Goal: Information Seeking & Learning: Learn about a topic

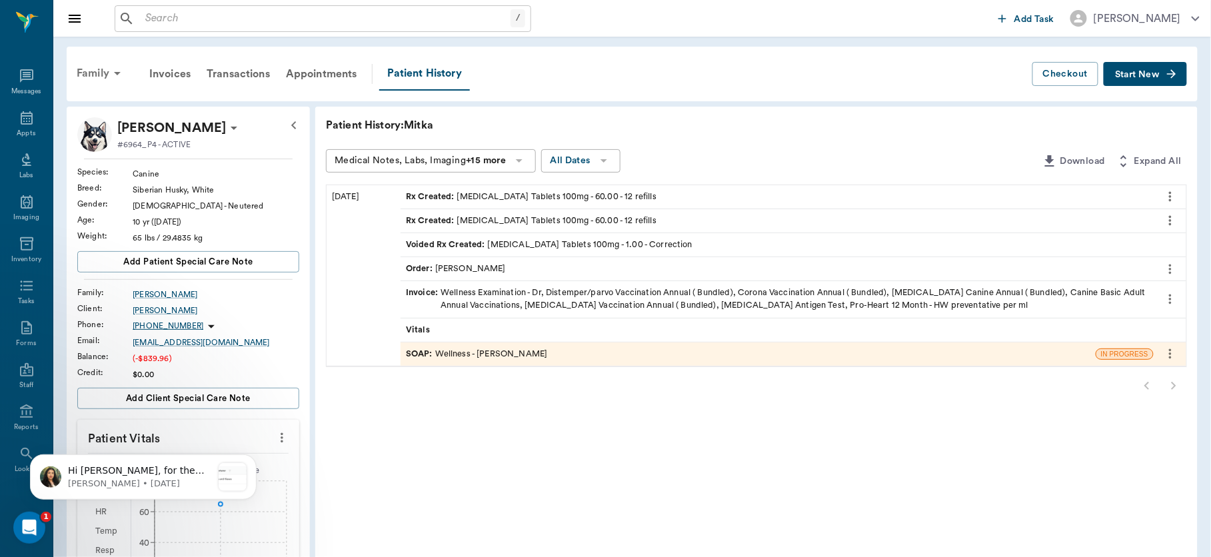
click at [102, 69] on div "Family" at bounding box center [101, 73] width 65 height 32
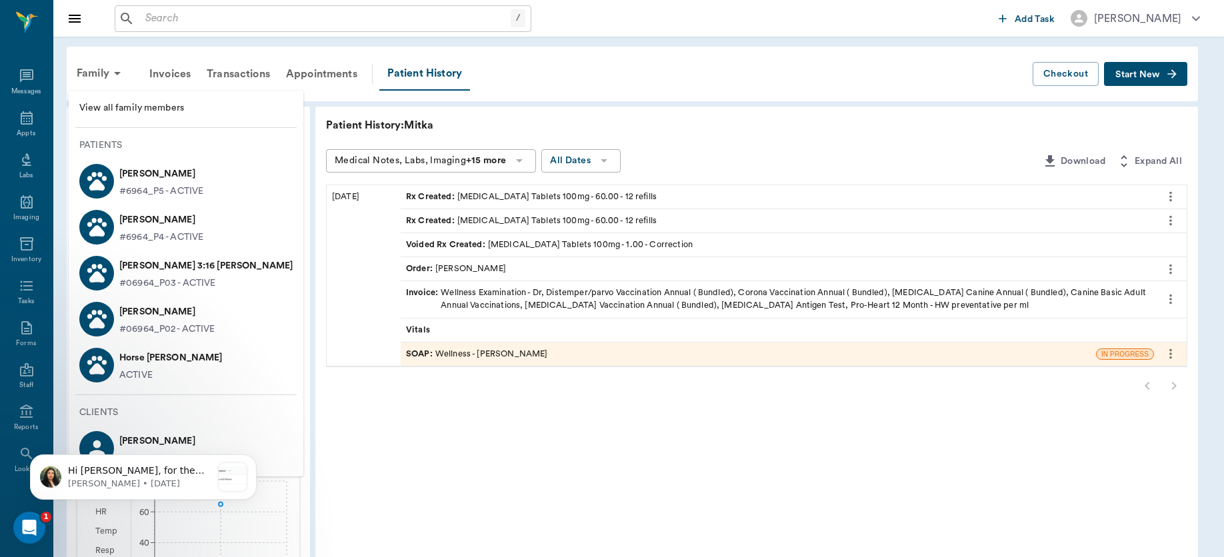
click at [149, 324] on p "#06964_P02 - ACTIVE" at bounding box center [167, 330] width 96 height 14
click at [147, 310] on p "Saber Henderson" at bounding box center [167, 311] width 96 height 21
click at [133, 317] on p "Saber Henderson" at bounding box center [167, 311] width 96 height 21
click at [133, 317] on body "/ ​ Add Task Dr. Bert Ellsworth Nectar Messages Appts Labs Imaging Inventory Ta…" at bounding box center [612, 522] width 1224 height 1044
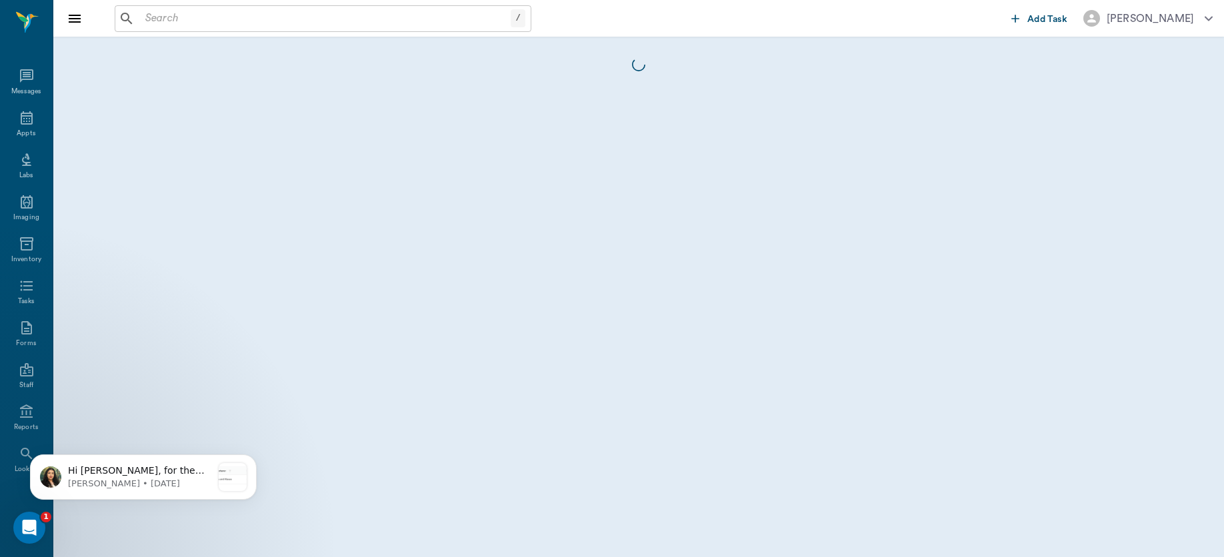
click at [133, 317] on body "/ ​ Add Task Dr. Bert Ellsworth Nectar Messages Appts Labs Imaging Inventory Ta…" at bounding box center [612, 278] width 1224 height 557
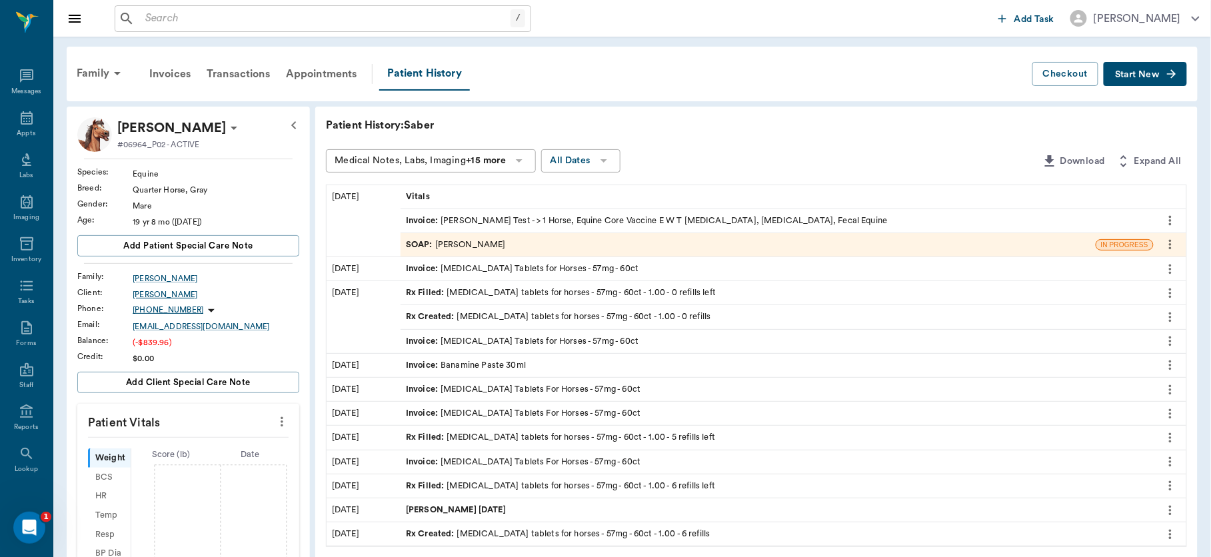
click at [158, 291] on div "Pam Henderson" at bounding box center [216, 295] width 167 height 12
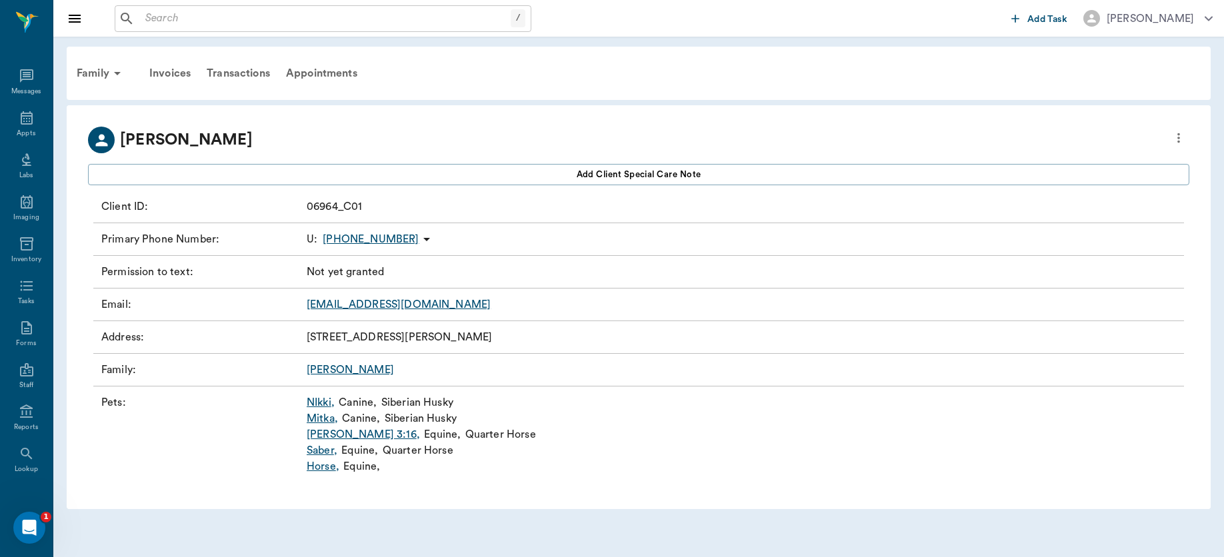
click at [320, 448] on link "Saber ," at bounding box center [322, 451] width 31 height 16
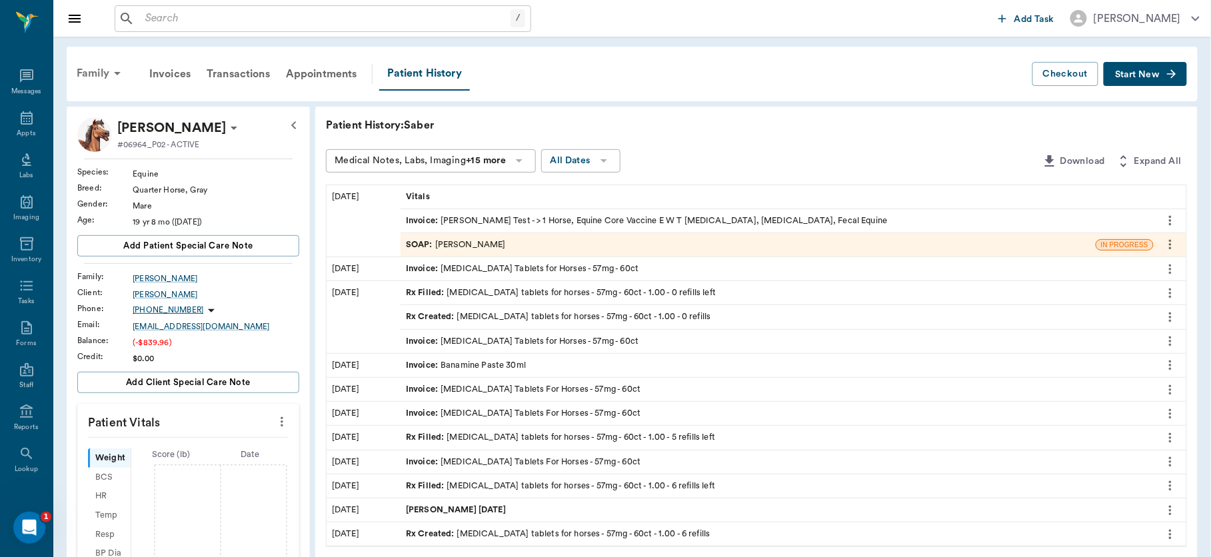
click at [106, 73] on div "Family" at bounding box center [101, 73] width 65 height 32
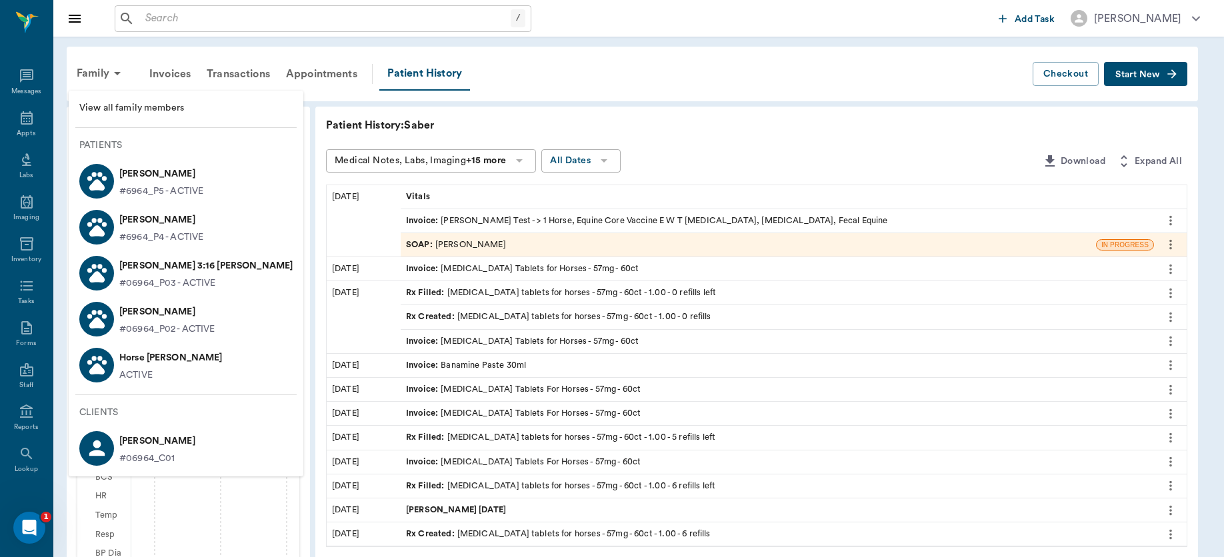
click at [155, 278] on p "#06964_P03 - ACTIVE" at bounding box center [167, 284] width 97 height 14
click at [147, 267] on p "John 3:16 Henderson" at bounding box center [205, 265] width 173 height 21
click at [174, 267] on p "John 3:16 Henderson" at bounding box center [205, 265] width 173 height 21
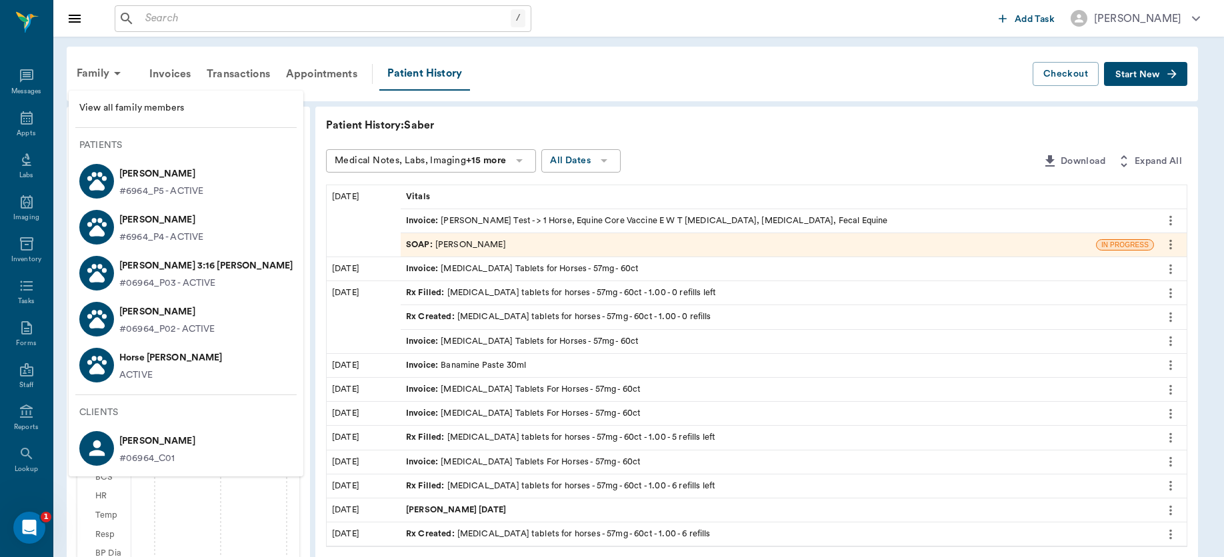
click at [174, 267] on p "John 3:16 Henderson" at bounding box center [205, 265] width 173 height 21
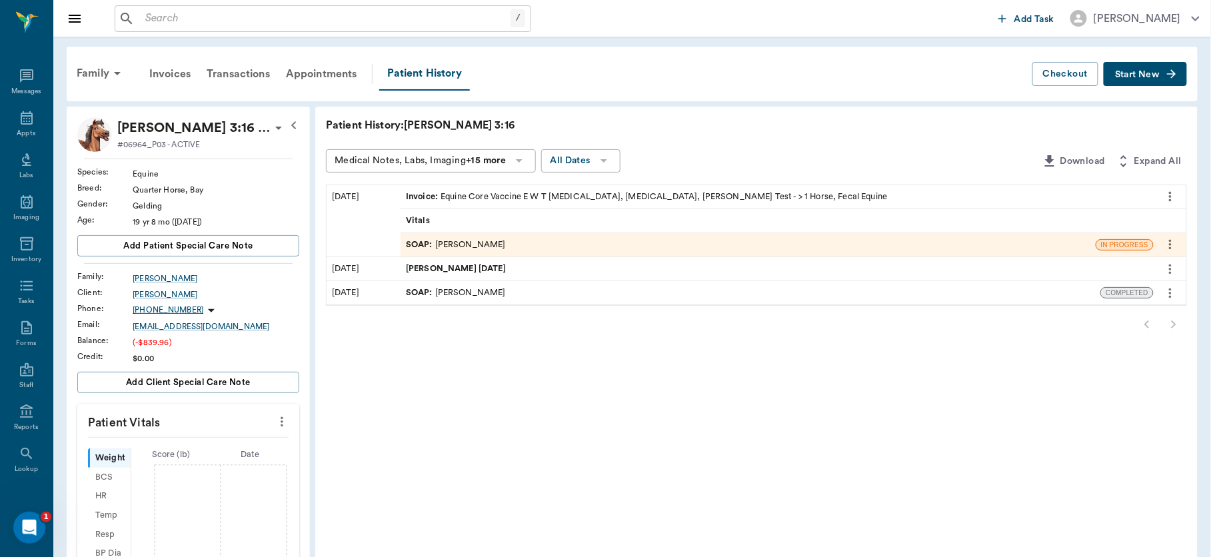
click at [448, 263] on span "COGGINS 03.09.2024" at bounding box center [457, 269] width 103 height 13
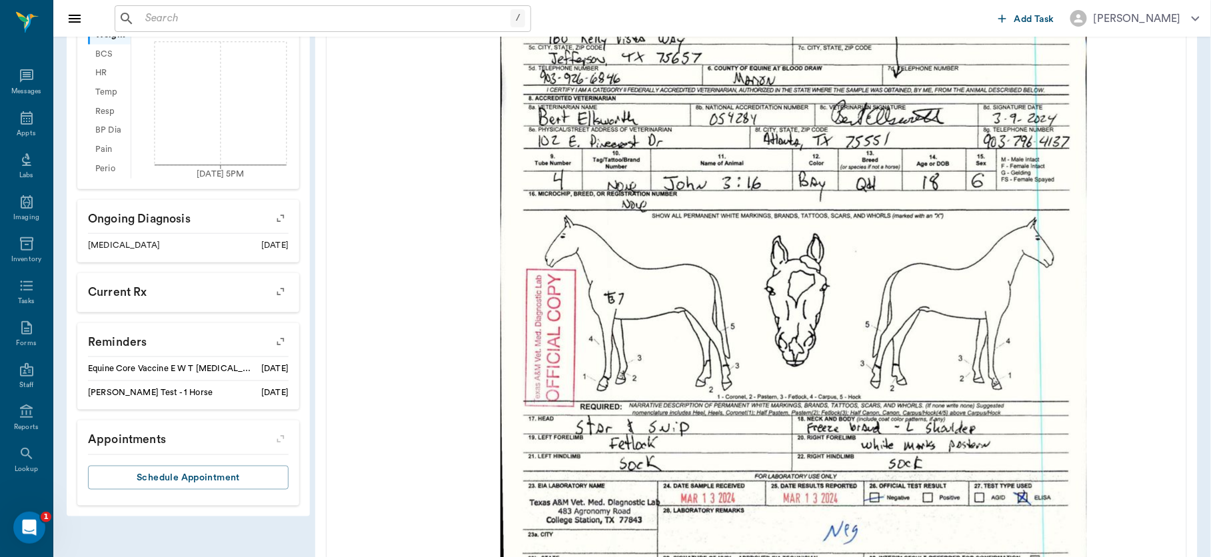
scroll to position [449, 0]
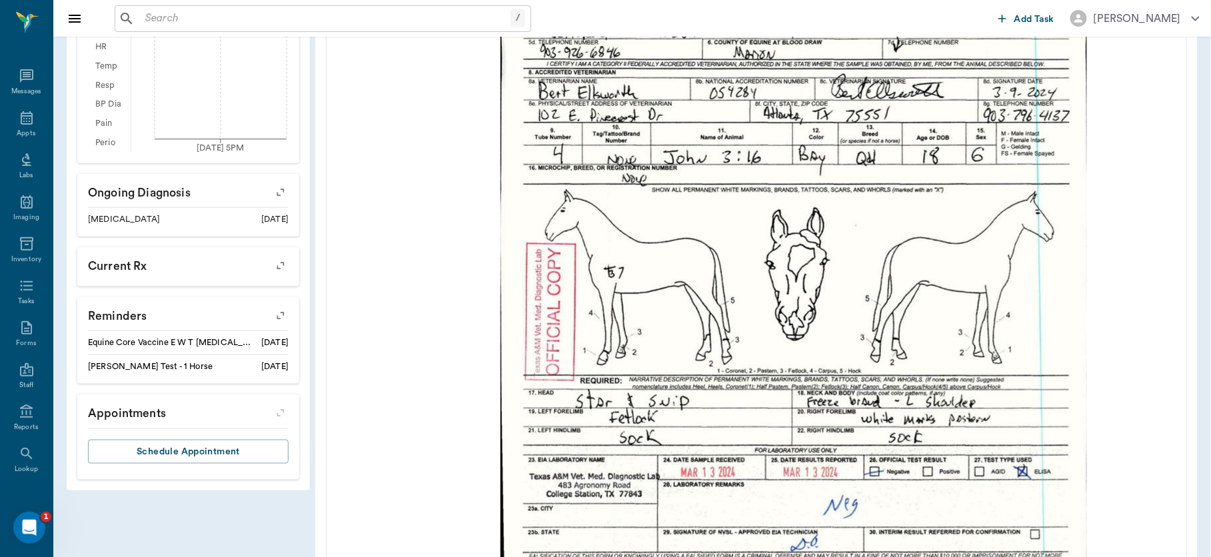
drag, startPoint x: 1090, startPoint y: 251, endPoint x: 721, endPoint y: 236, distance: 369.6
click at [721, 236] on img at bounding box center [794, 222] width 587 height 771
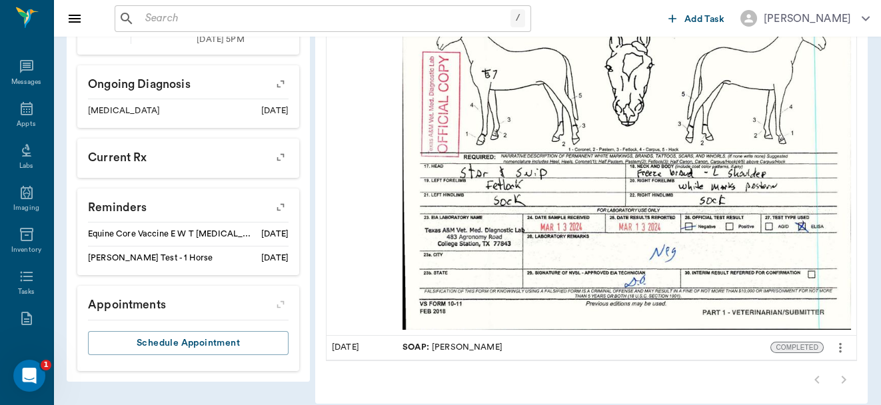
scroll to position [417, 0]
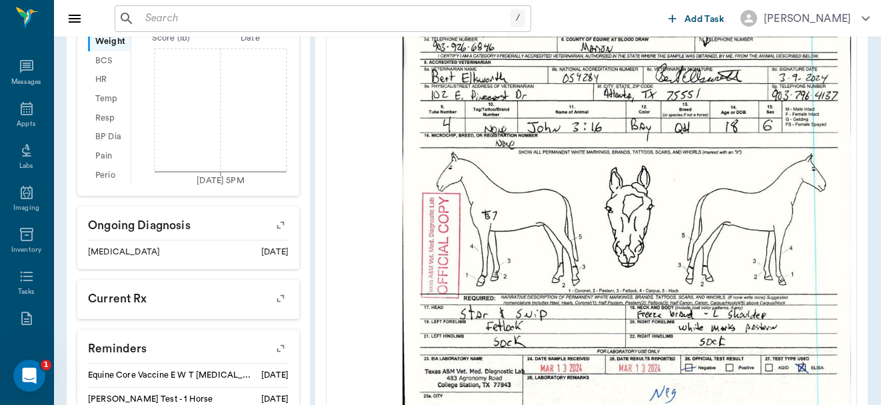
click at [229, 13] on input "text" at bounding box center [325, 18] width 371 height 19
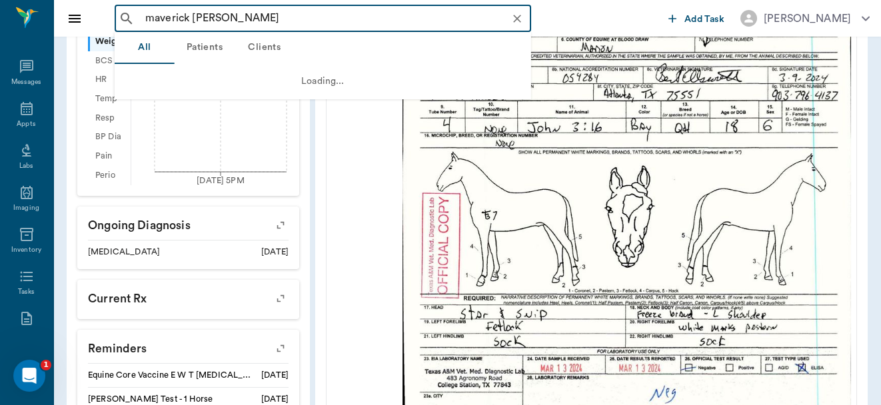
click at [248, 18] on input "maverick steward" at bounding box center [333, 18] width 387 height 19
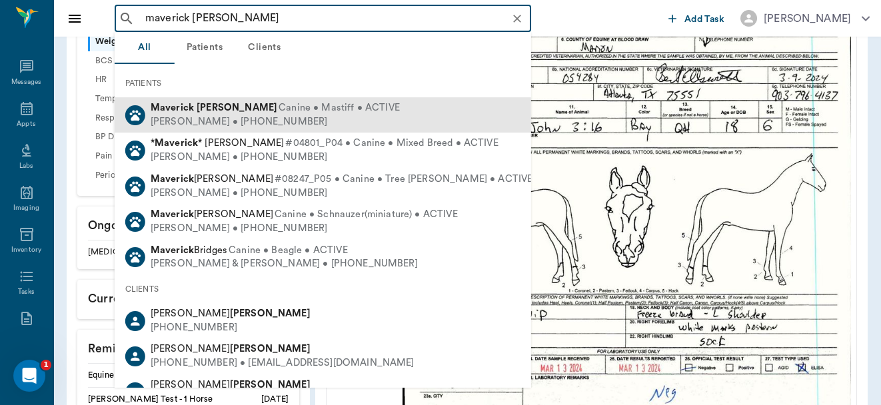
click at [279, 108] on span "Canine • Mastiff • ACTIVE" at bounding box center [339, 108] width 121 height 14
type input "maverick steward"
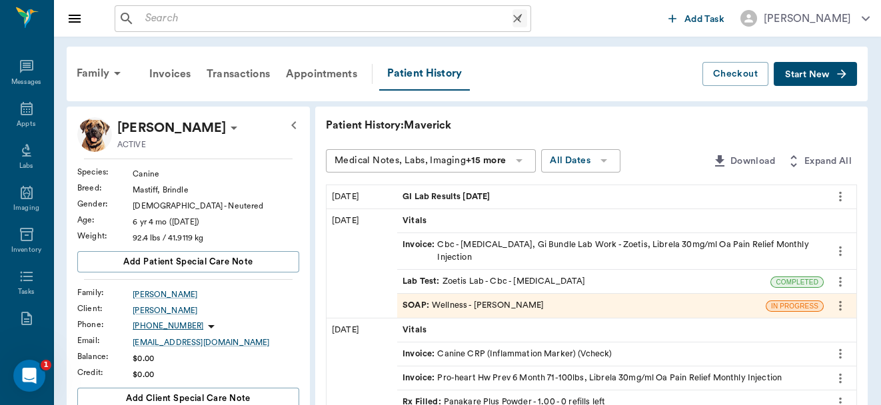
click at [167, 17] on input "text" at bounding box center [326, 18] width 373 height 19
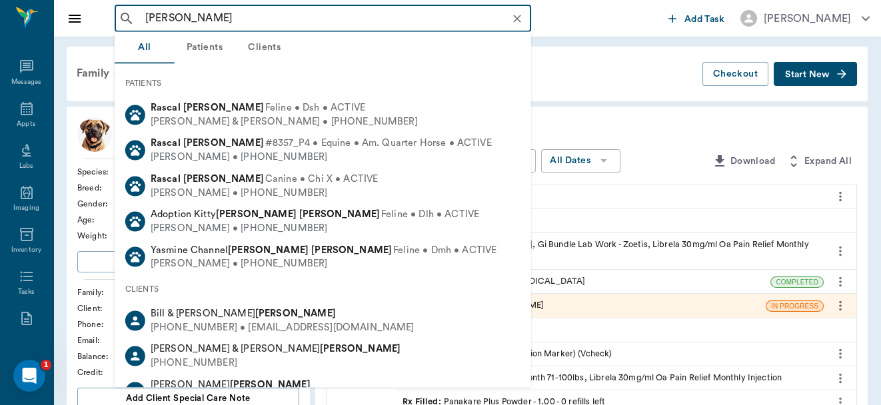
drag, startPoint x: 167, startPoint y: 15, endPoint x: 197, endPoint y: 84, distance: 75.5
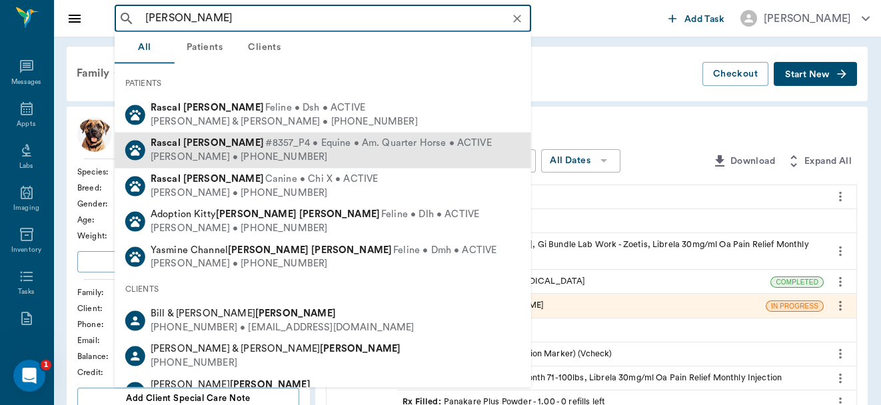
click at [207, 145] on b "Smith" at bounding box center [223, 143] width 81 height 10
type input "rascal smith"
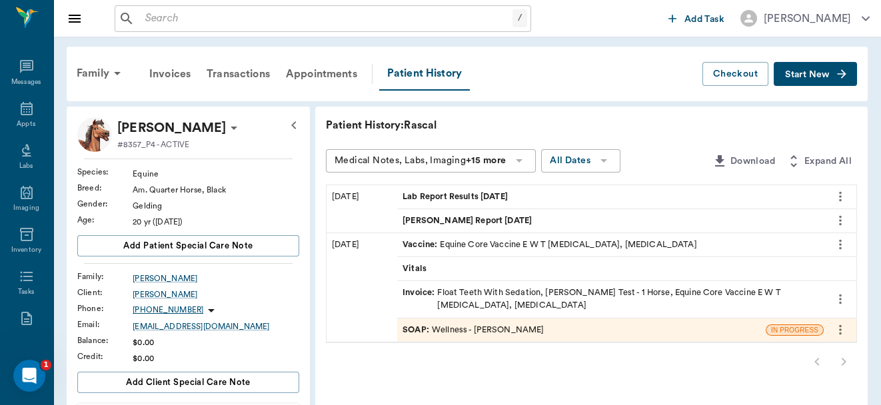
click at [496, 324] on div "SOAP : Wellness - Dr. Bert Ellsworth" at bounding box center [473, 330] width 141 height 13
click at [495, 324] on div "SOAP : Wellness - Dr. Bert Ellsworth" at bounding box center [473, 330] width 141 height 13
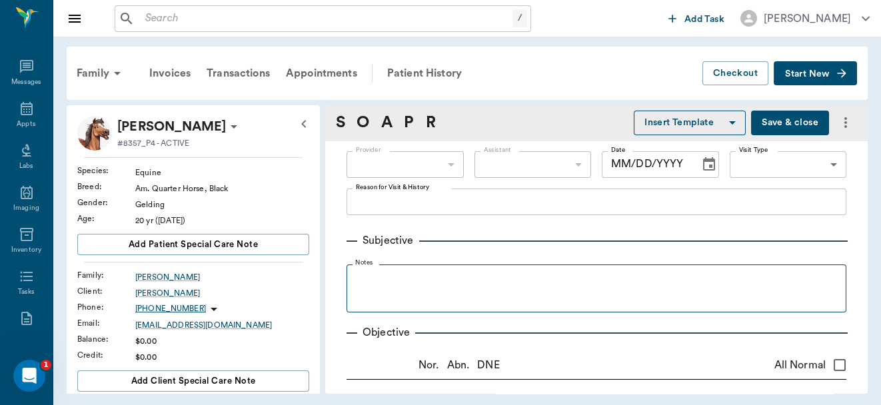
click at [821, 305] on fieldset "Notes" at bounding box center [597, 285] width 500 height 53
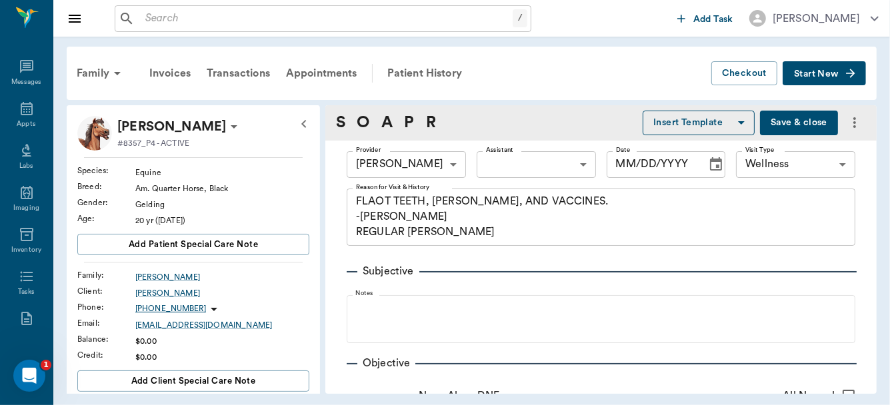
type input "63ec2f075fda476ae8351a4d"
type input "65d2be4f46e3a538d89b8c14"
type textarea "FLAOT TEETH, COGGINS, AND VACCINES. -LORY REGULAR COGGINS"
radio input "true"
type textarea "Large steps and holes, sharp points. Very little occlusion"
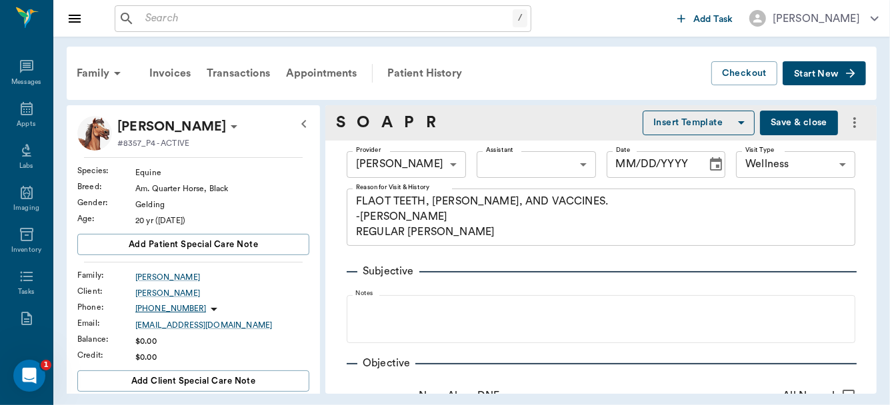
scroll to position [376, 0]
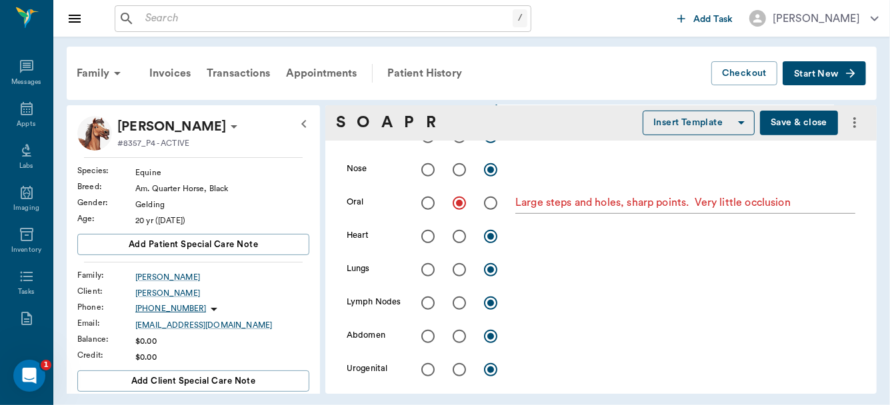
type input "09/10/2025"
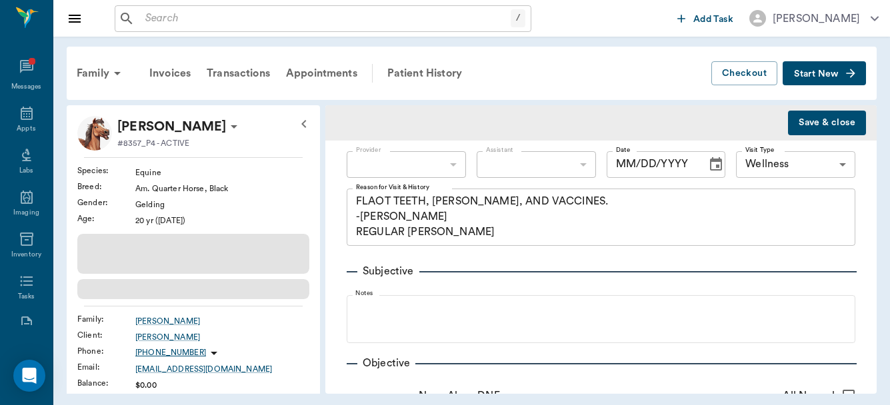
type input "[DATE]"
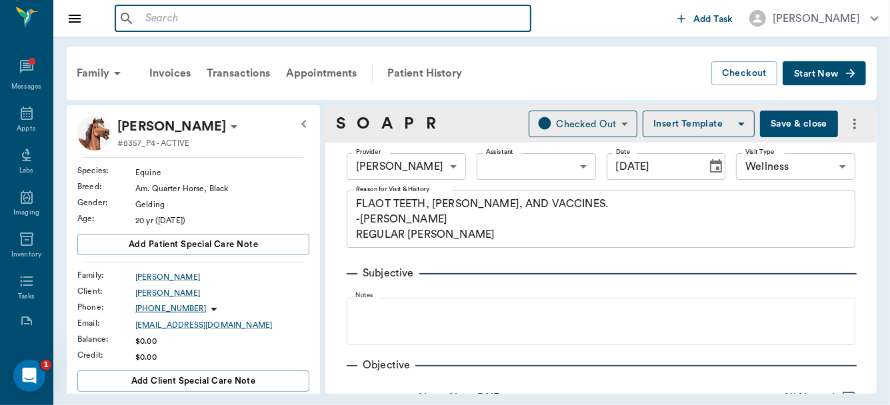
click at [187, 10] on input "text" at bounding box center [332, 18] width 385 height 19
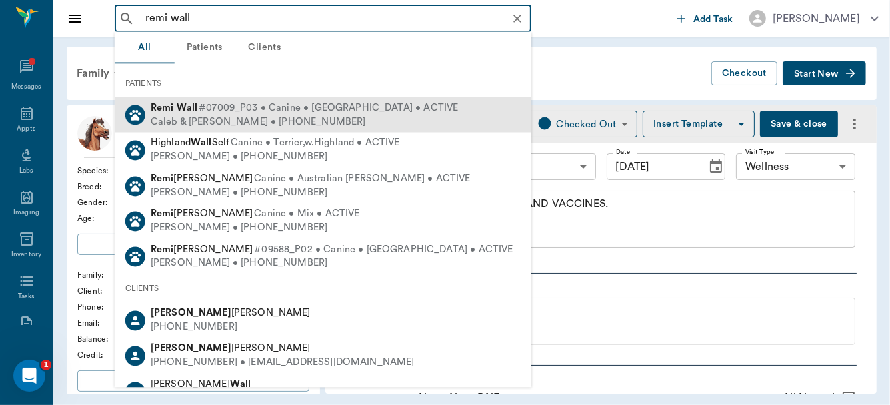
click at [225, 122] on div "Caleb & Tara Wall • (903) 930-3429" at bounding box center [305, 122] width 308 height 14
type input "remi wall"
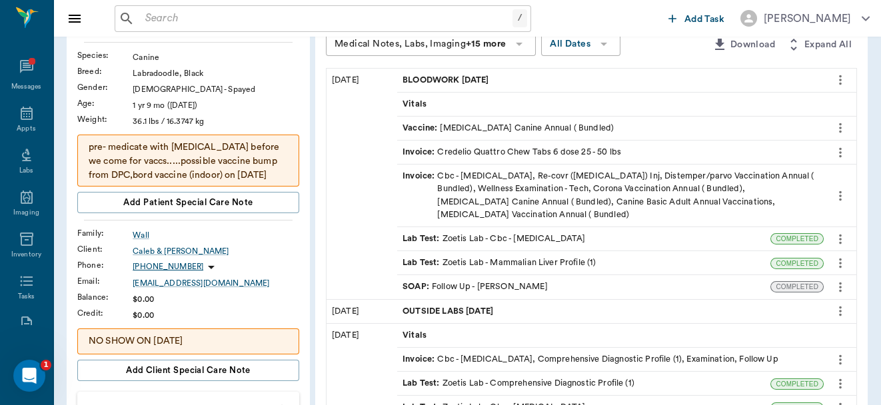
scroll to position [245, 0]
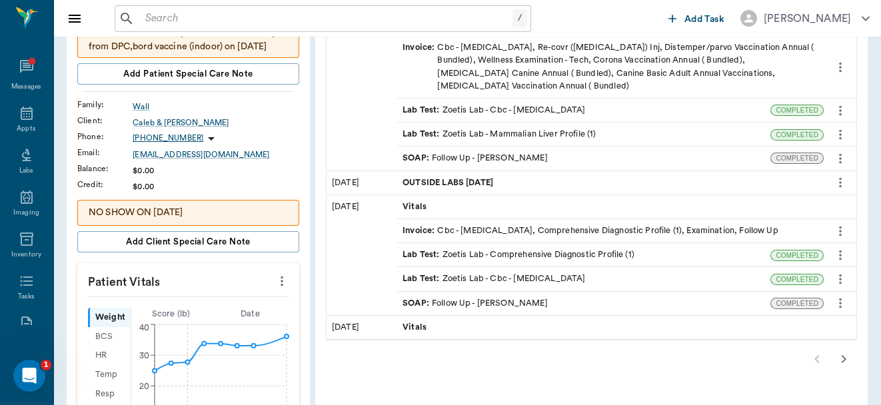
click at [846, 353] on icon "button" at bounding box center [844, 359] width 16 height 16
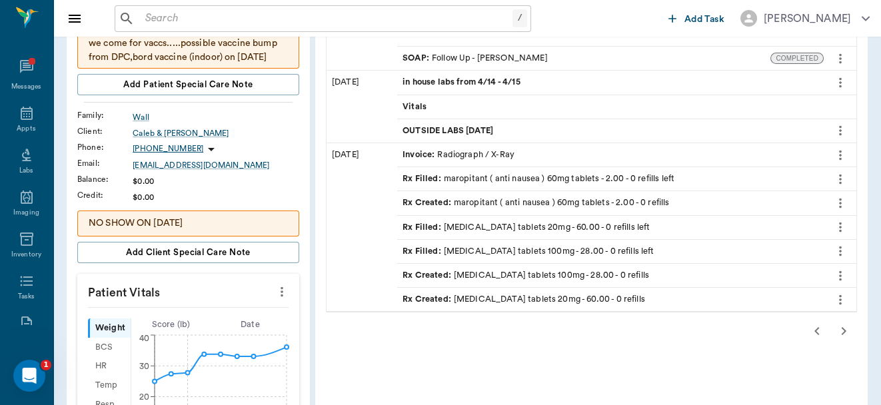
scroll to position [0, 0]
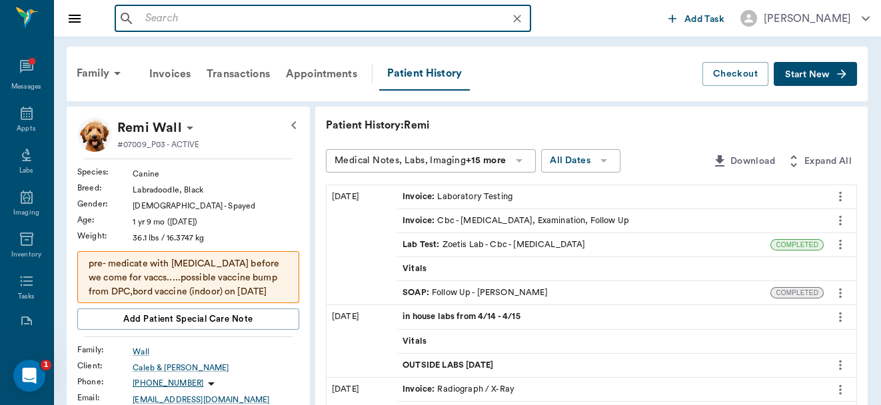
click at [194, 27] on input "text" at bounding box center [333, 18] width 387 height 19
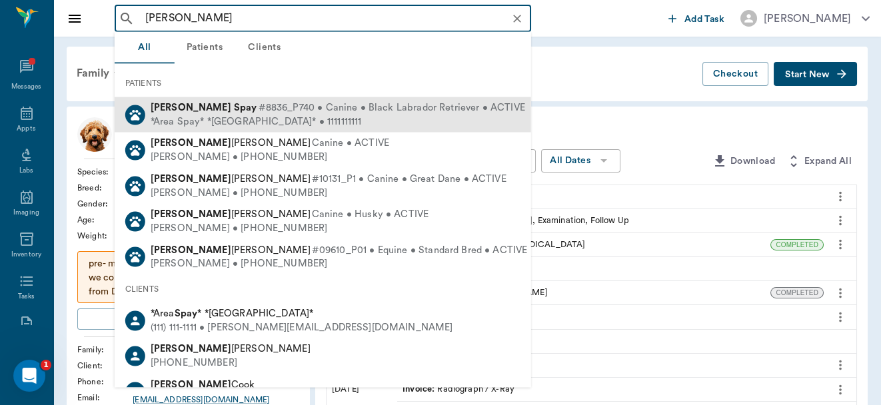
click at [221, 115] on div "*Area Spay* *Atlanta* • 1111111111" at bounding box center [338, 122] width 375 height 14
type input "doug spay"
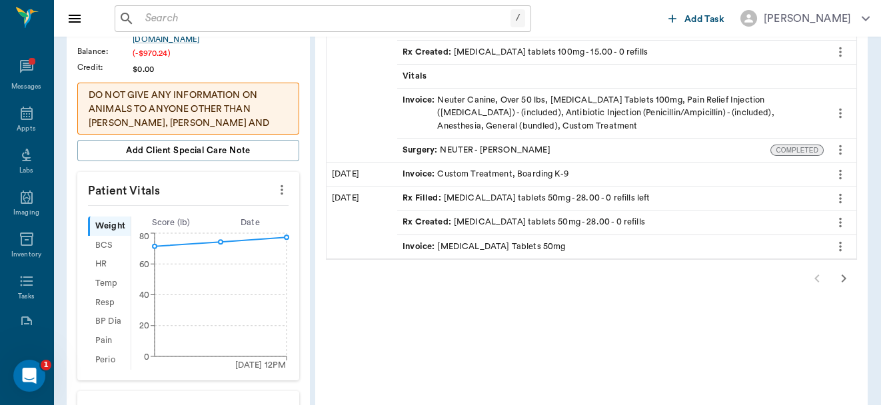
scroll to position [323, 0]
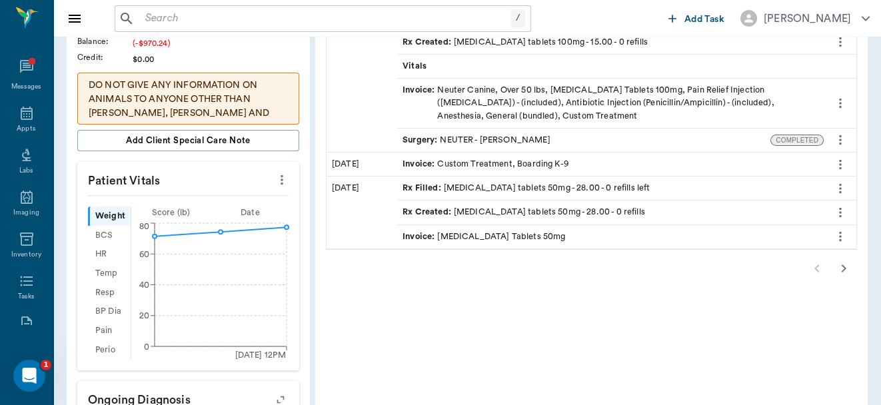
click at [839, 267] on icon "button" at bounding box center [844, 269] width 16 height 16
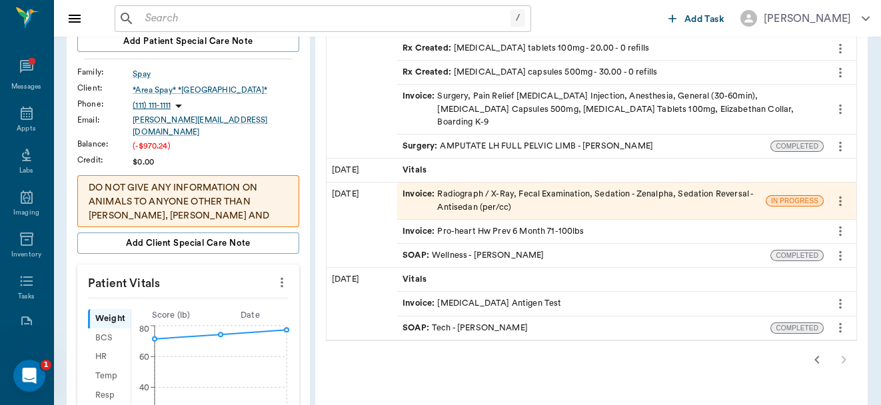
scroll to position [189, 0]
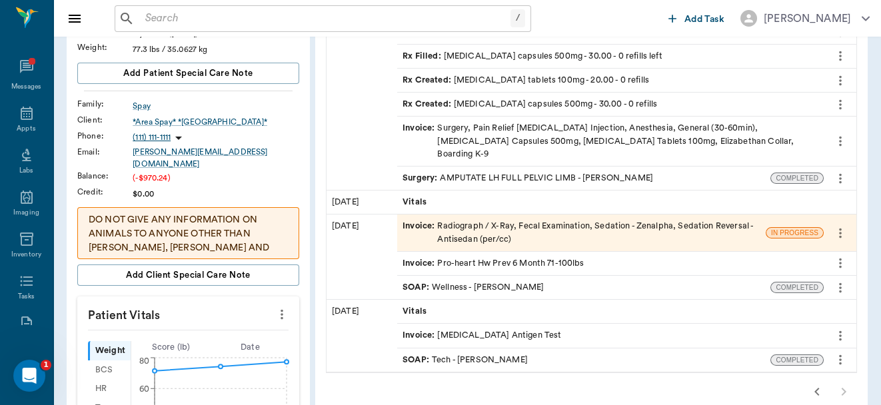
click at [840, 228] on icon "more" at bounding box center [840, 233] width 3 height 10
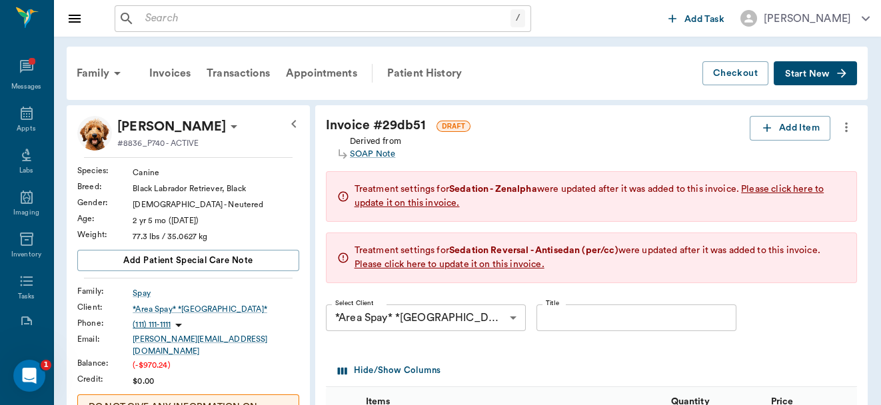
click at [846, 124] on icon "more" at bounding box center [846, 128] width 3 height 10
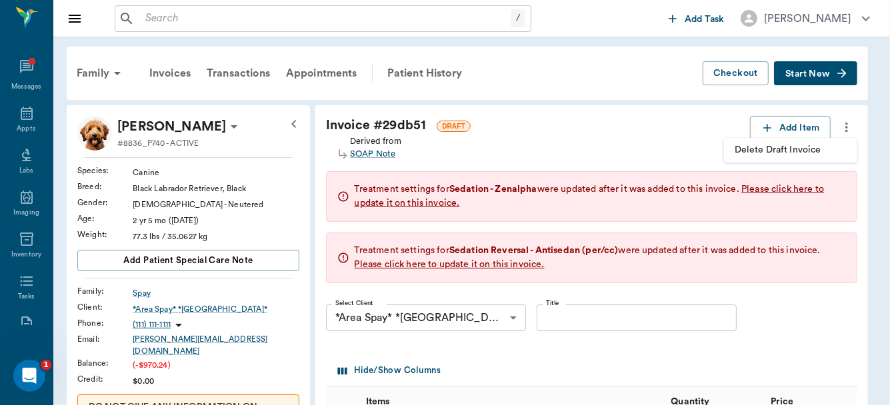
click at [793, 148] on span "Delete Draft Invoice" at bounding box center [791, 150] width 112 height 14
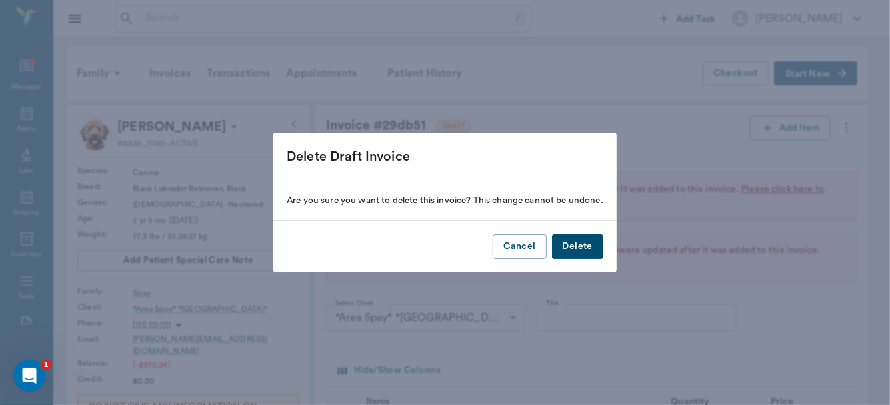
click at [580, 250] on button "Delete" at bounding box center [577, 247] width 51 height 25
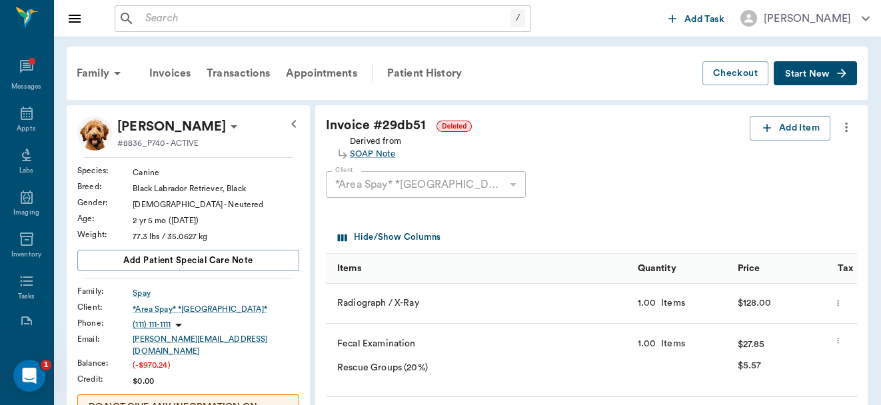
click at [843, 125] on icon "more" at bounding box center [846, 127] width 15 height 16
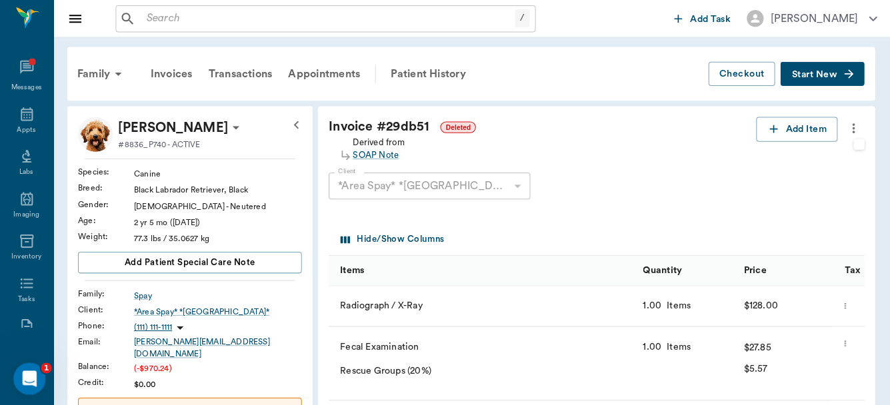
click at [843, 125] on div at bounding box center [445, 202] width 890 height 405
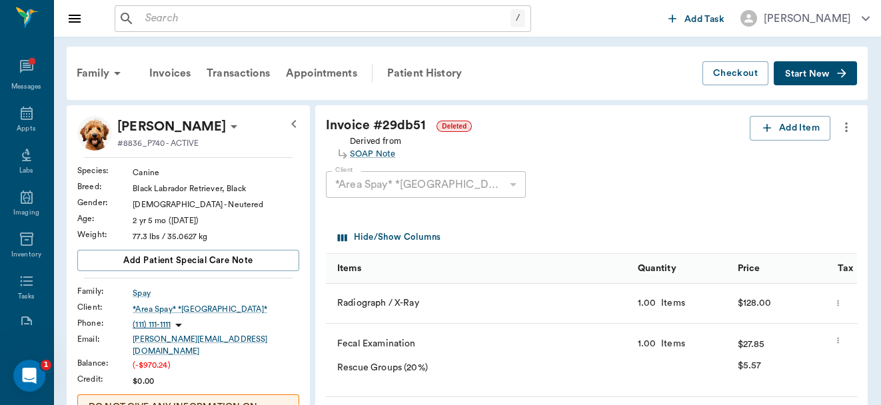
click at [843, 125] on icon "more" at bounding box center [846, 127] width 15 height 16
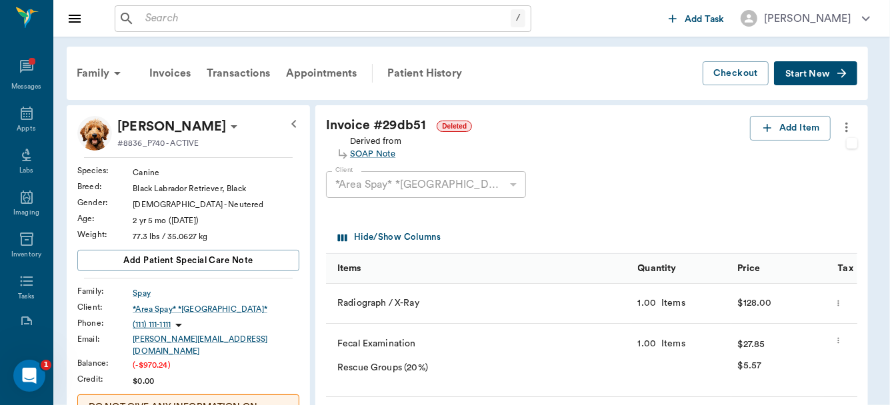
click at [848, 131] on div at bounding box center [445, 202] width 890 height 405
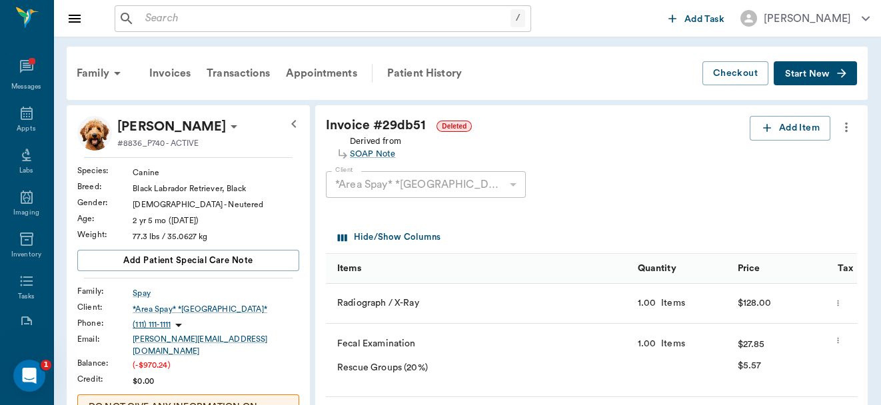
click at [848, 131] on icon "more" at bounding box center [846, 127] width 15 height 16
click at [848, 131] on div at bounding box center [440, 202] width 881 height 405
click at [847, 128] on icon "more" at bounding box center [846, 127] width 15 height 16
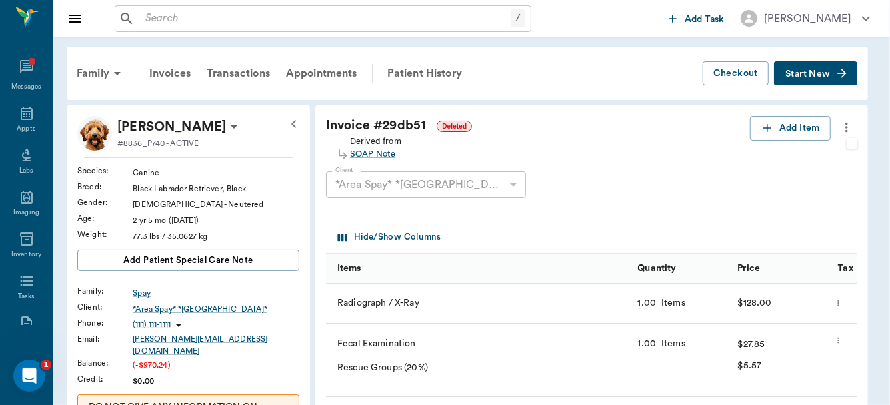
click at [417, 71] on div at bounding box center [445, 202] width 890 height 405
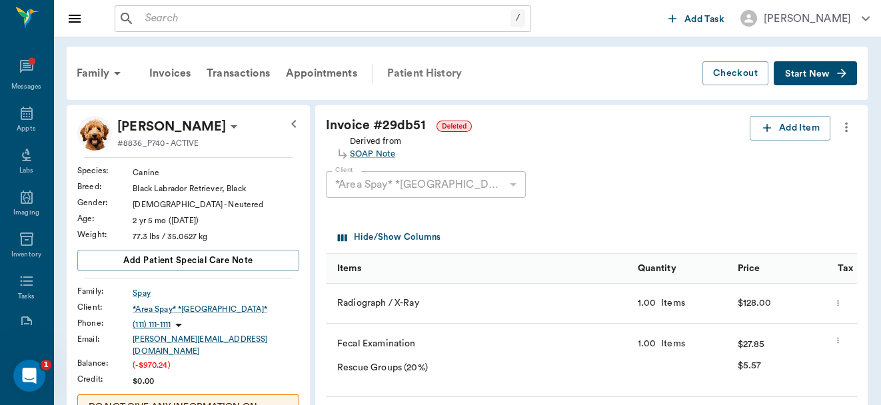
click at [402, 71] on div "Patient History" at bounding box center [424, 73] width 91 height 32
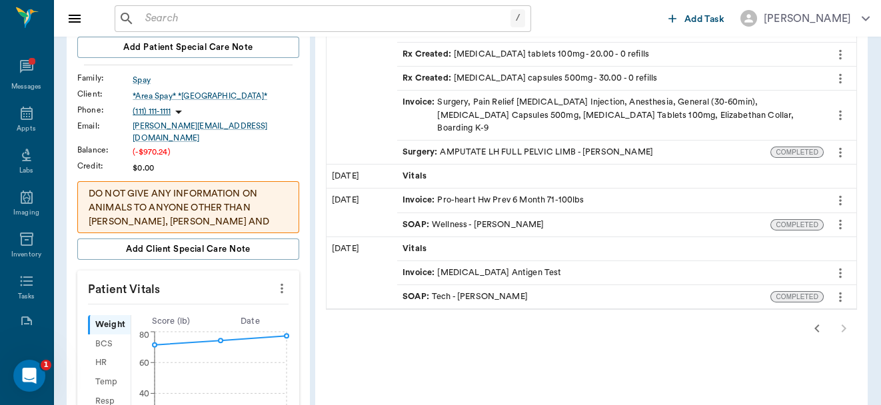
scroll to position [210, 0]
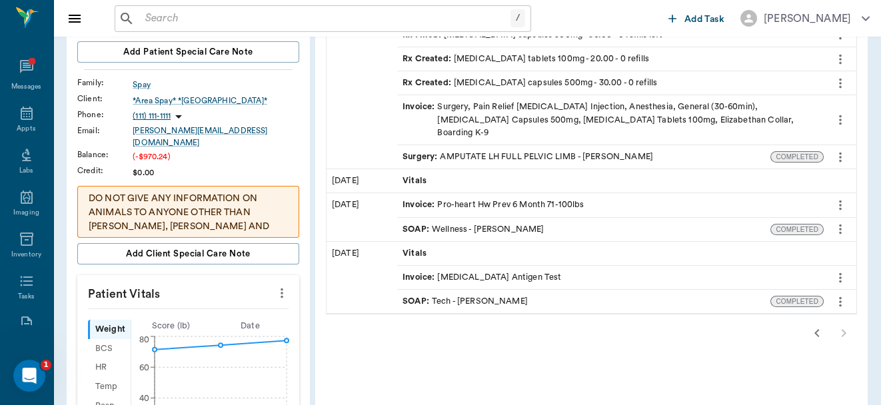
click at [505, 223] on div "SOAP : Wellness - Dr. Kindall Jones" at bounding box center [473, 229] width 141 height 13
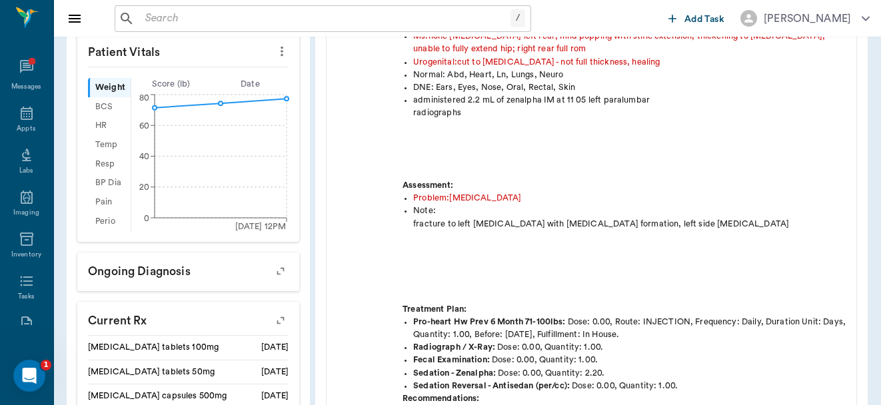
scroll to position [0, 0]
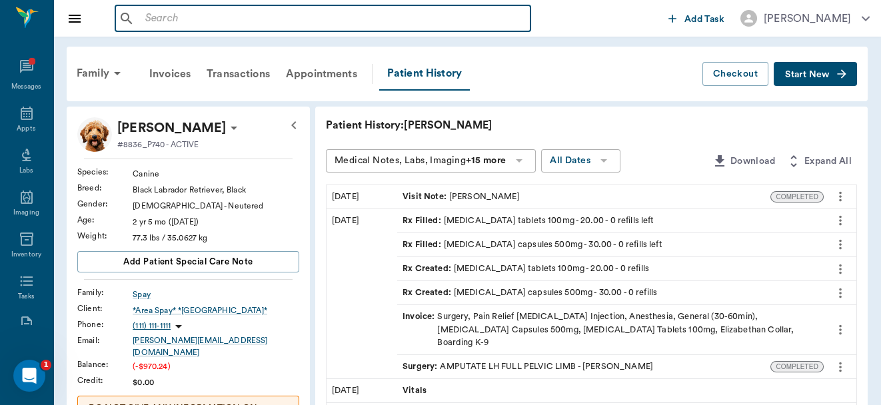
click at [181, 19] on input "text" at bounding box center [332, 18] width 385 height 19
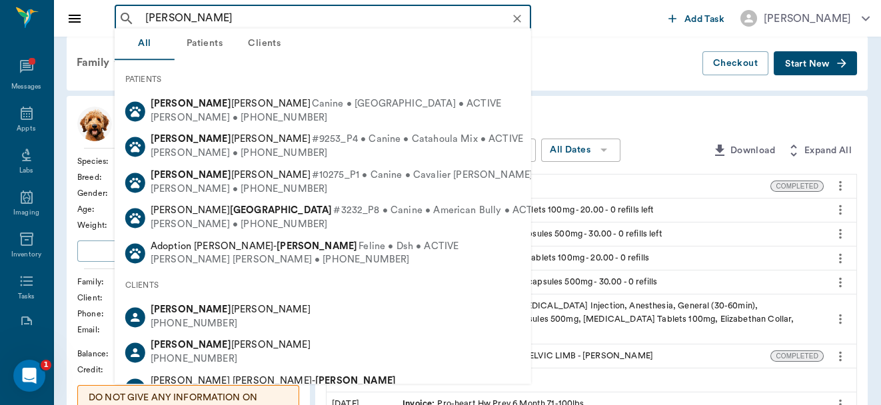
scroll to position [16, 0]
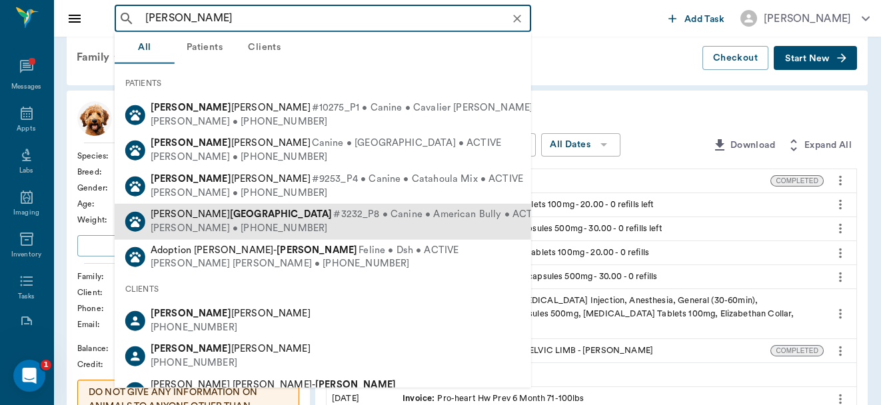
click at [237, 211] on b "Birmingham" at bounding box center [281, 214] width 103 height 10
type input "reese birmin"
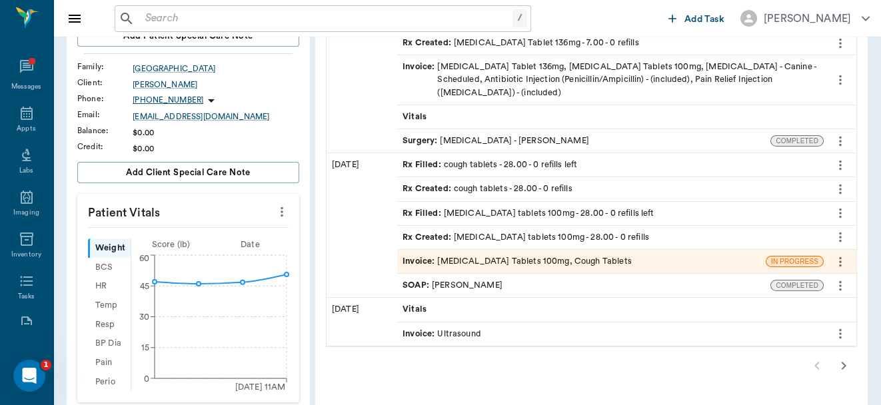
scroll to position [224, 0]
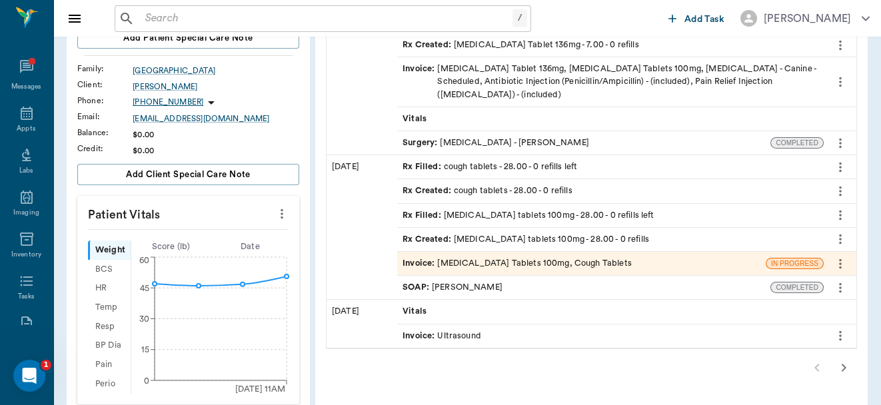
click at [837, 256] on icon "more" at bounding box center [840, 264] width 15 height 16
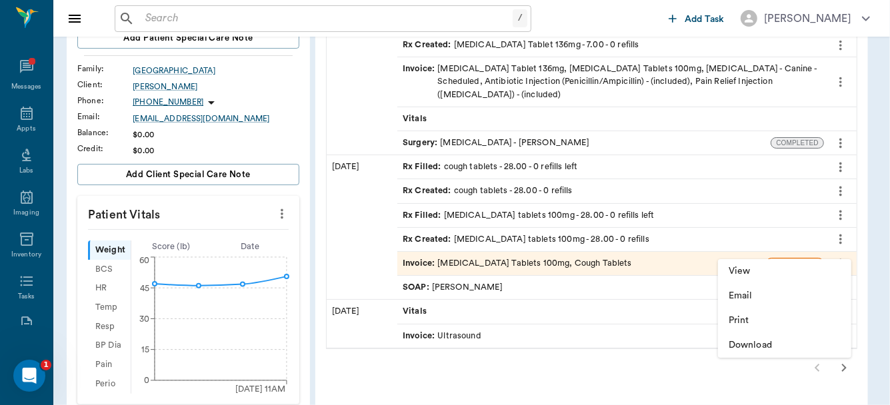
click at [699, 248] on div at bounding box center [445, 202] width 890 height 405
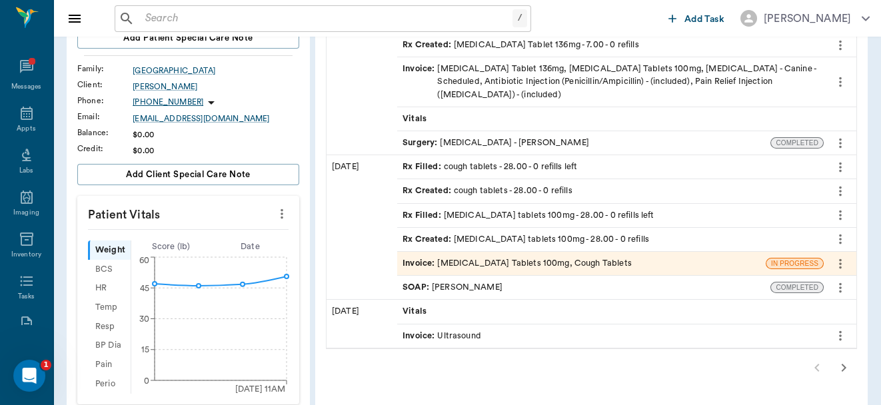
click at [683, 252] on div "Invoice : Doxycycline Tablets 100mg, Cough Tablets" at bounding box center [581, 263] width 369 height 23
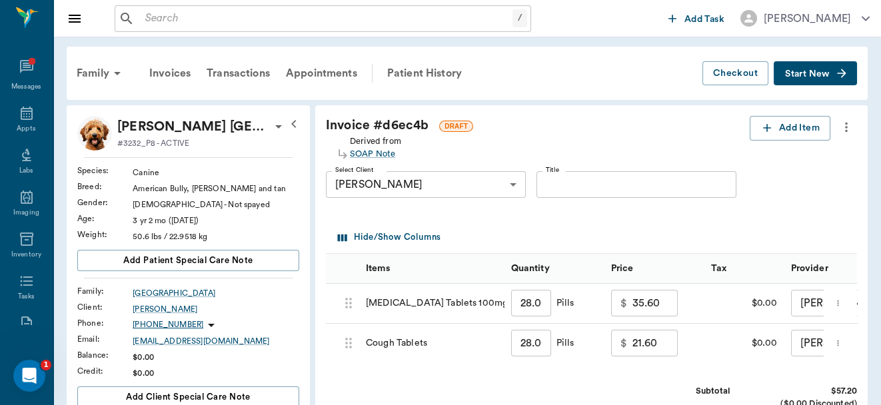
click at [845, 122] on icon "more" at bounding box center [846, 127] width 15 height 16
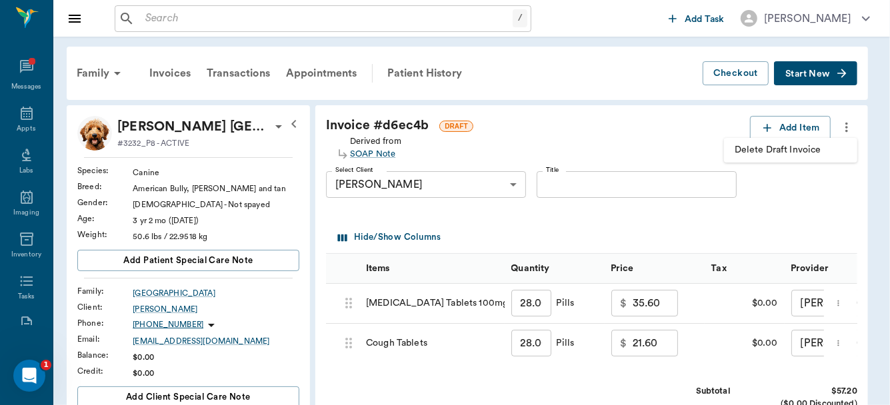
click at [791, 147] on span "Delete Draft Invoice" at bounding box center [791, 150] width 112 height 14
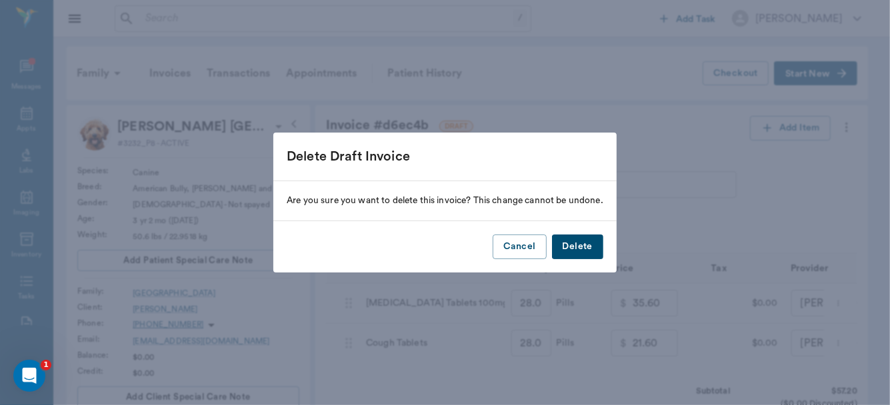
click at [576, 246] on button "Delete" at bounding box center [577, 247] width 51 height 25
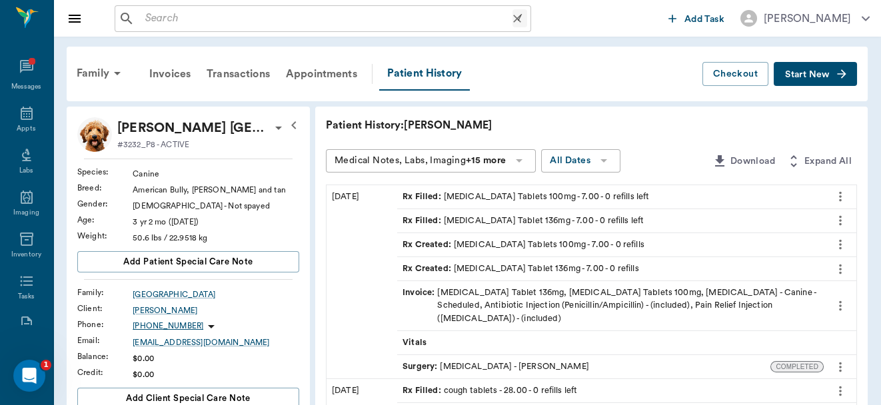
click at [225, 17] on input "text" at bounding box center [326, 18] width 373 height 19
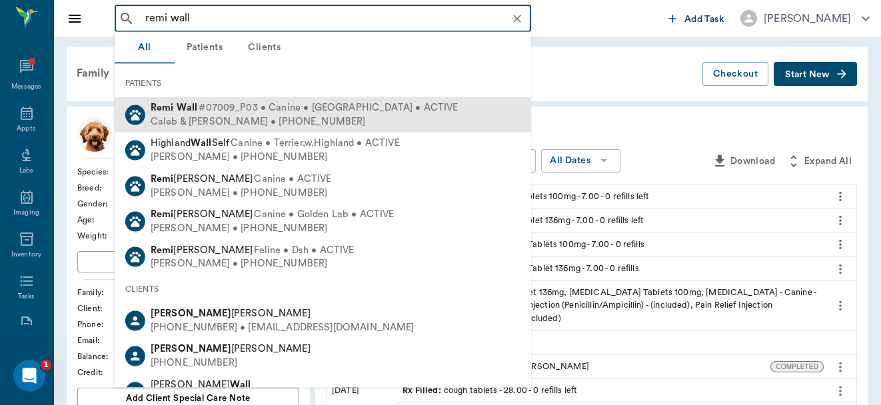
click at [242, 109] on span "#07009_P03 • Canine • Labradoodle • ACTIVE" at bounding box center [328, 108] width 259 height 14
type input "remi wall"
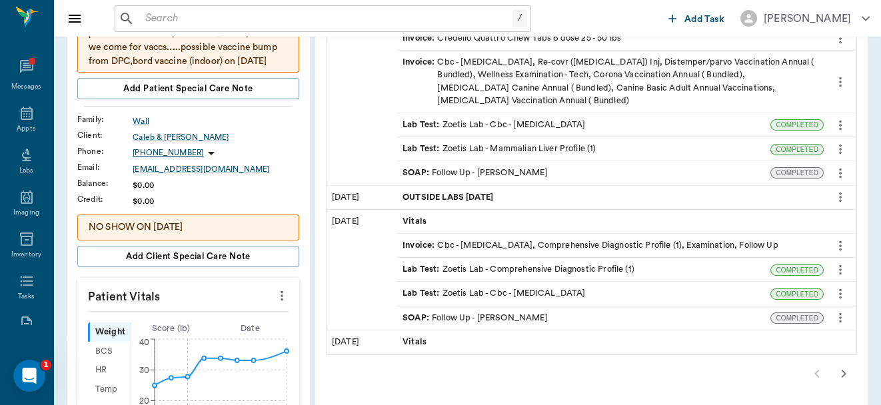
scroll to position [288, 0]
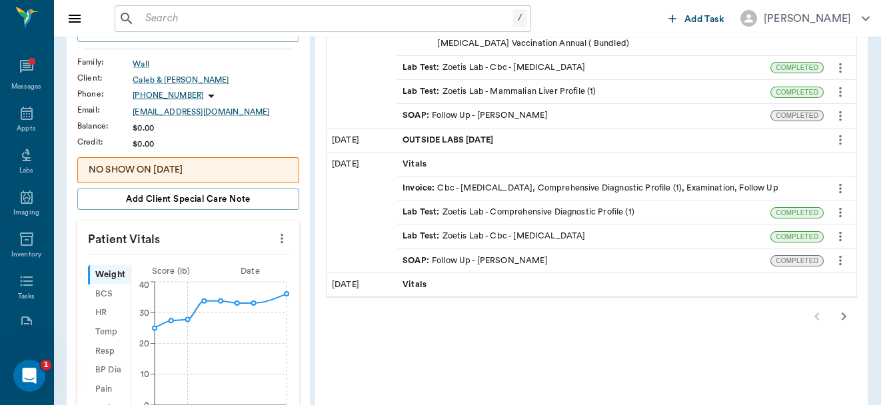
click at [844, 309] on icon "button" at bounding box center [844, 317] width 16 height 16
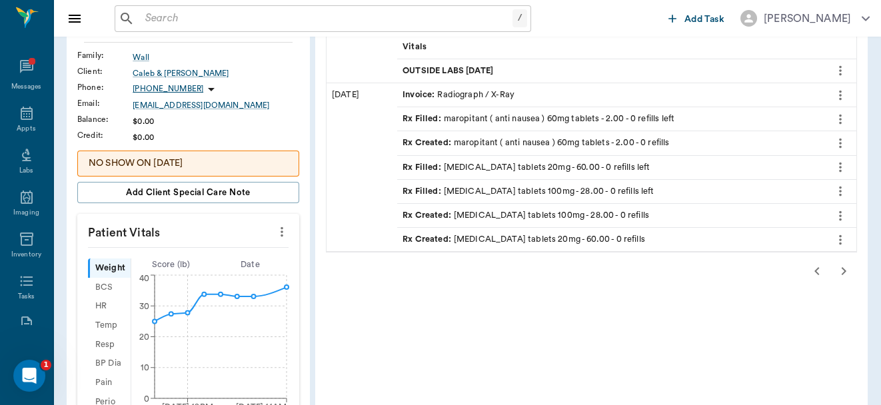
scroll to position [343, 0]
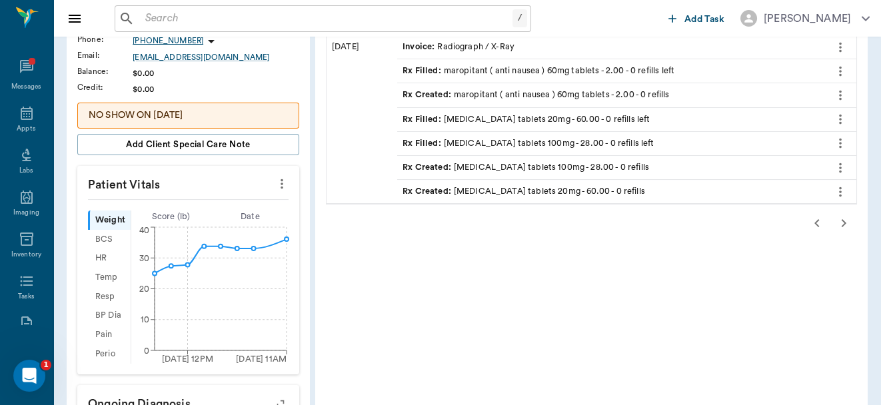
click at [844, 218] on icon "button" at bounding box center [844, 223] width 16 height 16
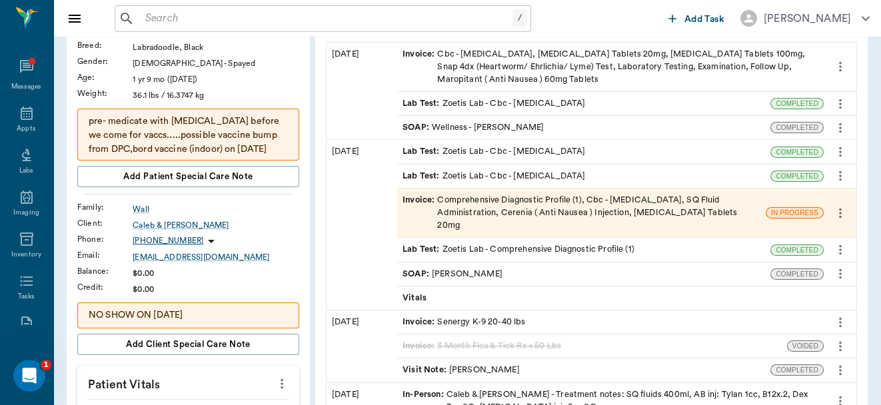
scroll to position [141, 0]
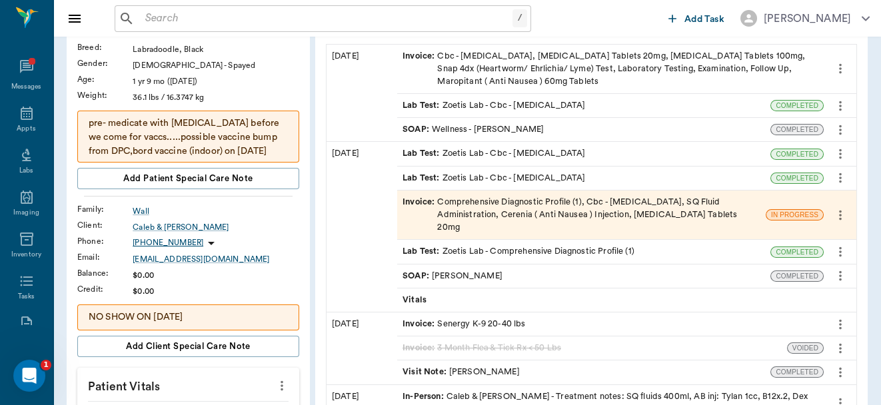
click at [842, 207] on icon "more" at bounding box center [840, 215] width 15 height 16
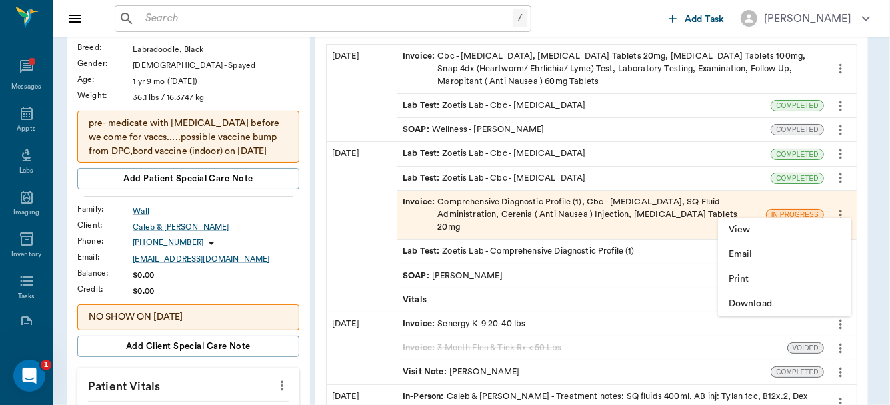
click at [692, 205] on div at bounding box center [445, 202] width 890 height 405
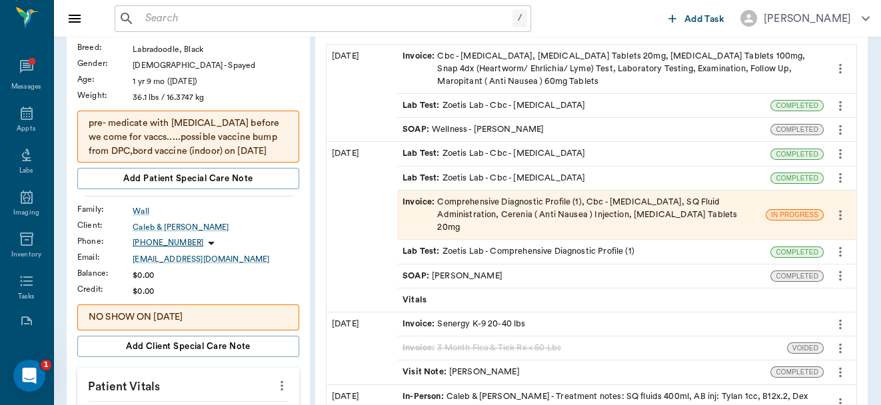
click at [841, 207] on icon "more" at bounding box center [840, 215] width 15 height 16
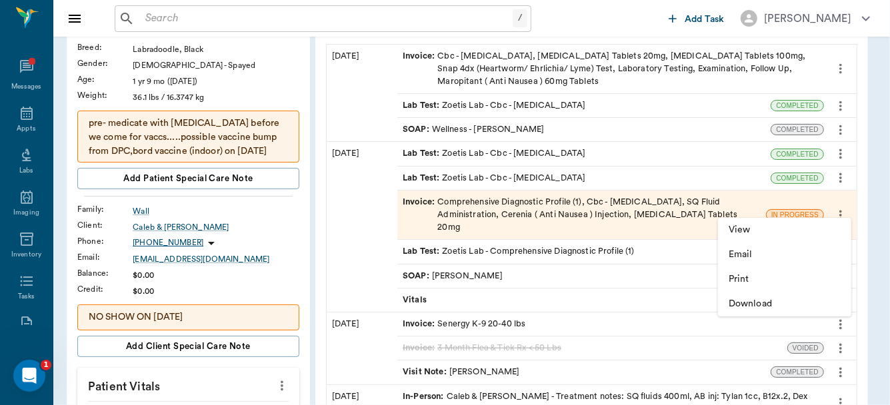
click at [701, 199] on div at bounding box center [445, 202] width 890 height 405
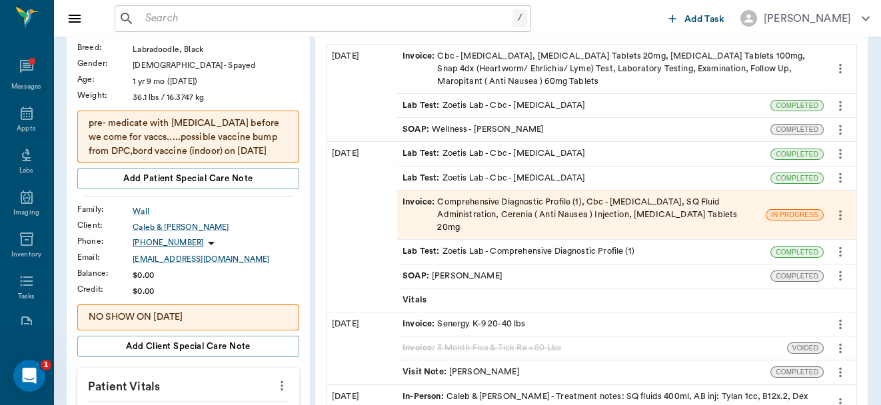
click at [701, 199] on div "Invoice : Comprehensive Diagnostic Profile (1), Cbc - Complete Blood Count, SQ …" at bounding box center [582, 215] width 358 height 39
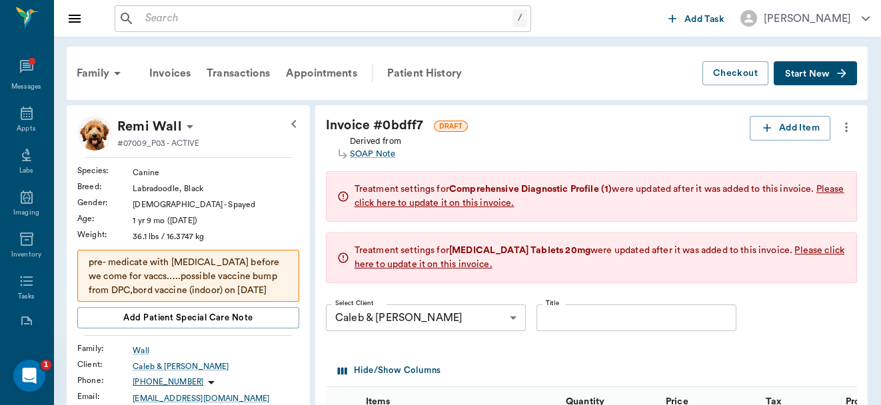
click at [844, 124] on icon "more" at bounding box center [846, 127] width 15 height 16
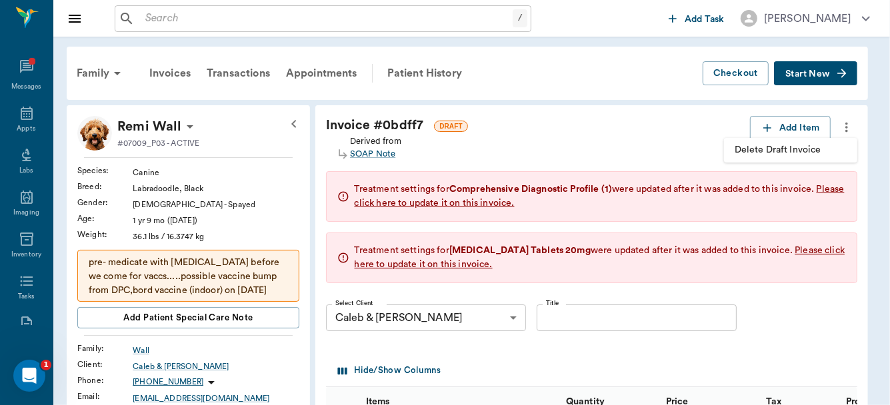
click at [799, 154] on span "Delete Draft Invoice" at bounding box center [791, 150] width 112 height 14
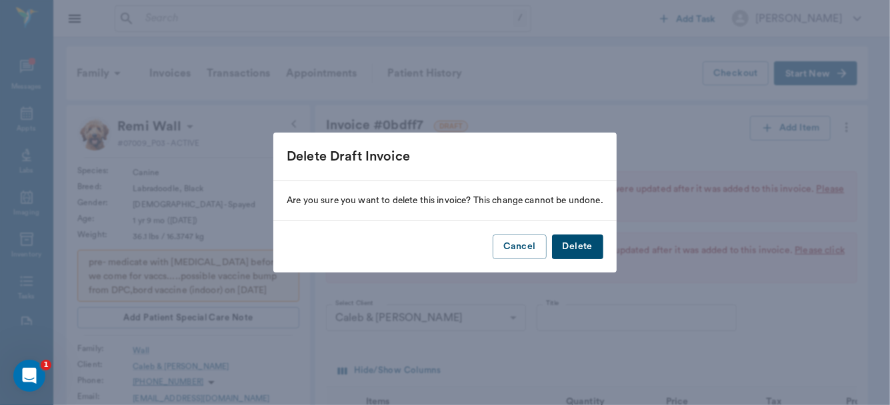
click at [557, 251] on button "Delete" at bounding box center [577, 247] width 51 height 25
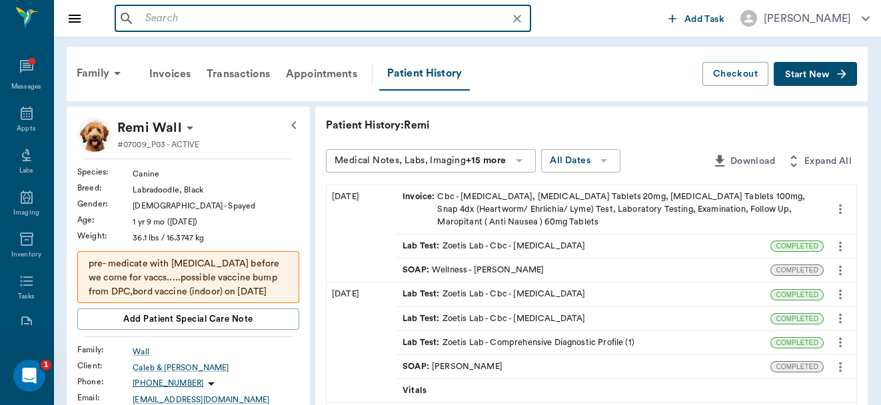
click at [174, 25] on input "text" at bounding box center [333, 18] width 387 height 19
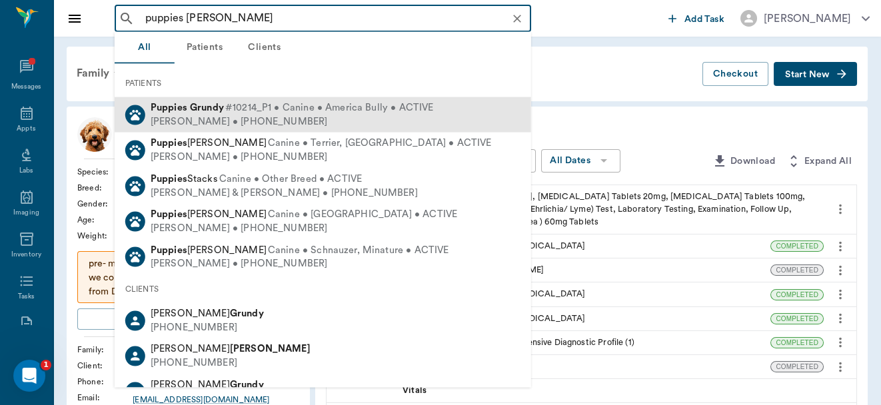
click at [233, 107] on span "#10214_P1 • Canine • America Bully • ACTIVE" at bounding box center [329, 108] width 208 height 14
type input "puppies grund"
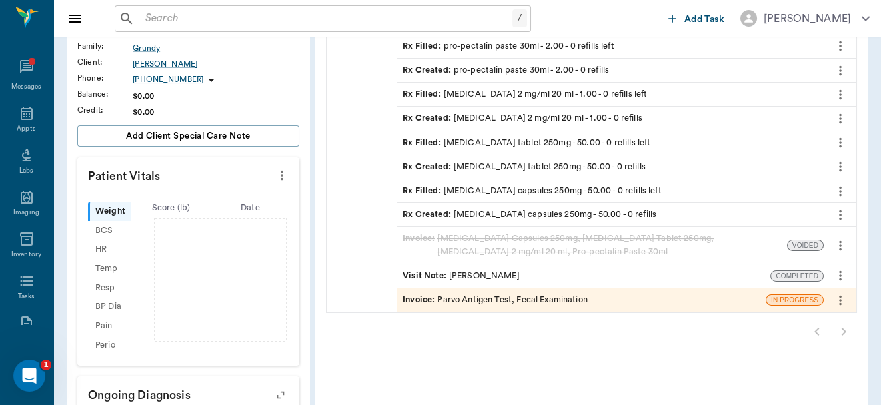
scroll to position [201, 0]
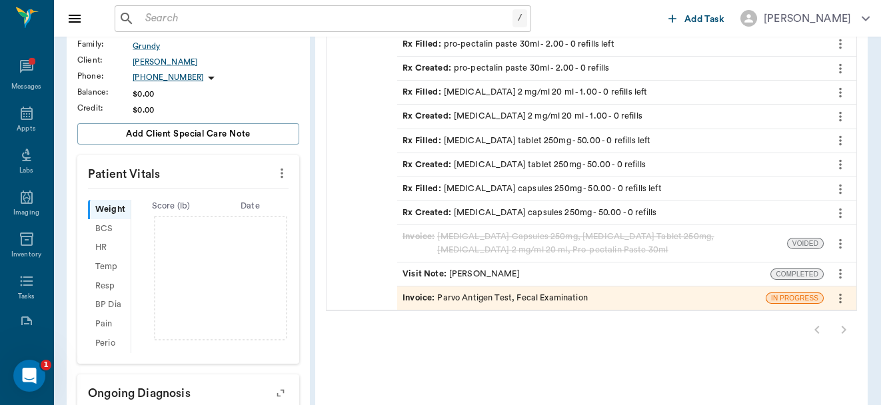
click at [840, 295] on icon "more" at bounding box center [840, 298] width 3 height 10
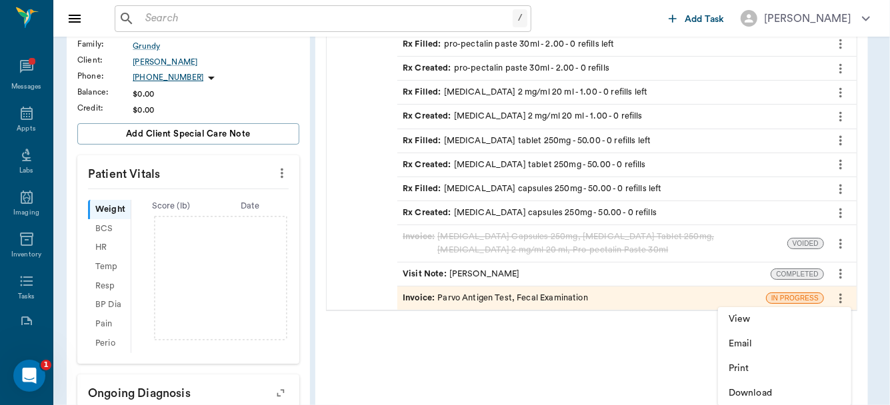
click at [692, 291] on div at bounding box center [445, 202] width 890 height 405
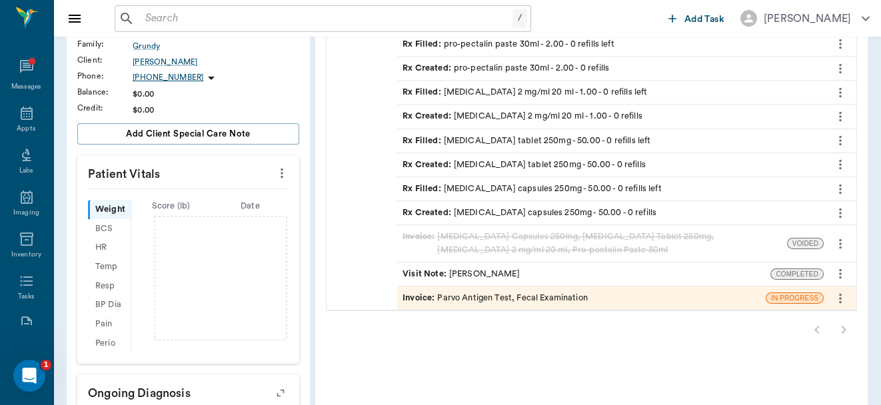
click at [667, 294] on div "Invoice : Parvo Antigen Test, Fecal Examination" at bounding box center [581, 298] width 369 height 23
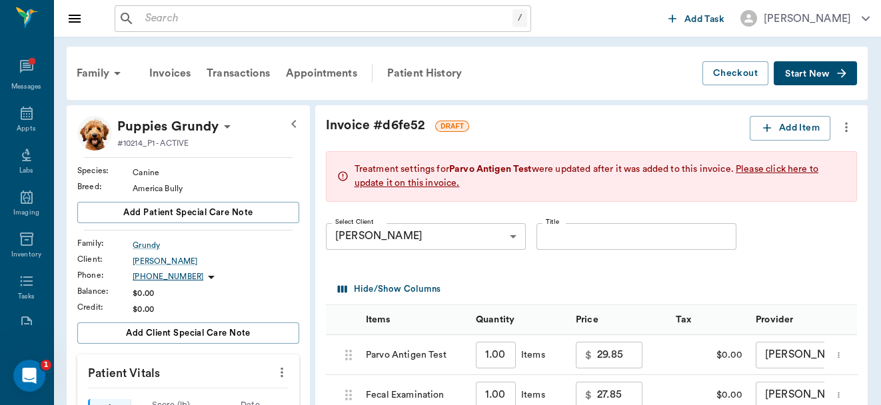
click at [842, 126] on icon "more" at bounding box center [846, 127] width 15 height 16
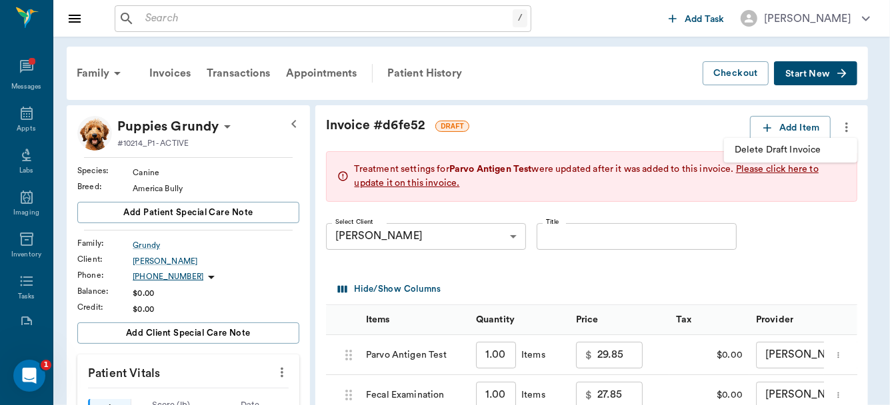
click at [793, 147] on span "Delete Draft Invoice" at bounding box center [791, 150] width 112 height 14
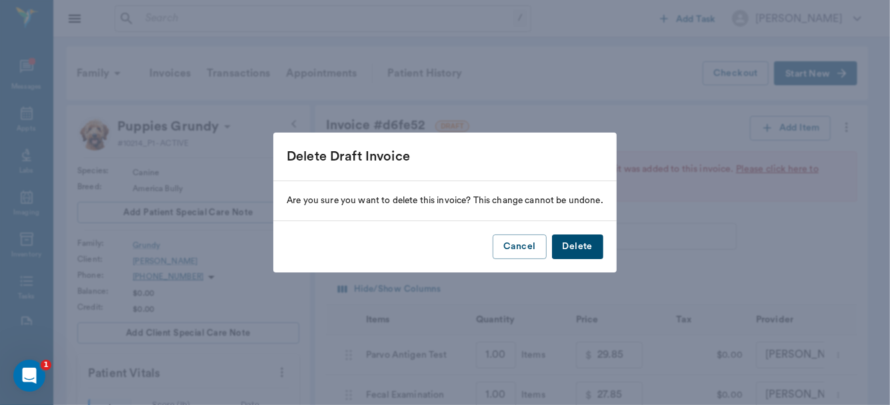
click at [565, 243] on button "Delete" at bounding box center [577, 247] width 51 height 25
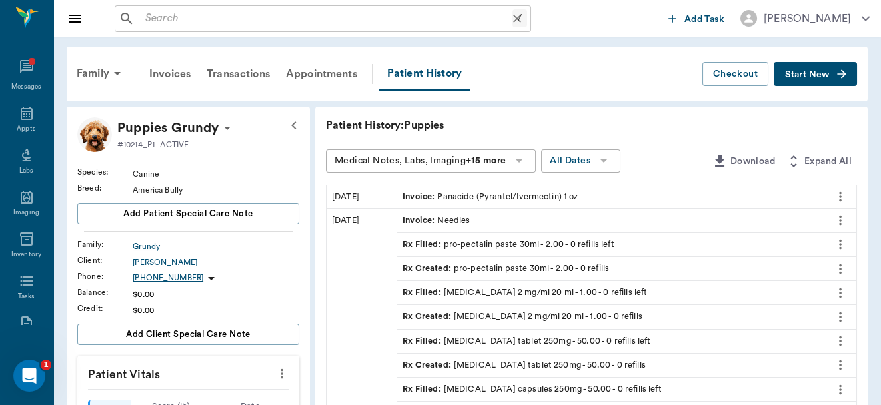
click at [156, 19] on input "text" at bounding box center [326, 18] width 373 height 19
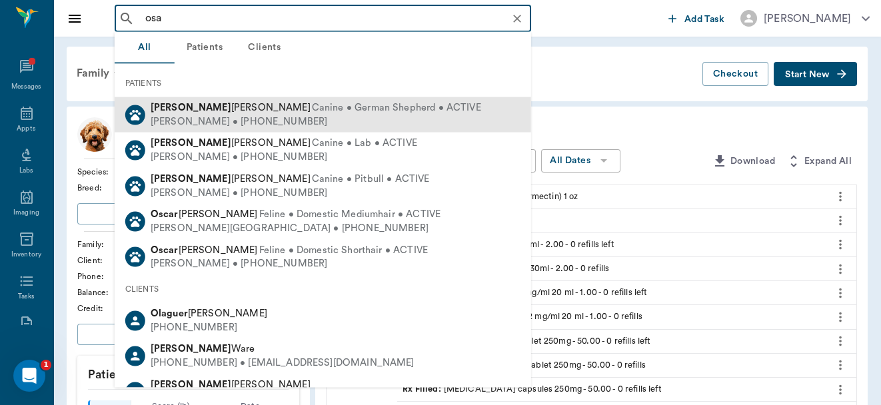
click at [312, 106] on span "Canine • German Shepherd • ACTIVE" at bounding box center [396, 108] width 169 height 14
type input "osa"
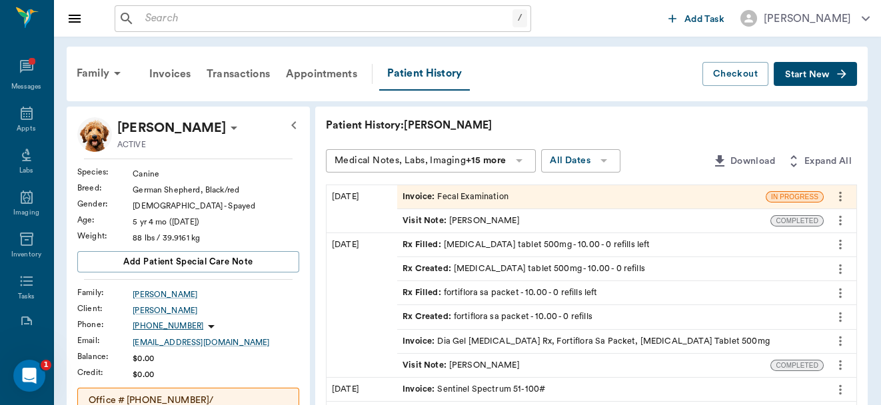
click at [841, 198] on icon "more" at bounding box center [840, 197] width 15 height 16
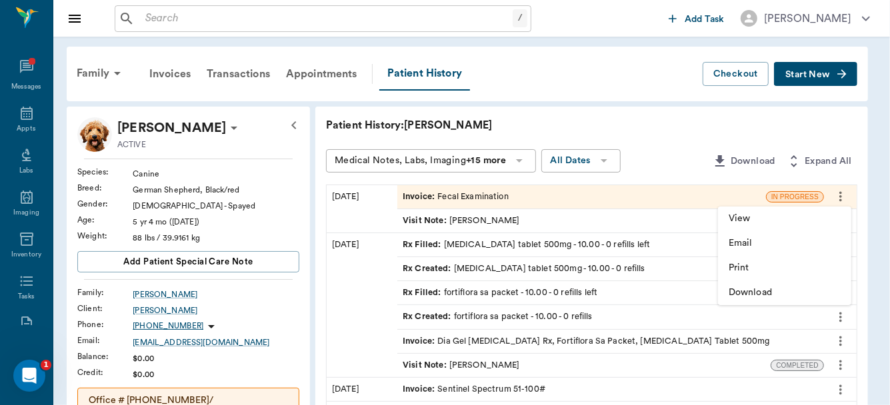
click at [767, 219] on span "View" at bounding box center [785, 219] width 112 height 14
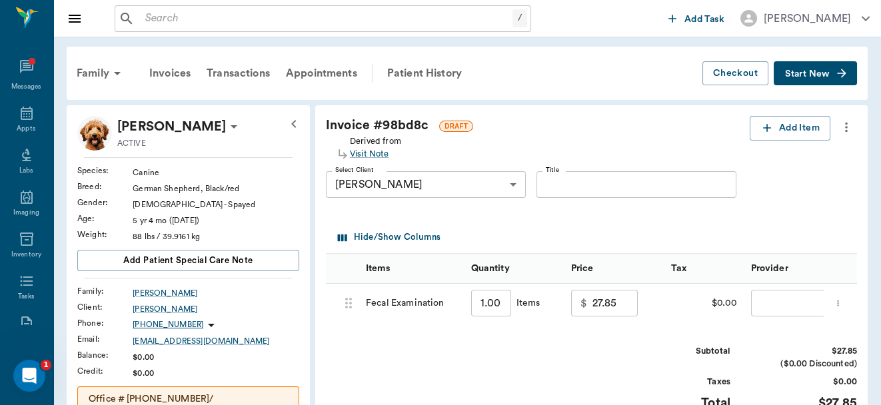
click at [616, 307] on input "27.85" at bounding box center [615, 303] width 45 height 27
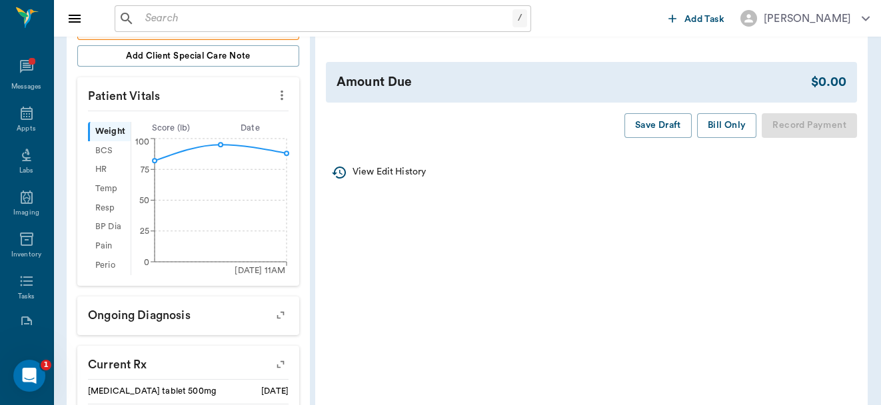
scroll to position [385, 0]
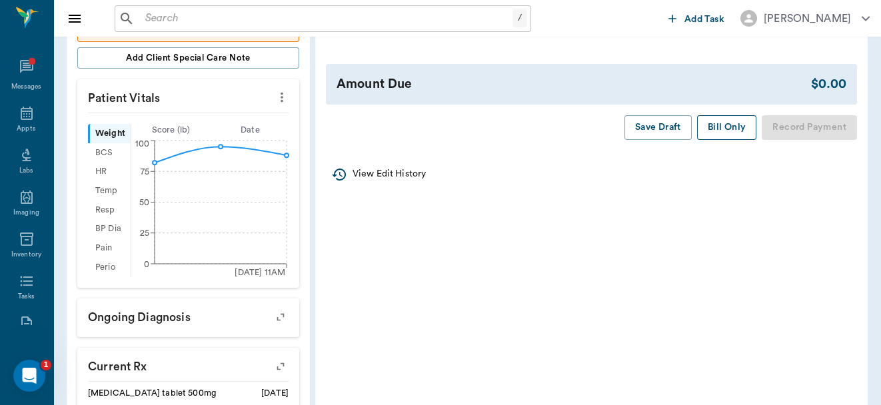
type input "0.00"
click at [711, 139] on button "Bill Only" at bounding box center [727, 127] width 60 height 25
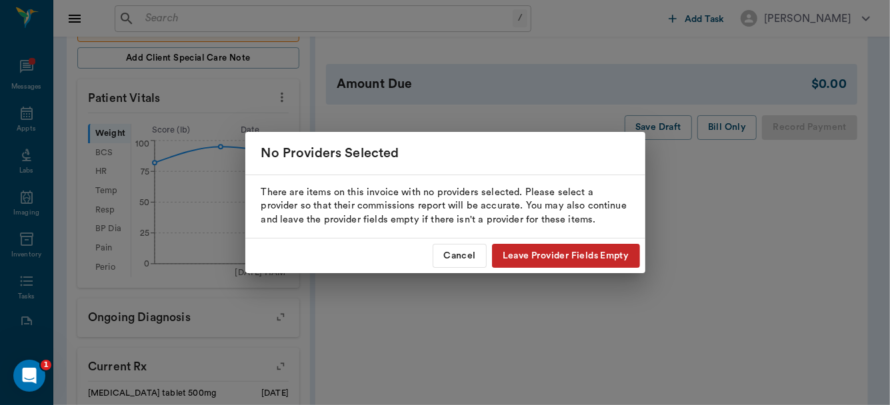
click at [555, 251] on button "Leave Provider Fields Empty" at bounding box center [566, 256] width 148 height 25
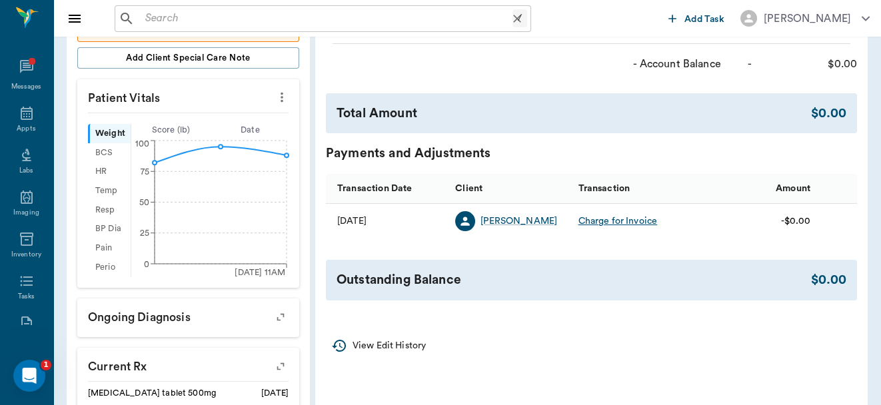
click at [177, 15] on input "text" at bounding box center [326, 18] width 373 height 19
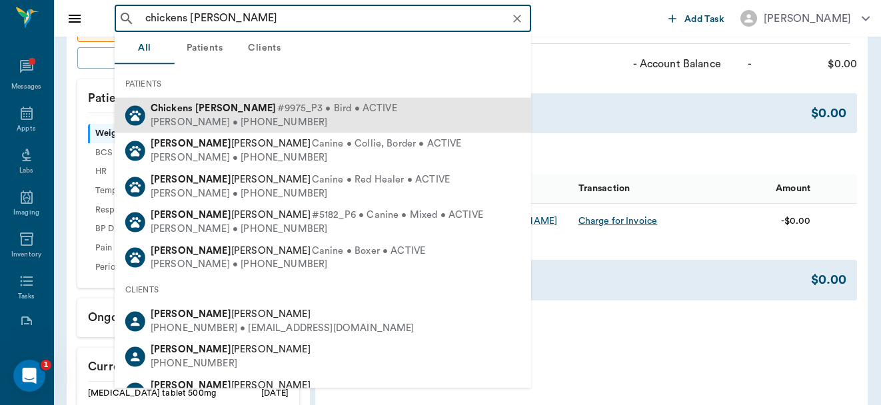
click at [203, 100] on div "Chickens Todd #9975_P3 • Bird • ACTIVE Madison Todd • (501) 388-4434" at bounding box center [323, 115] width 417 height 35
type input "chickens todd"
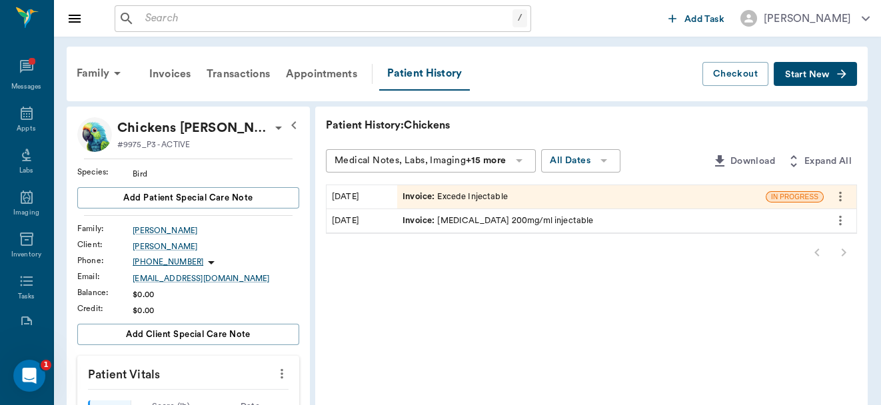
click at [695, 197] on div "Invoice : Excede Injectable" at bounding box center [581, 196] width 369 height 23
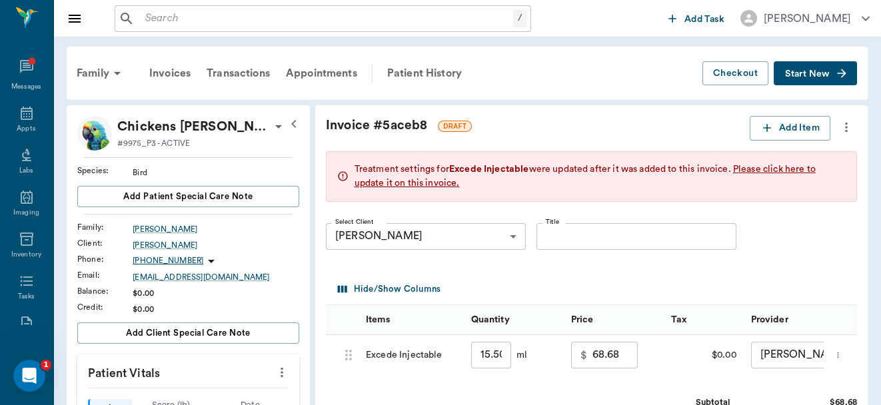
click at [845, 125] on icon "more" at bounding box center [846, 127] width 15 height 16
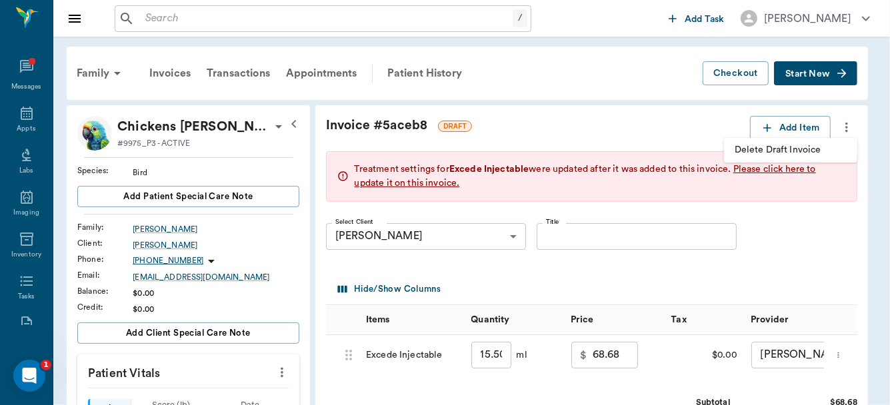
click at [800, 146] on span "Delete Draft Invoice" at bounding box center [791, 150] width 112 height 14
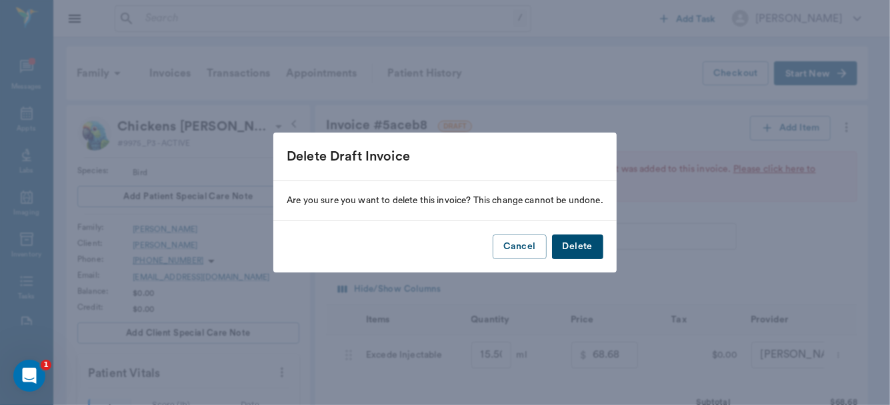
click at [585, 246] on button "Delete" at bounding box center [577, 247] width 51 height 25
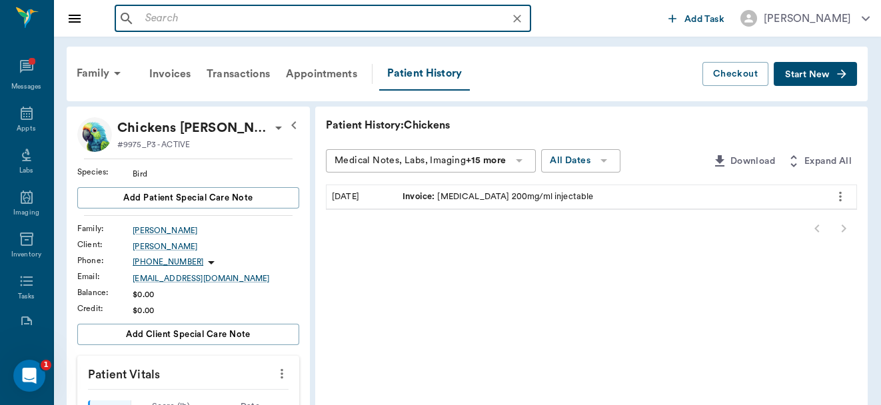
click at [234, 13] on input "text" at bounding box center [333, 18] width 387 height 19
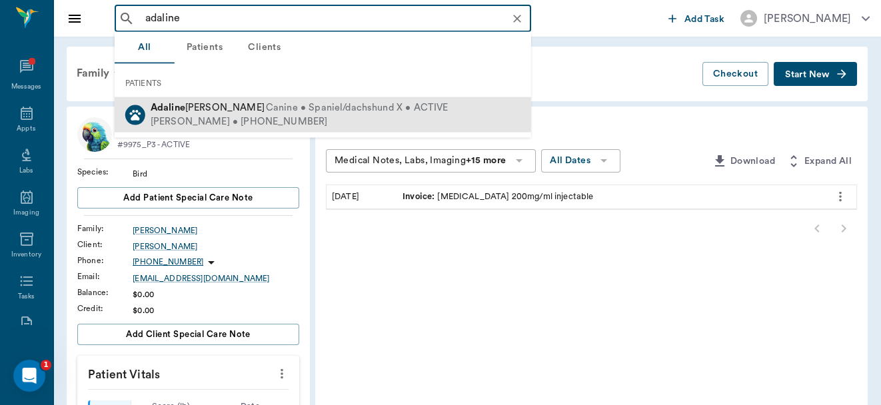
click at [266, 110] on span "Canine • Spaniel/dachshund X • ACTIVE" at bounding box center [357, 108] width 183 height 14
type input "adaline"
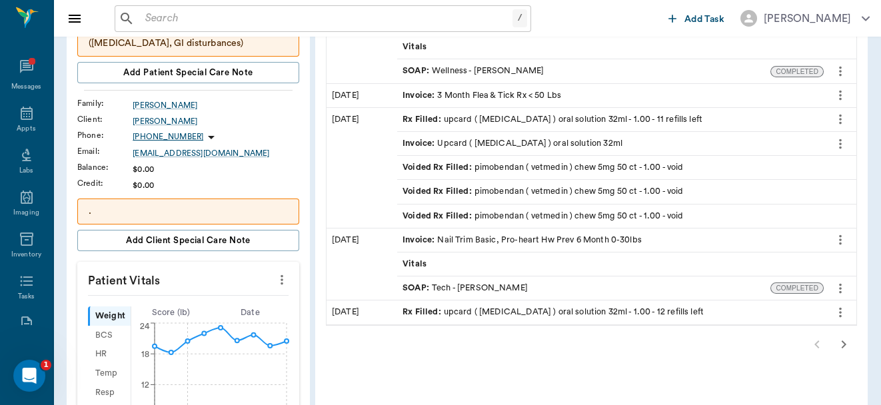
scroll to position [348, 0]
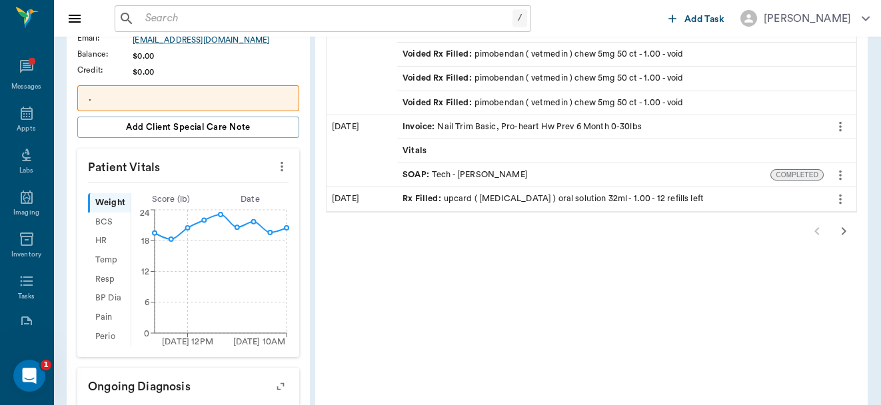
click at [843, 228] on icon "button" at bounding box center [844, 231] width 16 height 16
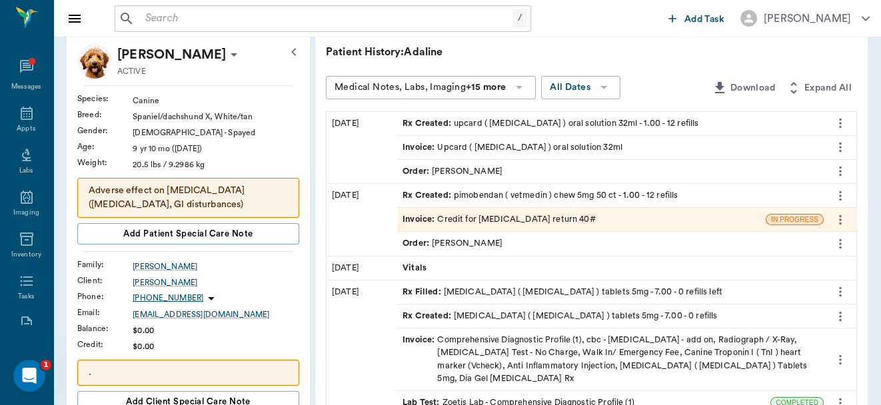
scroll to position [72, 0]
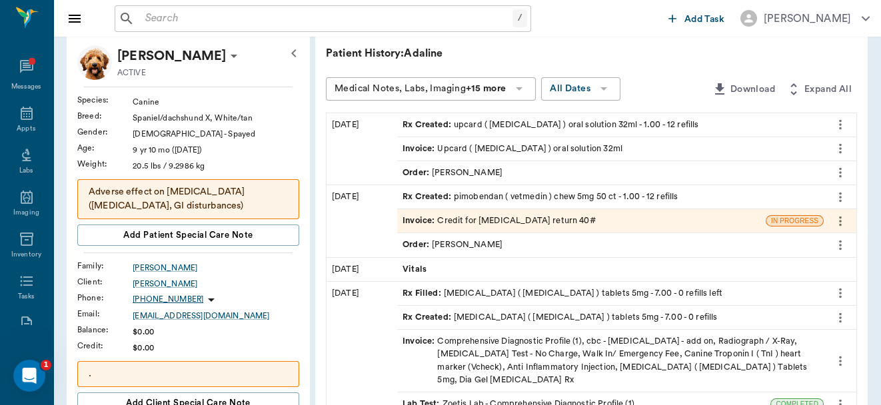
click at [617, 223] on div "Invoice : Credit for Furosemide return 40#" at bounding box center [581, 220] width 369 height 23
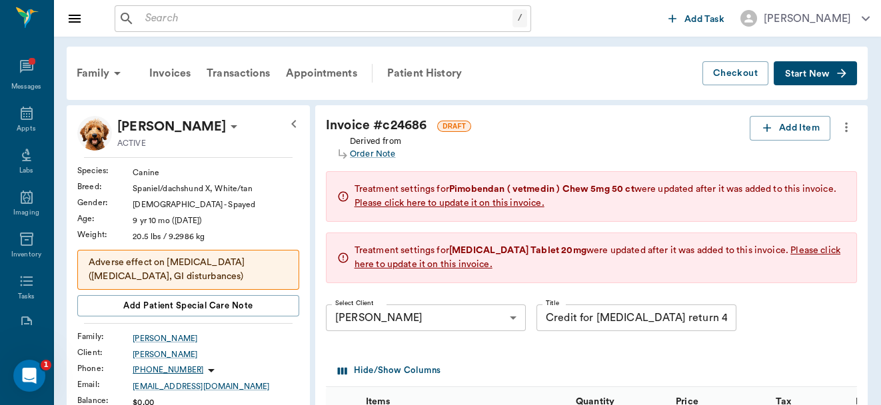
click at [844, 129] on icon "more" at bounding box center [846, 127] width 15 height 16
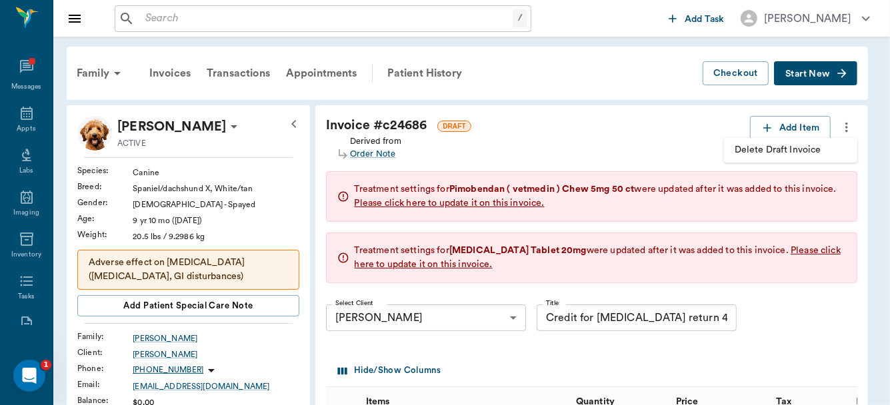
click at [797, 154] on span "Delete Draft Invoice" at bounding box center [791, 150] width 112 height 14
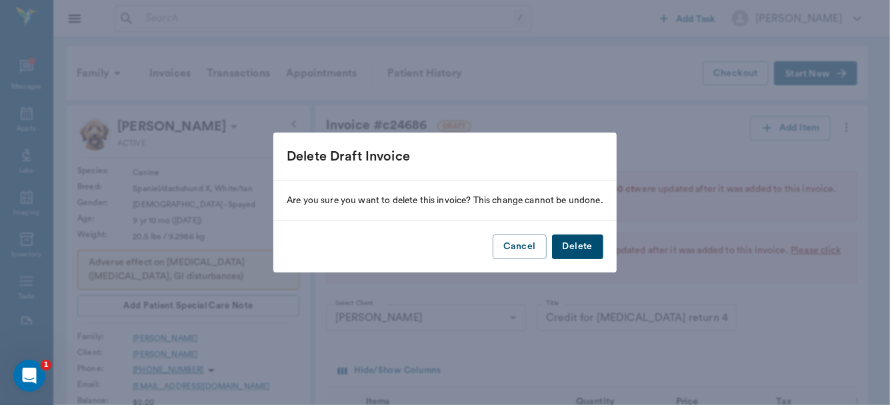
click at [570, 252] on button "Delete" at bounding box center [577, 247] width 51 height 25
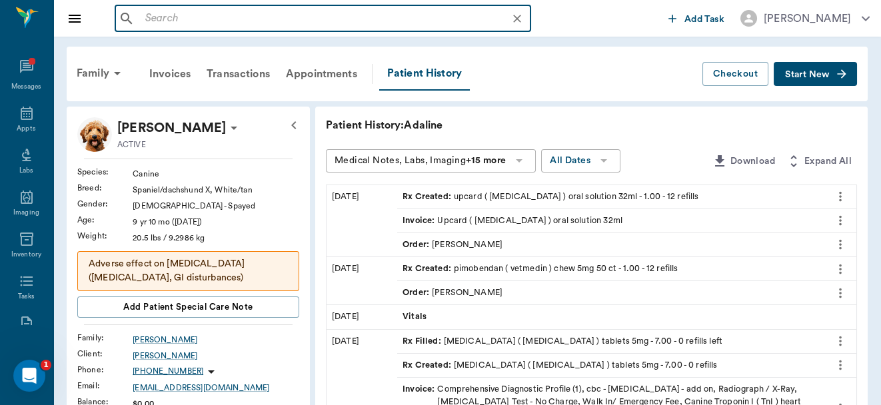
click at [201, 26] on input "text" at bounding box center [333, 18] width 387 height 19
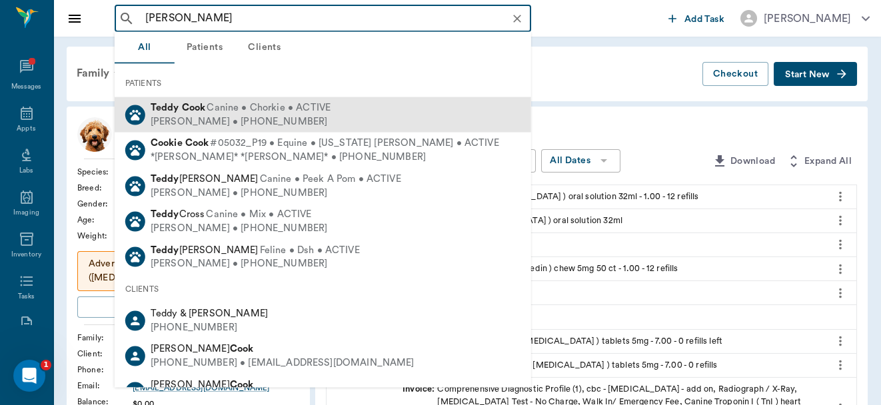
click at [210, 99] on div "Teddy Cook Canine • Chorkie • ACTIVE Callie Cook • (903) 748-4147" at bounding box center [323, 114] width 417 height 35
type input "Teddy cook"
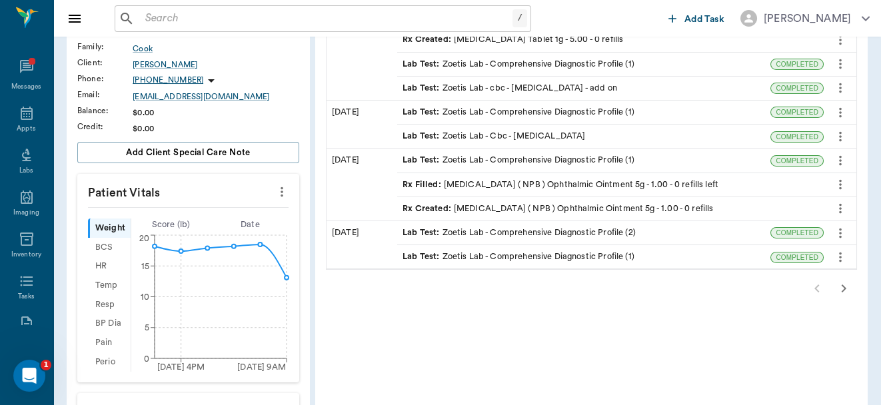
scroll to position [292, 0]
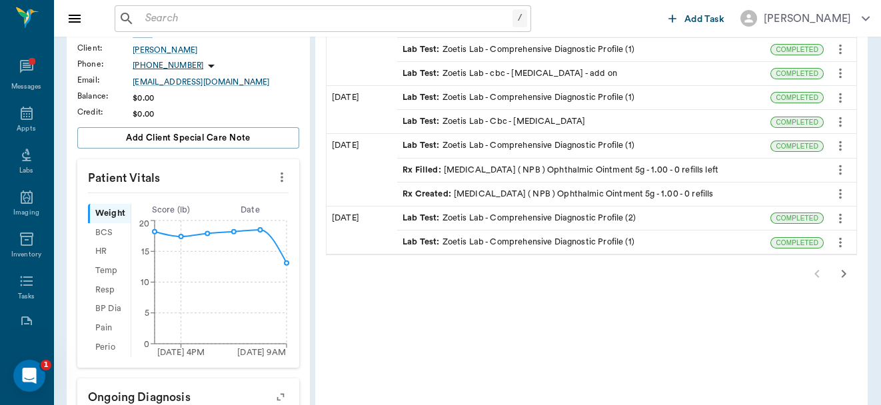
click at [845, 269] on icon "button" at bounding box center [844, 274] width 16 height 16
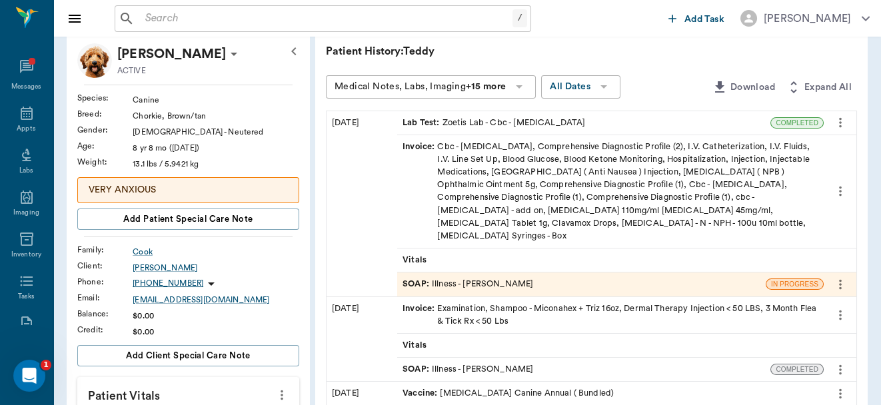
scroll to position [55, 0]
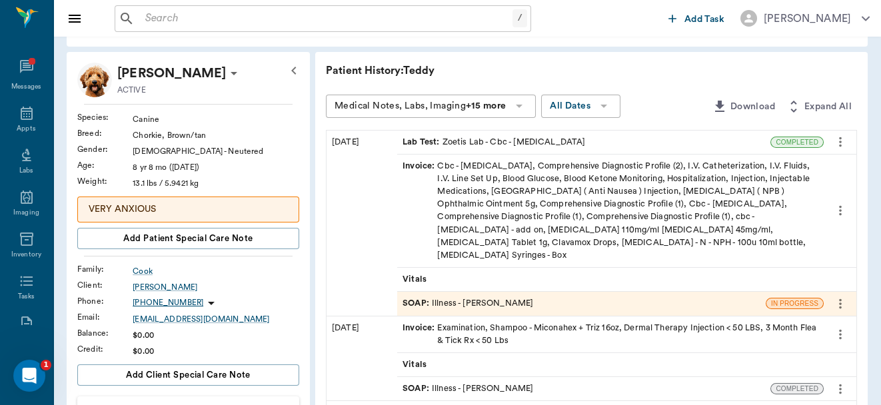
click at [465, 297] on div "SOAP : Illness - Dr. Bert Ellsworth" at bounding box center [468, 303] width 131 height 13
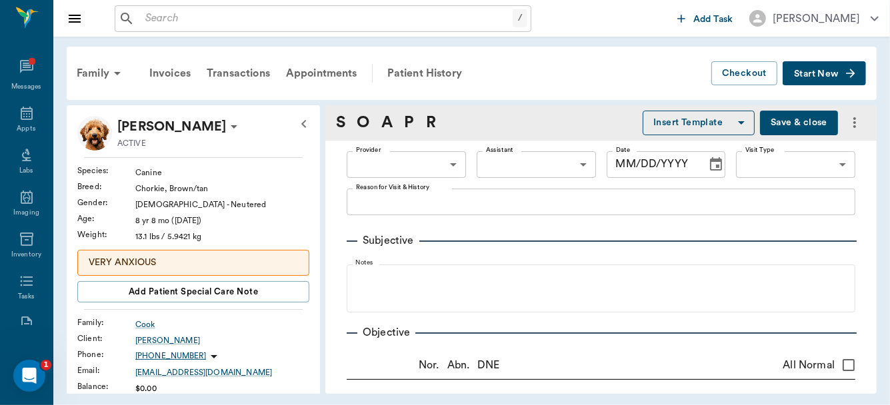
type input "63ec2f075fda476ae8351a4d"
type input "63ec2e7e52e12b0ba117b124"
type input "65d2be4f46e3a538d89b8c15"
type textarea "Lethargic, not eating, not drinking for 3 days or will vomit Caryn"
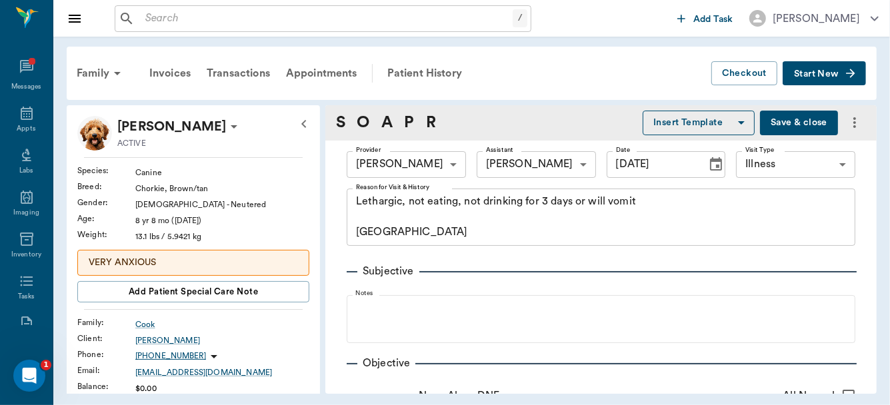
type input "09/16/2025"
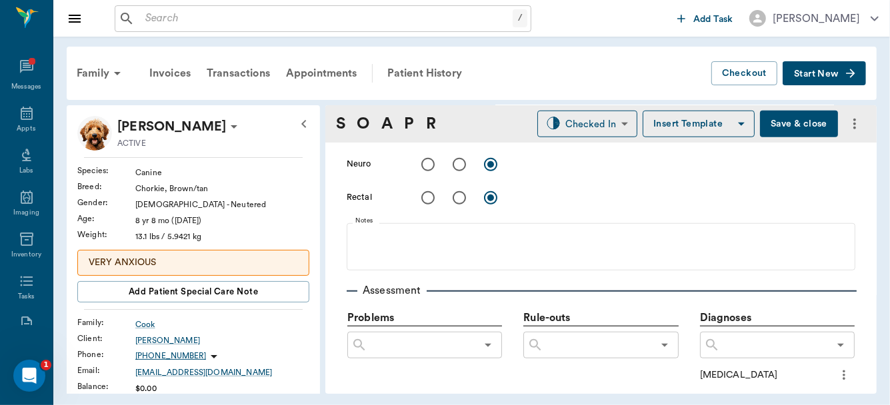
scroll to position [747, 0]
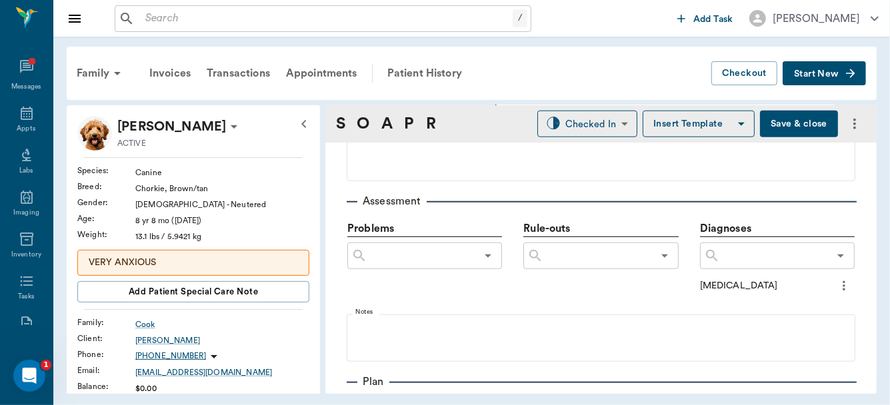
drag, startPoint x: 877, startPoint y: 184, endPoint x: 877, endPoint y: 197, distance: 13.3
click at [877, 197] on div "Family Invoices Transactions Appointments Patient History Checkout Start New Te…" at bounding box center [471, 220] width 837 height 367
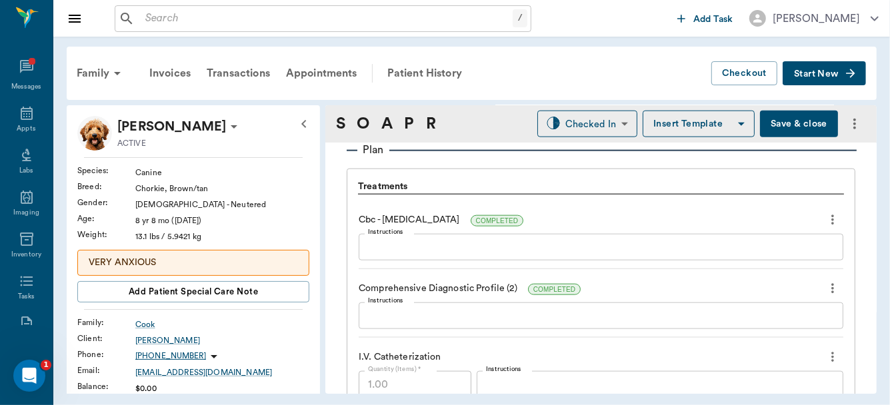
scroll to position [1013, 0]
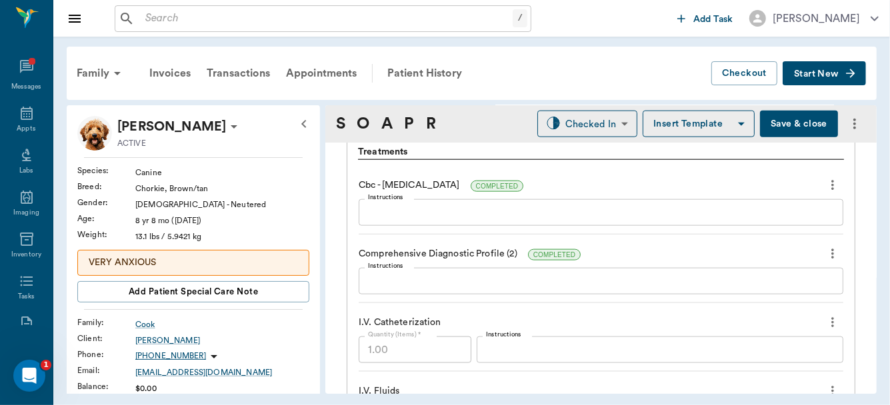
click at [442, 214] on textarea "Instructions" at bounding box center [601, 212] width 466 height 15
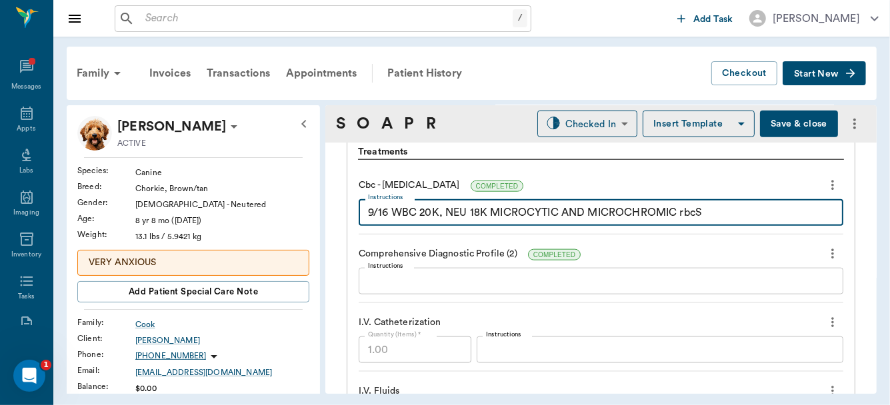
type textarea "9/16 WBC 20K, NEU 18K MICROCYTIC AND MICROCHROMIC rbcS"
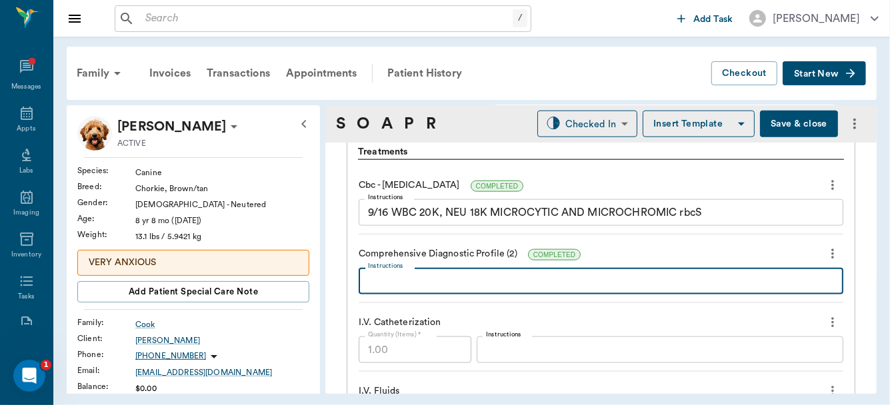
click at [395, 279] on textarea "Instructions" at bounding box center [601, 281] width 466 height 15
click at [364, 281] on div "ALP 263, BUN 40, GLU 522, HYPONATREMIC, HYPOKALEMIA x Instructions" at bounding box center [601, 281] width 485 height 27
click at [368, 278] on textarea "ALP 263, BUN 40, GLU 522, HYPONATREMIC, HYPOKALEMIA" at bounding box center [601, 281] width 466 height 15
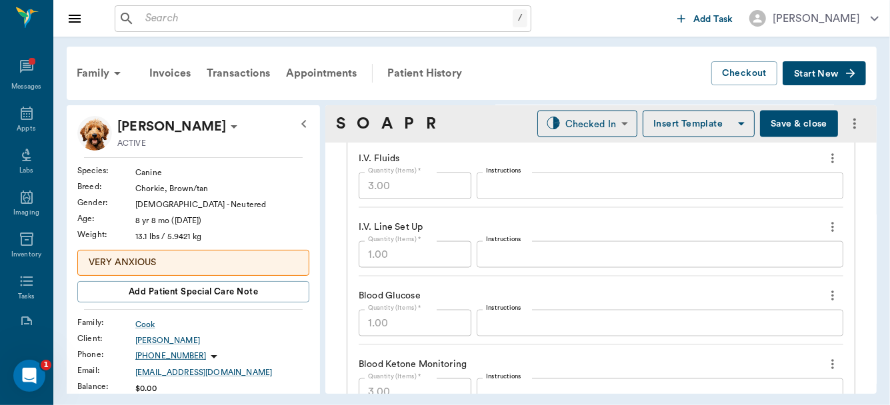
scroll to position [1170, 0]
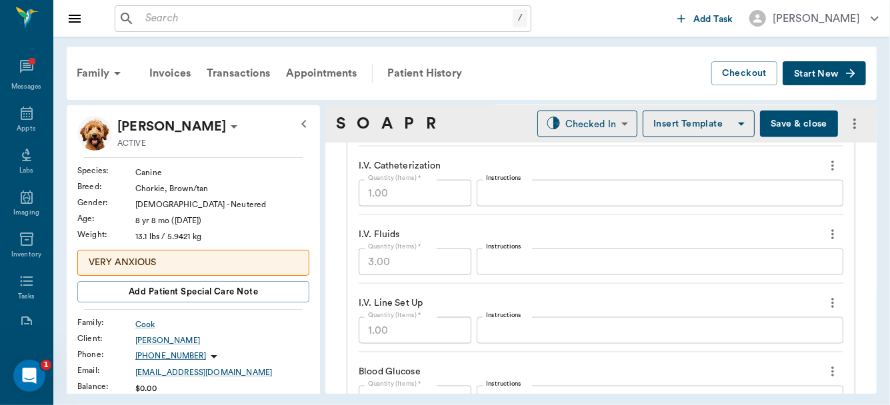
type textarea "9/16 ALP 263, BUN 40, GLU 522, HYPONATREMIC, HYPOKALEMIA"
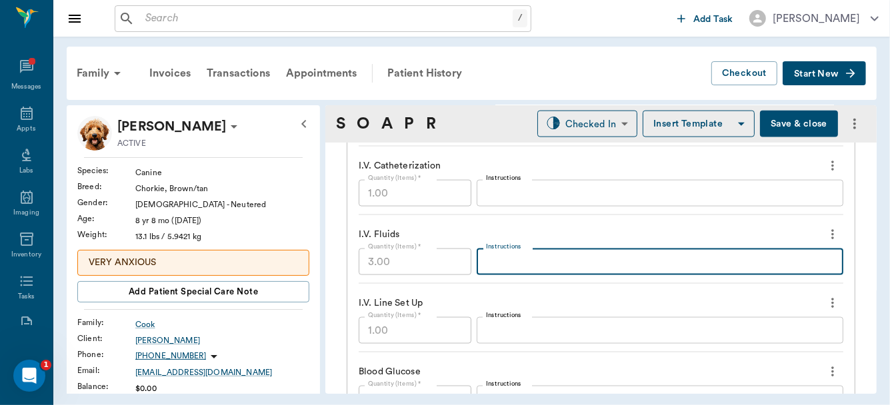
click at [503, 259] on textarea "Instructions" at bounding box center [660, 262] width 348 height 15
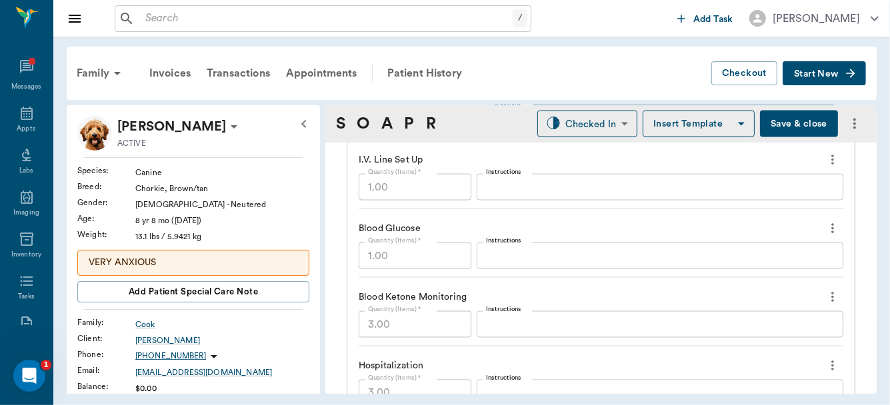
type textarea "+ KCL, BAYTRIL, VIT B COMP"
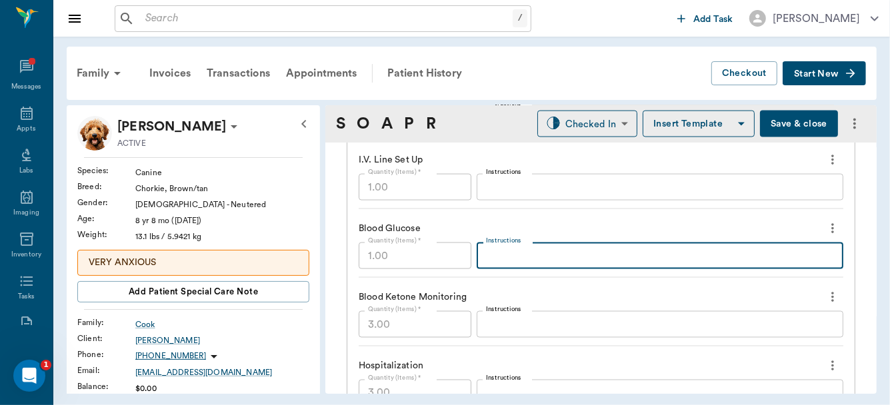
click at [489, 261] on textarea "Instructions" at bounding box center [660, 256] width 348 height 15
click at [492, 321] on textarea "Instructions" at bounding box center [660, 324] width 348 height 15
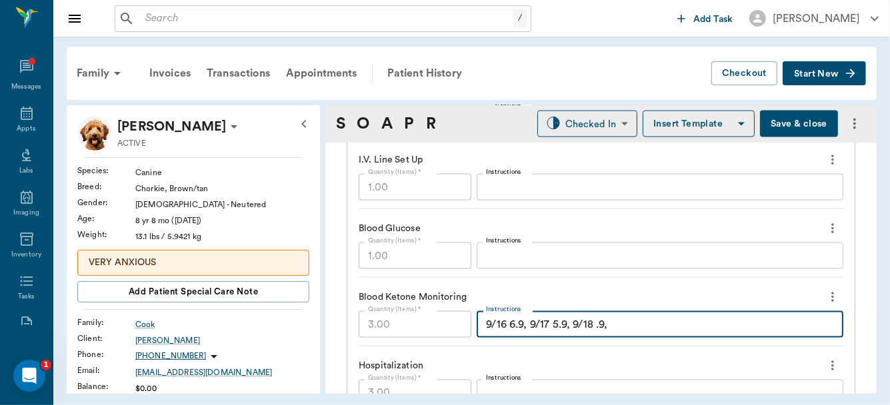
type textarea "9/16 6.9, 9/17 5.9, 9/18 .9,"
click at [486, 255] on textarea "Instructions" at bounding box center [660, 256] width 348 height 15
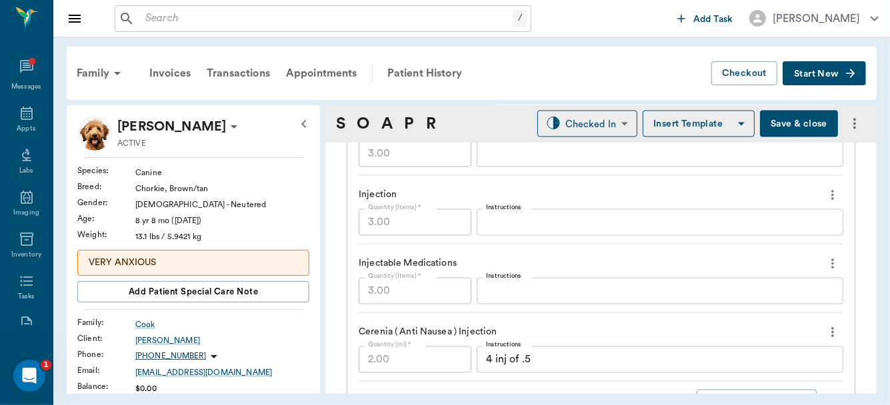
scroll to position [1546, 0]
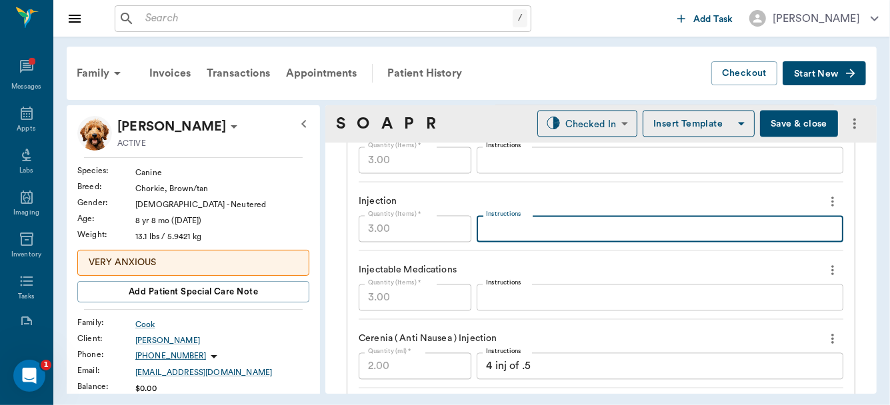
click at [545, 231] on textarea "Instructions" at bounding box center [660, 229] width 348 height 15
type textarea "c"
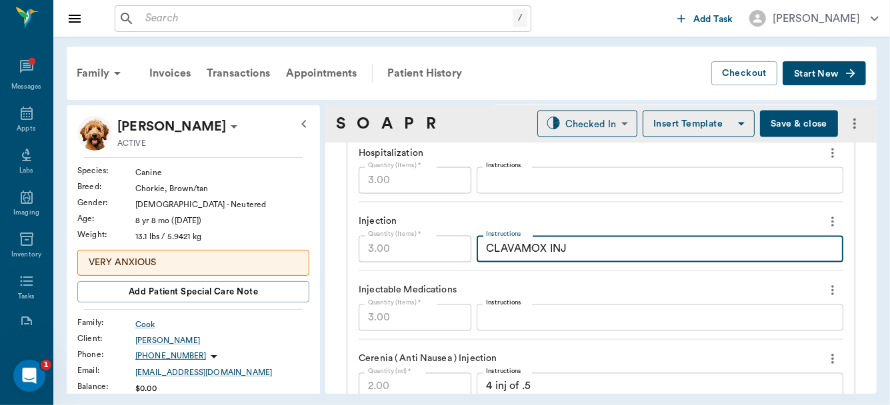
scroll to position [1534, 0]
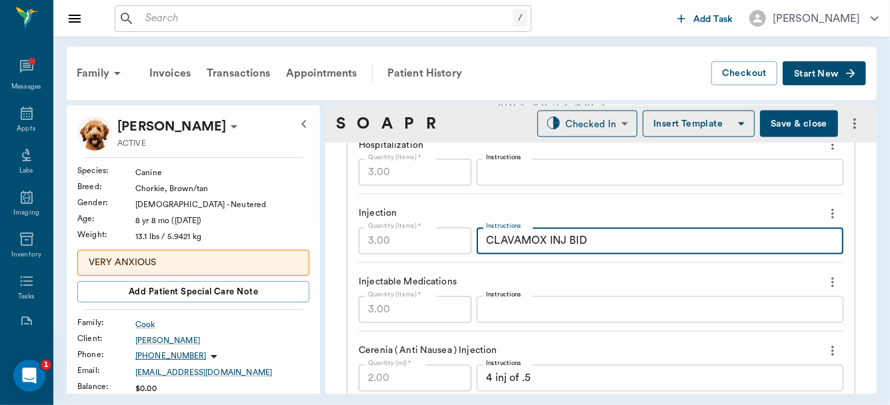
type textarea "CLAVAMOX INJ BID"
click at [512, 313] on textarea "Instructions" at bounding box center [660, 310] width 348 height 15
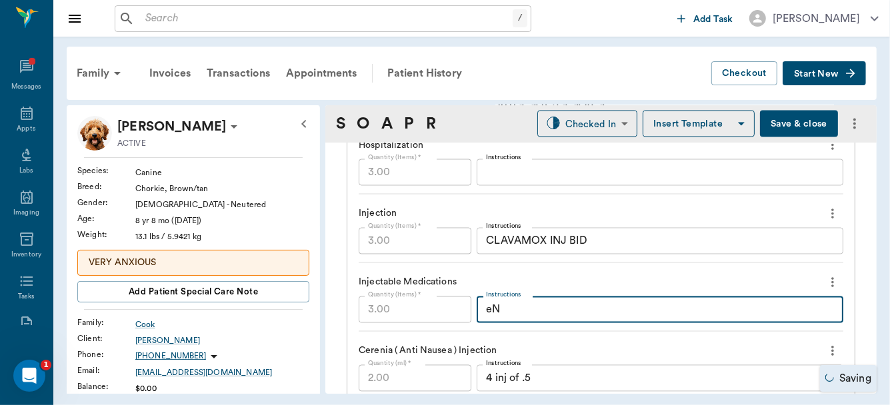
type textarea "e"
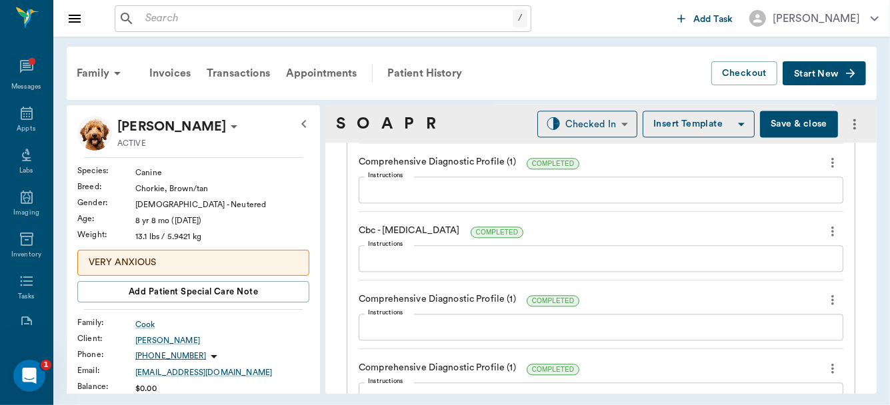
scroll to position [1801, 0]
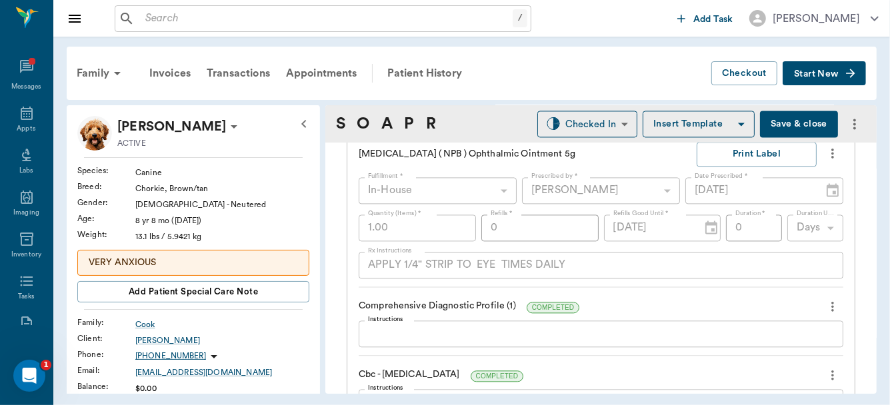
type textarea "ENROFLOX, KCL, INSULIN R"
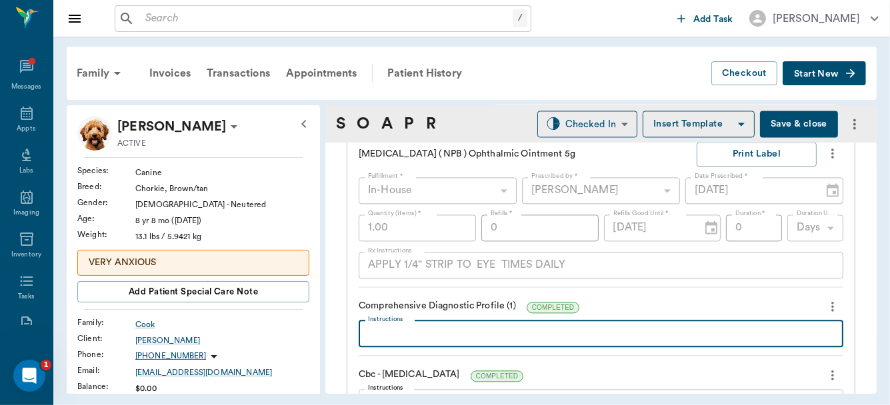
click at [461, 328] on textarea "Instructions" at bounding box center [601, 333] width 466 height 15
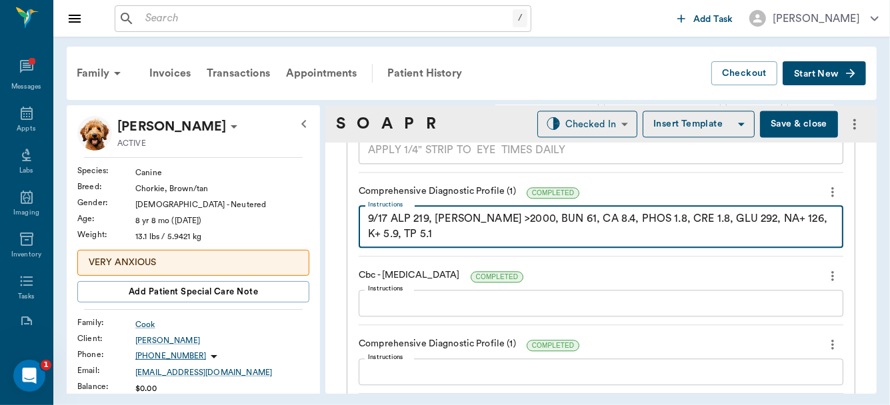
scroll to position [1943, 0]
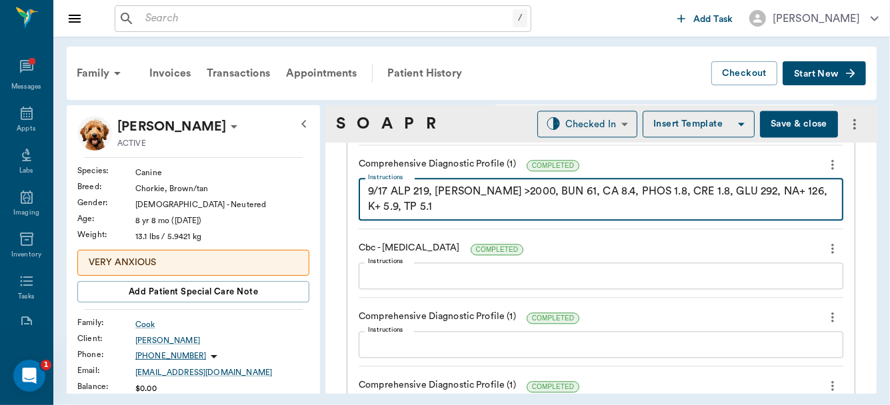
type textarea "9/17 ALP 219, AMY >2000, BUN 61, CA 8.4, PHOS 1.8, CRE 1.8, GLU 292, NA+ 126, K…"
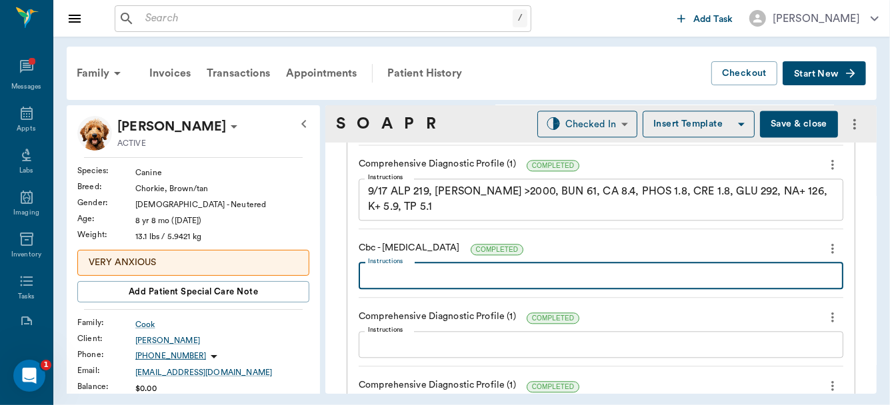
click at [485, 268] on textarea "Instructions" at bounding box center [601, 275] width 466 height 15
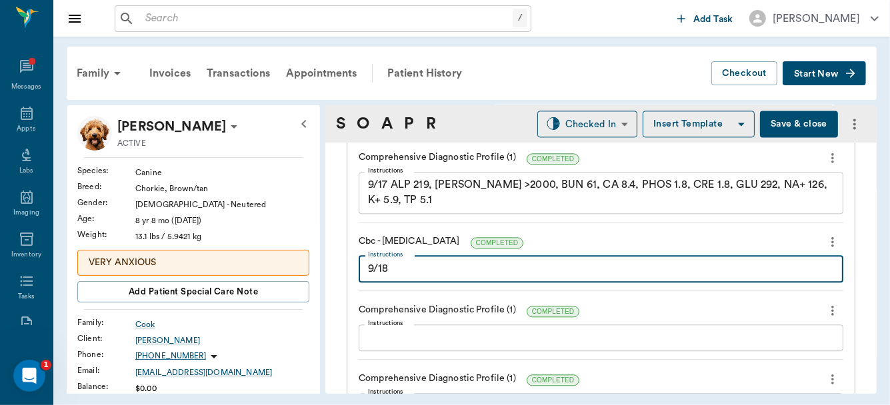
scroll to position [1852, 0]
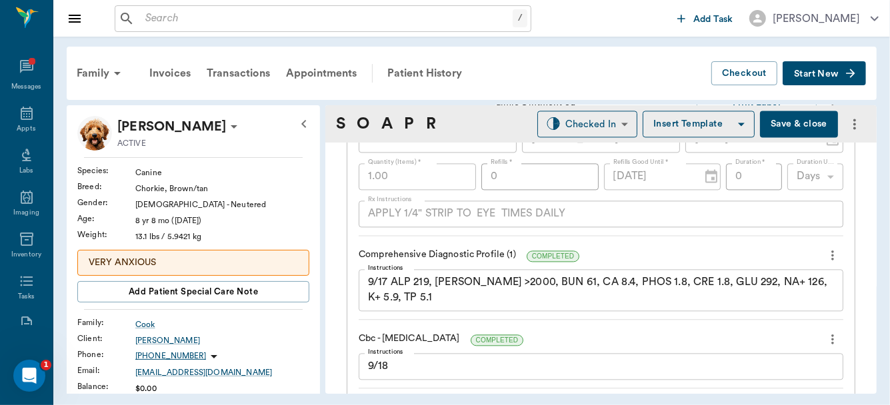
click at [825, 336] on icon "more" at bounding box center [832, 339] width 15 height 16
click at [736, 380] on ul "Decline Delete" at bounding box center [767, 369] width 133 height 49
click at [736, 323] on div at bounding box center [445, 202] width 890 height 405
click at [711, 369] on div "9/18 x Instructions" at bounding box center [601, 366] width 485 height 27
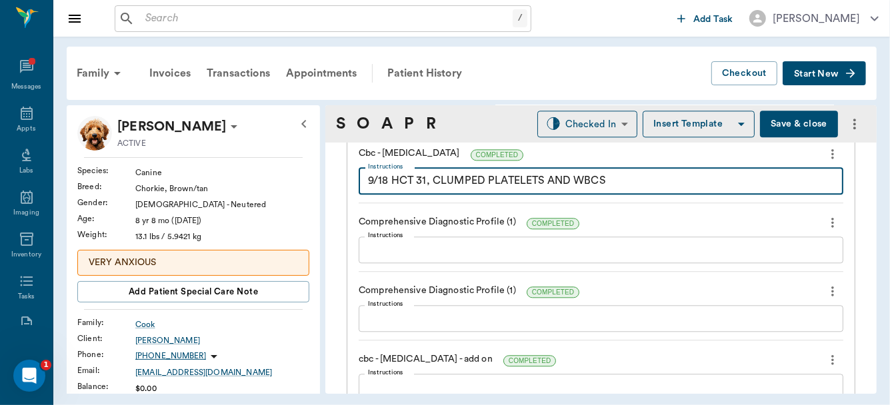
scroll to position [2045, 0]
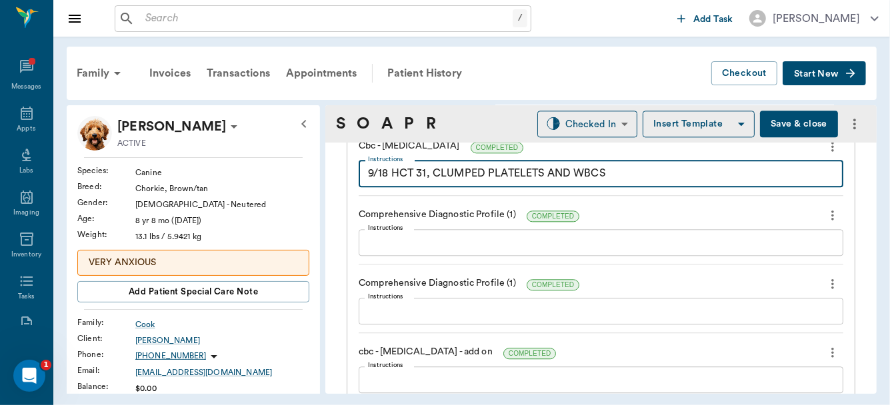
type textarea "9/18 HCT 31, CLUMPED PLATELETS AND WBCS"
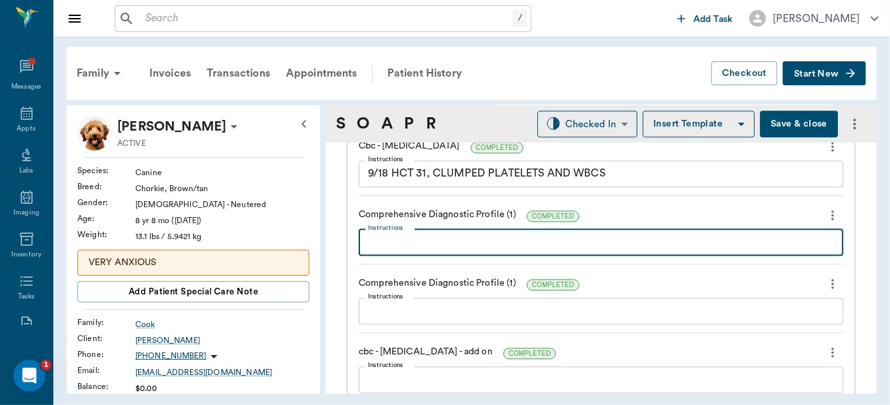
click at [405, 245] on textarea "Instructions" at bounding box center [601, 242] width 466 height 15
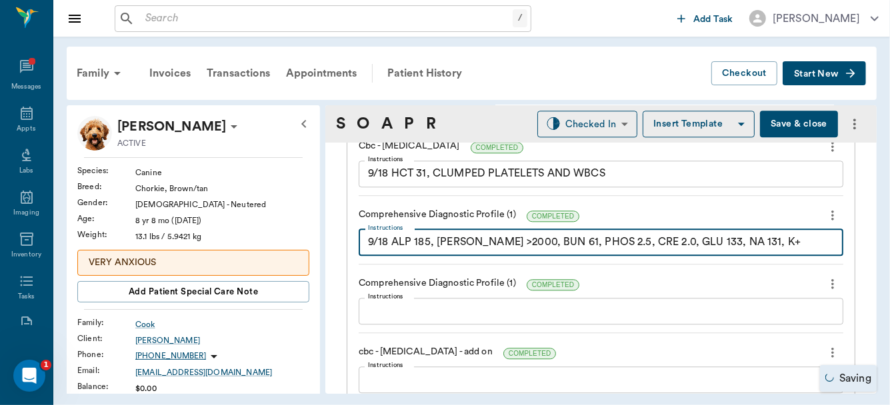
type textarea "9/18 ALP 185, AMY >2000, BUN 61, PHOS 2.5, CRE 2.0, GLU 133, NA 131, K+"
click at [405, 221] on div "Comprehensive Diagnostic Profile (1) COMPLETED" at bounding box center [601, 215] width 485 height 23
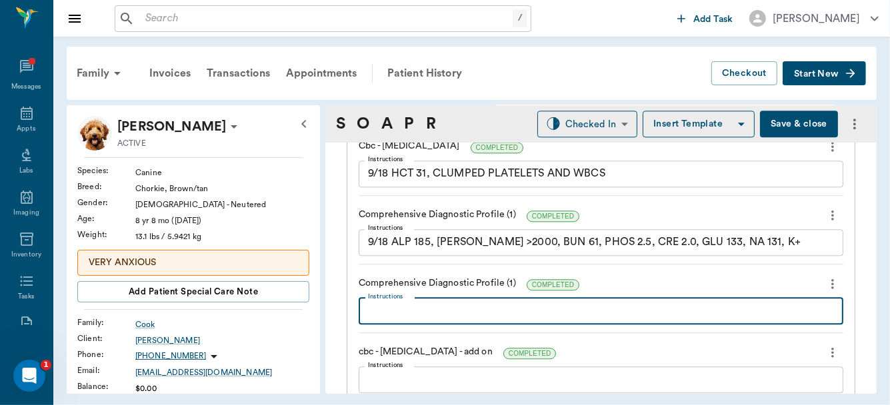
click at [415, 307] on textarea "Instructions" at bounding box center [601, 310] width 466 height 15
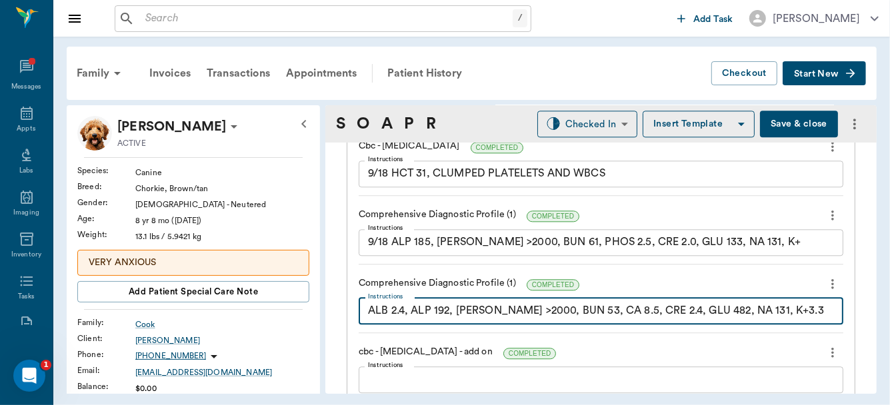
type textarea "ALB 2.4, ALP 192, AMY >2000, BUN 53, CA 8.5, CRE 2.4, GLU 482, NA 131, K+3.3 TP…"
click at [417, 372] on textarea "Instructions" at bounding box center [601, 379] width 466 height 15
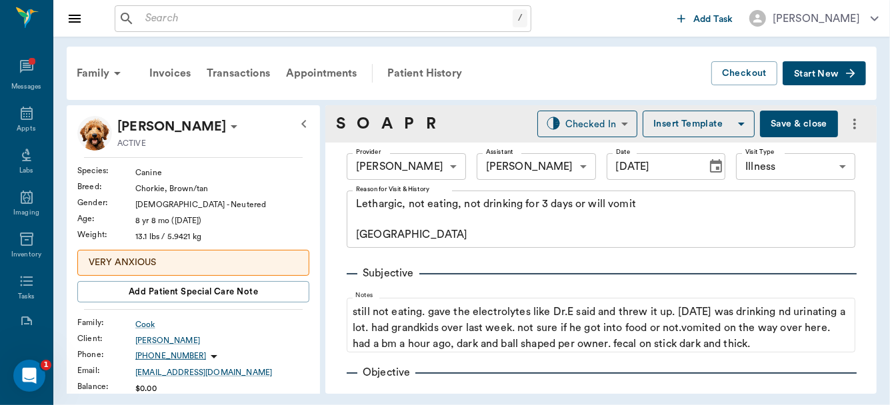
scroll to position [79, 0]
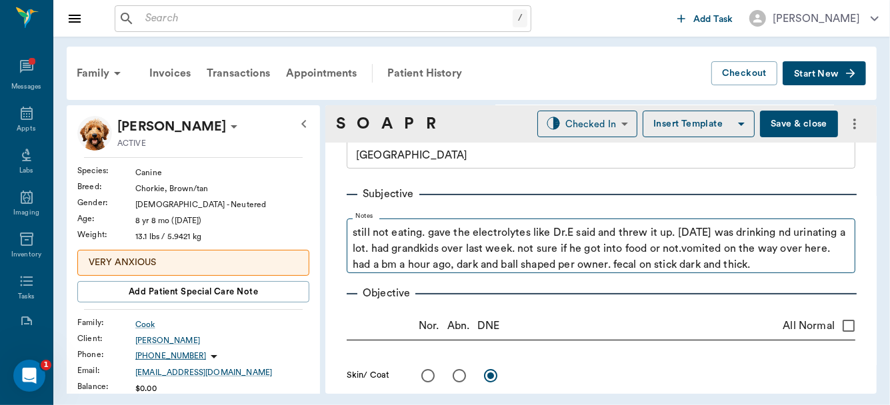
type textarea "CBC 20K, NEU 16K, HCT 33%, MICROCYTIC, MICROCHROMIC"
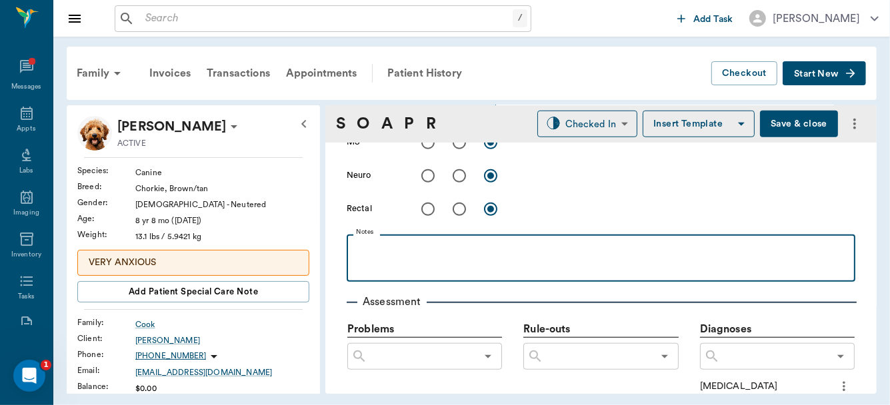
scroll to position [645, 0]
click at [378, 258] on p at bounding box center [600, 250] width 495 height 16
click at [358, 258] on p "sTARTED ON IV FLUIDS" at bounding box center [600, 250] width 495 height 16
click at [476, 258] on p "STARTED ON IV FLUIDS" at bounding box center [600, 250] width 495 height 16
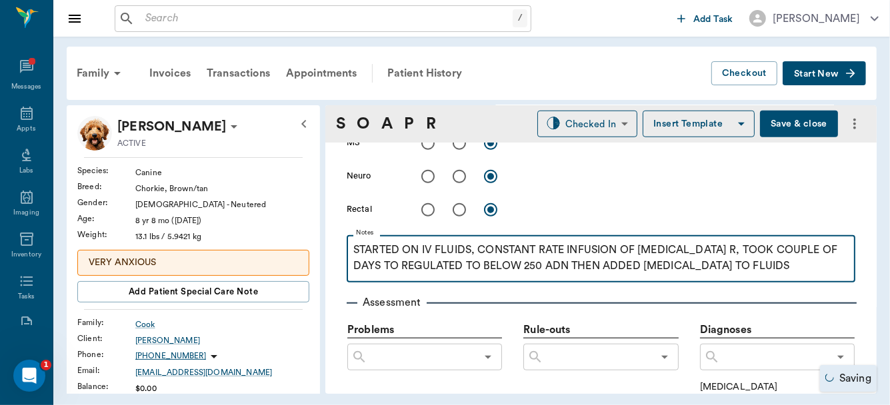
click at [533, 274] on p "STARTED ON IV FLUIDS, CONSTANT RATE INFUSION OF INSULIN R, TOOK COUPLE OF DAYS …" at bounding box center [600, 258] width 495 height 32
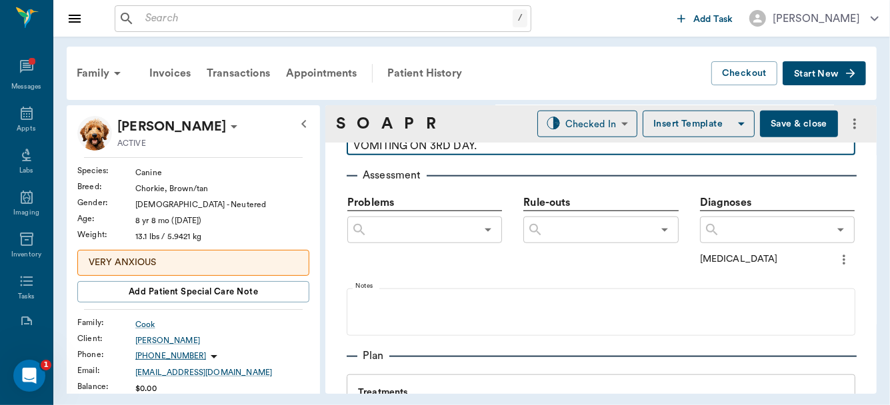
scroll to position [825, 0]
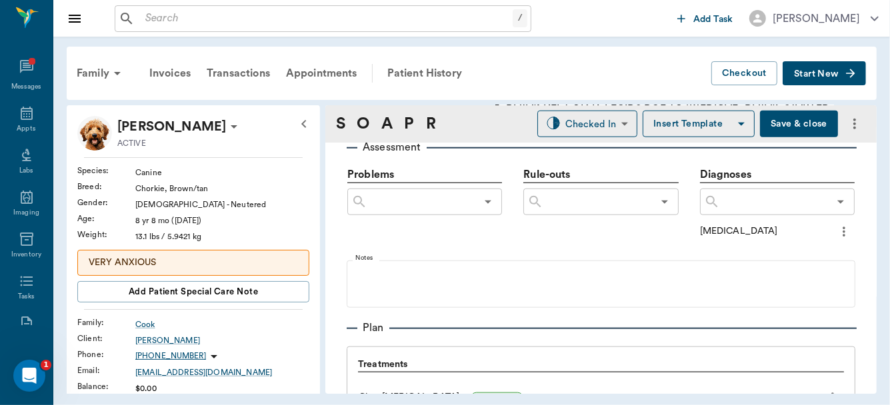
click at [790, 211] on div "​" at bounding box center [777, 202] width 155 height 27
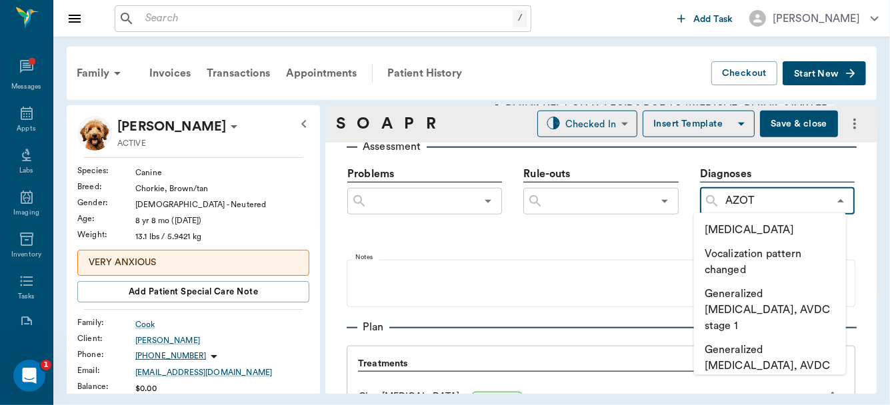
type input "AZOTE"
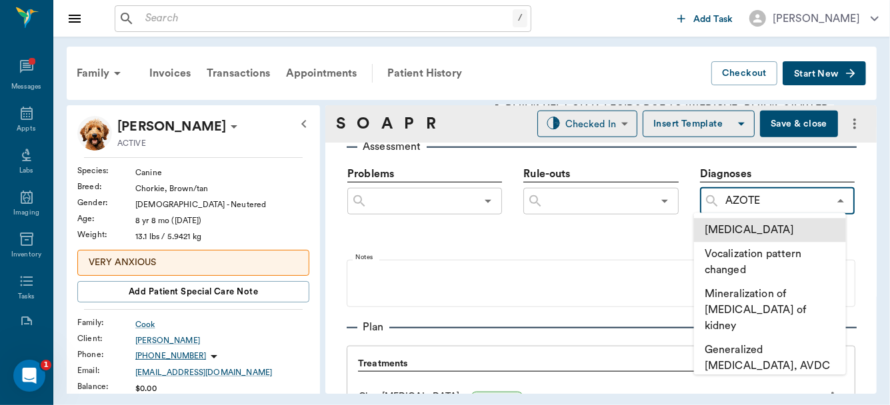
click at [759, 231] on li "[MEDICAL_DATA]" at bounding box center [770, 230] width 152 height 24
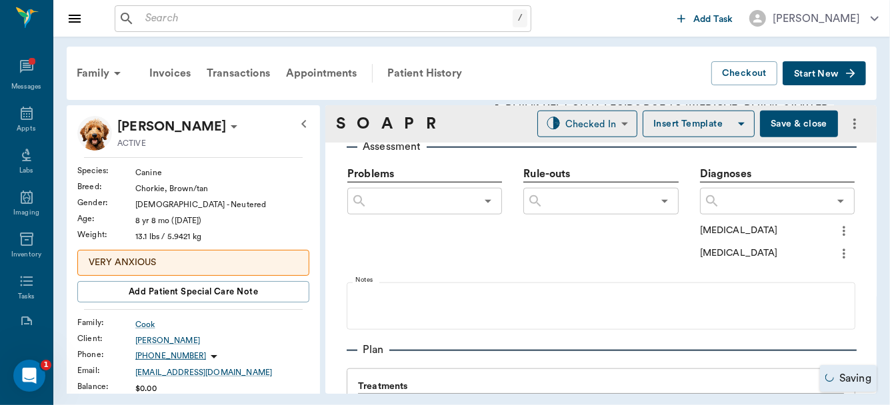
click at [759, 199] on input "text" at bounding box center [774, 201] width 109 height 19
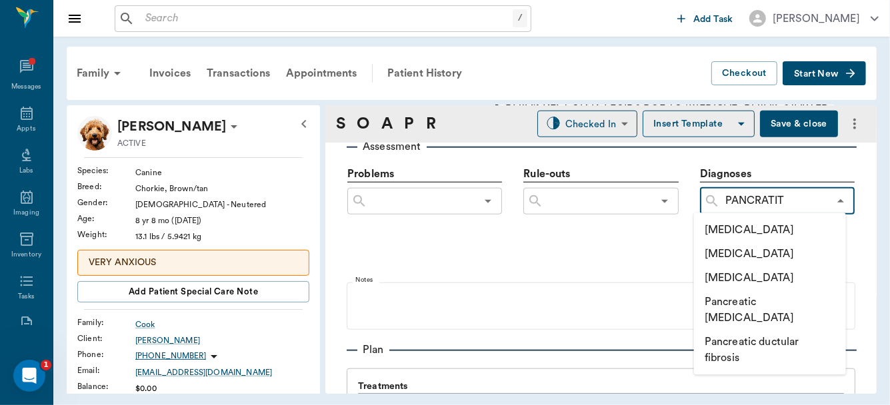
type input "PANCRATITI"
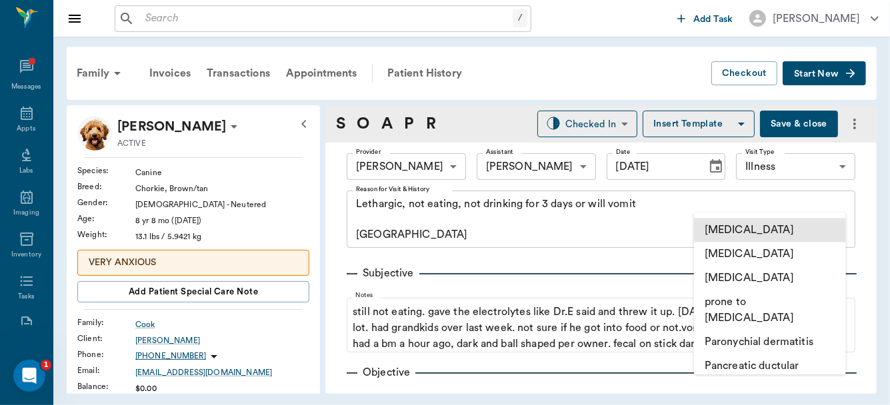
scroll to position [825, 0]
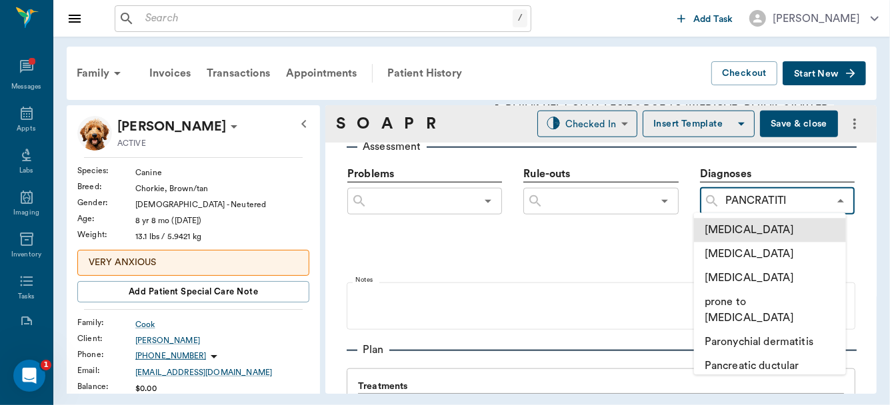
click at [749, 234] on li "Acute pancreatitis" at bounding box center [770, 230] width 152 height 24
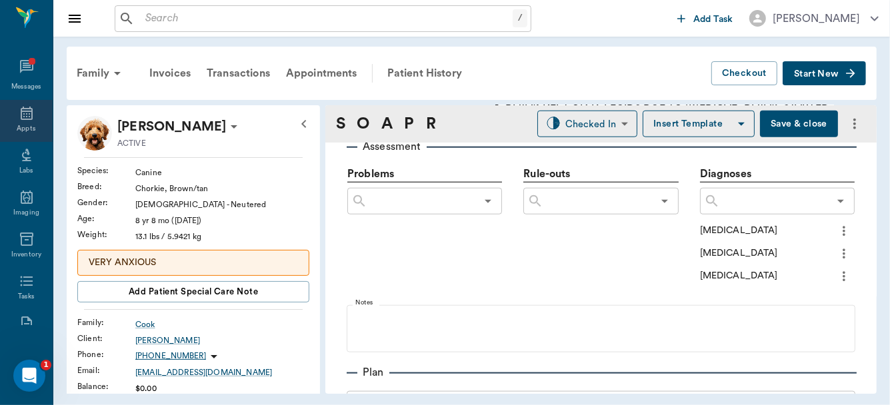
click at [20, 115] on icon at bounding box center [27, 113] width 16 height 16
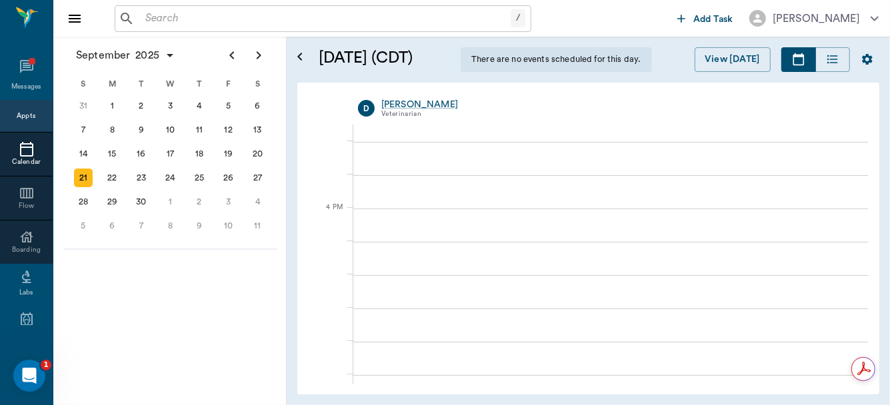
scroll to position [1354, 0]
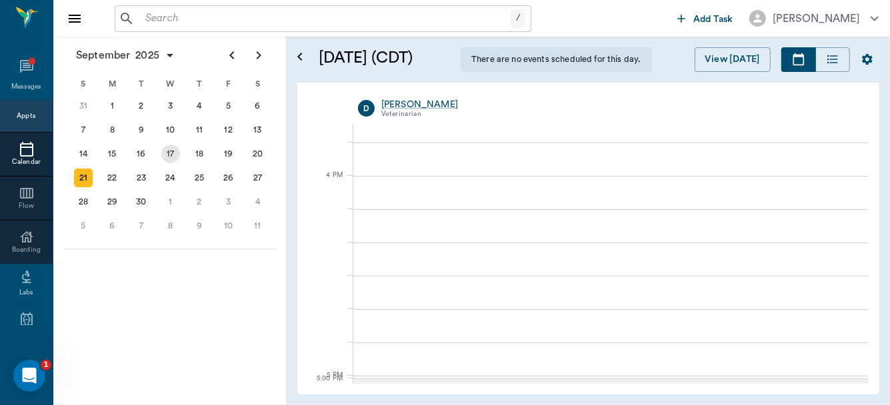
click at [169, 155] on div "17" at bounding box center [170, 154] width 19 height 19
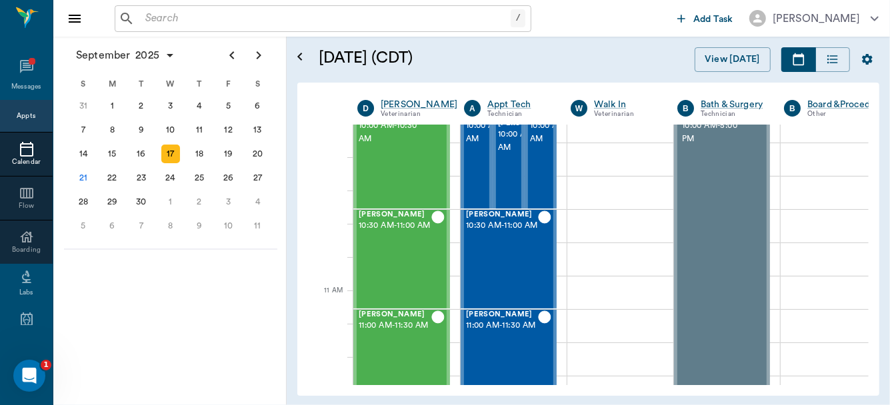
scroll to position [439, 0]
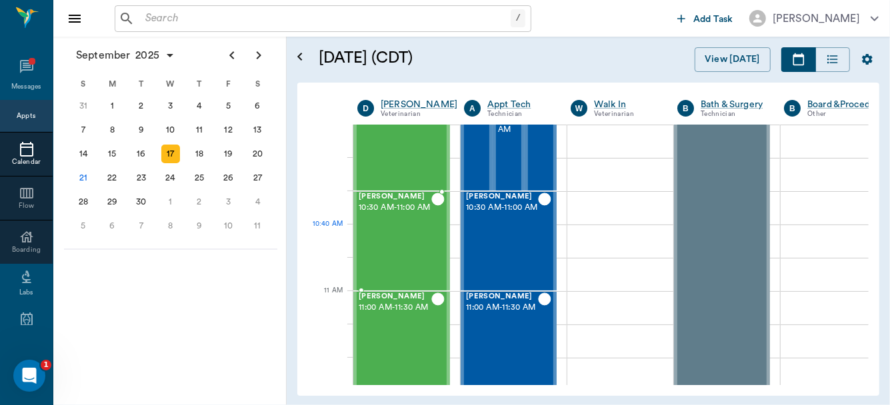
click at [373, 239] on div "Honey Foster 10:30 AM - 11:00 AM" at bounding box center [395, 241] width 73 height 97
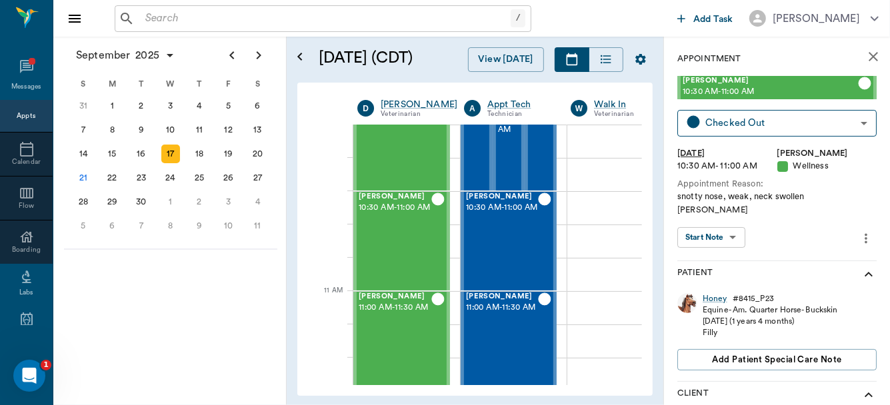
click at [726, 227] on body "/ ​ Add Task Dr. Bert Ellsworth Nectar Messages Appts Calendar Flow Boarding La…" at bounding box center [445, 202] width 890 height 405
click at [717, 249] on button "View SOAP" at bounding box center [703, 252] width 45 height 15
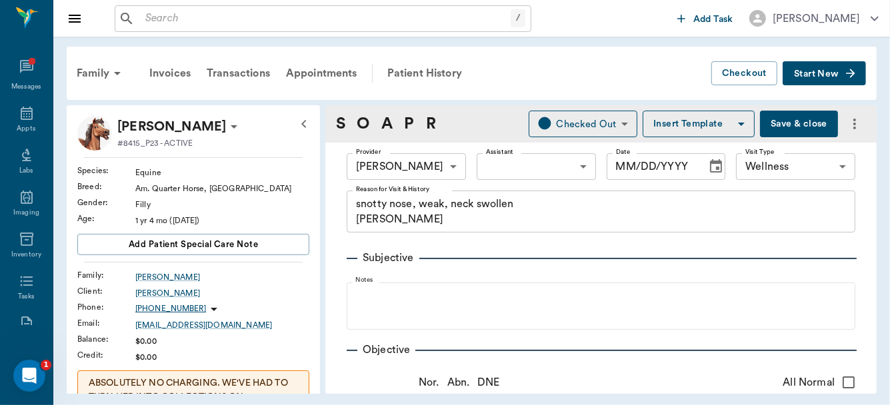
type input "63ec2f075fda476ae8351a4d"
type input "65d2be4f46e3a538d89b8c14"
type textarea "snotty nose, weak, neck swollen Christy"
type input "09/17/2025"
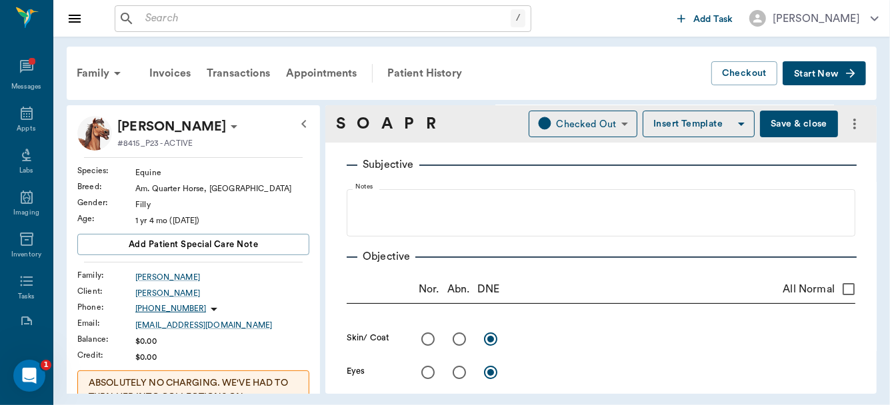
scroll to position [97, 0]
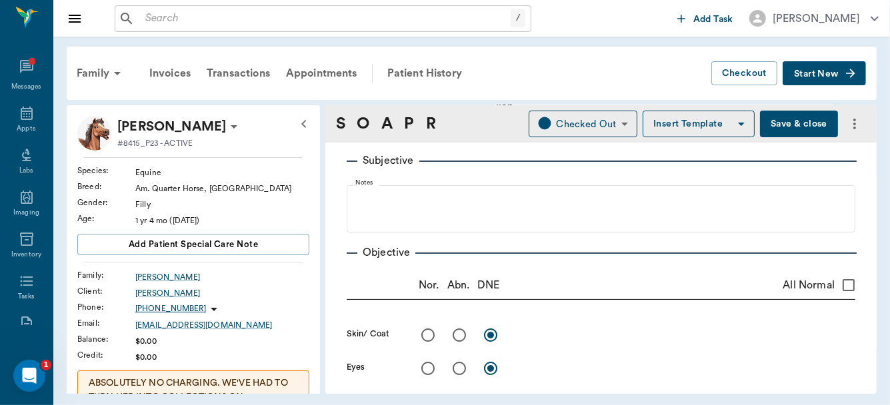
click at [457, 335] on input "radio" at bounding box center [459, 335] width 28 height 28
radio input "true"
click at [457, 335] on input "radio" at bounding box center [459, 335] width 28 height 28
click at [539, 340] on textarea at bounding box center [685, 334] width 340 height 15
type textarea "h"
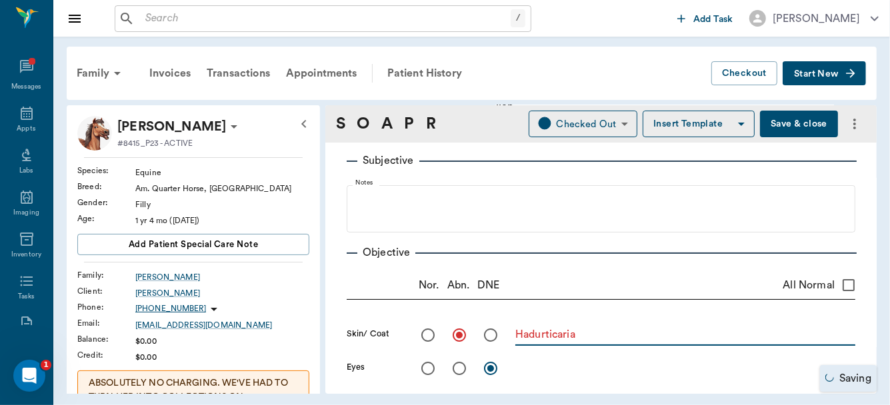
click at [537, 339] on textarea "Hadurticaria" at bounding box center [685, 334] width 340 height 15
click at [593, 337] on textarea "Had urticaria" at bounding box center [685, 334] width 340 height 15
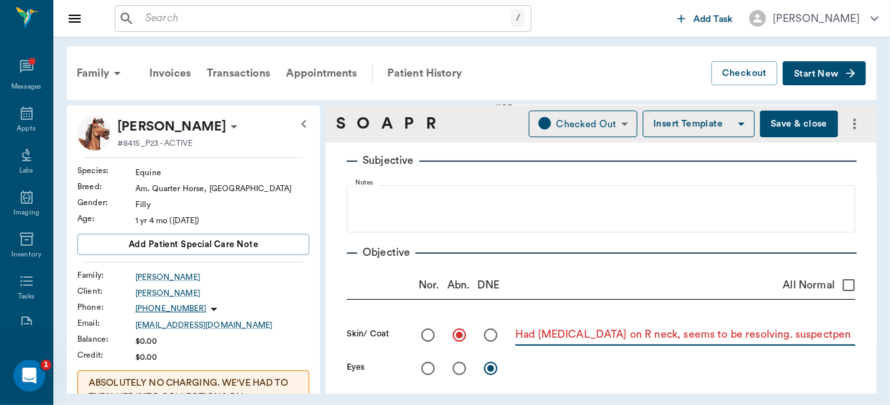
click at [785, 331] on textarea "Had urticaria on R neck, seems to be resolving. suspectpen inj rxn" at bounding box center [685, 334] width 340 height 15
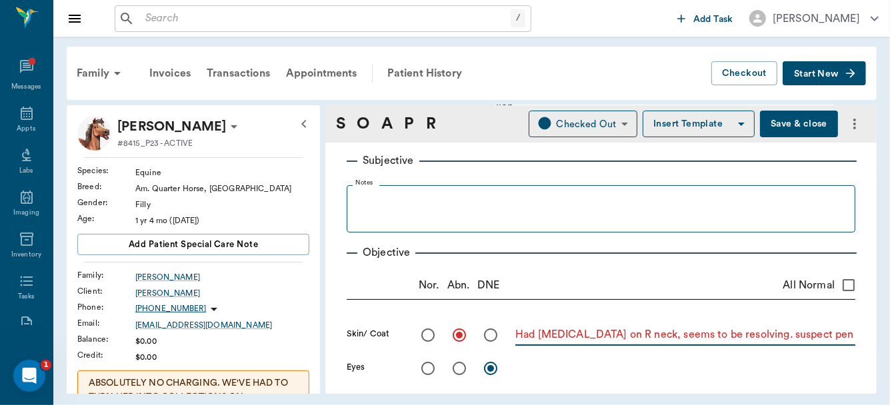
type textarea "Had urticaria on R neck, seems to be resolving. suspect pen inj rxn"
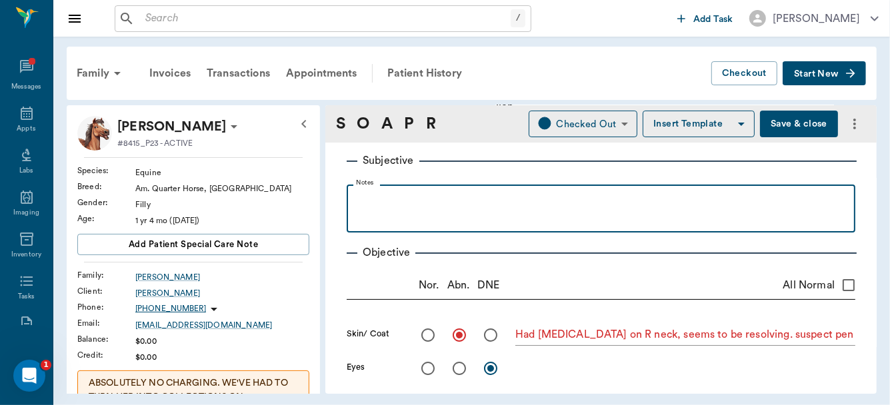
click at [464, 198] on p at bounding box center [600, 199] width 495 height 16
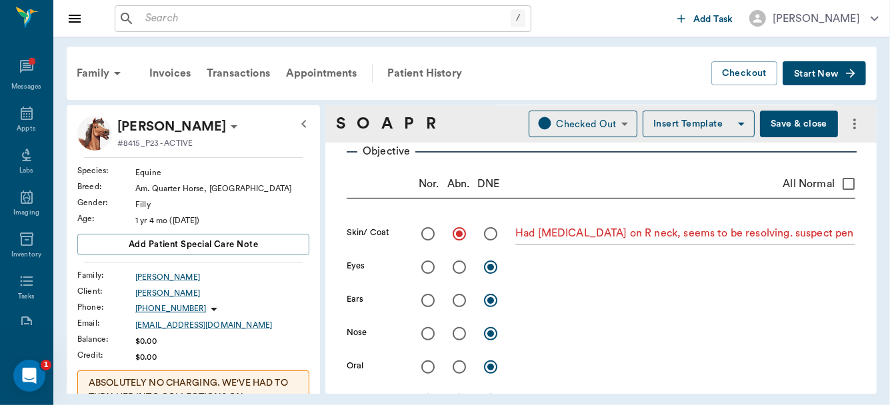
scroll to position [297, 0]
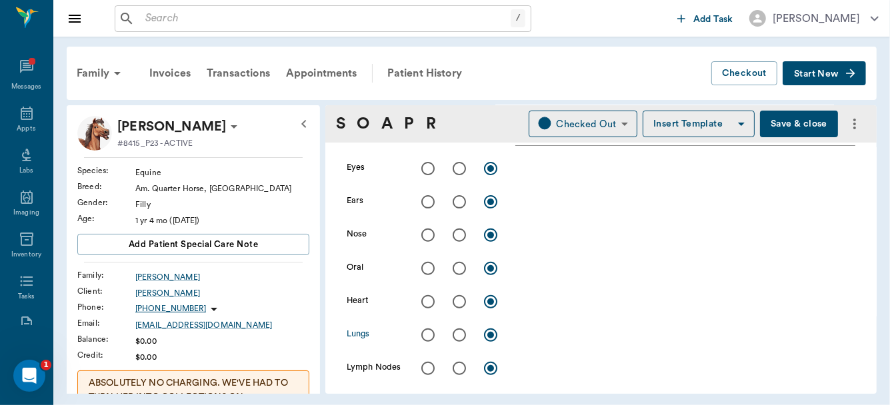
click at [456, 335] on input "radio" at bounding box center [459, 335] width 28 height 28
radio input "true"
click at [533, 329] on textarea at bounding box center [685, 334] width 340 height 15
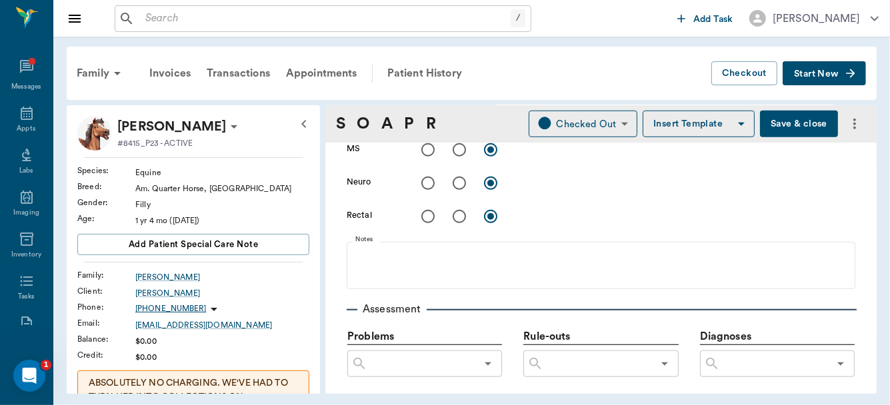
scroll to position [711, 0]
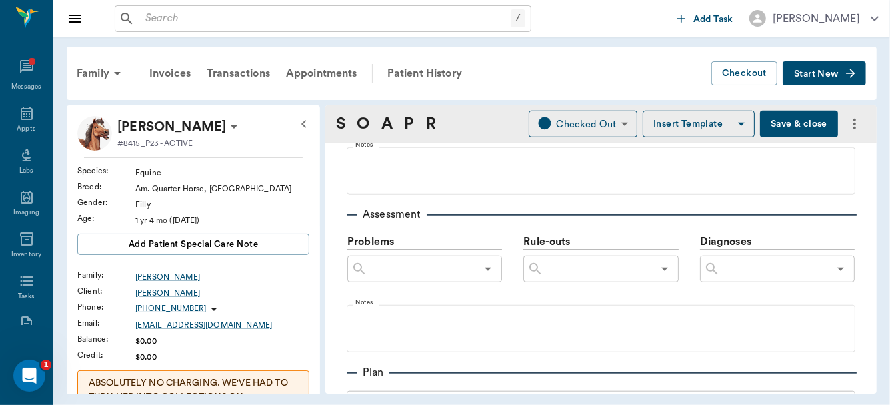
type textarea "Rough sounds"
click at [747, 271] on input "text" at bounding box center [774, 269] width 109 height 19
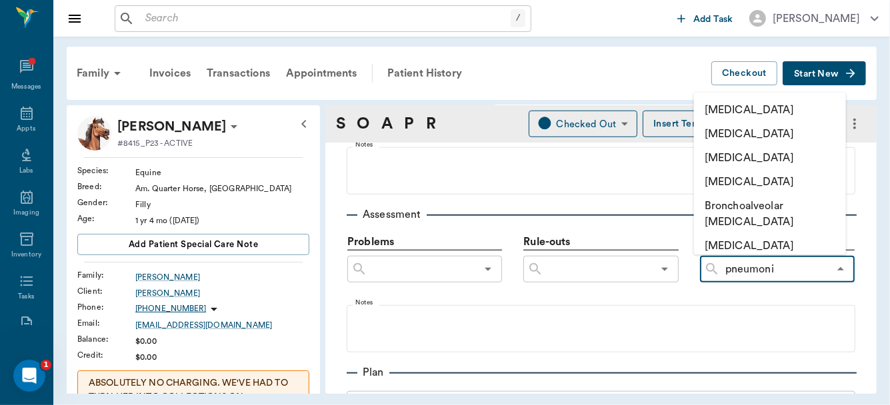
type input "pneumonia"
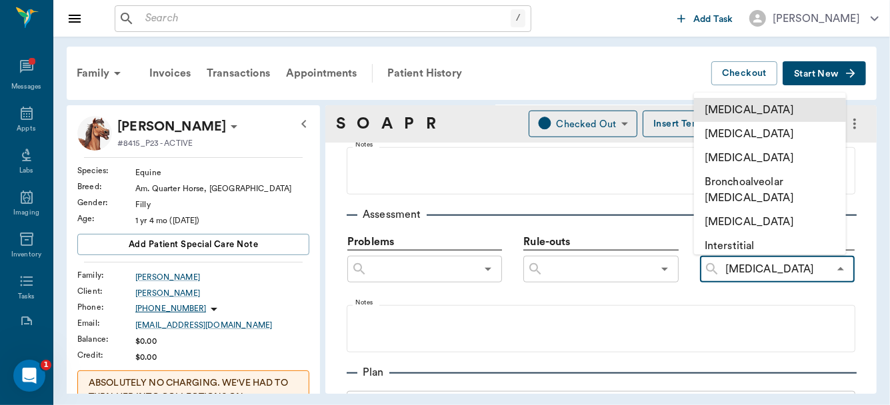
click at [771, 118] on li "[MEDICAL_DATA]" at bounding box center [770, 110] width 152 height 24
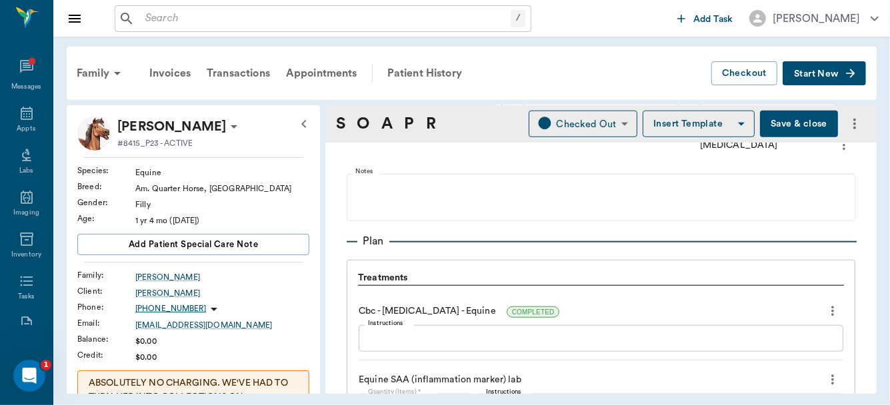
scroll to position [898, 0]
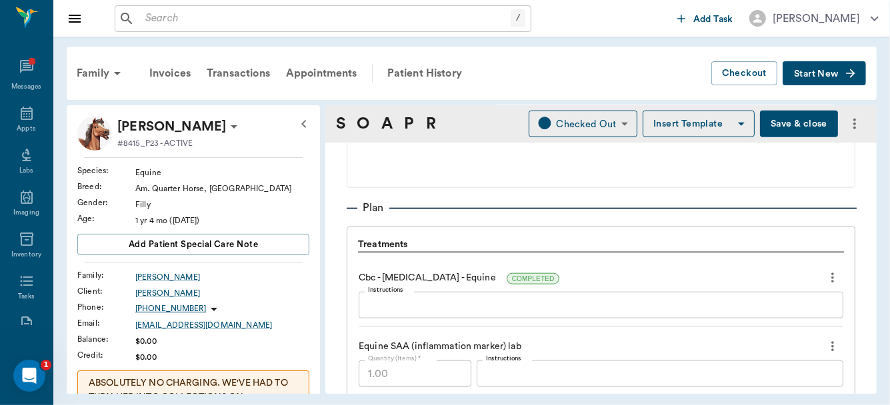
click at [413, 311] on div "x Instructions" at bounding box center [601, 305] width 485 height 27
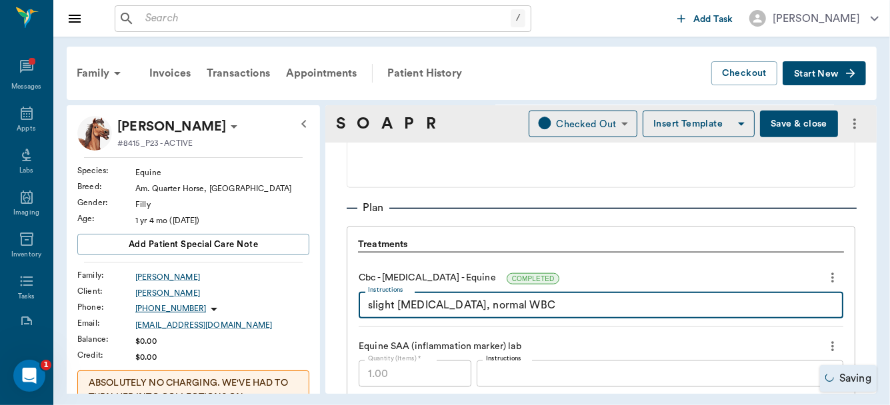
type textarea "slight anemia, normal WBC"
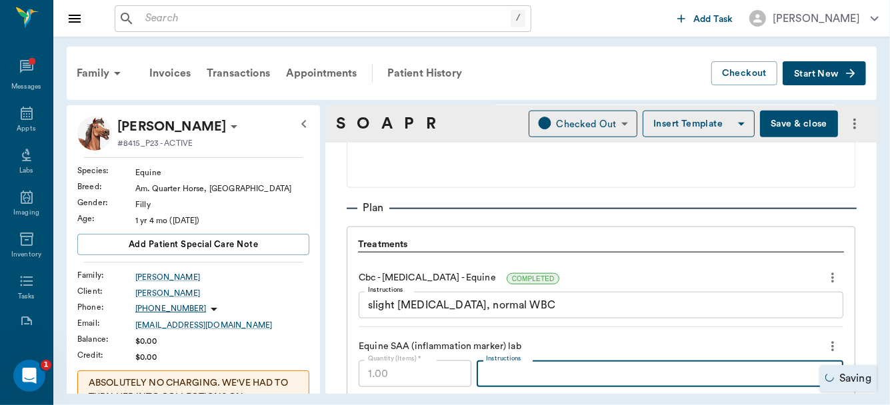
click at [486, 367] on textarea "Instructions" at bounding box center [660, 374] width 348 height 15
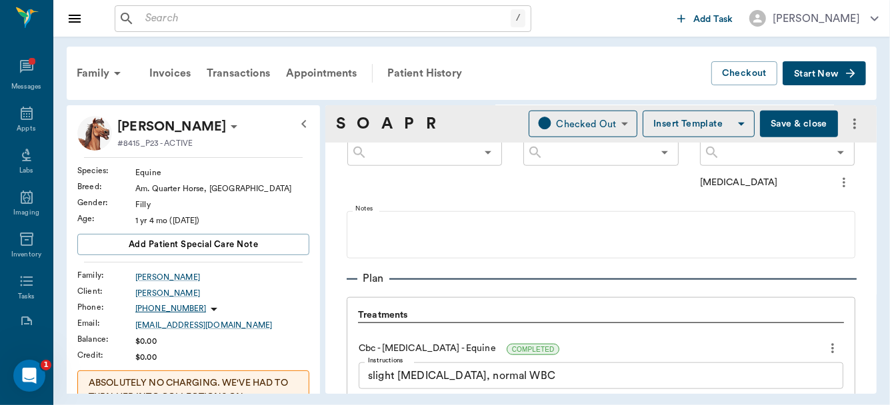
scroll to position [570, 0]
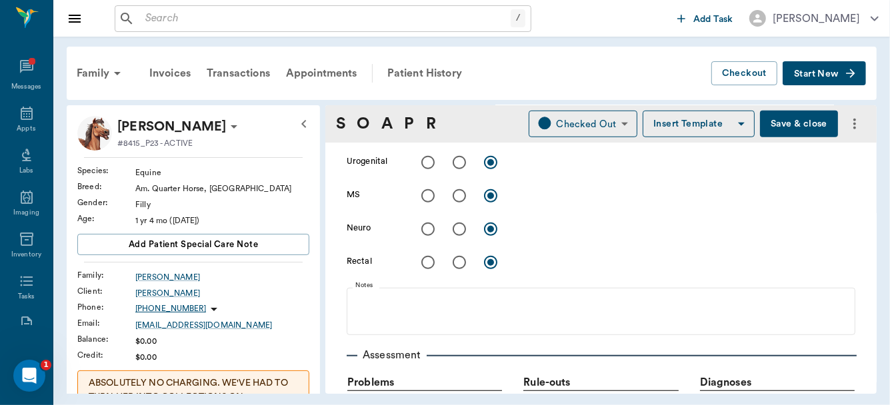
type textarea ">1000"
click at [774, 123] on button "Save & close" at bounding box center [799, 124] width 78 height 27
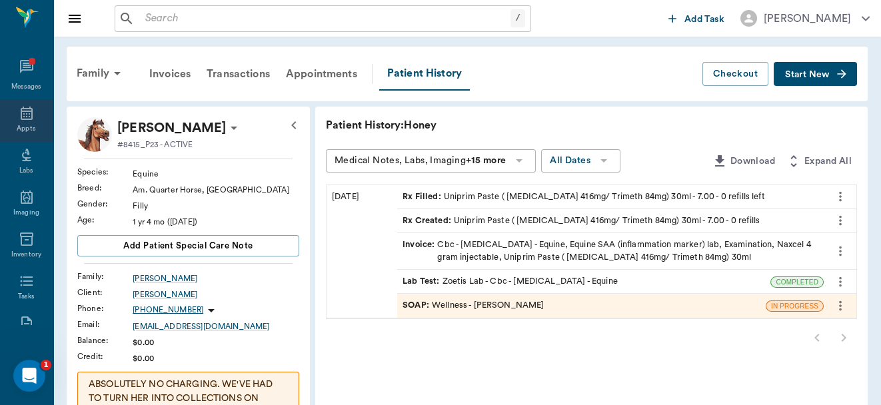
click at [23, 130] on div "Appts" at bounding box center [26, 129] width 19 height 10
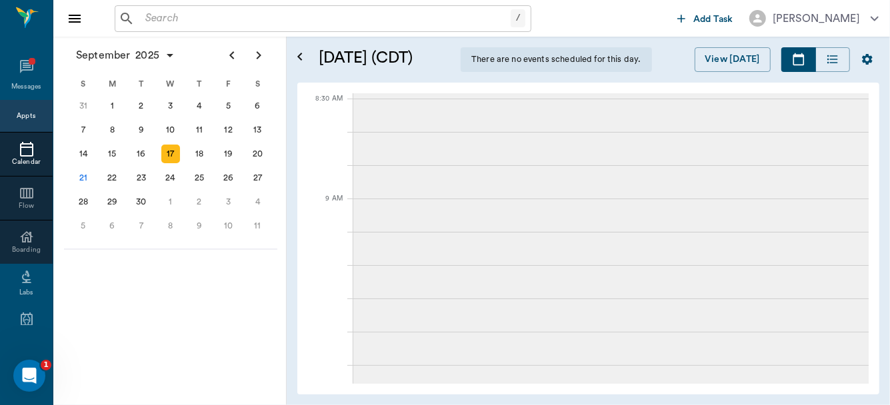
click at [225, 152] on div "19" at bounding box center [228, 154] width 19 height 19
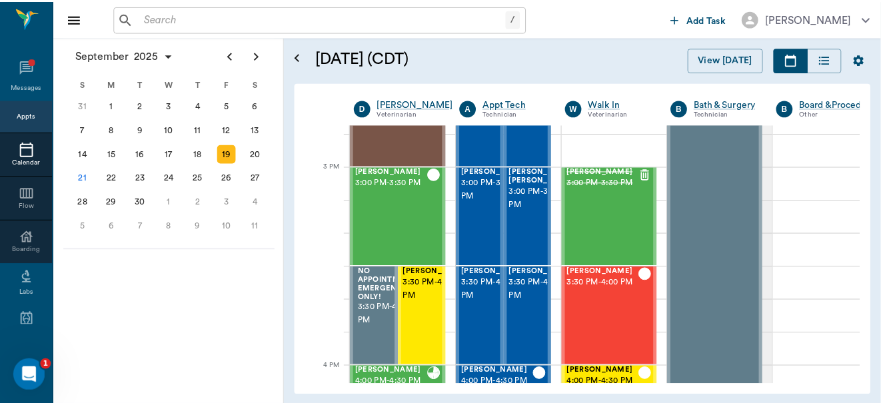
scroll to position [1521, 0]
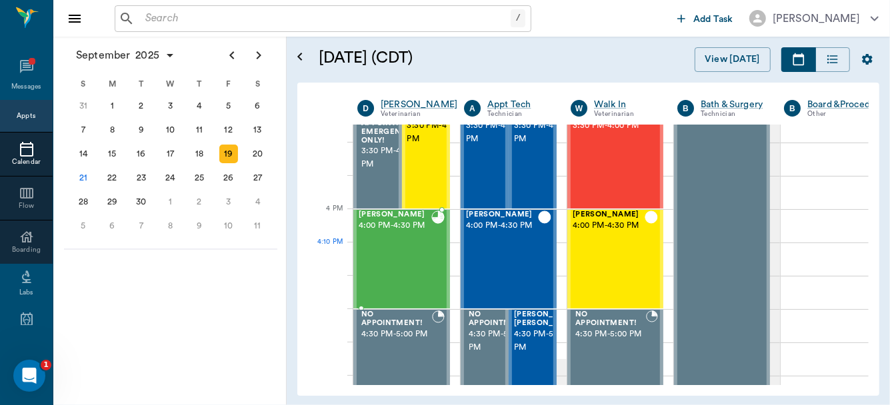
click at [429, 255] on div "Lola Peacock 4:00 PM - 4:30 PM" at bounding box center [395, 259] width 73 height 97
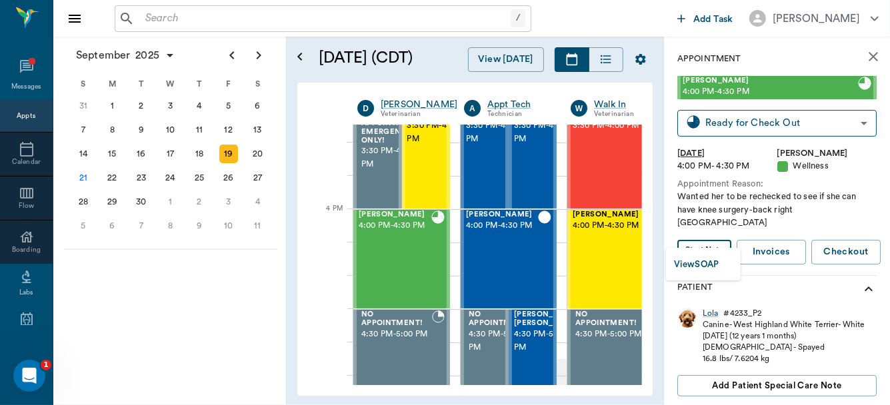
click at [715, 238] on body "/ ​ Add Task Dr. Bert Ellsworth Nectar Messages Appts Calendar Flow Boarding La…" at bounding box center [445, 202] width 890 height 405
click at [703, 262] on button "View SOAP" at bounding box center [696, 264] width 45 height 15
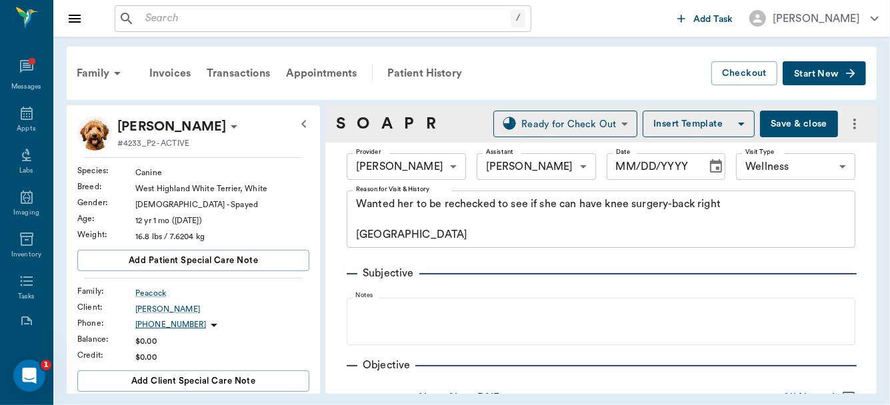
type input "63ec2f075fda476ae8351a4d"
type input "6740bf97de10e07744acf1eb"
type input "65d2be4f46e3a538d89b8c14"
type textarea "Wanted her to be rechecked to see if she can have knee surgery-back right Caryn"
type input "[DATE]"
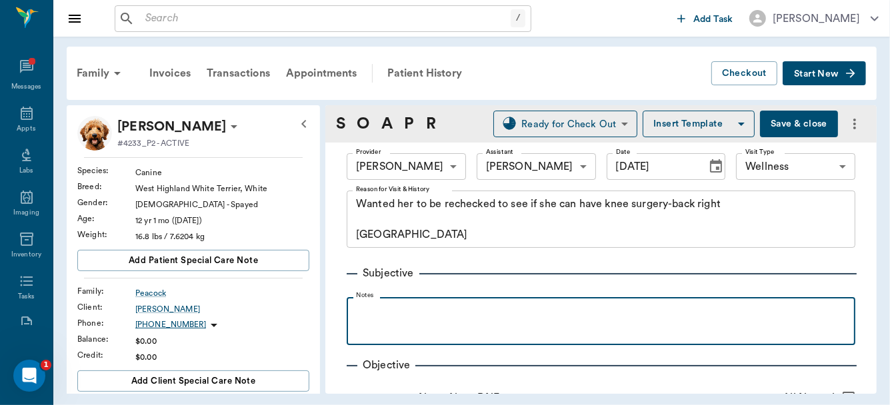
click at [363, 317] on p at bounding box center [600, 312] width 495 height 16
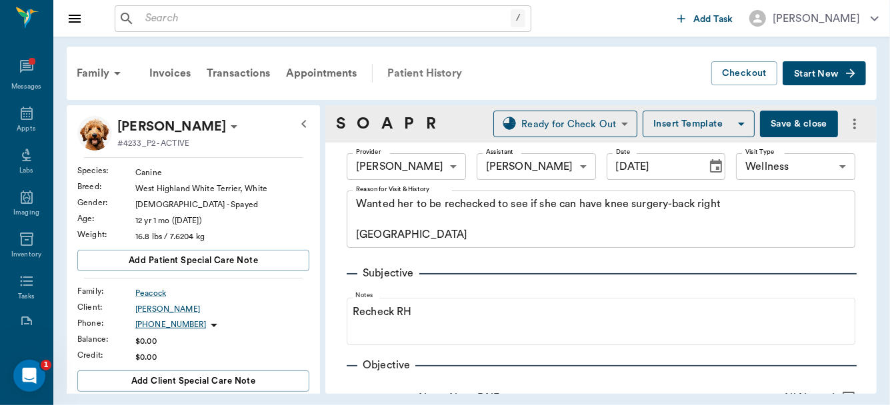
click at [429, 71] on div "Patient History" at bounding box center [424, 73] width 91 height 32
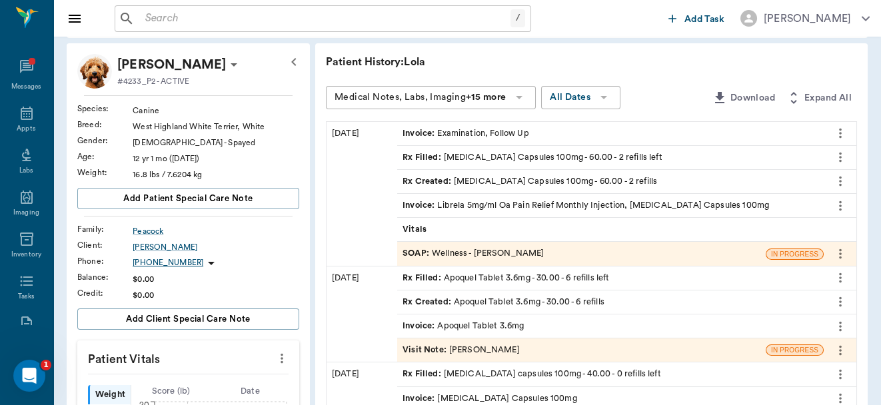
scroll to position [119, 0]
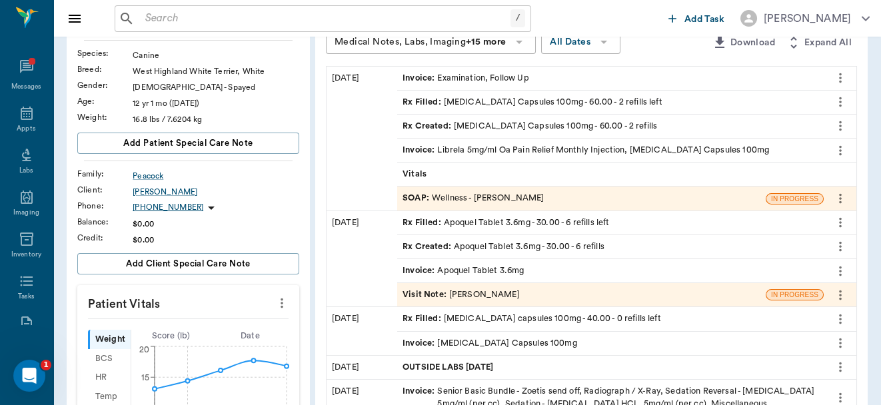
click at [460, 297] on div "Visit Note : Dr. Bert Ellsworth" at bounding box center [461, 295] width 117 height 13
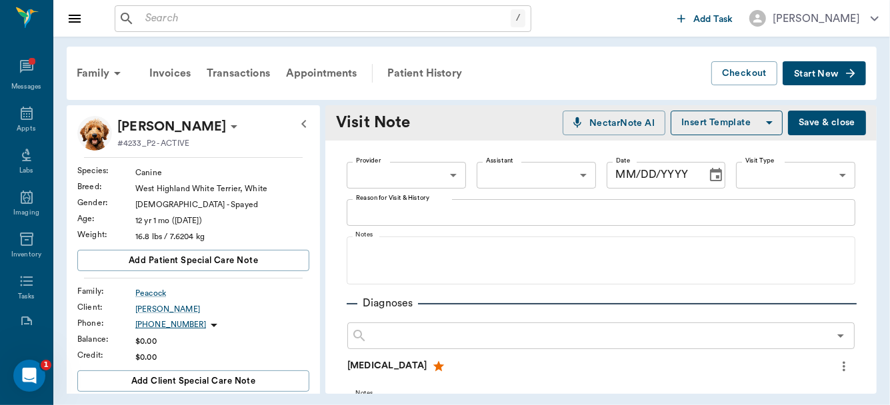
type input "63ec2f075fda476ae8351a4d"
type input "63ec2e7e52e12b0ba117b124"
type textarea "wanting to start apoquel"
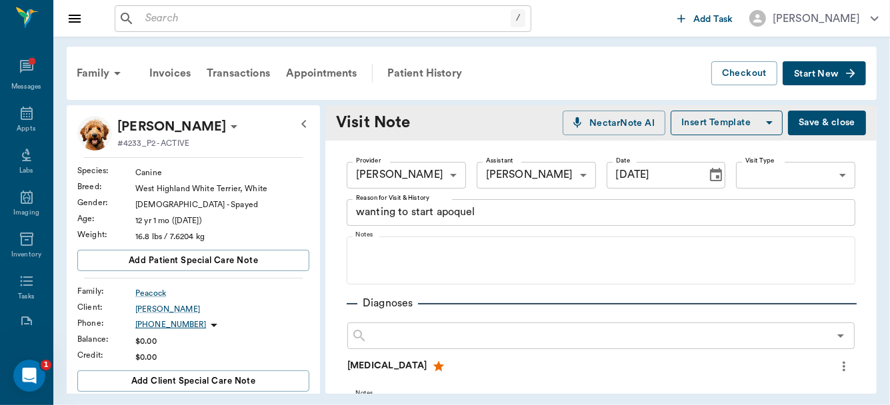
type input "09/05/2025"
click at [418, 70] on div "Patient History" at bounding box center [424, 73] width 91 height 32
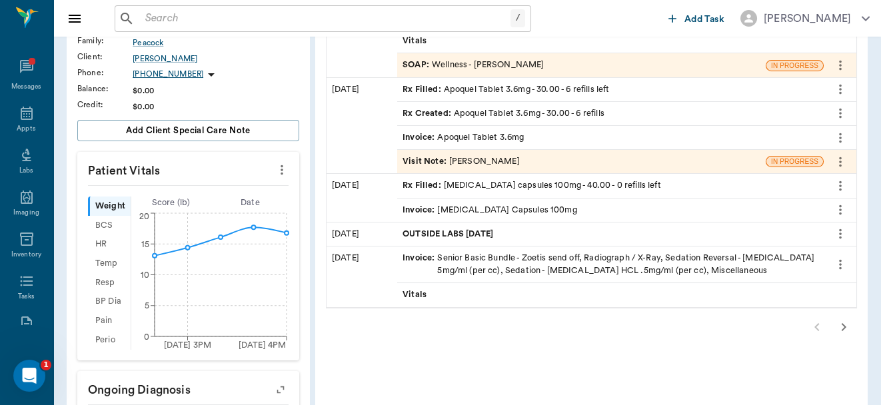
scroll to position [249, 0]
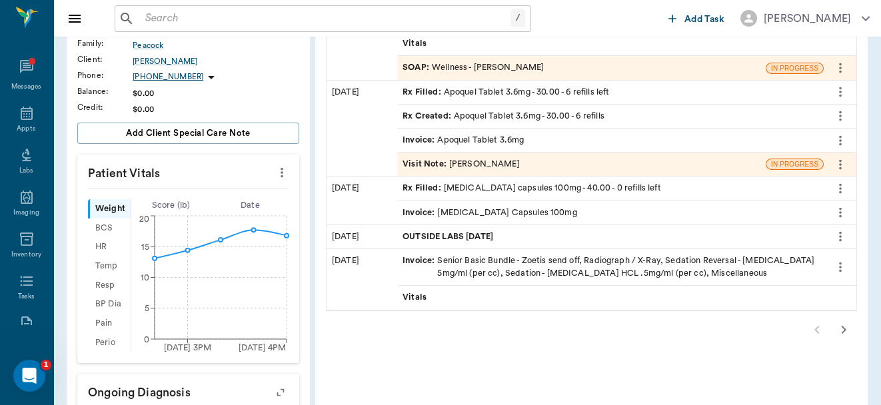
click at [844, 328] on icon "button" at bounding box center [844, 330] width 5 height 8
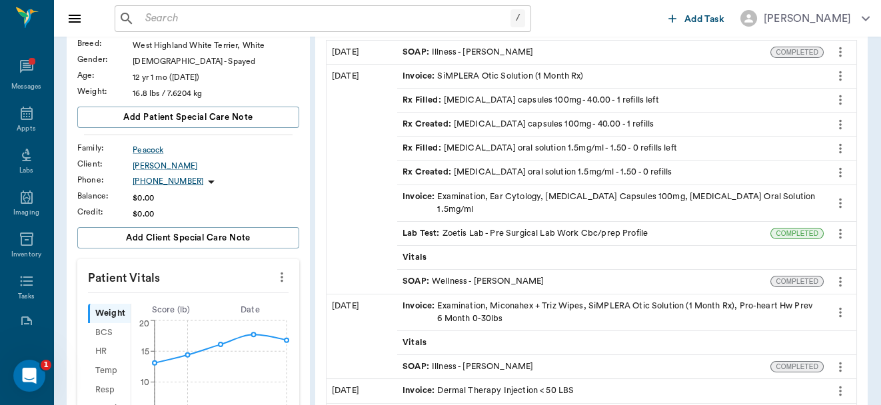
scroll to position [151, 0]
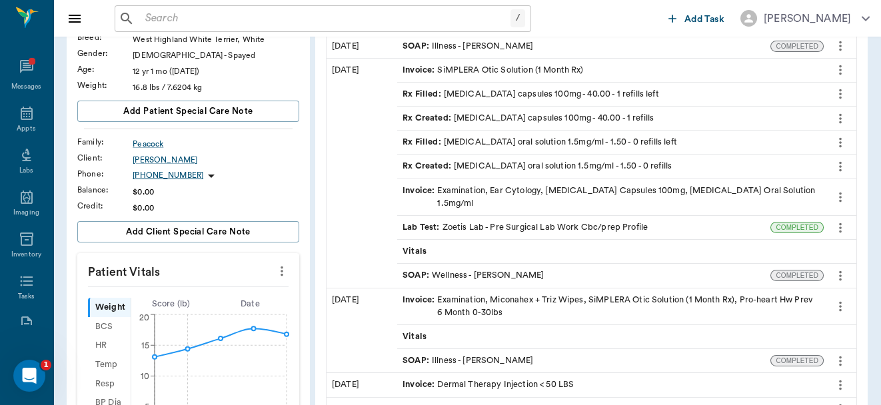
click at [491, 269] on div "SOAP : Wellness - Dr. Kindall Jones" at bounding box center [473, 275] width 141 height 13
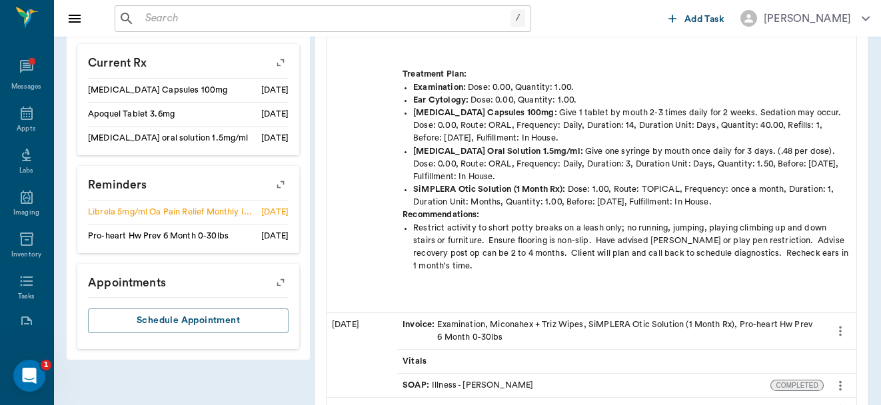
scroll to position [737, 0]
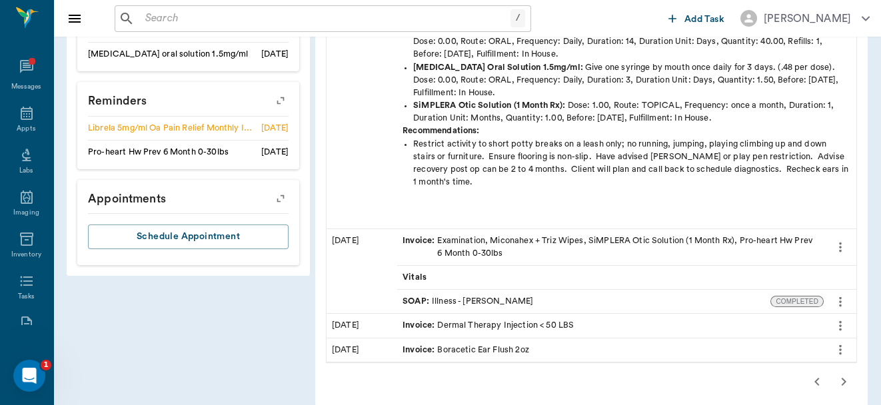
click at [816, 378] on icon "button" at bounding box center [817, 382] width 5 height 8
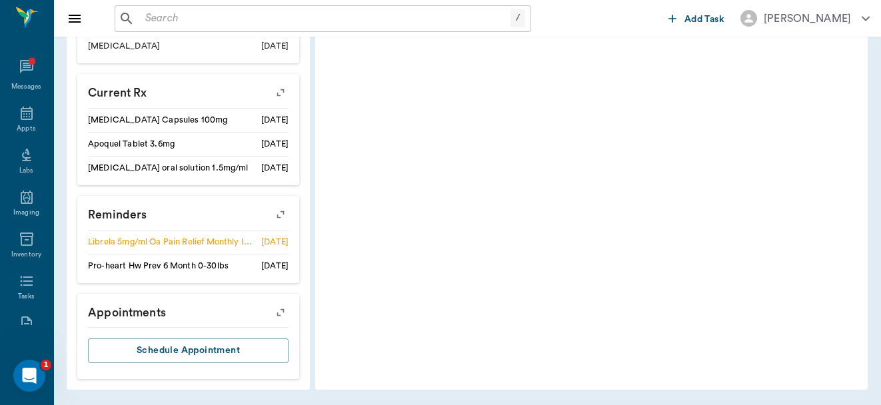
scroll to position [619, 0]
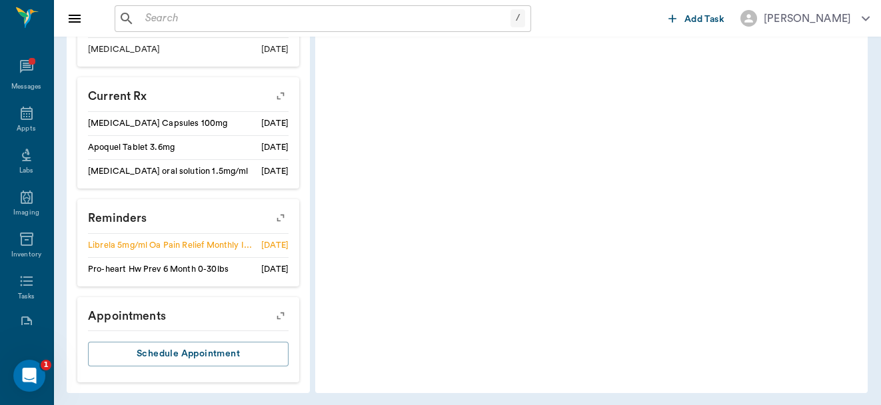
drag, startPoint x: 877, startPoint y: 323, endPoint x: 889, endPoint y: 324, distance: 11.4
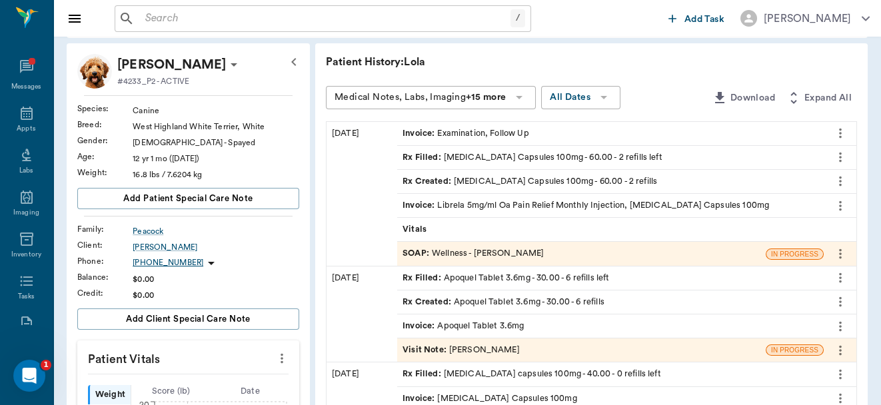
scroll to position [62, 0]
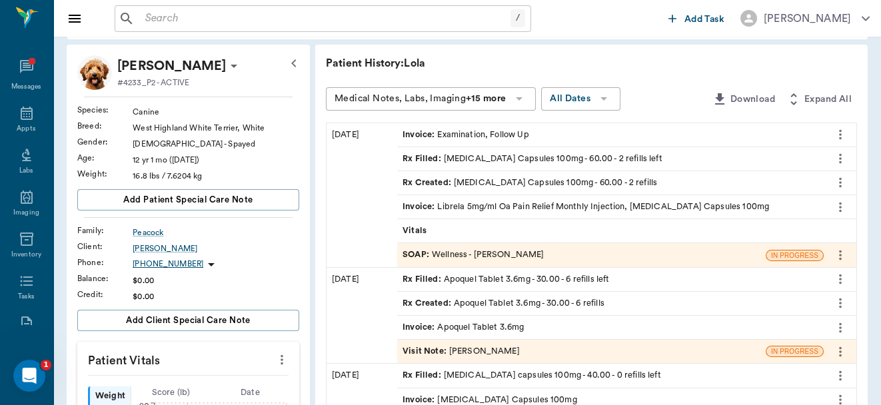
click at [459, 254] on div "SOAP : Wellness - Dr. Bert Ellsworth" at bounding box center [473, 255] width 141 height 13
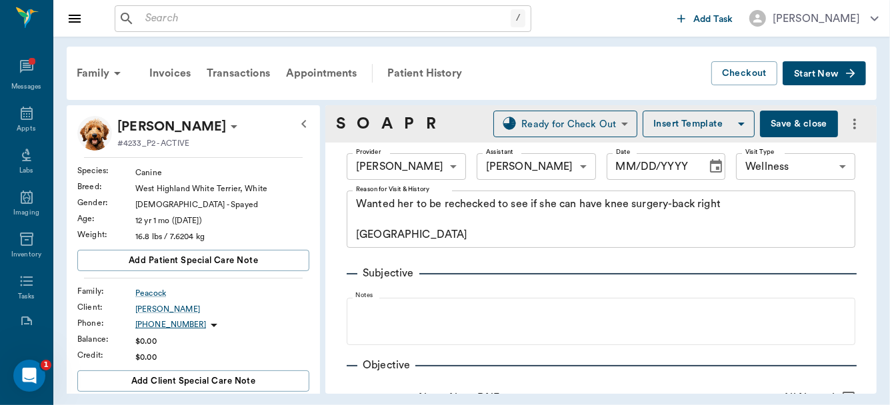
type input "63ec2f075fda476ae8351a4d"
type input "6740bf97de10e07744acf1eb"
type input "65d2be4f46e3a538d89b8c14"
type textarea "Wanted her to be rechecked to see if she can have knee surgery-back right Caryn"
type input "[DATE]"
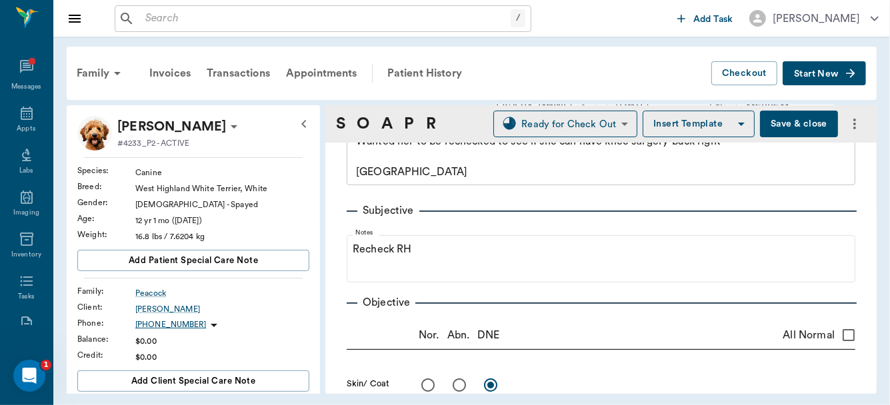
scroll to position [100, 0]
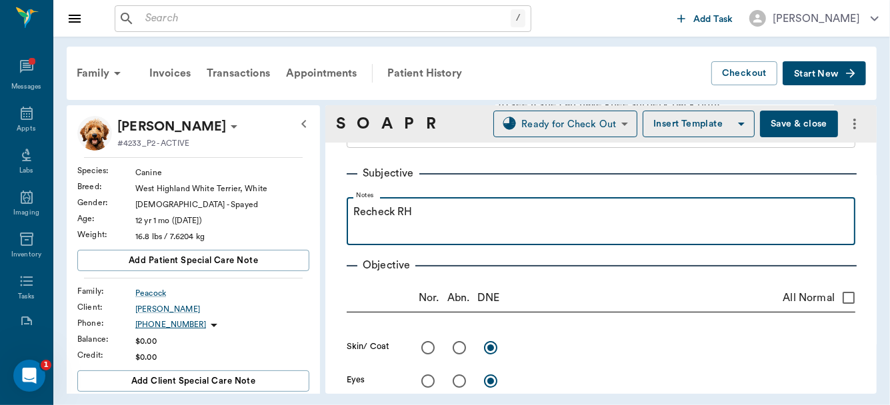
click at [434, 219] on p "Recheck RH" at bounding box center [600, 212] width 495 height 16
click at [437, 216] on p "Recheck RH cruciate injury." at bounding box center [600, 212] width 495 height 16
click at [536, 215] on p "Recheck RH cruciate injury." at bounding box center [600, 212] width 495 height 16
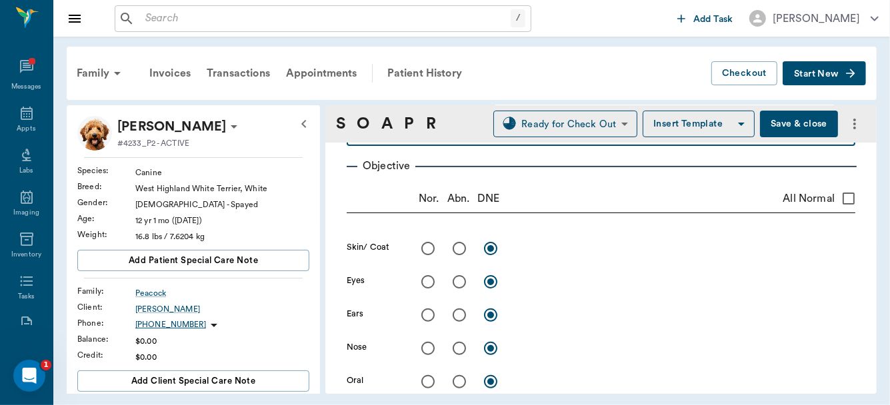
scroll to position [578, 0]
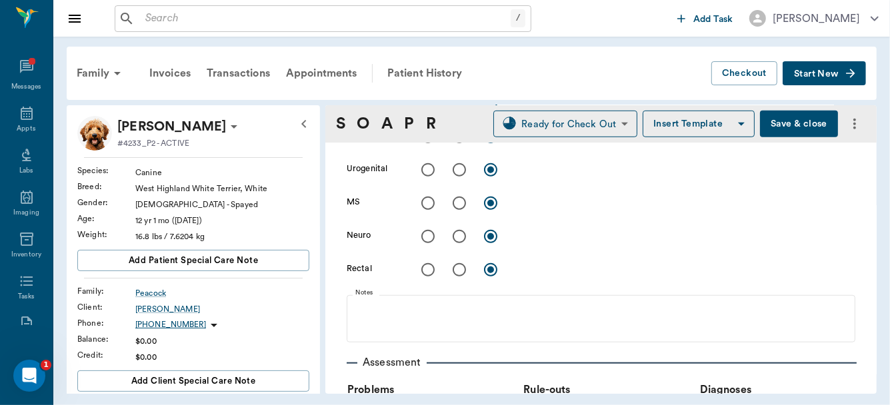
click at [459, 201] on input "radio" at bounding box center [459, 203] width 28 height 28
radio input "true"
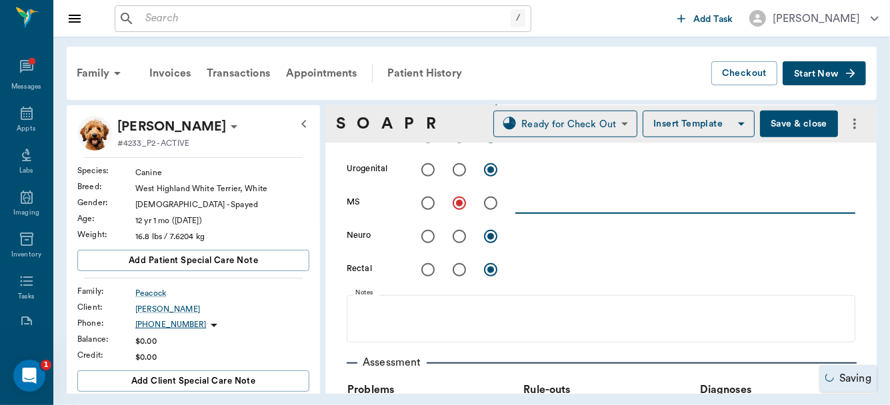
click at [519, 205] on textarea at bounding box center [685, 202] width 340 height 15
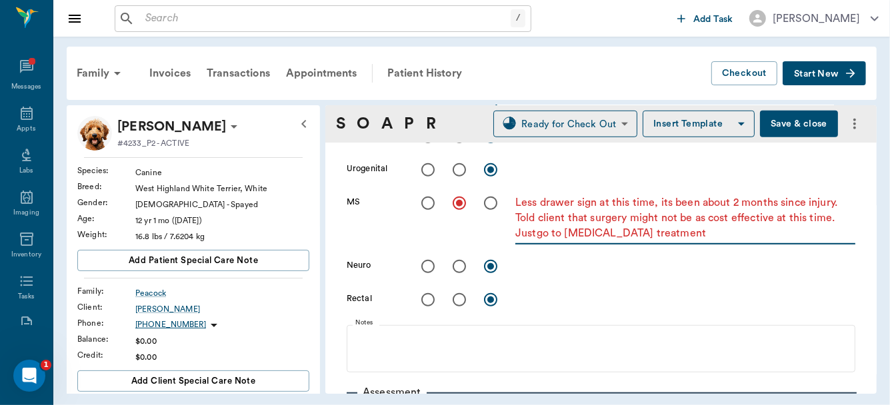
click at [536, 235] on textarea "Less drawer sign at this time, its been about 2 months since injury. Told clien…" at bounding box center [685, 218] width 340 height 46
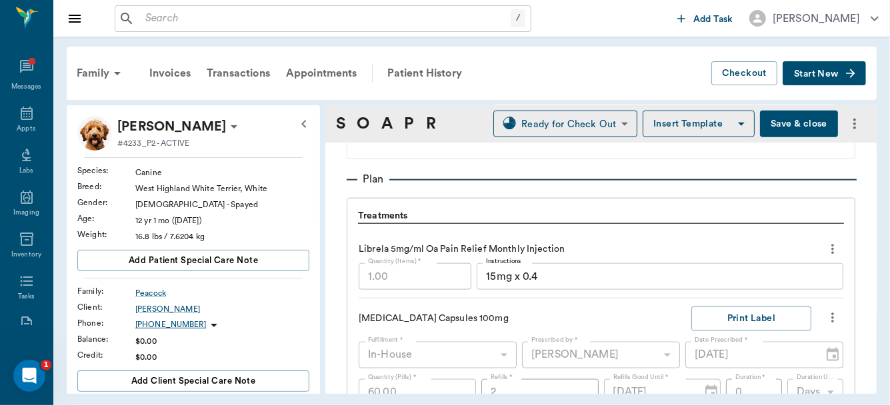
scroll to position [823, 0]
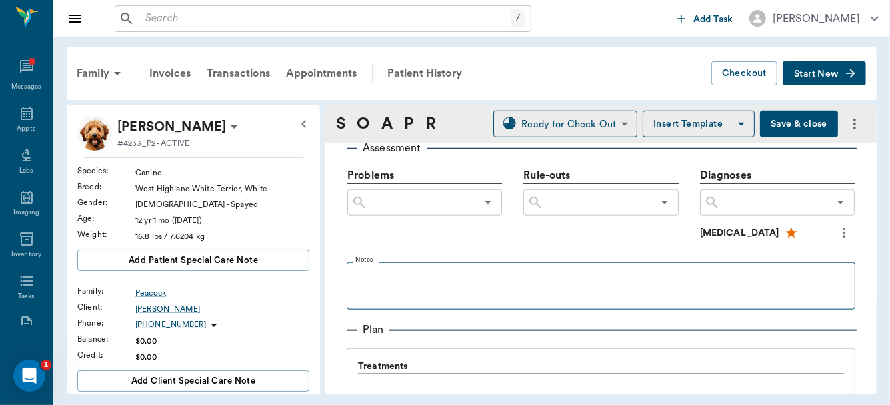
type textarea "Less drawer sign at this time, its been about 2 months since injury. Told clien…"
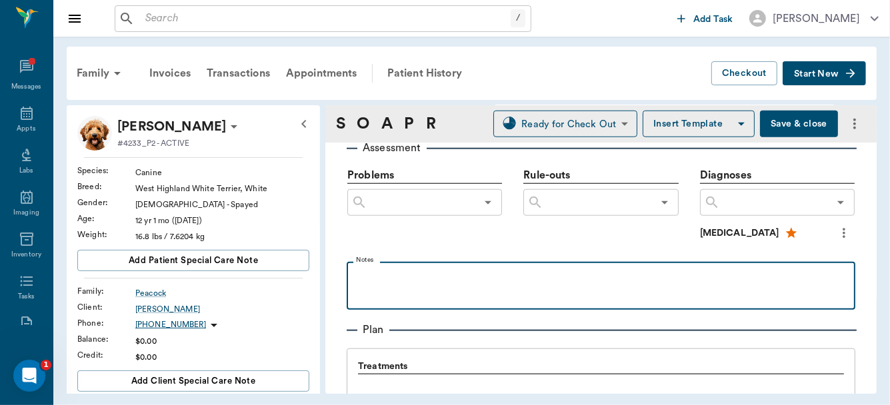
click at [459, 277] on p at bounding box center [600, 277] width 495 height 16
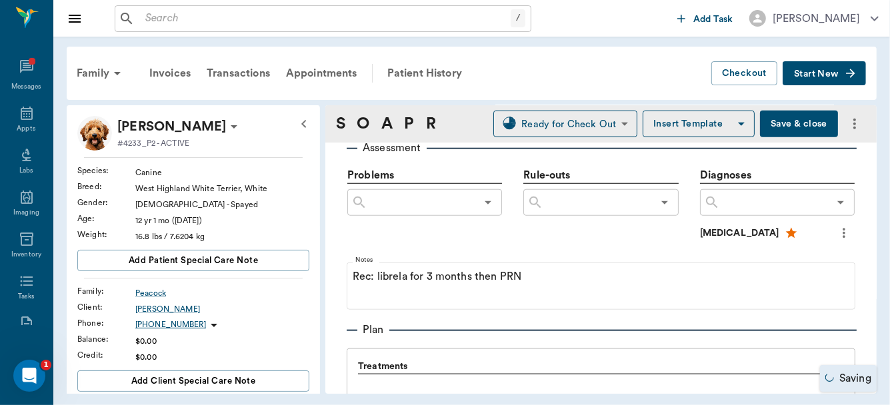
click at [770, 127] on button "Save & close" at bounding box center [799, 124] width 78 height 27
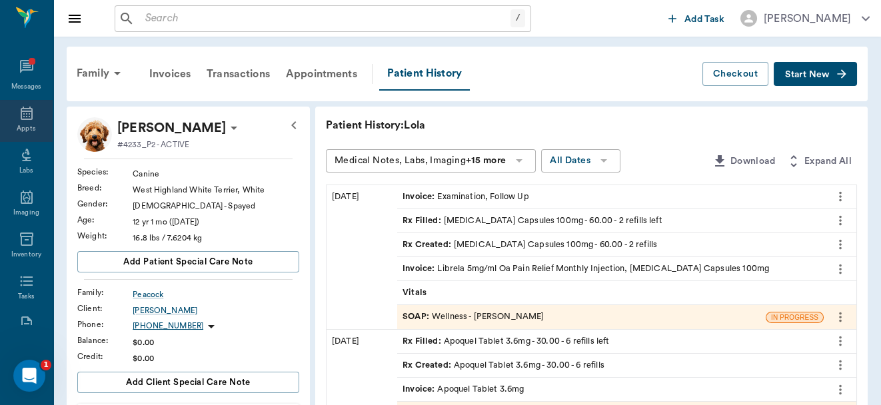
click at [23, 123] on div "Appts" at bounding box center [26, 121] width 53 height 42
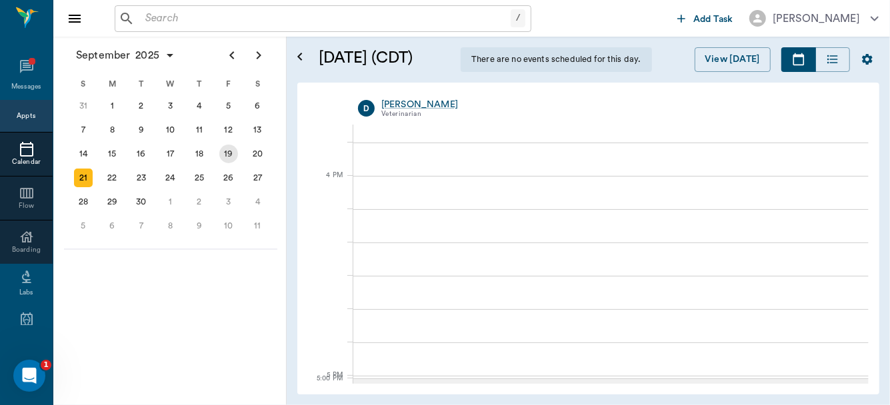
click at [226, 153] on div "19" at bounding box center [228, 154] width 19 height 19
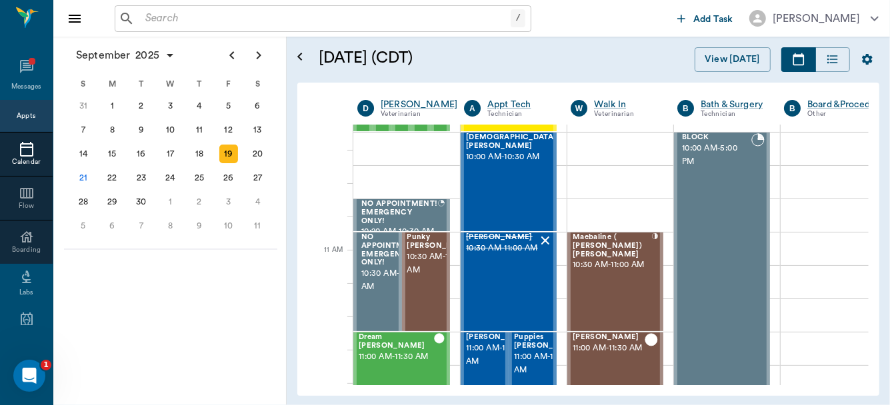
scroll to position [509, 0]
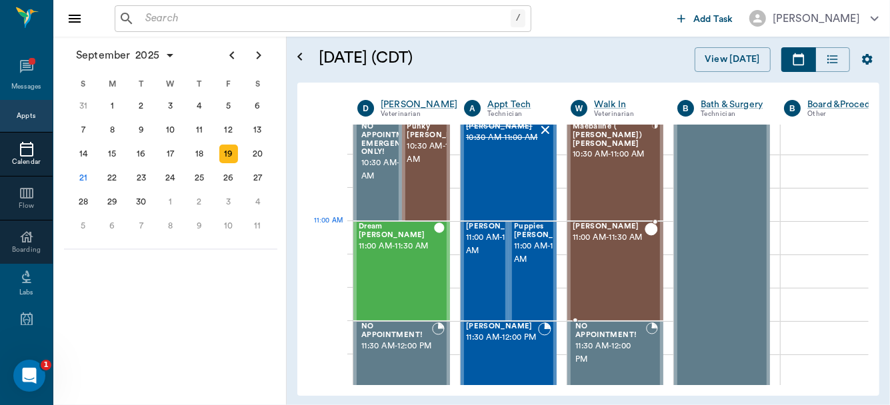
click at [609, 245] on span "11:00 AM - 11:30 AM" at bounding box center [609, 237] width 72 height 13
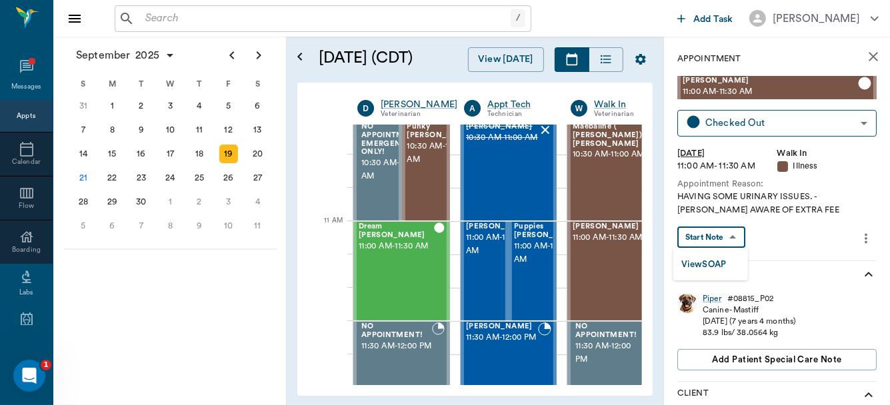
click at [727, 238] on body "/ ​ Add Task Dr. Bert Ellsworth Nectar Messages Appts Calendar Flow Boarding La…" at bounding box center [445, 202] width 890 height 405
click at [718, 259] on button "View SOAP" at bounding box center [703, 264] width 45 height 15
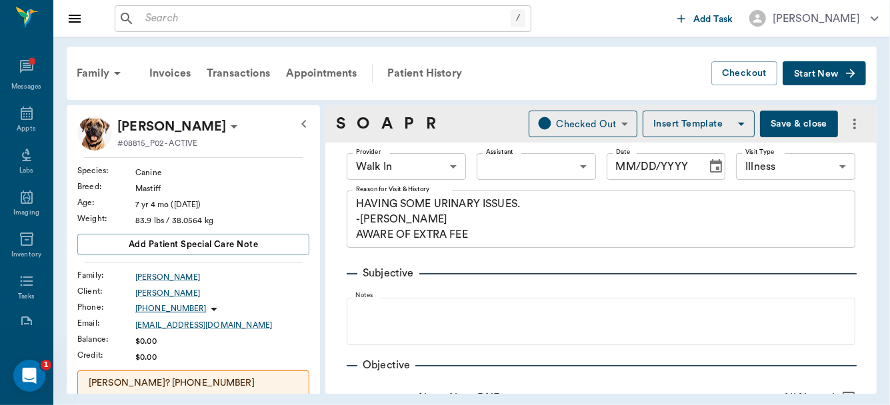
type input "63ee68728bdb516679580557"
type input "65d2be4f46e3a538d89b8c15"
type textarea "HAVING SOME URINARY ISSUES. -[PERSON_NAME] AWARE OF EXTRA FEE"
type input "[DATE]"
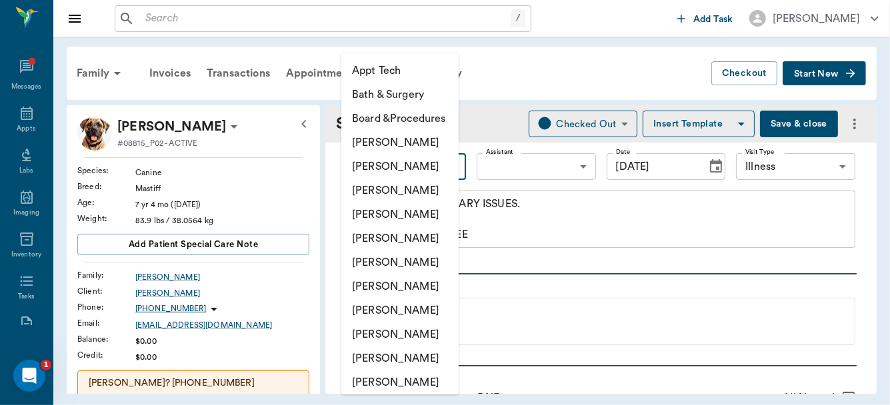
click at [451, 165] on body "/ ​ Add Task Dr. Bert Ellsworth Nectar Messages Appts Labs Imaging Inventory Ta…" at bounding box center [445, 202] width 890 height 405
click at [421, 186] on li "[PERSON_NAME]" at bounding box center [399, 191] width 117 height 24
type input "63ec2f075fda476ae8351a4d"
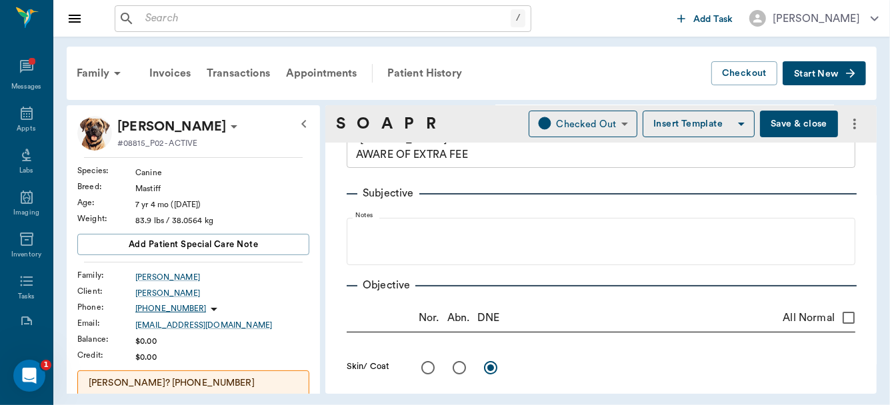
scroll to position [0, 0]
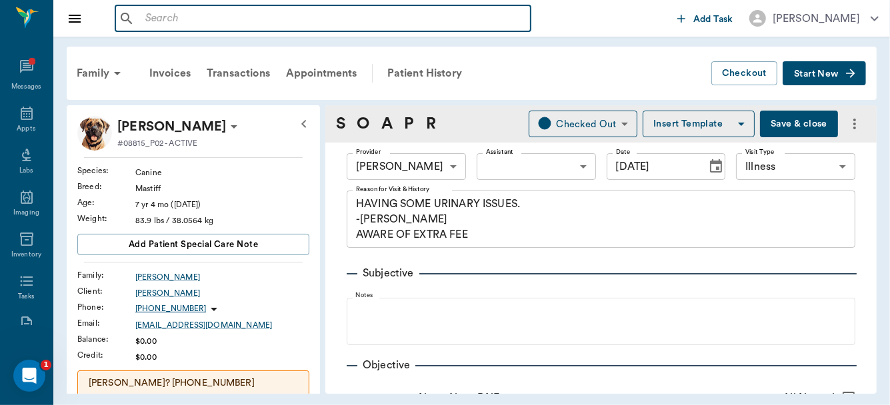
click at [206, 23] on input "text" at bounding box center [332, 18] width 385 height 19
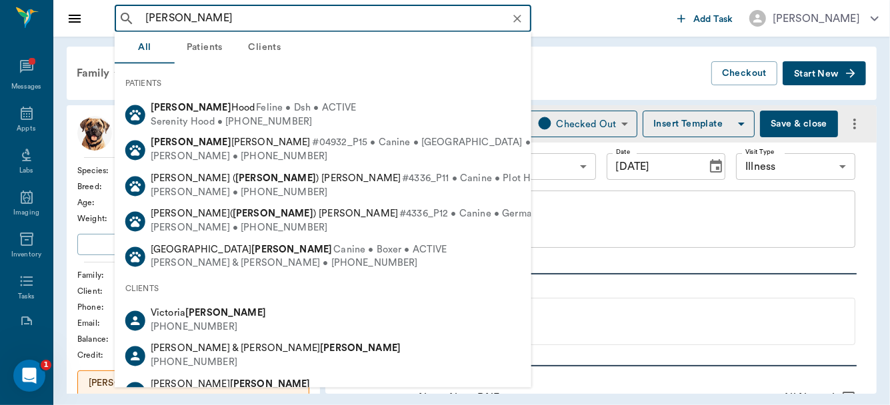
click at [147, 23] on input "foster" at bounding box center [333, 18] width 387 height 19
click at [181, 18] on input "foster" at bounding box center [333, 18] width 387 height 19
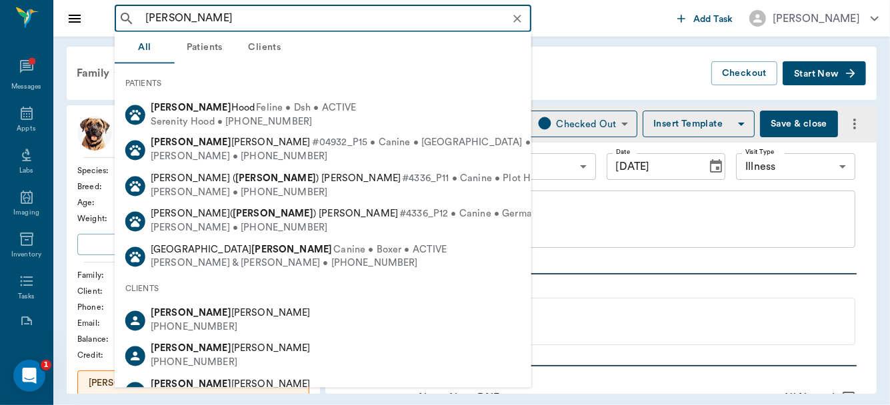
click at [232, 10] on input "erica foster" at bounding box center [333, 18] width 387 height 19
click at [171, 17] on input "erica foster" at bounding box center [333, 18] width 387 height 19
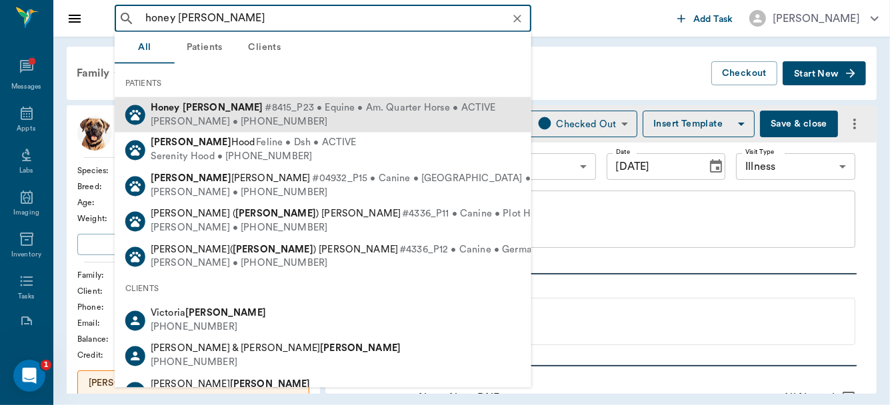
click at [205, 121] on div "Ericka Foster • (815) 401-6145" at bounding box center [323, 122] width 345 height 14
type input "honey foster"
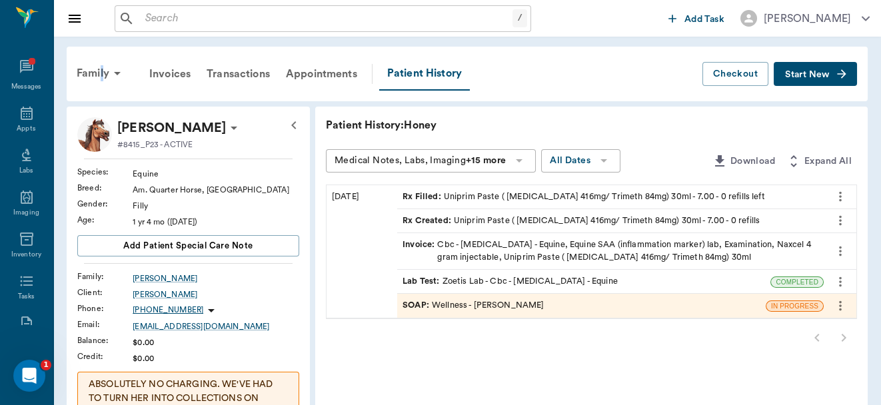
click at [103, 68] on div "Family" at bounding box center [101, 73] width 65 height 32
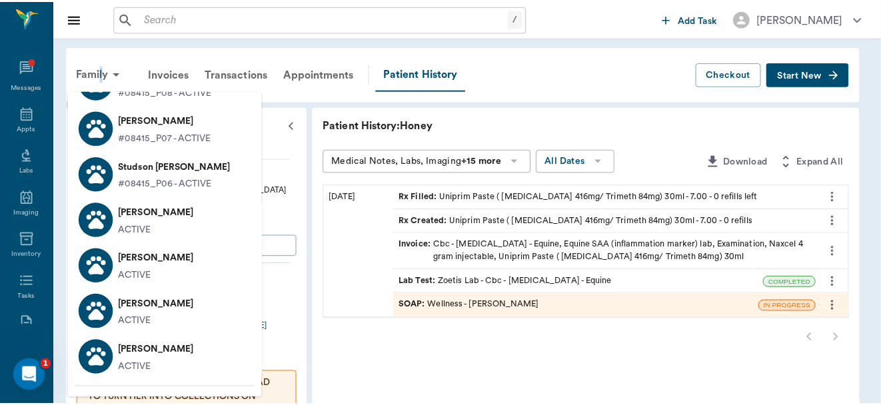
scroll to position [813, 0]
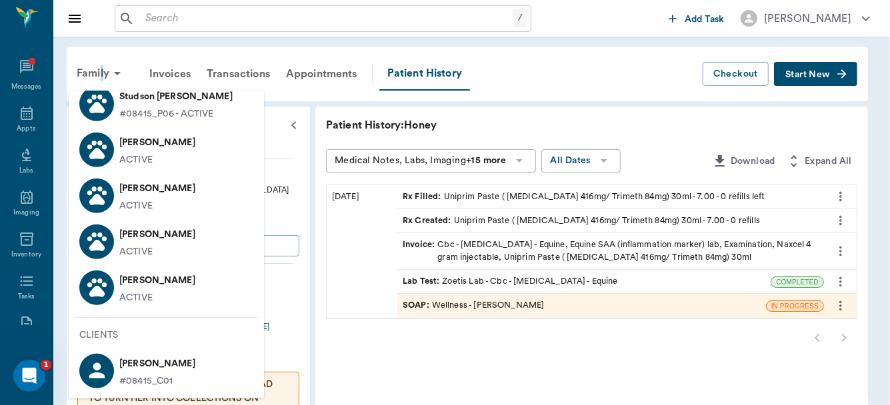
click at [139, 365] on p "Ericka Foster" at bounding box center [157, 363] width 76 height 21
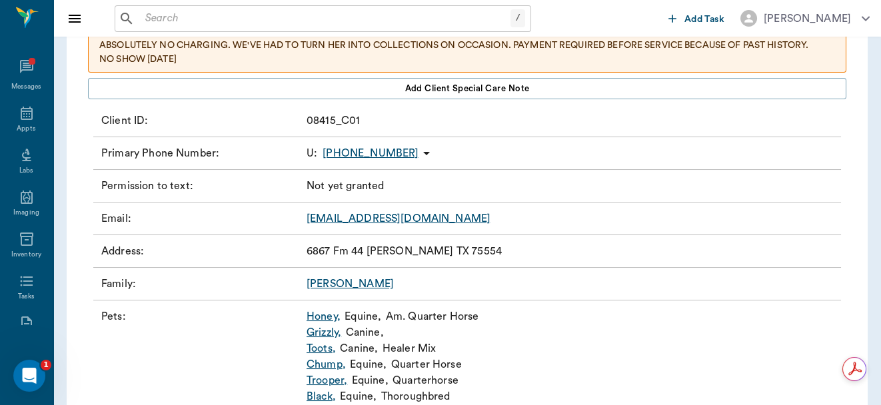
click at [321, 283] on link "Foster" at bounding box center [350, 284] width 87 height 11
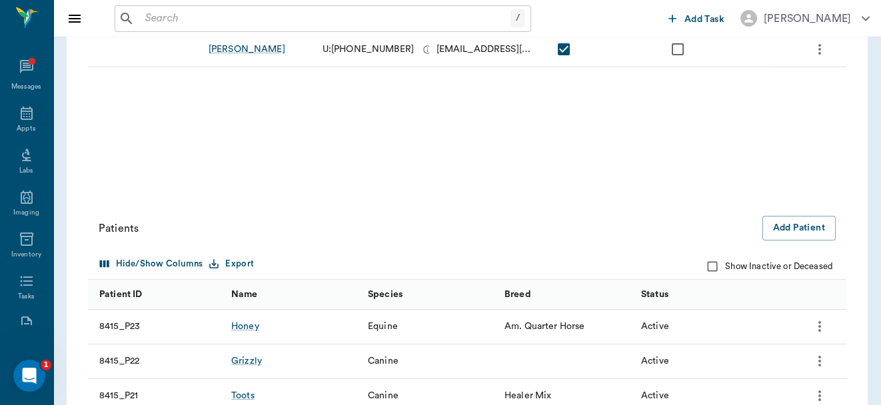
scroll to position [285, 0]
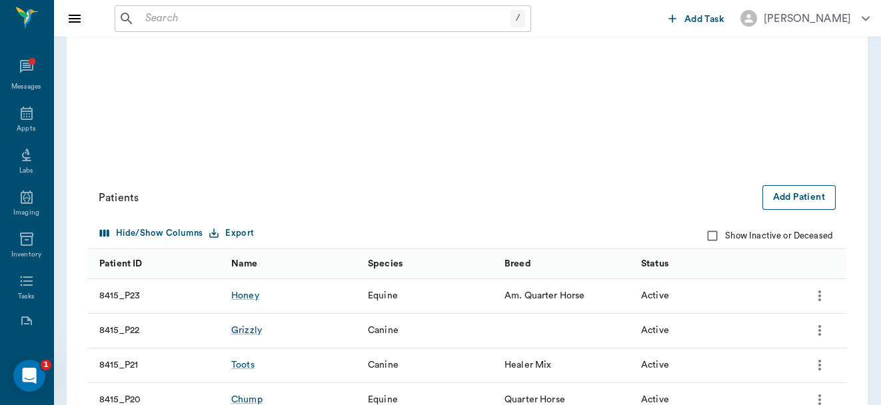
click at [782, 199] on button "Add Patient" at bounding box center [799, 197] width 73 height 25
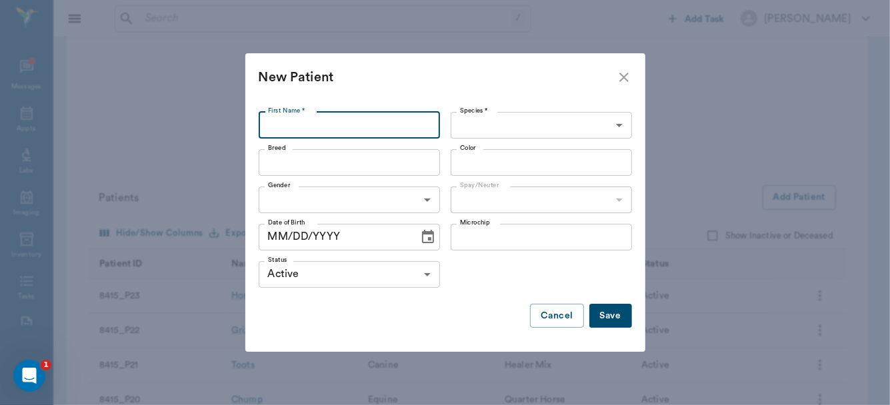
click at [393, 119] on input "First Name *" at bounding box center [349, 125] width 181 height 27
type input "Horse"
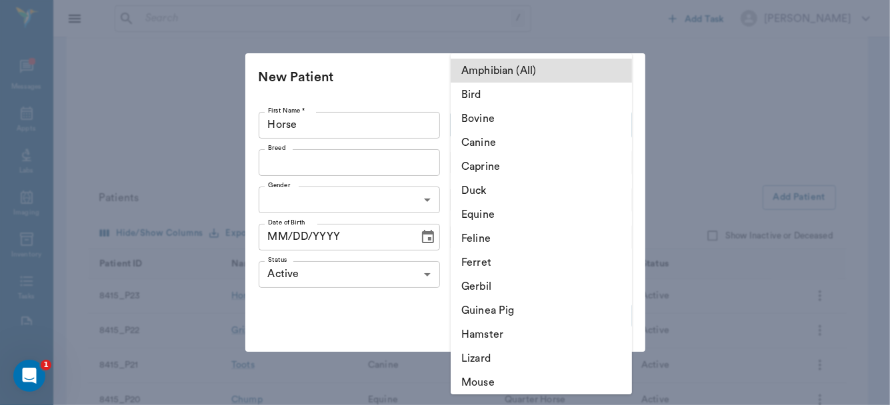
click at [495, 122] on body "/ ​ Add Task Dr. Bert Ellsworth Nectar Messages Appts Labs Imaging Inventory Ta…" at bounding box center [445, 374] width 890 height 1318
click at [485, 211] on li "Equine" at bounding box center [541, 215] width 181 height 24
type input "Equine"
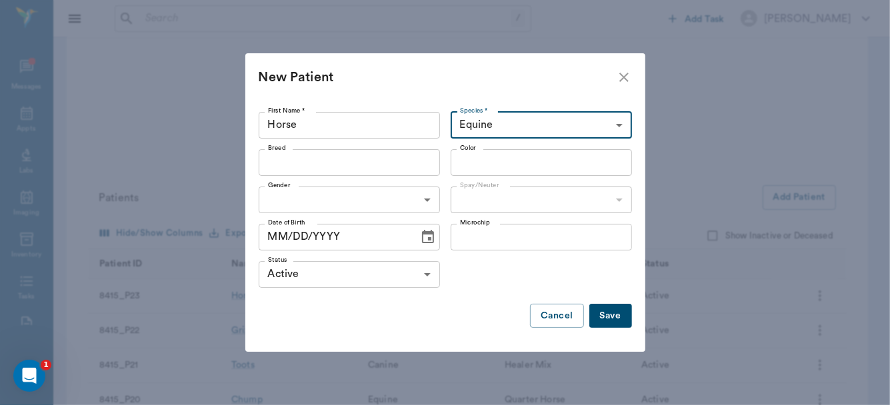
click at [615, 312] on button "Save" at bounding box center [610, 316] width 43 height 25
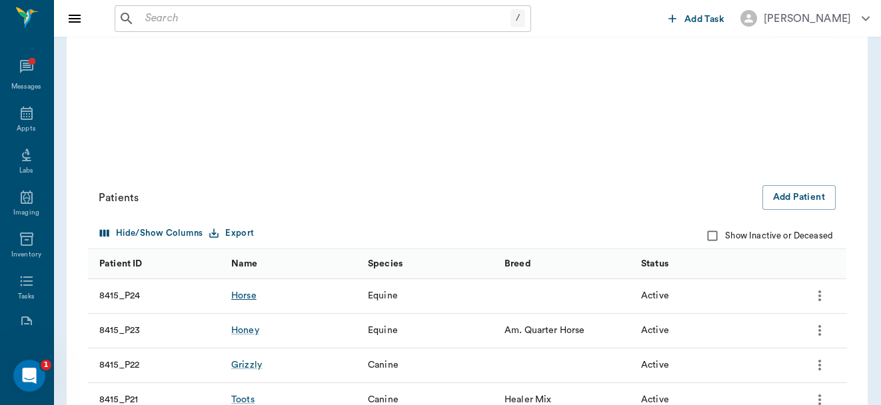
click at [243, 295] on div "Horse" at bounding box center [243, 295] width 25 height 13
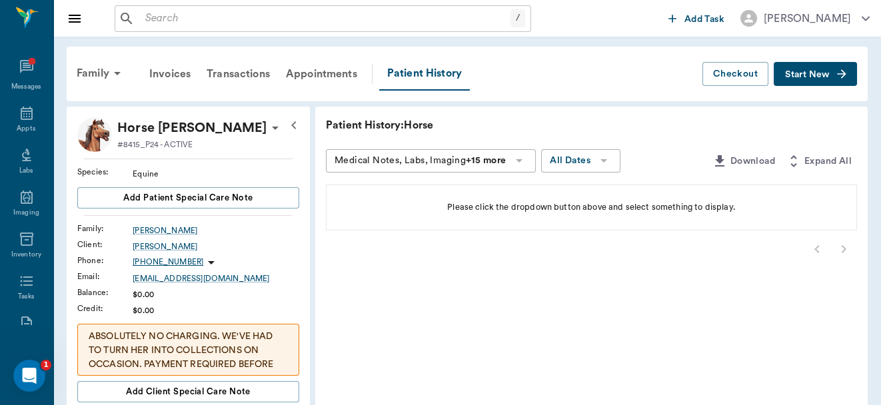
click at [815, 75] on span "Start New" at bounding box center [807, 75] width 45 height 0
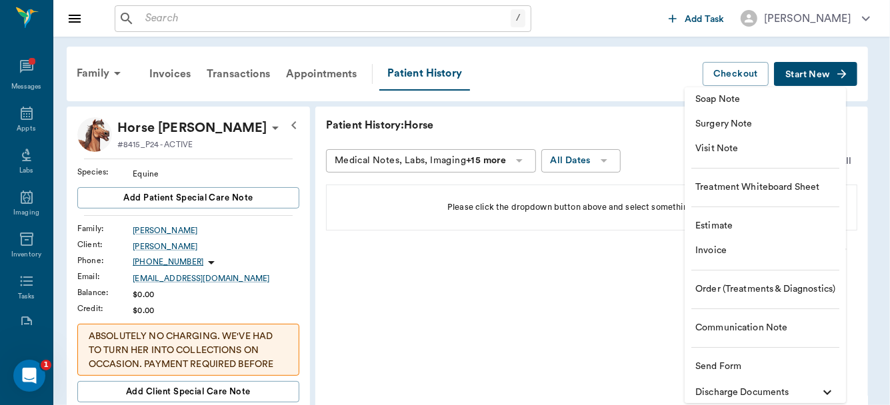
click at [745, 285] on span "Order (Treatments & Diagnostics)" at bounding box center [765, 290] width 140 height 14
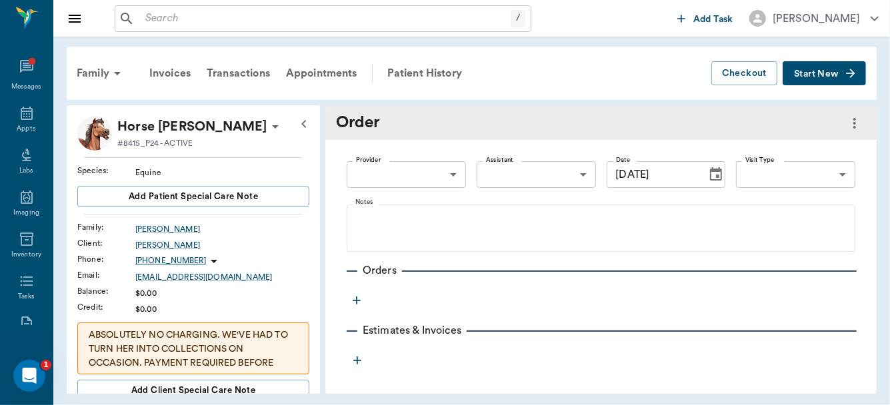
type input "09/21/2025"
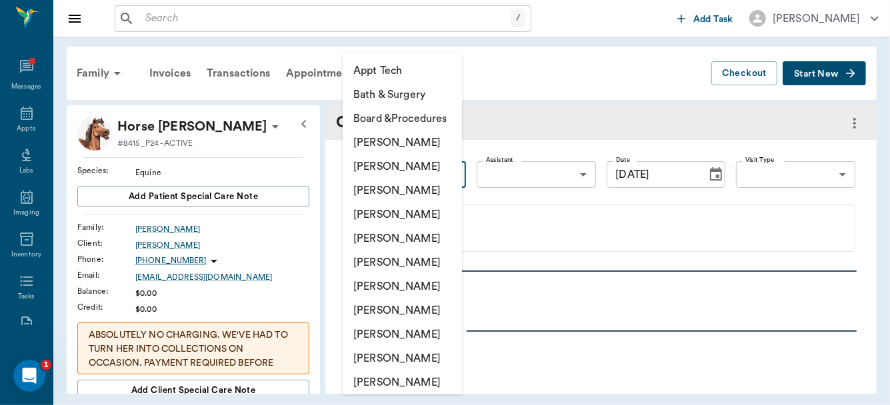
click at [449, 170] on body "/ ​ Add Task Dr. Bert Ellsworth Nectar Messages Appts Labs Imaging Inventory Ta…" at bounding box center [445, 202] width 890 height 405
click at [419, 213] on li "[PERSON_NAME]" at bounding box center [402, 215] width 119 height 24
type input "63ec2f075fda476ae8351a4d"
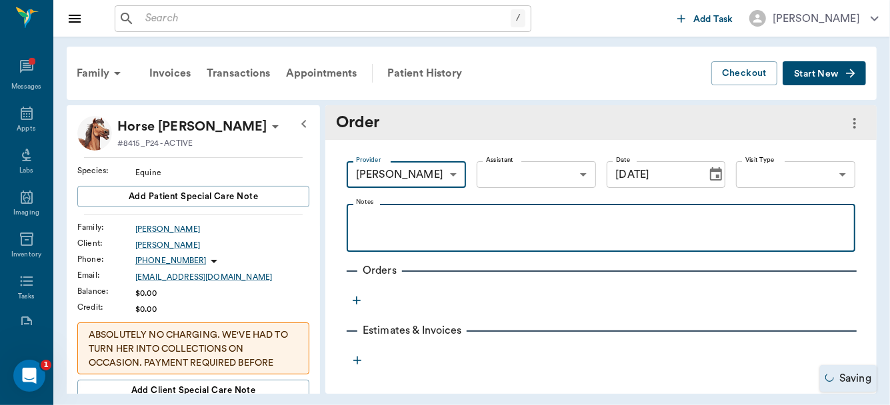
click at [396, 228] on div at bounding box center [600, 227] width 495 height 33
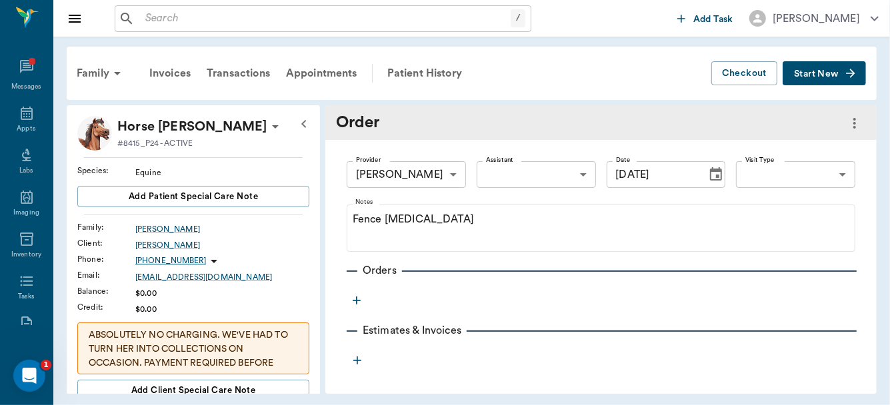
click at [354, 297] on icon "button" at bounding box center [356, 300] width 13 height 13
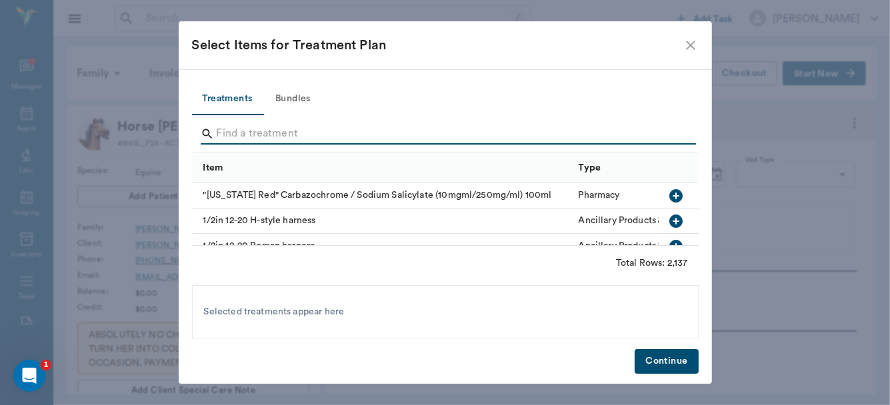
click at [247, 135] on input "Search" at bounding box center [446, 133] width 459 height 21
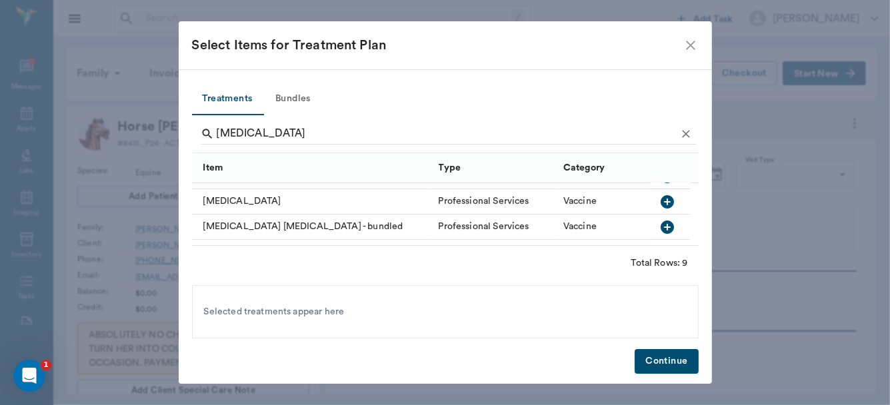
scroll to position [79, 0]
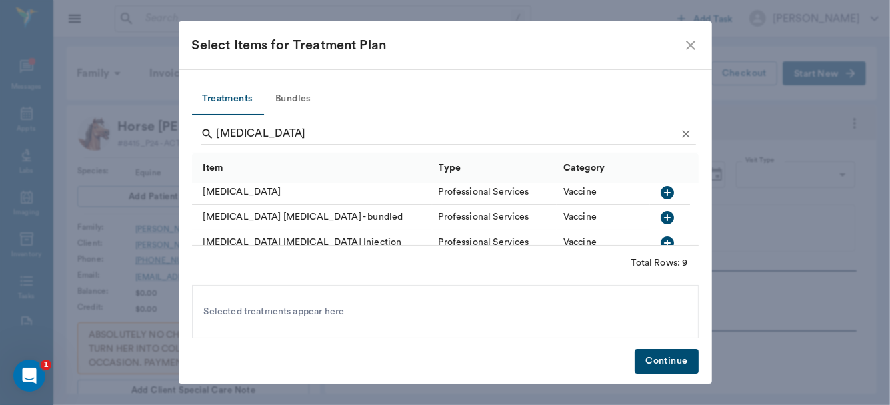
click at [661, 216] on icon "button" at bounding box center [667, 217] width 13 height 13
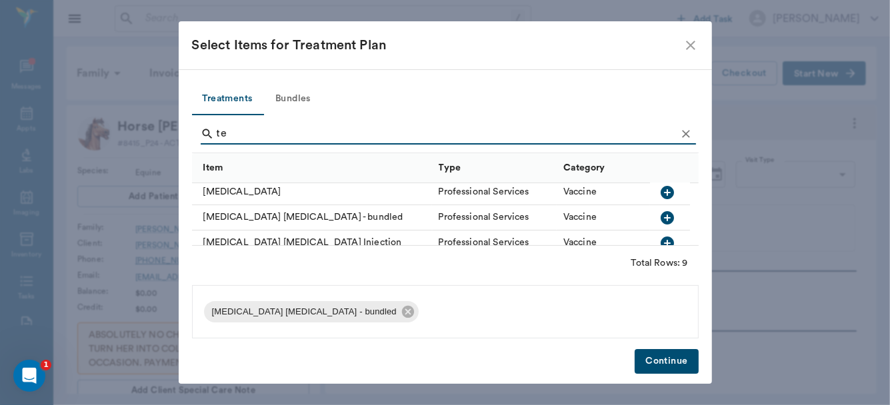
type input "t"
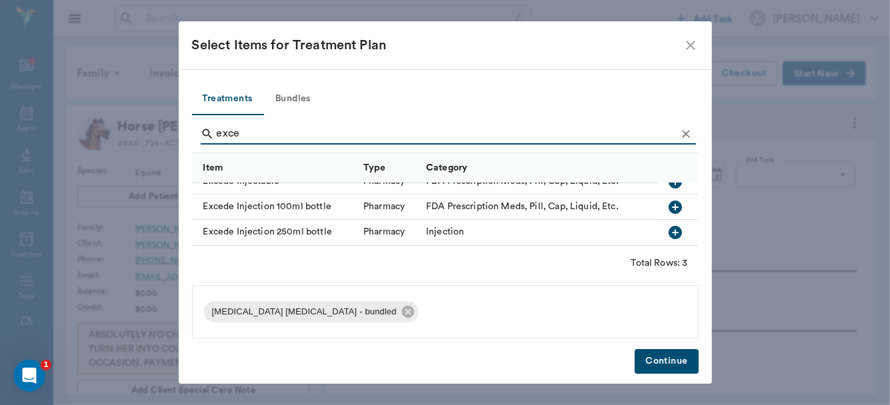
scroll to position [23, 0]
type input "exced"
click at [669, 201] on icon "button" at bounding box center [675, 207] width 13 height 13
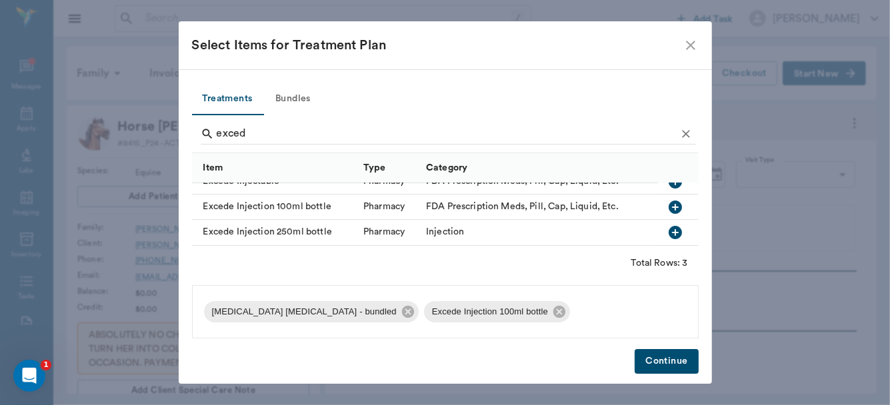
click at [657, 355] on button "Continue" at bounding box center [666, 361] width 63 height 25
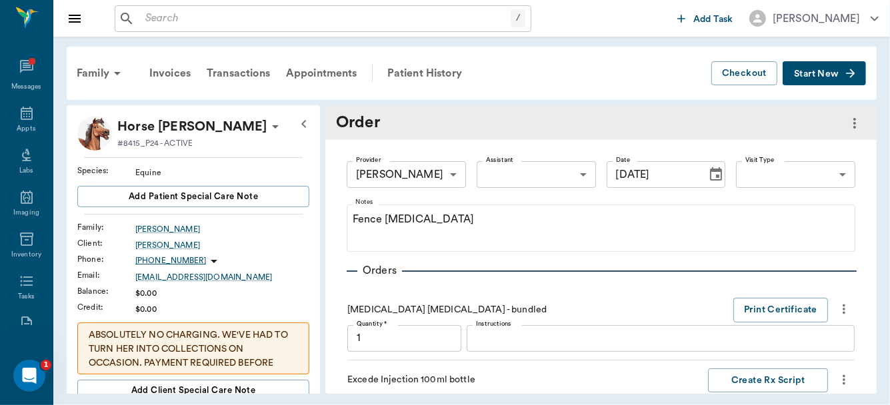
scroll to position [227, 0]
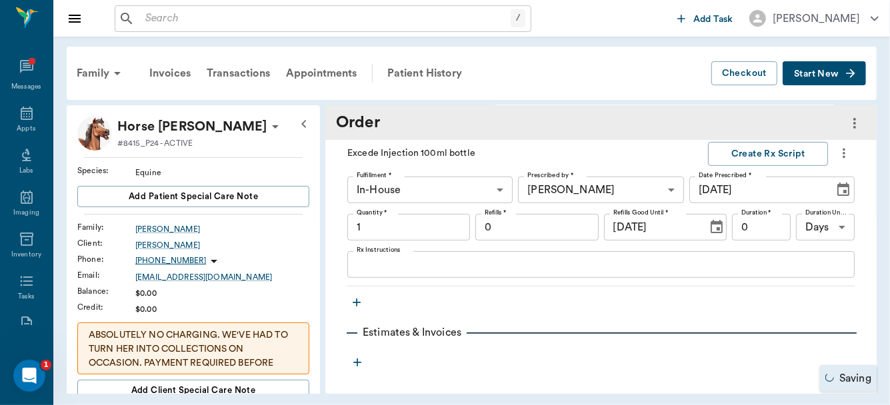
type input "1.00"
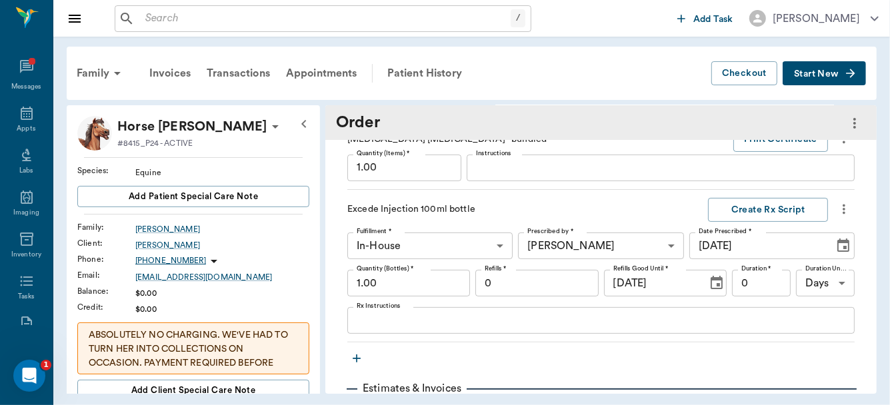
scroll to position [242, 0]
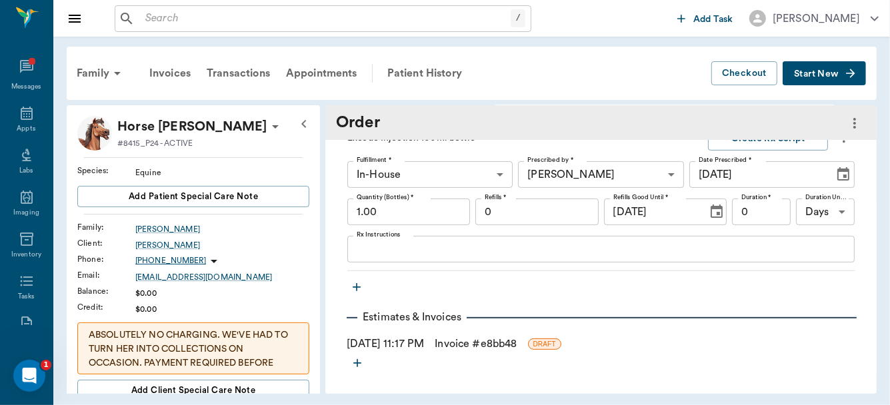
click at [472, 341] on link "Invoice # e8bb48" at bounding box center [476, 344] width 82 height 16
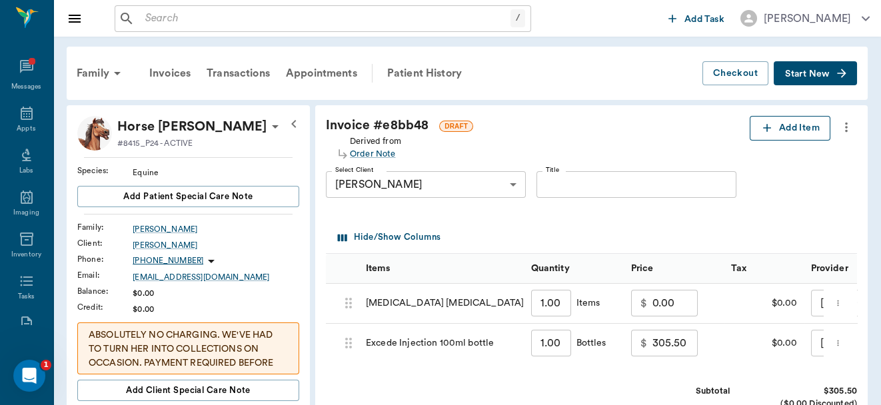
click at [785, 125] on button "Add Item" at bounding box center [790, 128] width 81 height 25
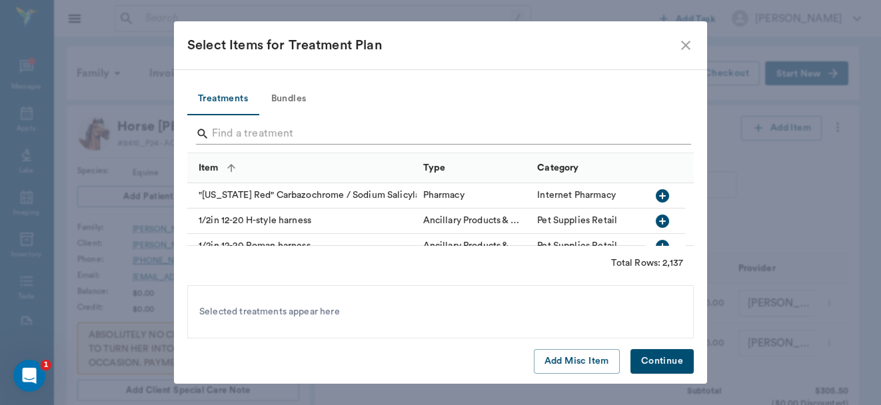
click at [283, 133] on input "Search" at bounding box center [441, 133] width 459 height 21
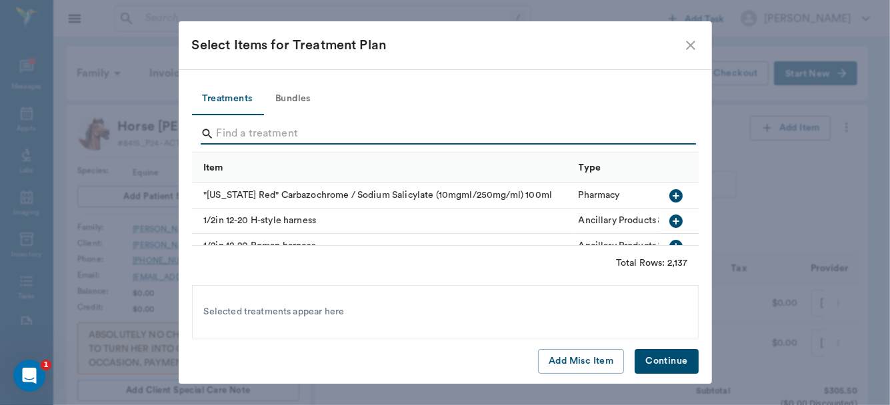
click at [247, 139] on input "Search" at bounding box center [446, 133] width 459 height 21
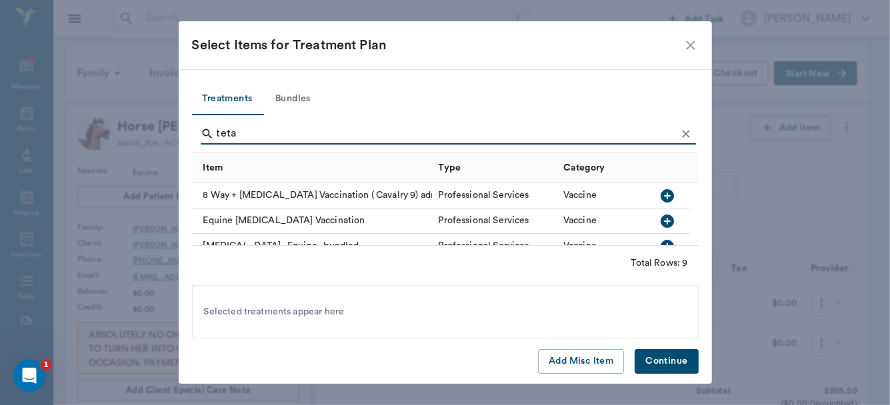
type input "teta"
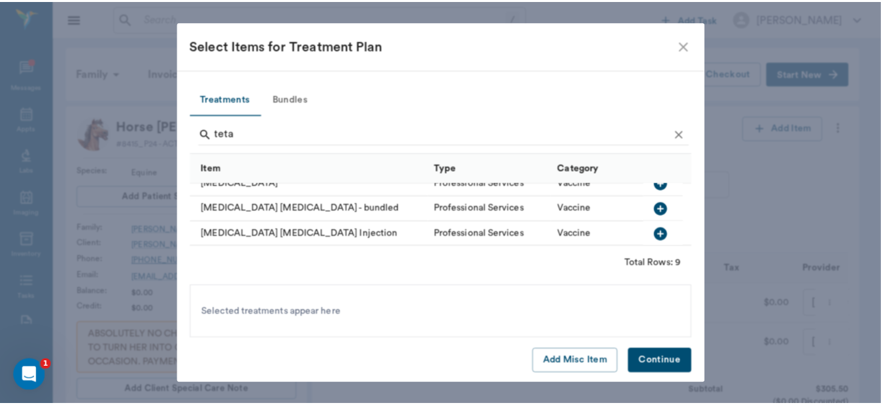
scroll to position [120, 0]
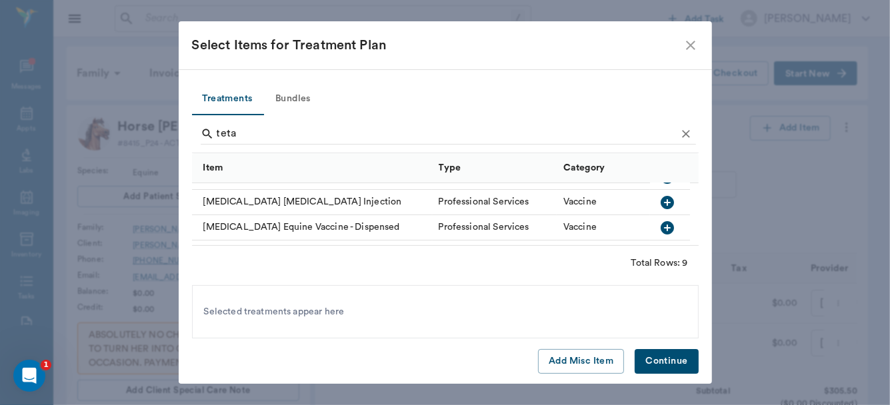
click at [661, 203] on icon "button" at bounding box center [667, 202] width 13 height 13
click at [656, 358] on button "Continue" at bounding box center [666, 361] width 63 height 25
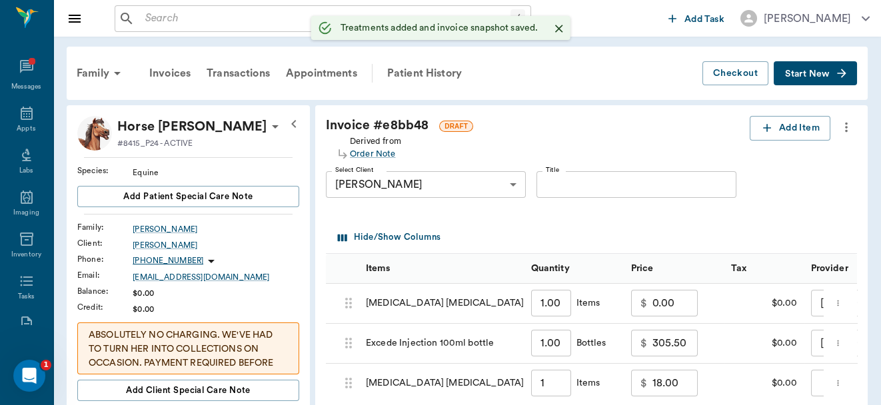
type input "1.00"
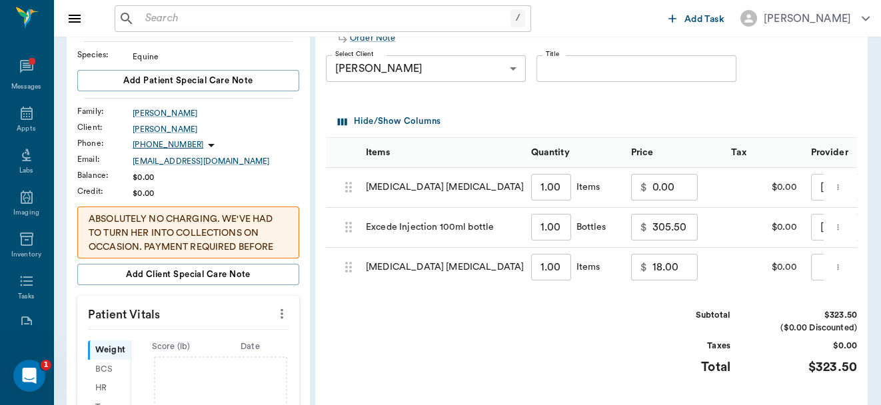
scroll to position [137, 0]
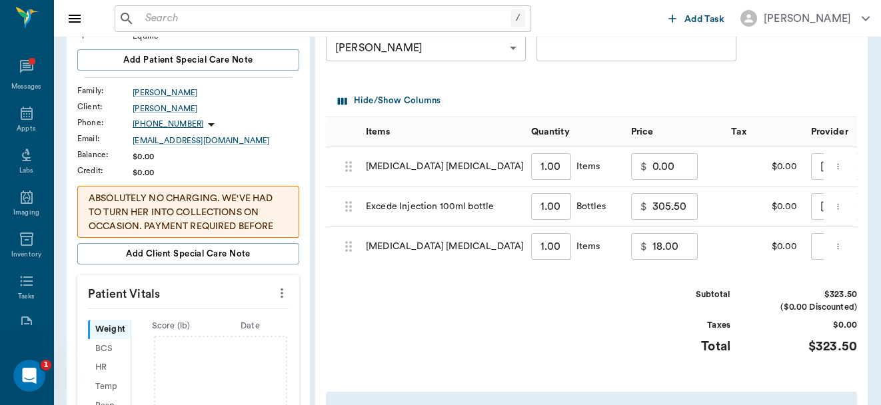
click at [839, 164] on icon "more" at bounding box center [837, 167] width 1 height 6
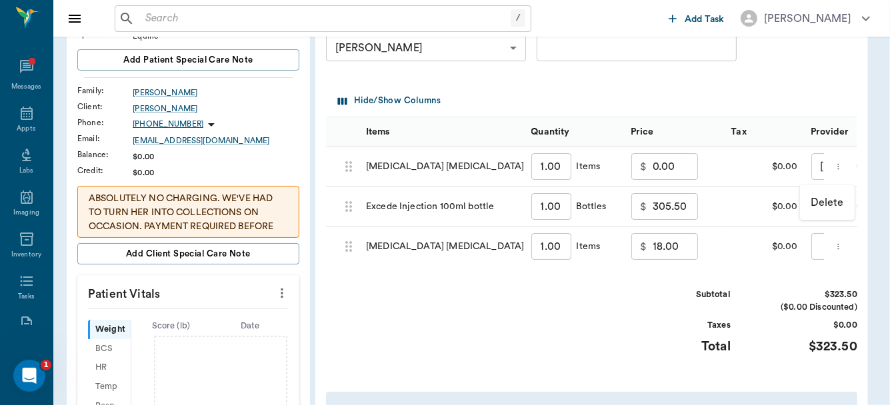
click at [826, 207] on p "Delete" at bounding box center [827, 203] width 33 height 16
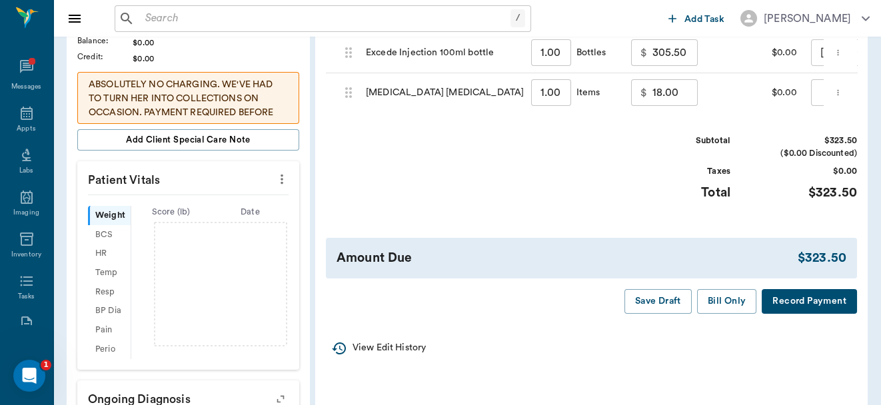
scroll to position [253, 0]
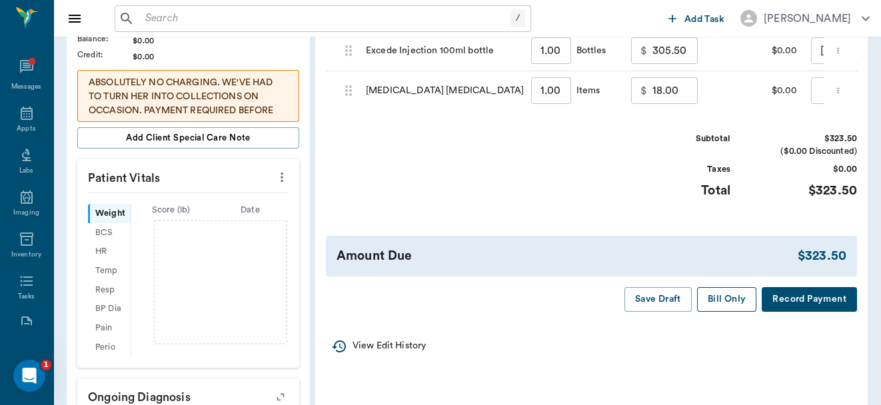
click at [730, 303] on button "Bill Only" at bounding box center [727, 299] width 60 height 25
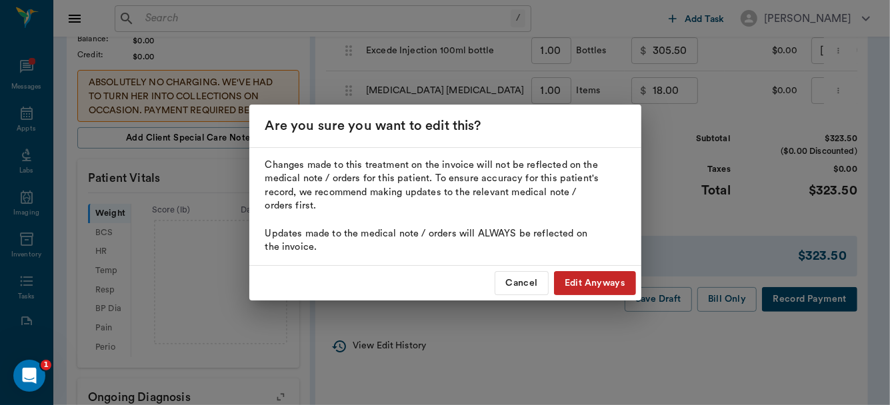
click at [571, 280] on button "Edit Anyways" at bounding box center [595, 283] width 82 height 25
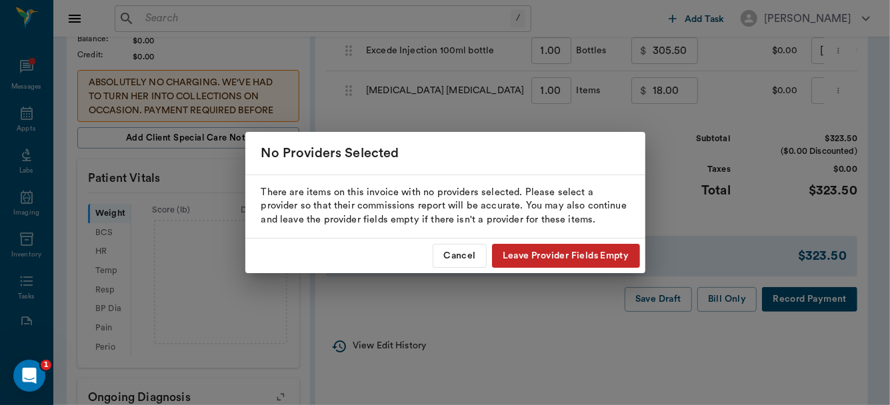
click at [569, 256] on button "Leave Provider Fields Empty" at bounding box center [566, 256] width 148 height 25
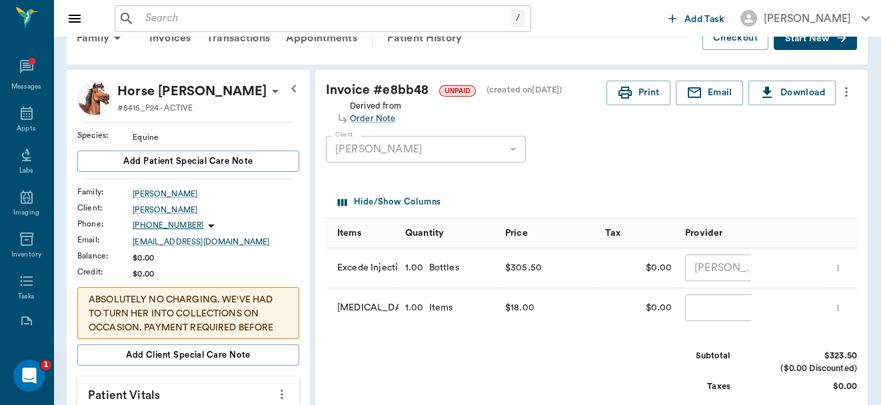
scroll to position [0, 0]
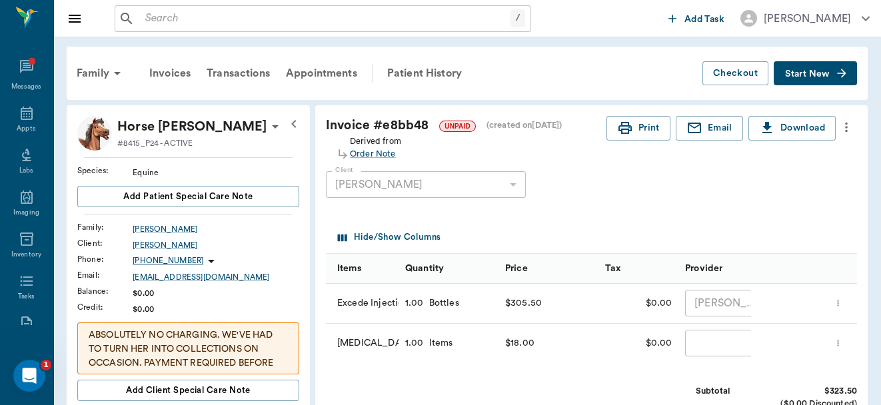
click at [285, 23] on input "text" at bounding box center [325, 18] width 371 height 19
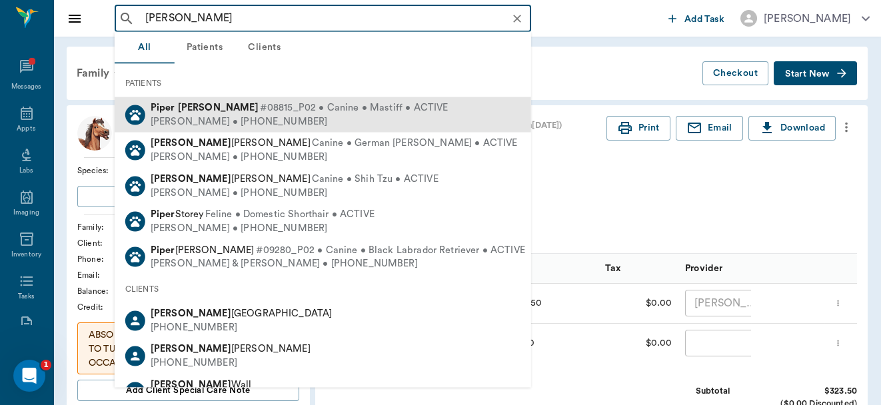
click at [273, 114] on span "#08815_P02 • Canine • Mastiff • ACTIVE" at bounding box center [354, 108] width 189 height 14
type input "piper taylor"
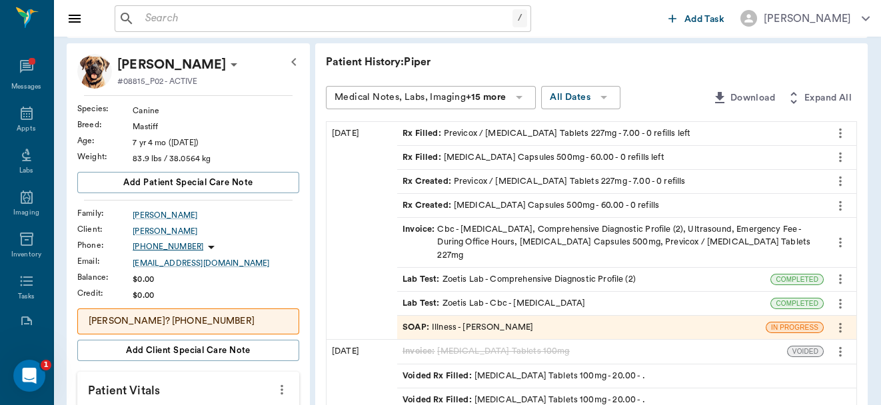
scroll to position [68, 0]
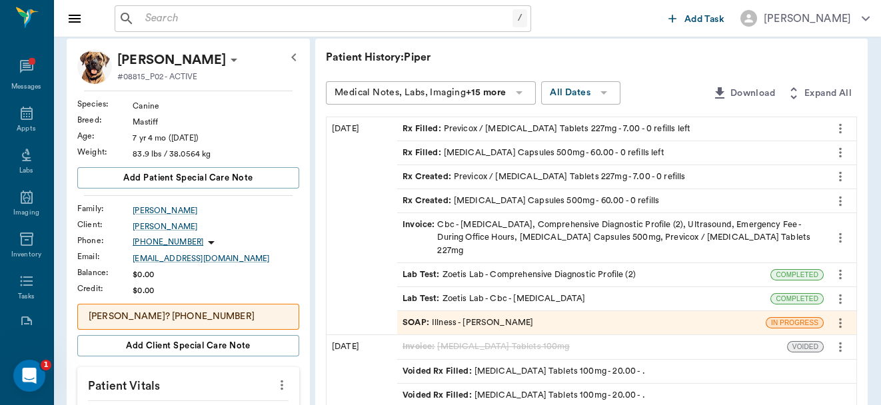
click at [481, 317] on div "SOAP : Illness - Dr. Bert Ellsworth" at bounding box center [468, 323] width 131 height 13
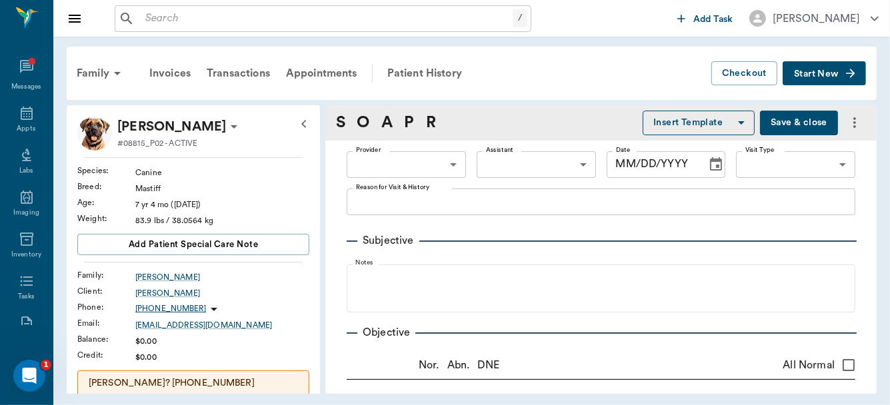
type input "63ec2f075fda476ae8351a4d"
type input "65d2be4f46e3a538d89b8c15"
type textarea "HAVING SOME URINARY ISSUES. -LORY AWARE OF EXTRA FEE"
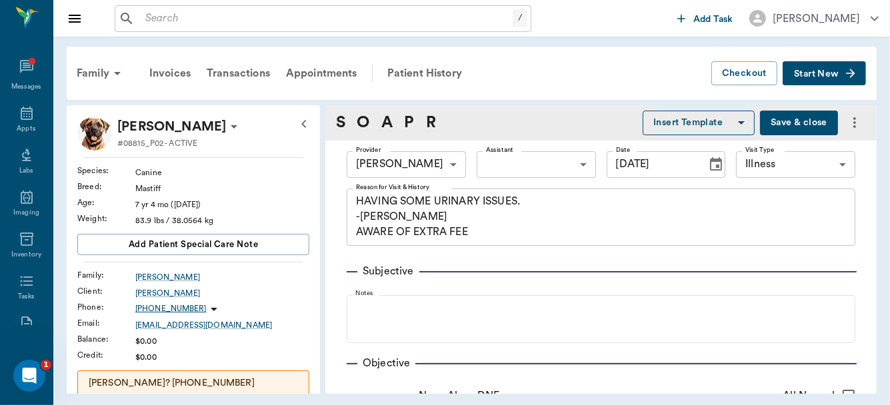
type input "[DATE]"
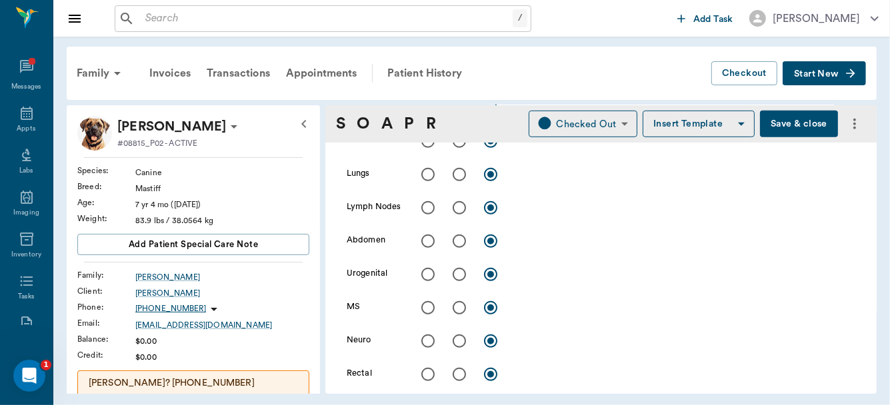
scroll to position [533, 0]
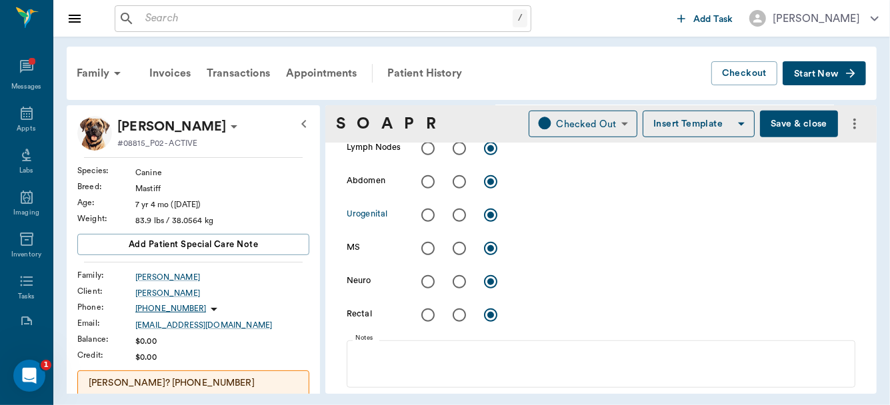
click at [459, 211] on input "radio" at bounding box center [459, 215] width 28 height 28
radio input "true"
click at [540, 223] on div "x" at bounding box center [685, 216] width 340 height 19
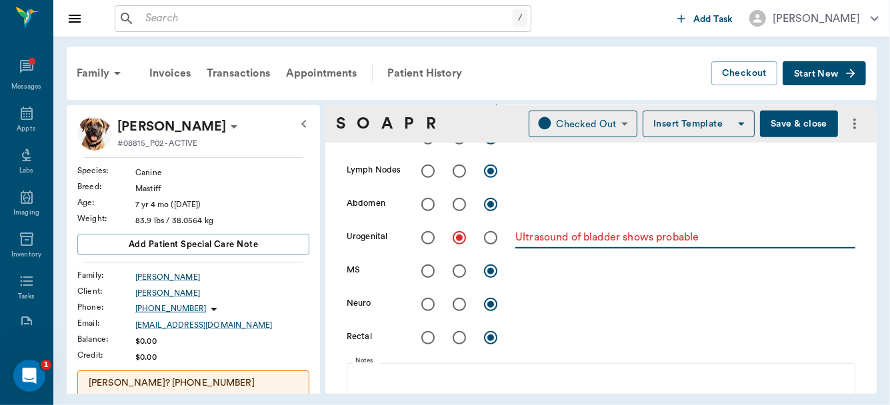
scroll to position [509, 0]
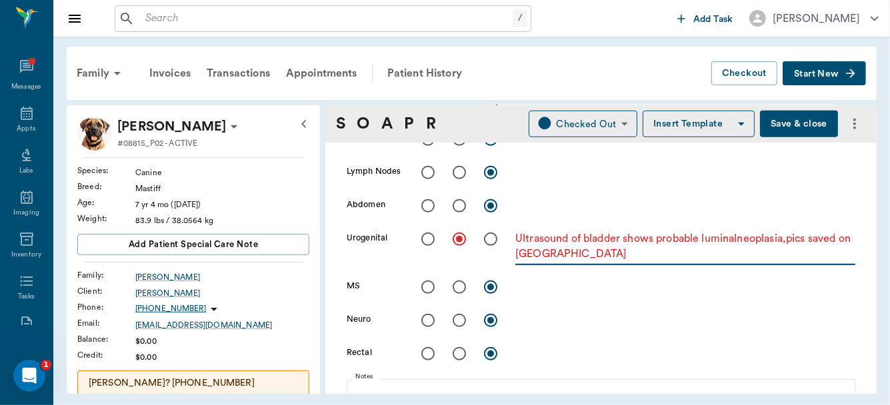
click at [740, 239] on textarea "Ultrasound of bladder shows probable luminalneoplasia,pics saved on [GEOGRAPHIC…" at bounding box center [685, 246] width 340 height 31
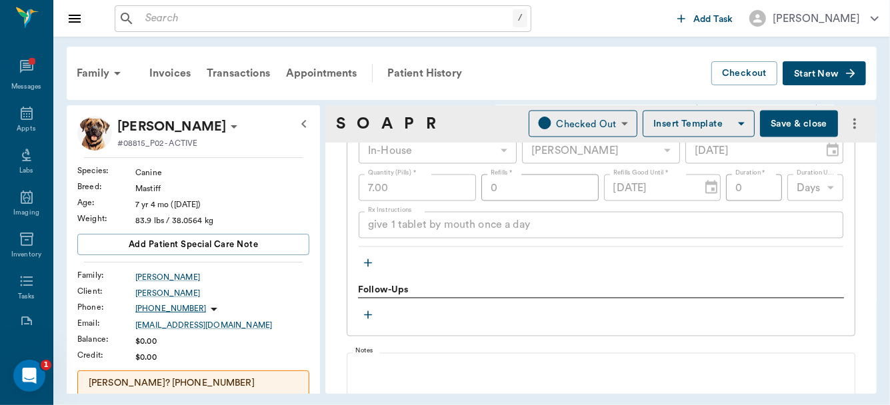
scroll to position [1574, 0]
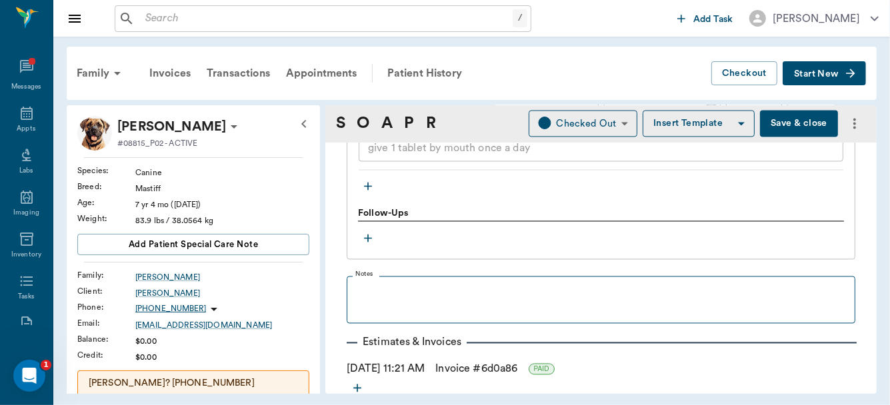
type textarea "Ultrasound of bladder shows probable [MEDICAL_DATA] neoplasia,pics saved on [GE…"
click at [365, 273] on label "Notes" at bounding box center [364, 274] width 18 height 9
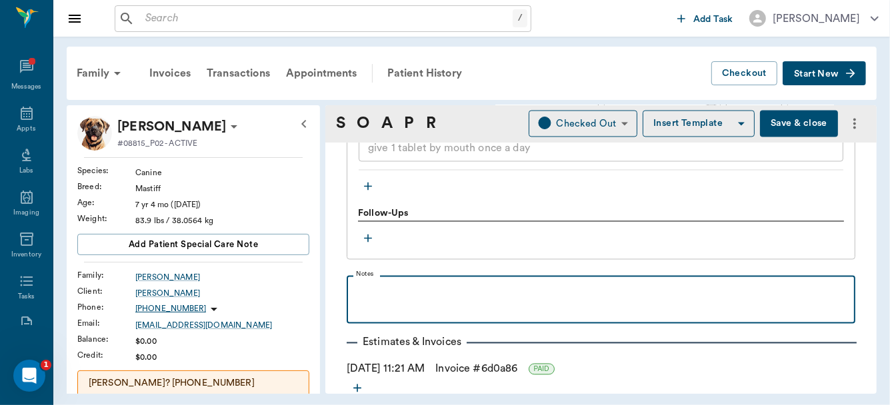
click at [364, 283] on p at bounding box center [600, 291] width 495 height 16
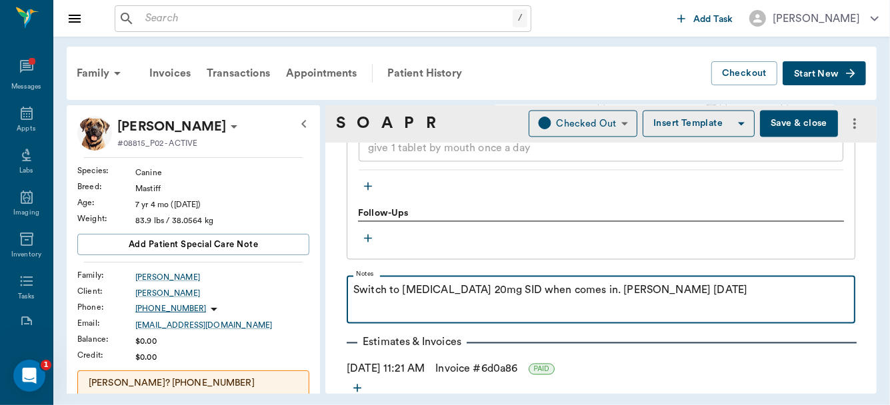
click at [609, 291] on p "Switch to [MEDICAL_DATA] 20mg SID when comes in. [PERSON_NAME] [DATE]" at bounding box center [600, 291] width 495 height 16
click at [717, 283] on p "Switch to [MEDICAL_DATA] 20mg SID when comes in. recheck [DATE]" at bounding box center [600, 291] width 495 height 16
drag, startPoint x: 709, startPoint y: 281, endPoint x: 655, endPoint y: 344, distance: 82.7
click at [673, 315] on fieldset "Notes Switch to [MEDICAL_DATA] 20mg SID when comes in. recheck [DATE], determin…" at bounding box center [601, 297] width 509 height 53
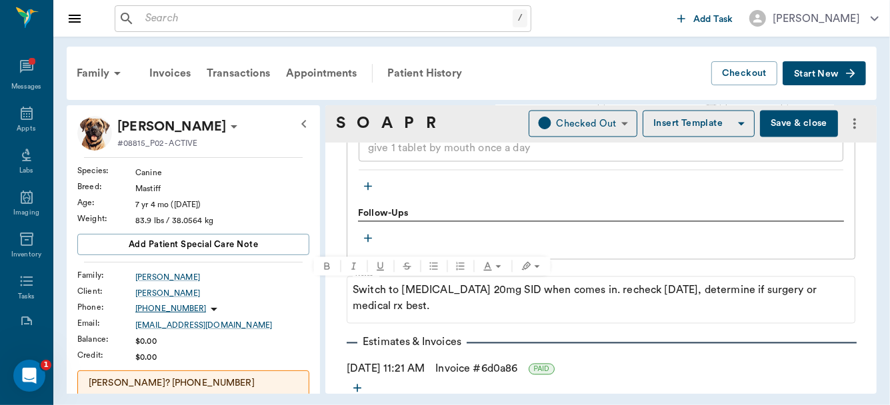
click at [767, 208] on div "Follow-Ups" at bounding box center [601, 214] width 486 height 15
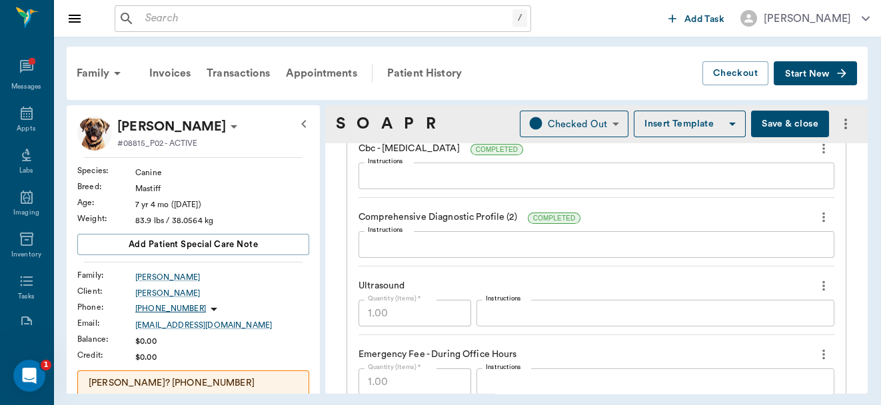
scroll to position [1023, 0]
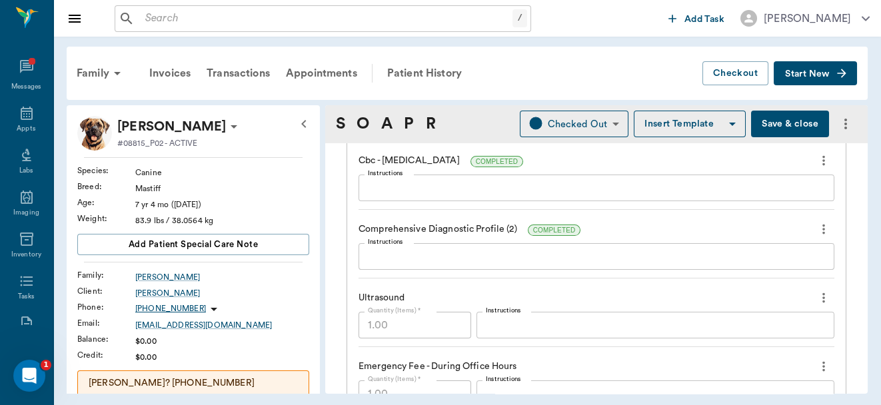
click at [424, 254] on textarea "Instructions" at bounding box center [596, 256] width 457 height 15
click at [385, 197] on div "x Instructions" at bounding box center [597, 188] width 476 height 27
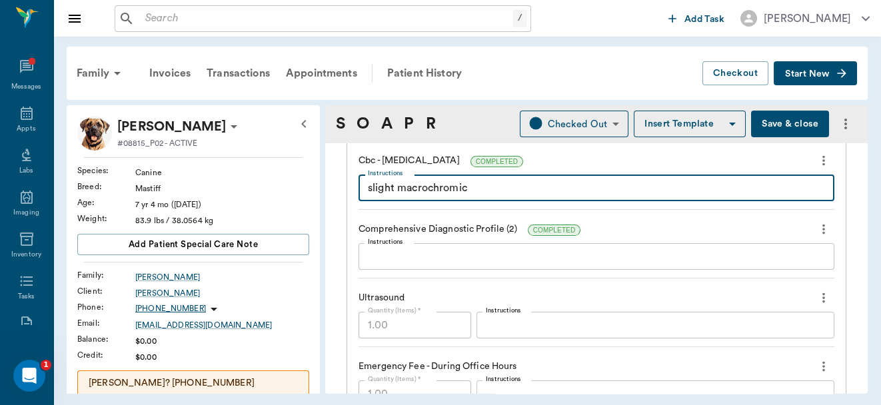
click at [386, 191] on textarea "slight macrochromic" at bounding box center [596, 188] width 457 height 15
type textarea "slight macrochromic"
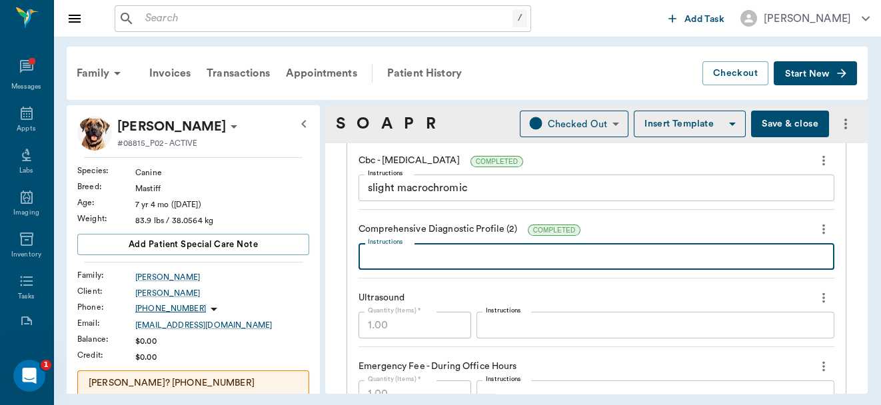
click at [422, 255] on textarea "Instructions" at bounding box center [596, 256] width 457 height 15
type textarea "a"
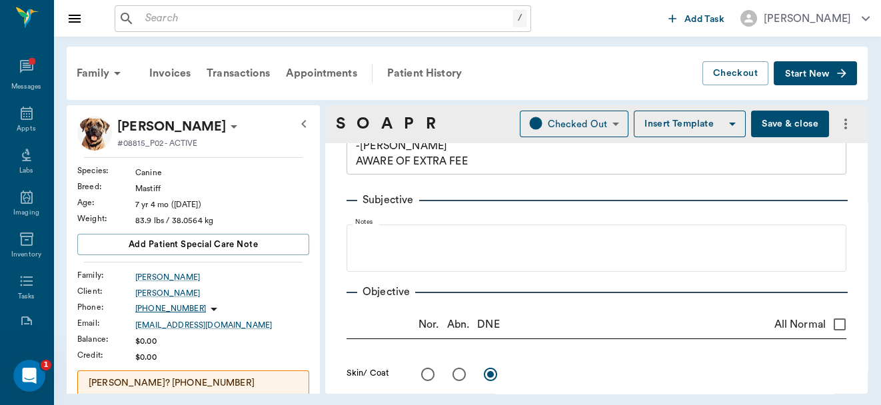
scroll to position [37, 0]
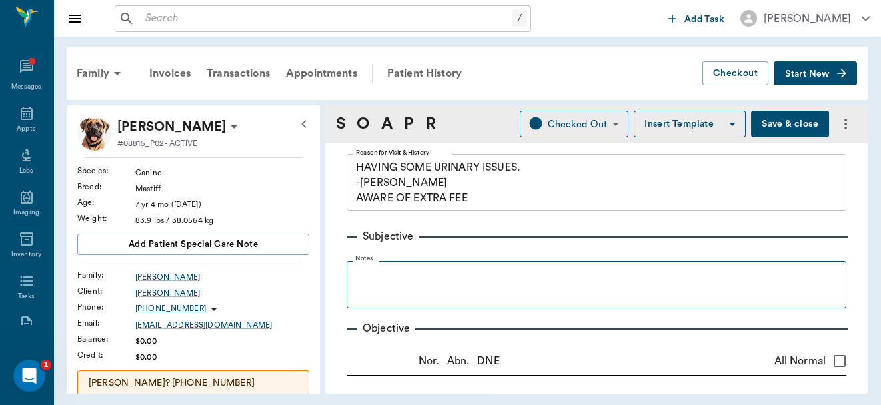
type textarea "ALP 204"
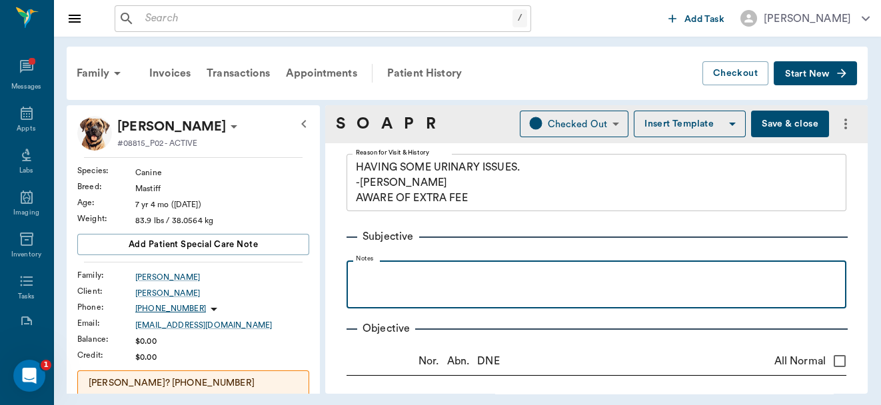
click at [388, 277] on p at bounding box center [596, 275] width 487 height 16
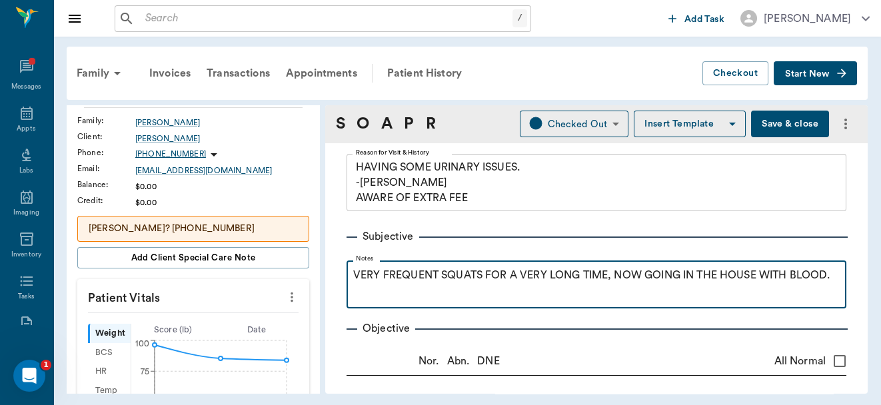
scroll to position [169, 0]
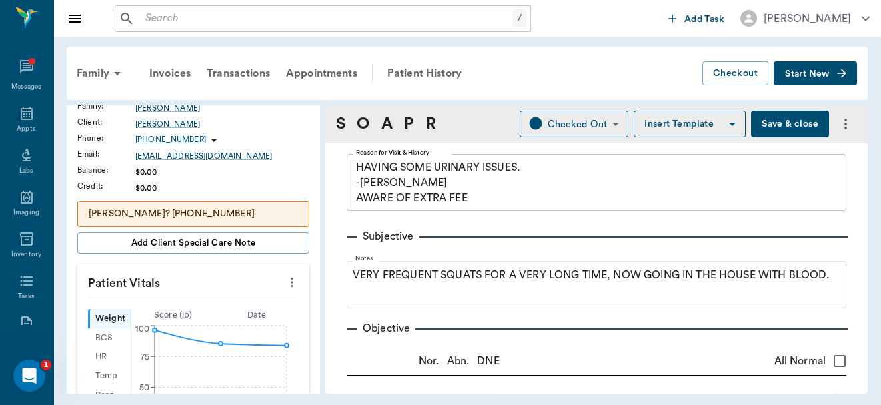
click at [291, 278] on icon "more" at bounding box center [292, 283] width 3 height 10
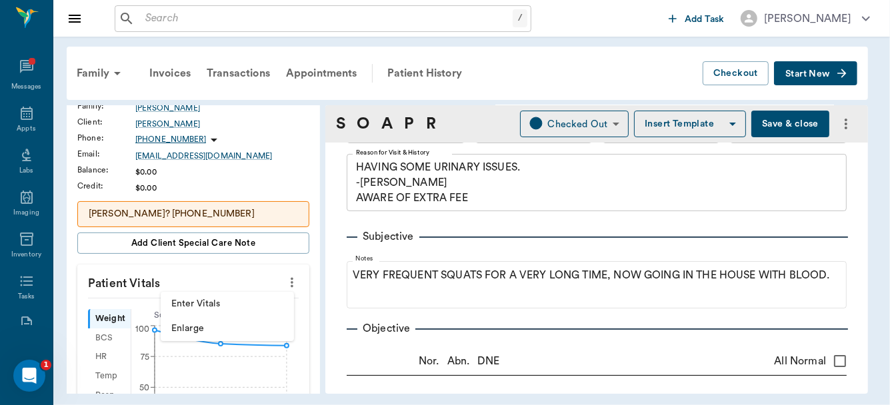
click at [211, 305] on span "Enter Vitals" at bounding box center [227, 304] width 112 height 14
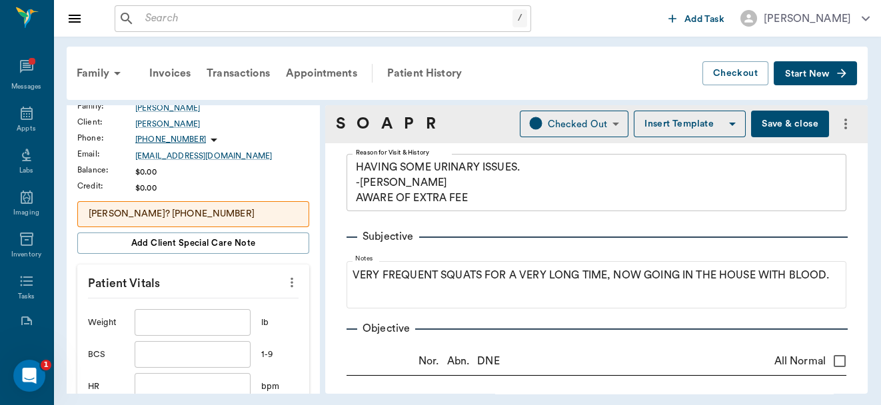
click at [189, 318] on input "text" at bounding box center [193, 322] width 116 height 27
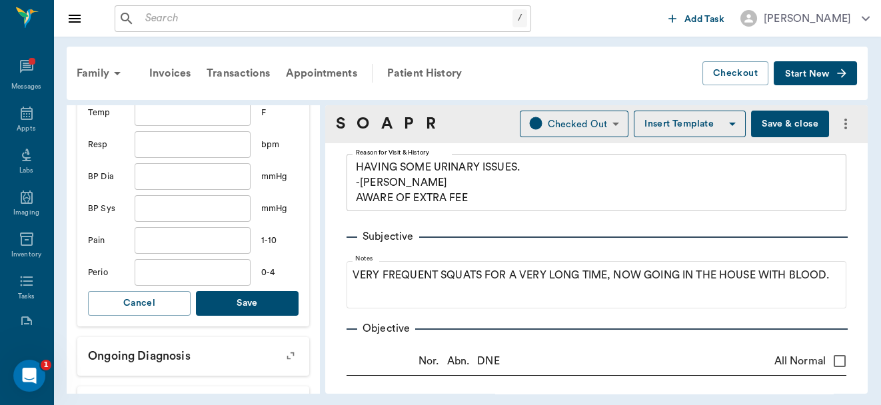
scroll to position [483, 0]
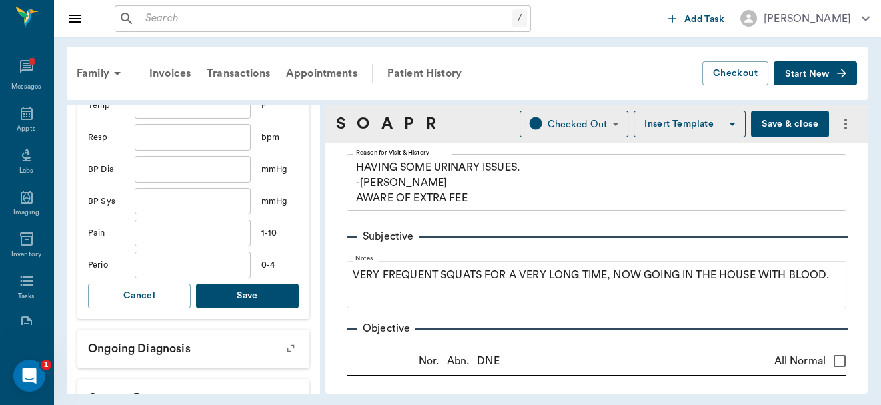
type input "97"
click at [231, 295] on button "Save" at bounding box center [247, 296] width 103 height 25
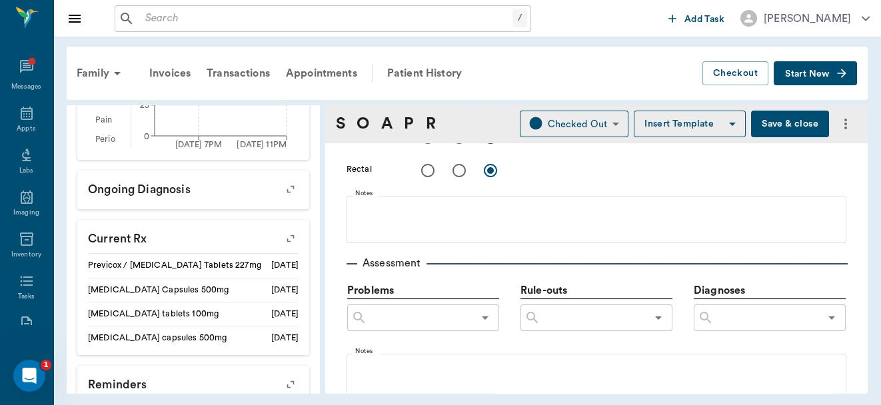
scroll to position [732, 0]
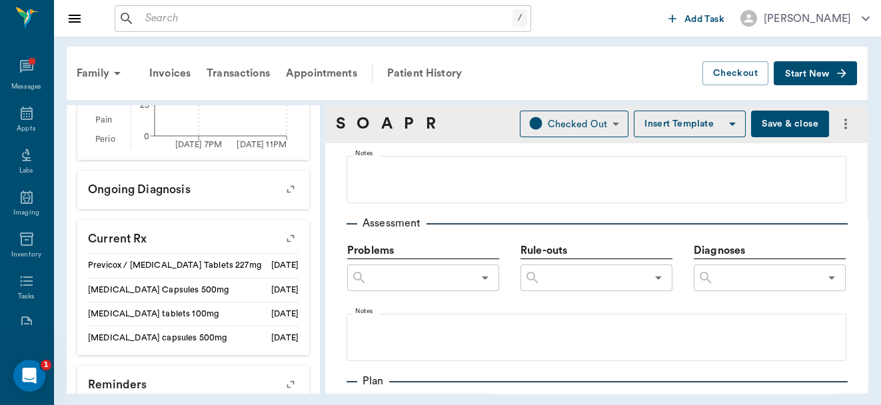
click at [734, 279] on input "text" at bounding box center [767, 278] width 106 height 19
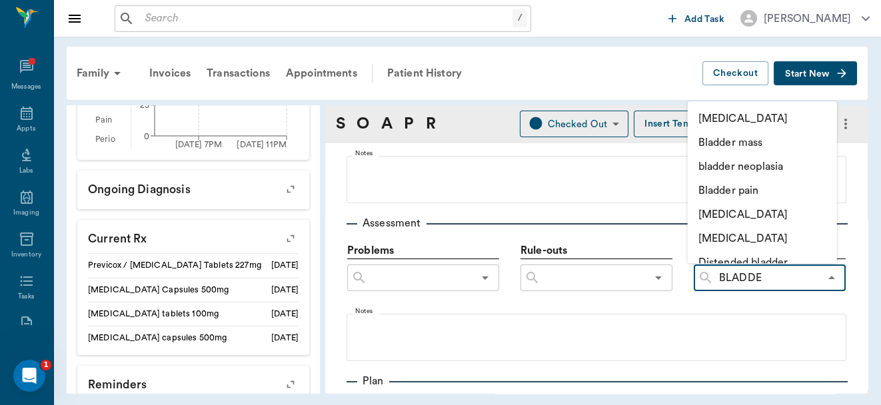
type input "BLADDER"
click at [758, 140] on li "Bladder mass" at bounding box center [762, 143] width 149 height 24
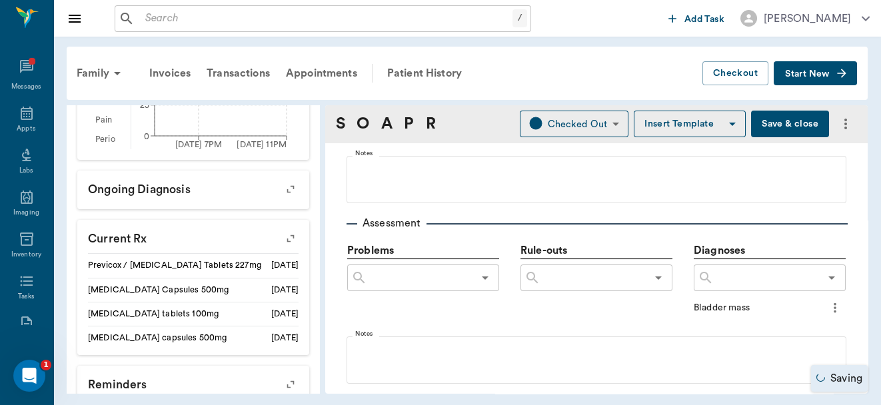
click at [579, 280] on input "text" at bounding box center [594, 278] width 106 height 19
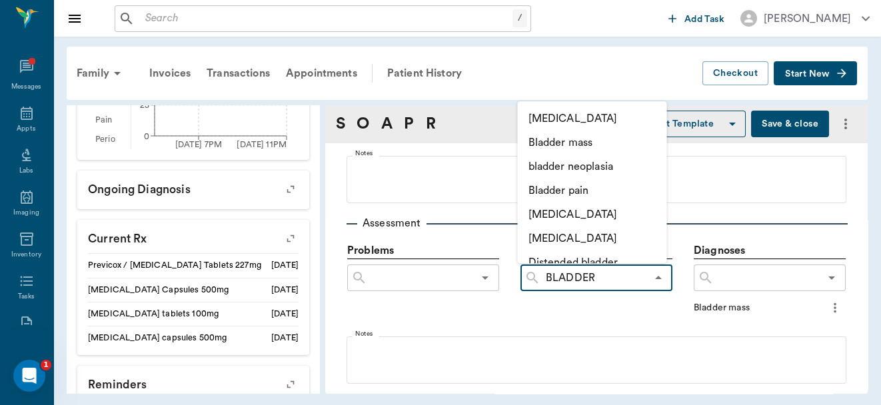
type input "BLADDER"
click at [589, 164] on li "bladder neoplasia" at bounding box center [591, 167] width 149 height 24
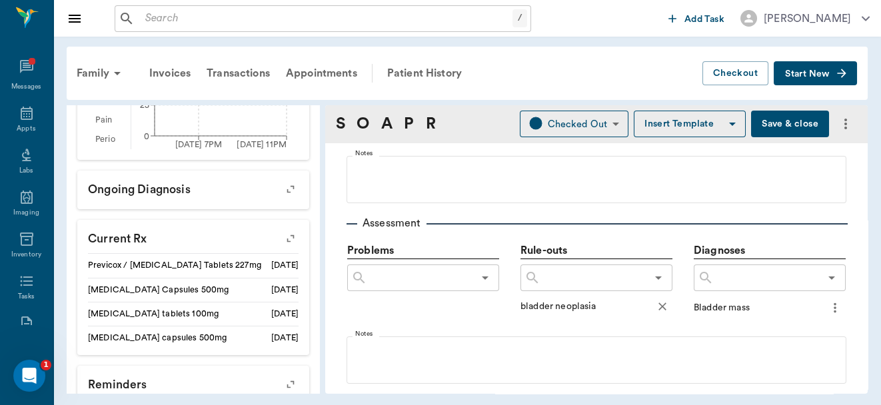
click at [828, 305] on icon "more" at bounding box center [835, 308] width 15 height 16
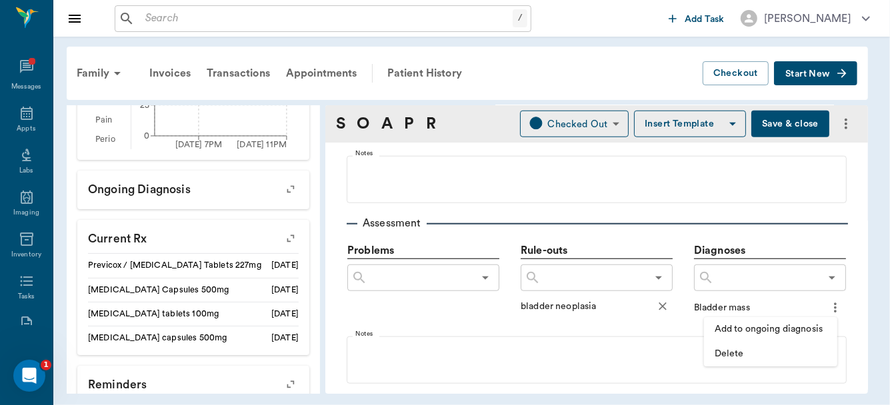
click at [777, 325] on span "Add to ongoing diagnosis" at bounding box center [771, 330] width 112 height 14
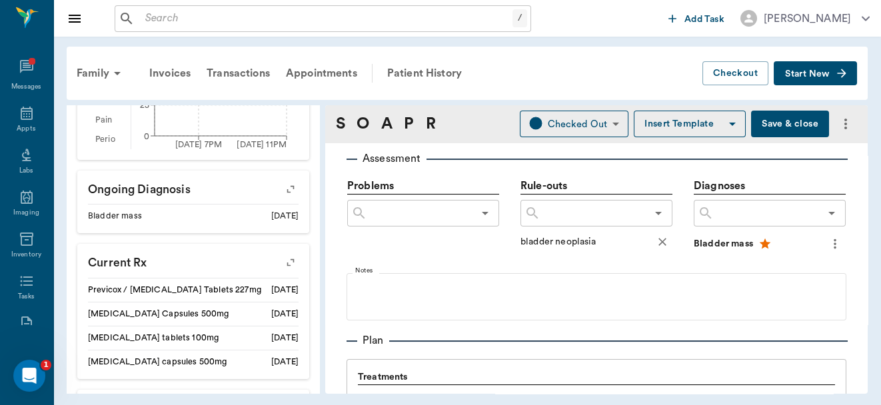
scroll to position [0, 0]
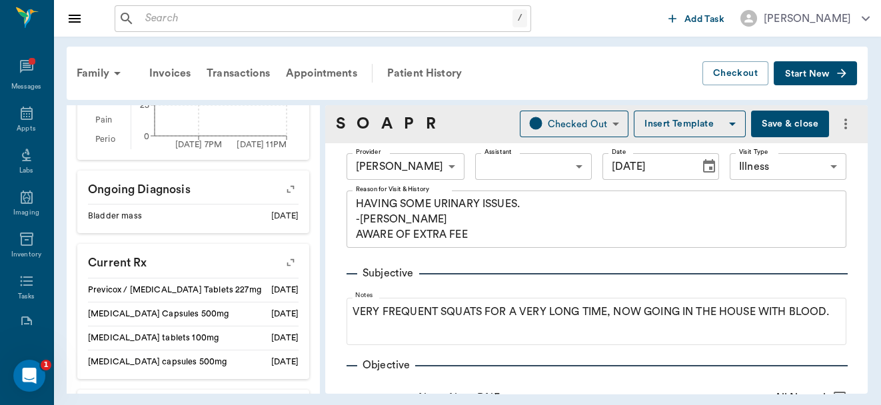
click at [771, 127] on button "Save & close" at bounding box center [790, 124] width 78 height 27
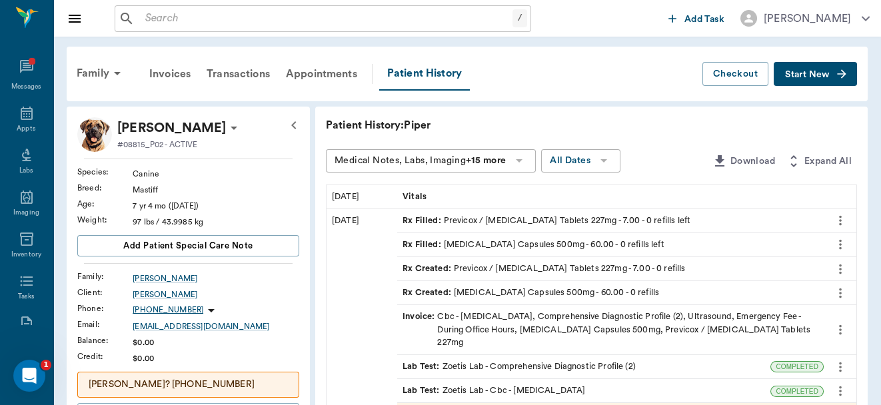
click at [808, 75] on span "Start New" at bounding box center [807, 75] width 45 height 0
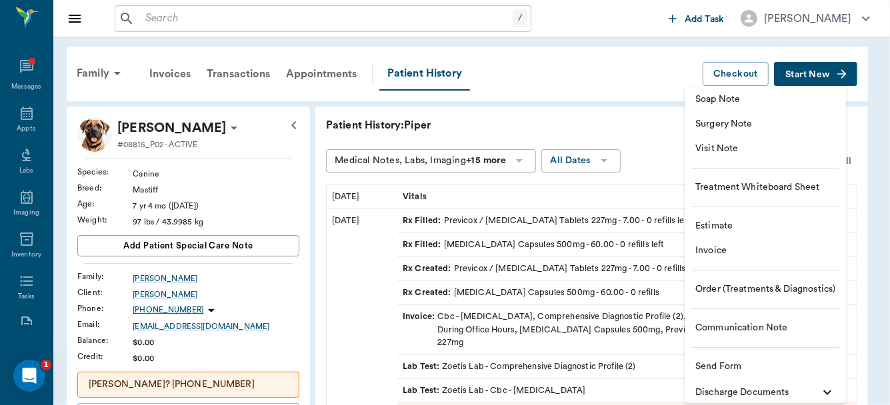
click at [616, 69] on div at bounding box center [445, 202] width 890 height 405
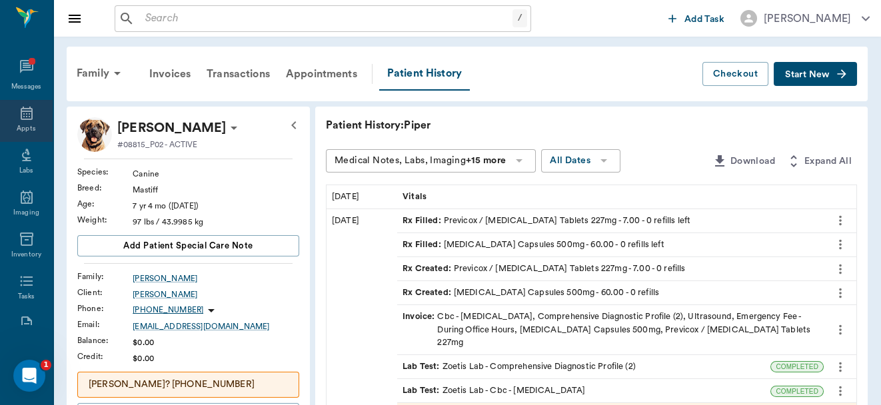
click at [21, 117] on icon at bounding box center [27, 113] width 12 height 13
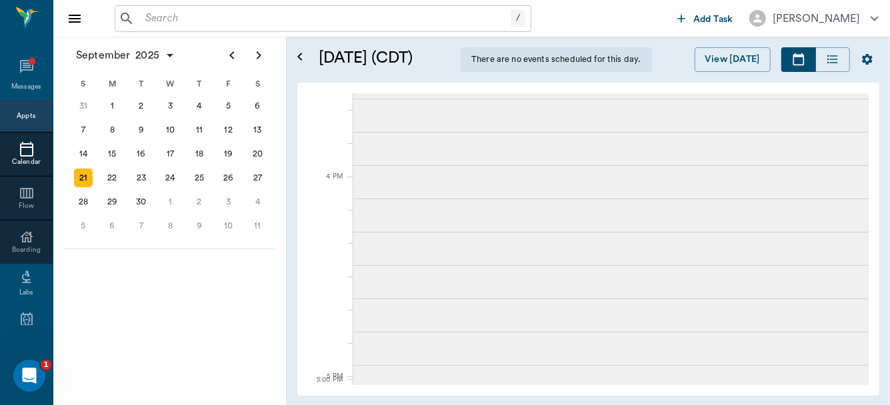
scroll to position [1354, 0]
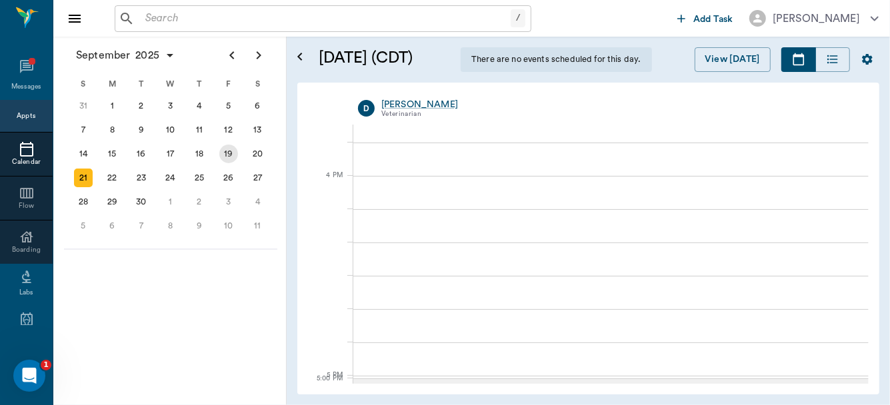
click at [226, 155] on div "19" at bounding box center [228, 154] width 19 height 19
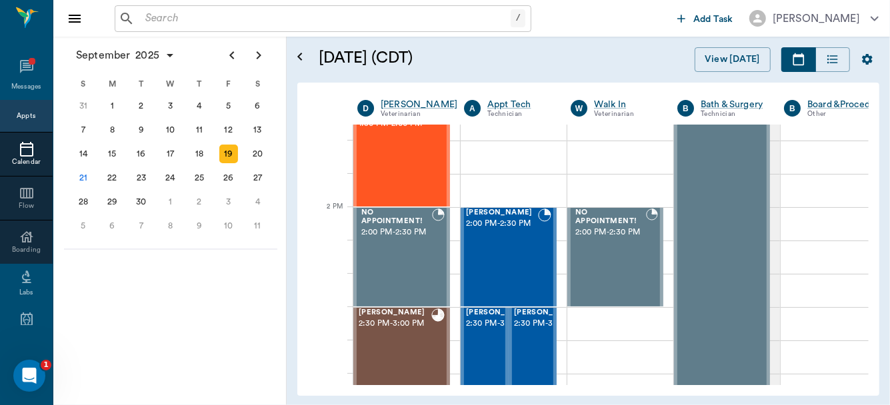
scroll to position [1199, 0]
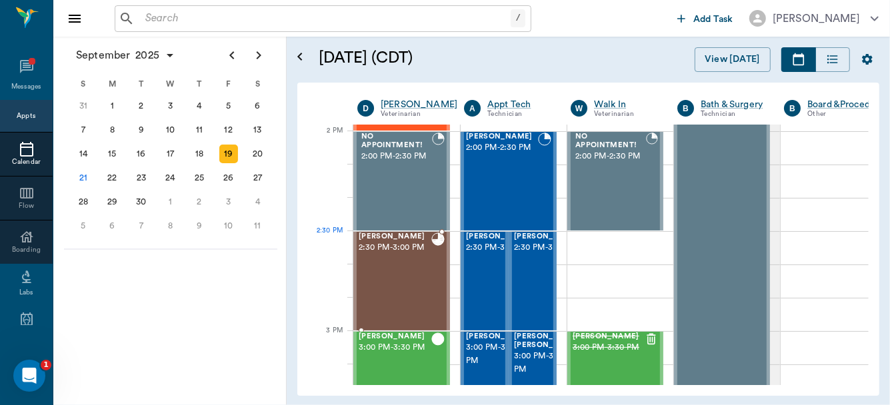
click at [389, 263] on div "Ally Ewald 2:30 PM - 3:00 PM" at bounding box center [395, 281] width 73 height 97
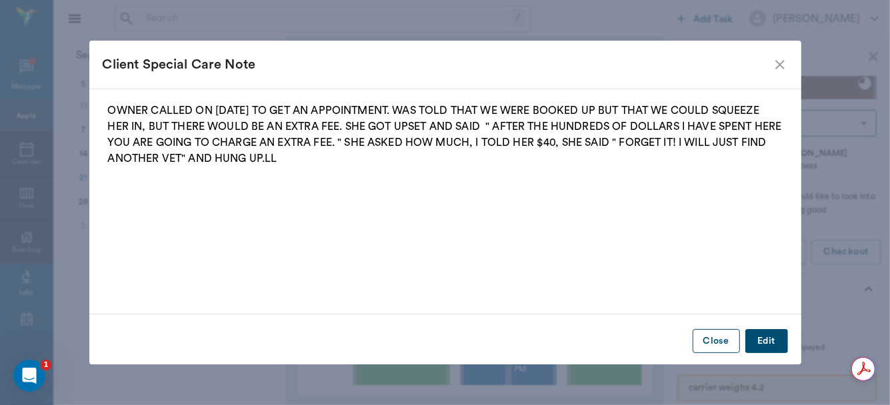
click at [713, 351] on div "Close Edit" at bounding box center [445, 341] width 712 height 33
click at [713, 343] on button "Close" at bounding box center [716, 341] width 47 height 25
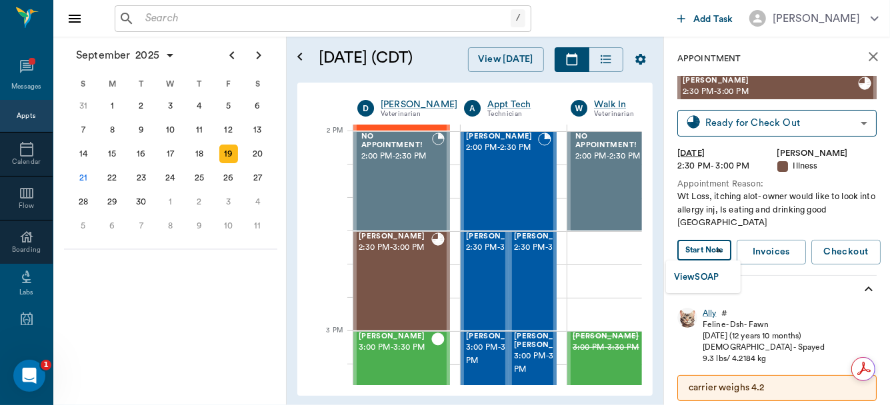
click at [703, 250] on body "/ ​ Add Task Dr. Bert Ellsworth Nectar Messages Appts Calendar Flow Boarding La…" at bounding box center [445, 202] width 890 height 405
click at [697, 274] on button "View SOAP" at bounding box center [696, 277] width 45 height 15
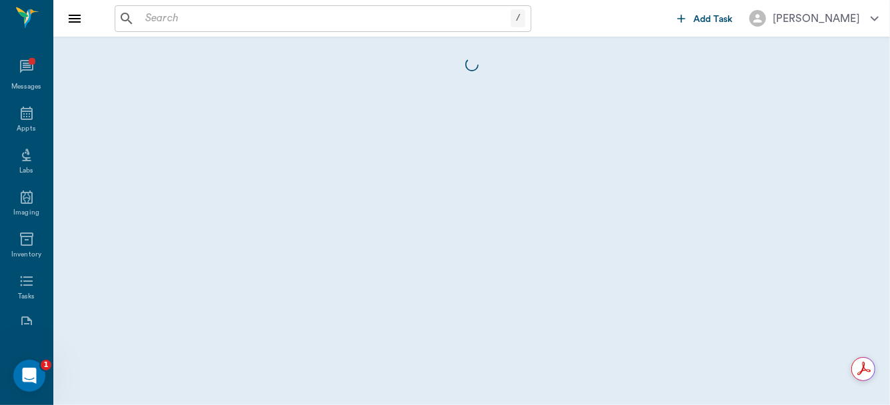
click at [697, 274] on div at bounding box center [471, 221] width 837 height 369
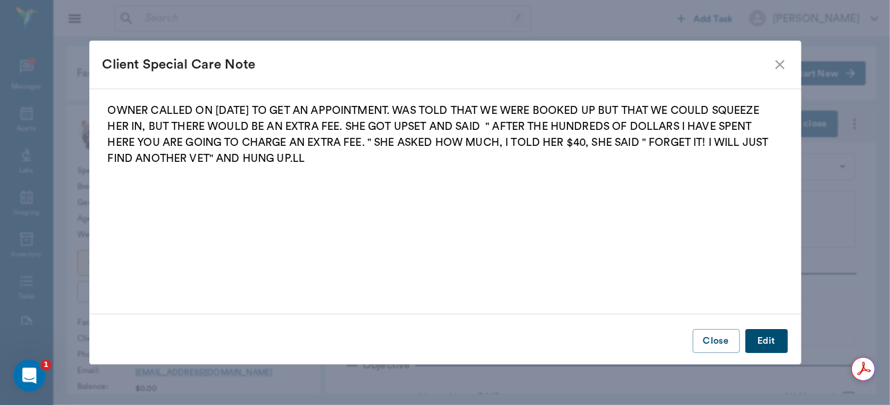
type input "63ec2f075fda476ae8351a4d"
type input "65d2be4f46e3a538d89b8c15"
type textarea "Wt Loss, itching alot- owner would like to look into allergy inj, Is eating and…"
radio input "true"
type textarea "fleas +,some dermatitis esp neck"
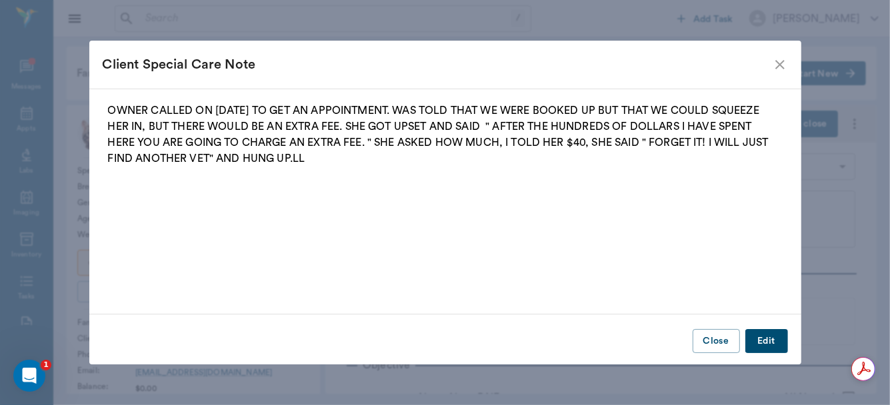
radio input "true"
type textarea "some fluid not too infected"
radio input "true"
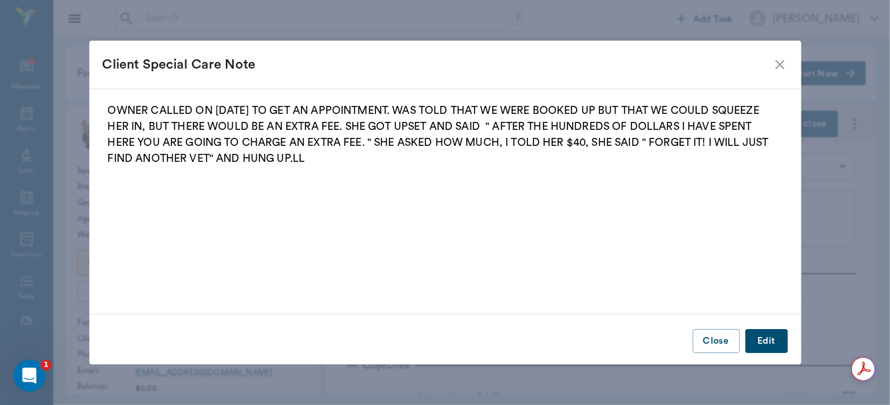
radio input "true"
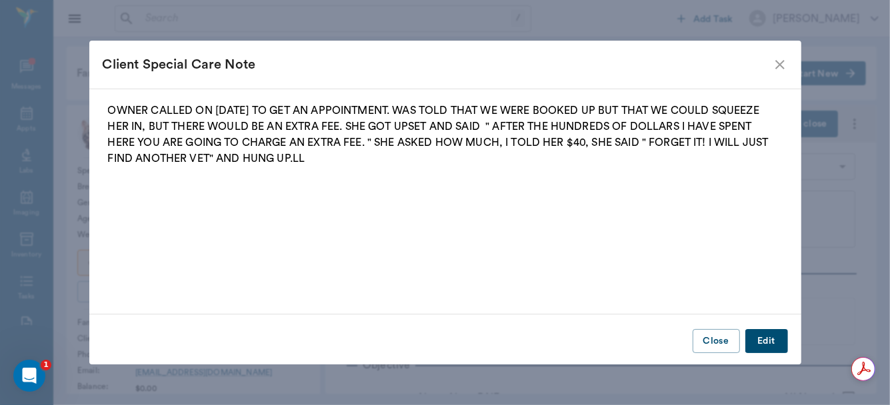
type textarea "bladder large, didn't express with pressure but later during blood draw did"
radio input "true"
type textarea "Lethargic, acting more calm and needy per o"
radio input "true"
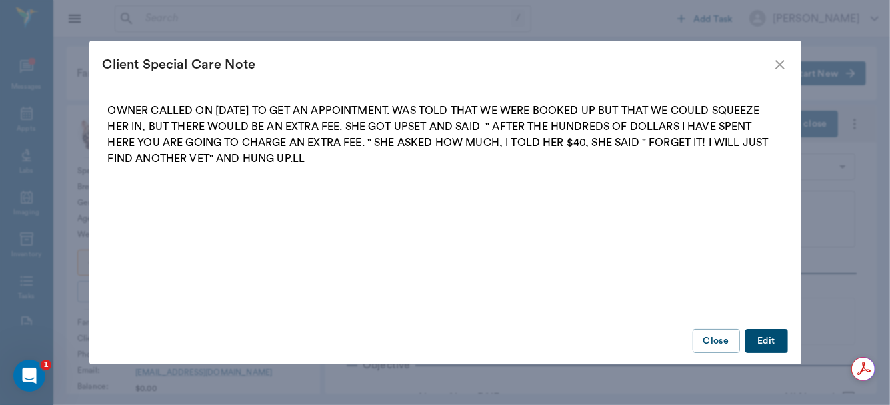
type input "[DATE]"
click at [697, 274] on fieldset "OWNER CALLED ON 8.14.25 TO GET AN APPOINTMENT. WAS TOLD THAT WE WERE BOOKED UP …" at bounding box center [445, 198] width 685 height 191
click at [713, 335] on button "Close" at bounding box center [716, 341] width 47 height 25
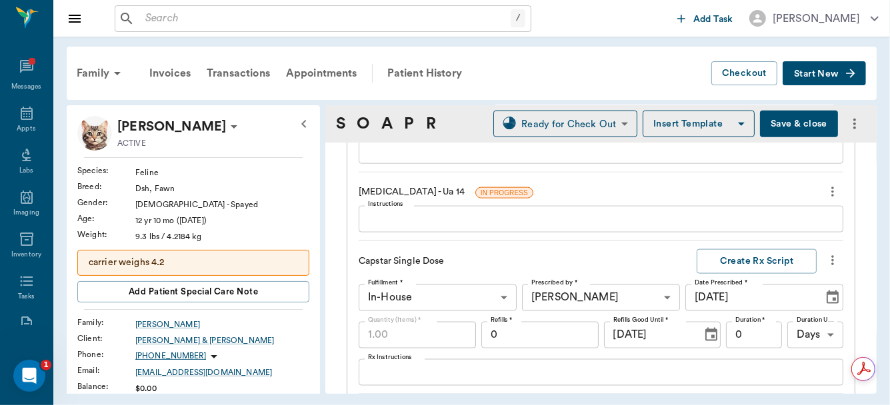
scroll to position [1069, 0]
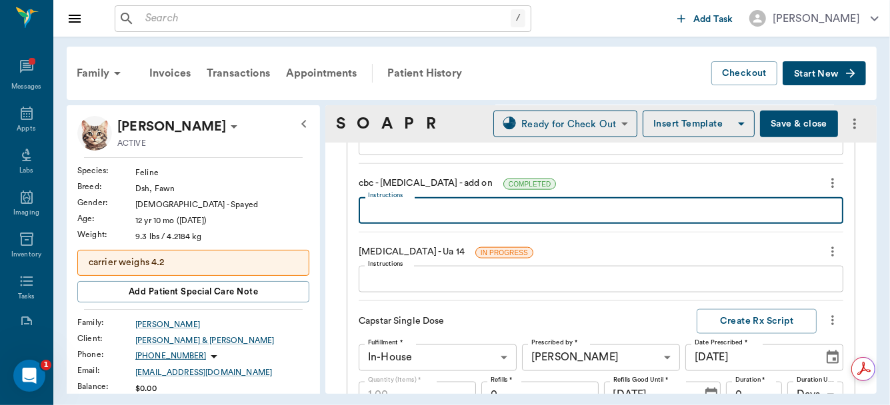
click at [470, 212] on textarea "Instructions" at bounding box center [601, 210] width 466 height 15
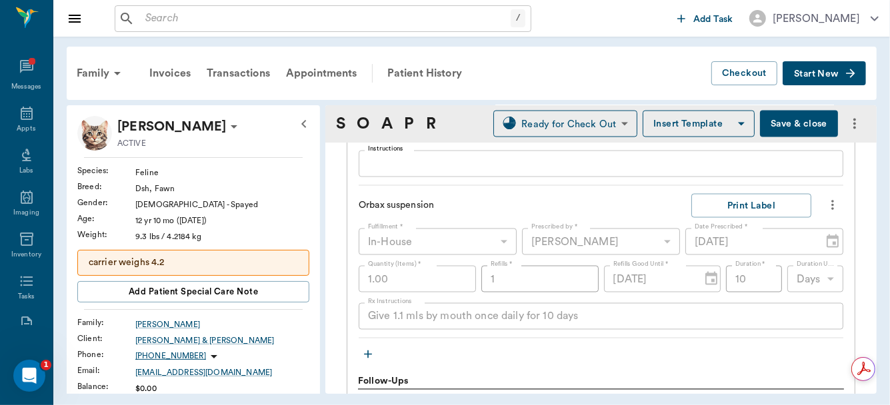
scroll to position [1341, 0]
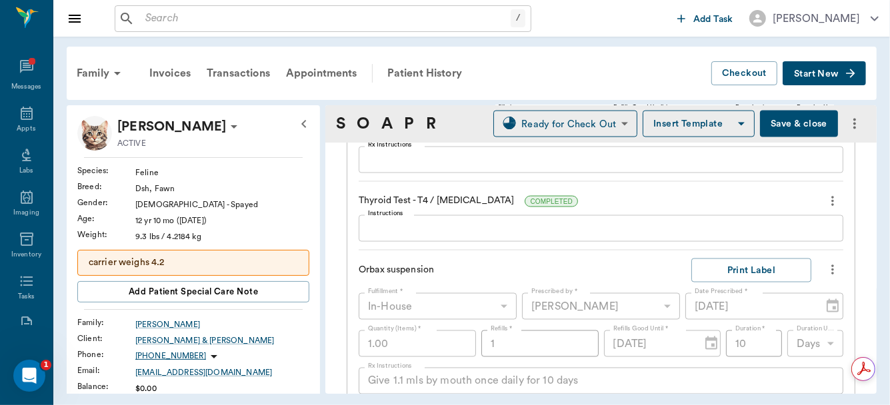
type textarea "EOS INC .8K, HCT 33, MACROCYTIC AND MACROCHROMIC"
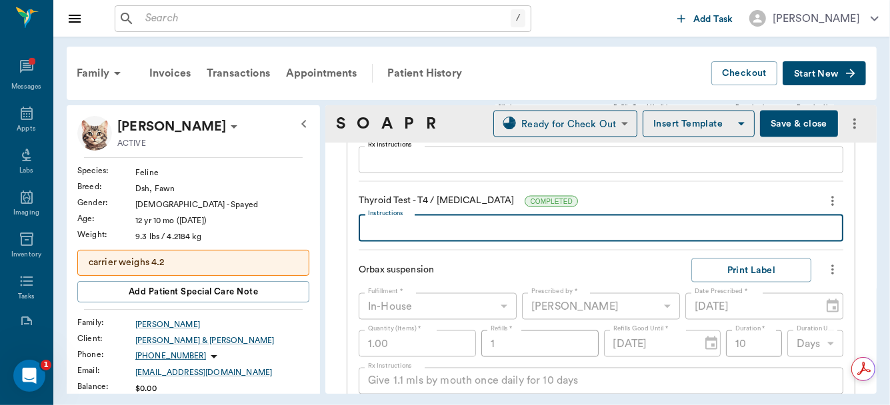
click at [519, 222] on textarea "Instructions" at bounding box center [601, 228] width 466 height 15
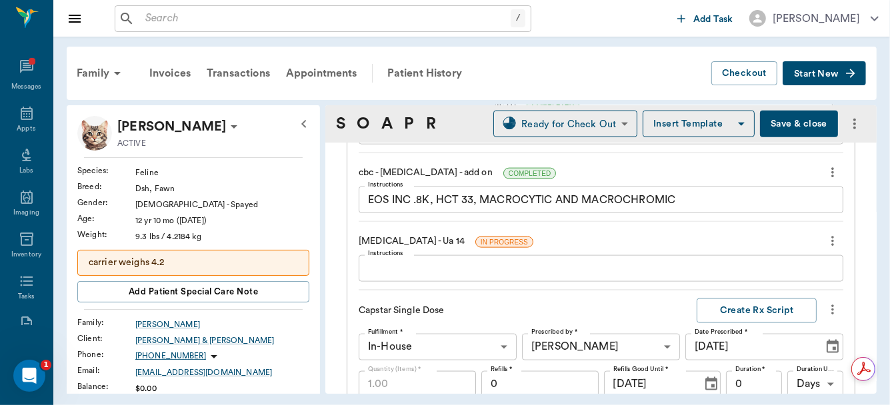
scroll to position [1027, 0]
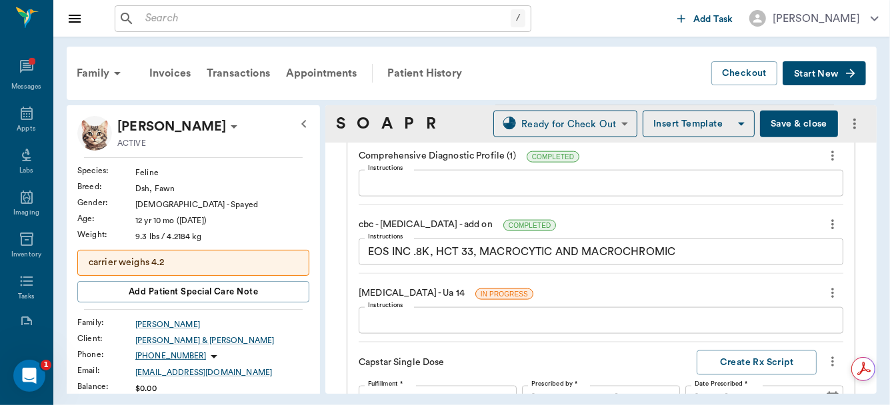
type textarea "NORMAL"
click at [468, 321] on textarea "Instructions" at bounding box center [601, 320] width 466 height 15
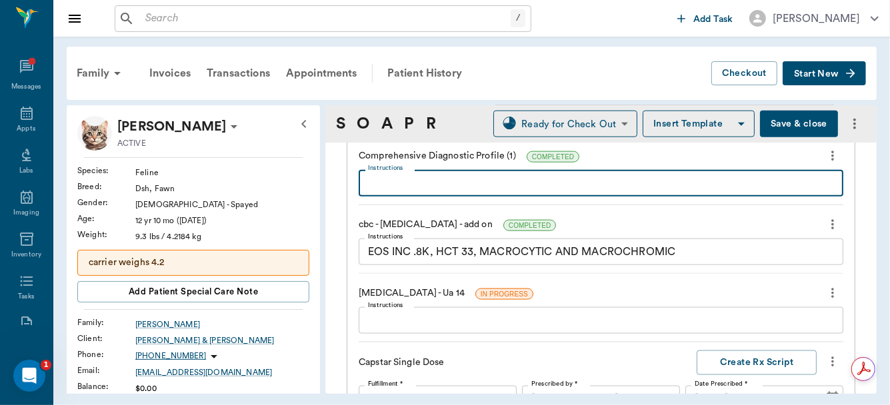
click at [424, 177] on textarea "Instructions" at bounding box center [601, 183] width 466 height 15
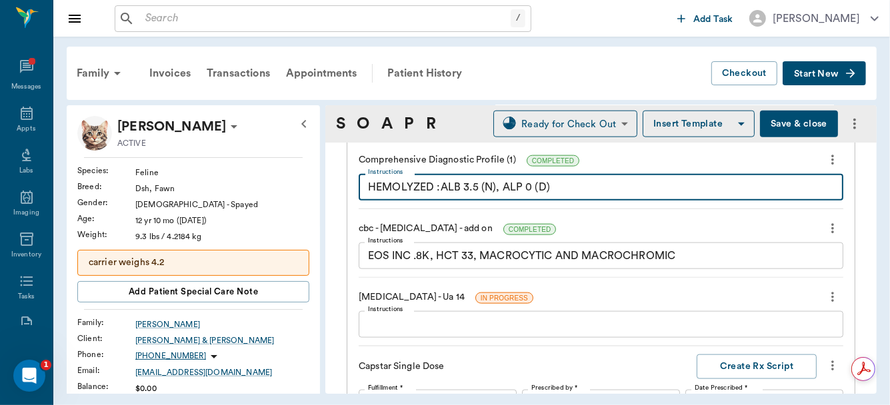
click at [553, 193] on div "HEMOLYZED :ALB 3.5 (N), ALP 0 (D) x Instructions" at bounding box center [601, 187] width 485 height 27
click at [551, 186] on textarea "HEMOLYZED :ALB 3.5 (N), ALP 0 (D)" at bounding box center [601, 187] width 466 height 15
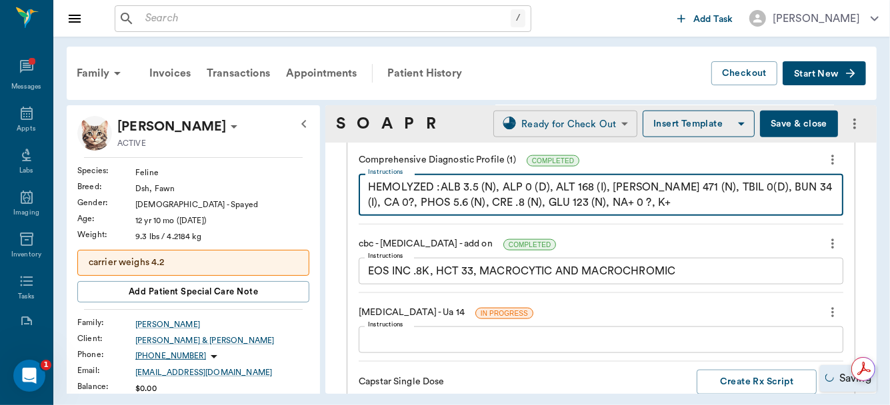
type textarea "HEMOLYZED :ALB 3.5 (N), ALP 0 (D), ALT 168 (I), AMY 471 (N), TBIL 0(D), BUN 34 …"
click at [563, 111] on body "/ ​ Add Task Dr. Bert Ellsworth Nectar Messages Appts Labs Imaging Inventory Ta…" at bounding box center [445, 202] width 890 height 405
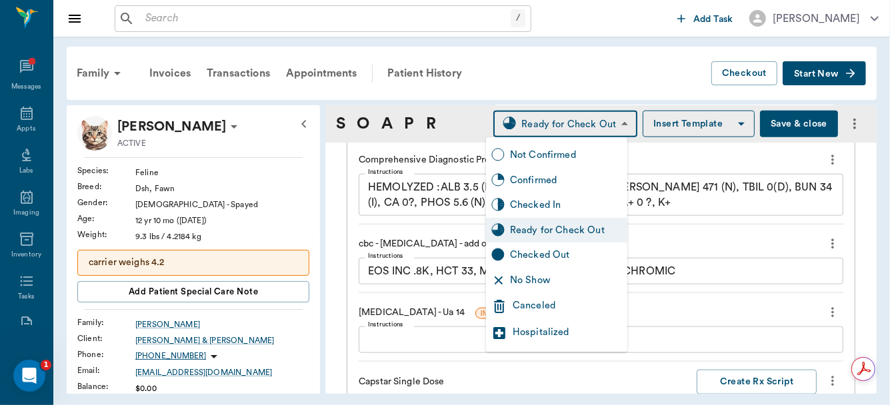
click at [652, 206] on div at bounding box center [445, 202] width 890 height 405
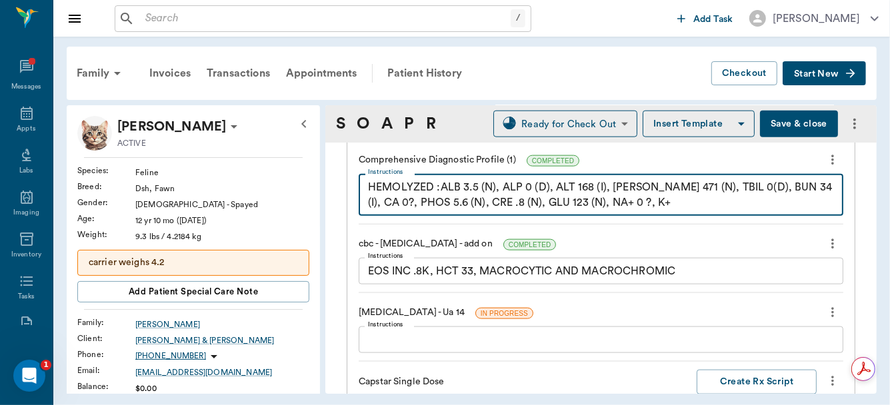
click at [629, 205] on textarea "HEMOLYZED :ALB 3.5 (N), ALP 0 (D), ALT 168 (I), AMY 471 (N), TBIL 0(D), BUN 34 …" at bounding box center [601, 195] width 466 height 31
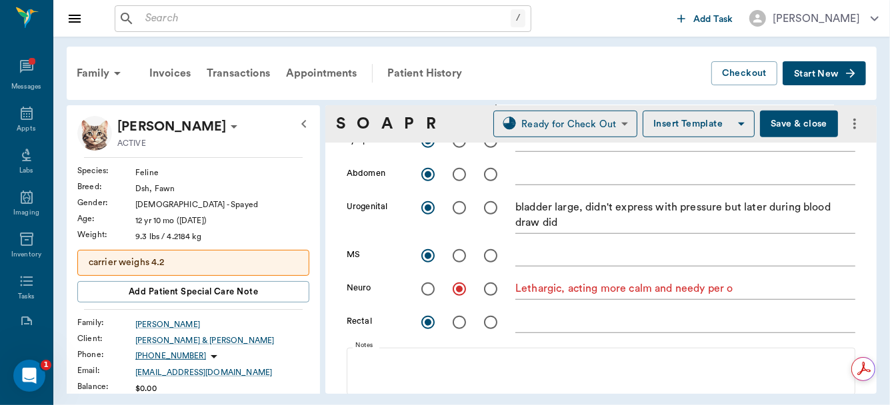
scroll to position [545, 0]
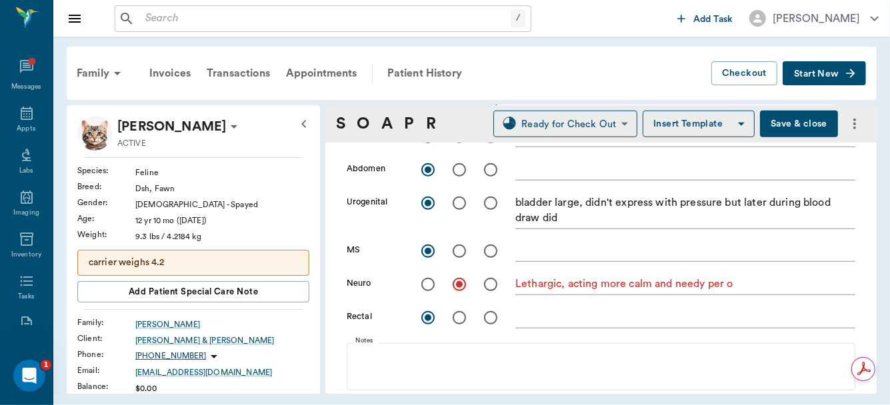
type textarea "HEMOLYZED :ALB 3.5 (N), ALP 0 (D), ALT 168 (I), AMY 471 (N), TBIL 0(D), BUN 34 …"
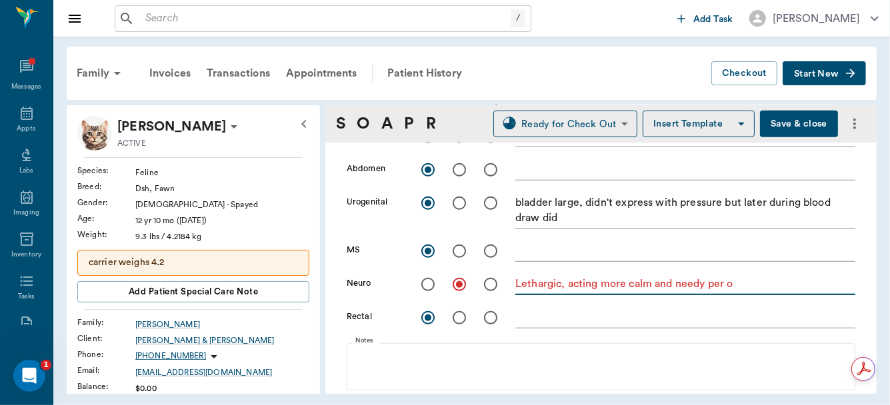
click at [743, 281] on textarea "Lethargic, acting more calm and needy per o" at bounding box center [685, 284] width 340 height 15
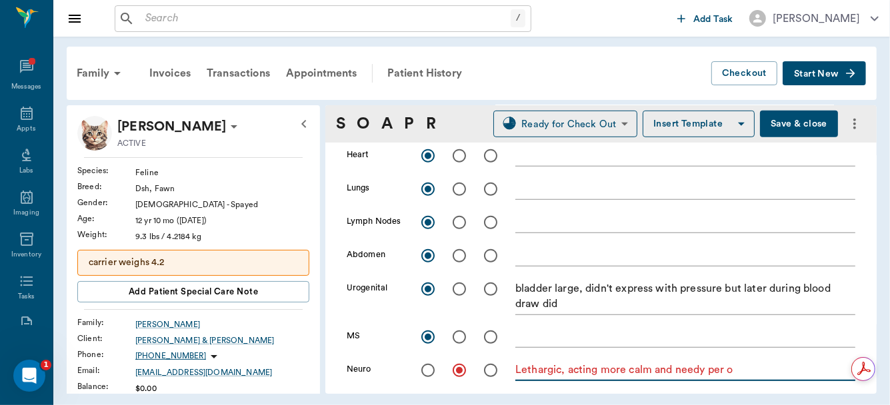
scroll to position [577, 0]
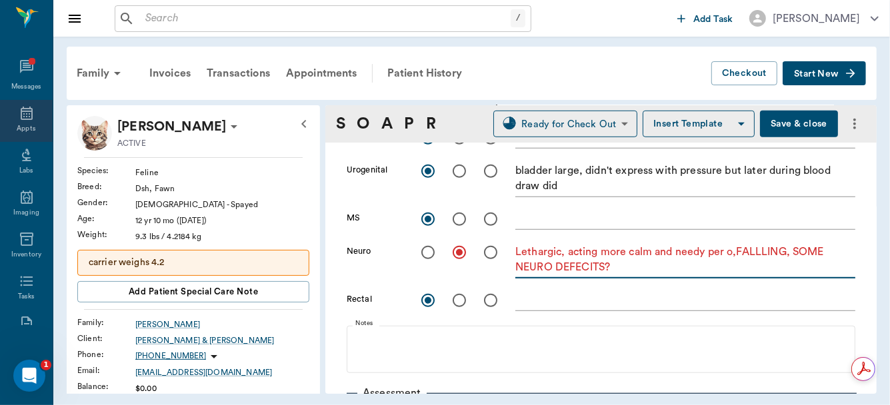
type textarea "Lethargic, acting more calm and needy per o,FALLLING, SOME NEURO DEFECITS?"
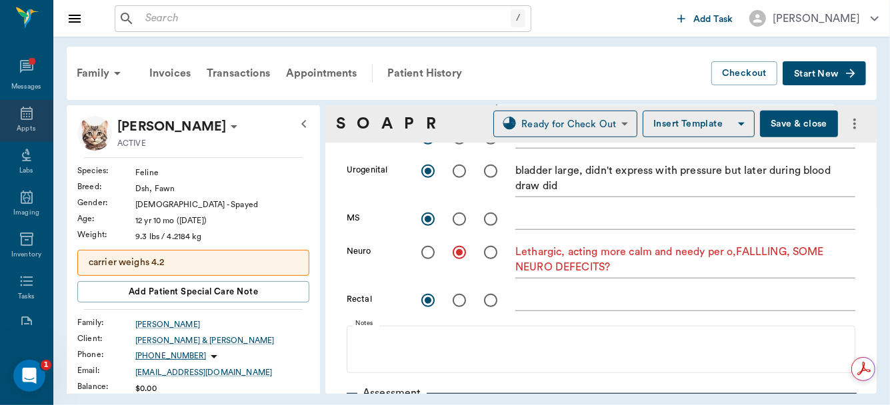
click at [21, 113] on icon at bounding box center [27, 113] width 12 height 13
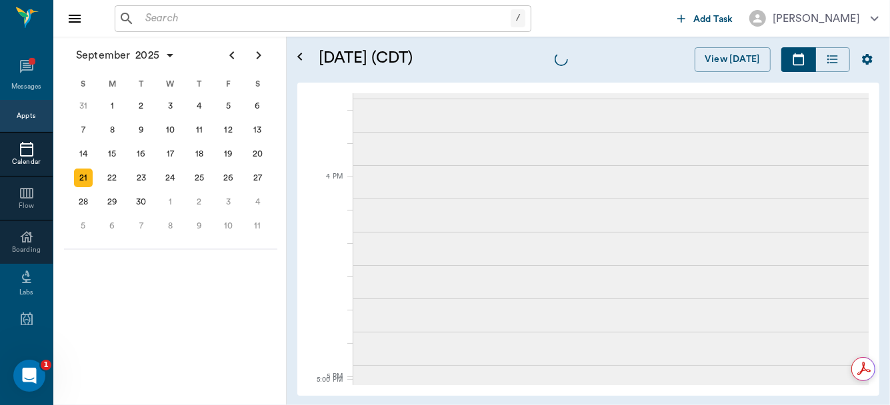
scroll to position [1354, 0]
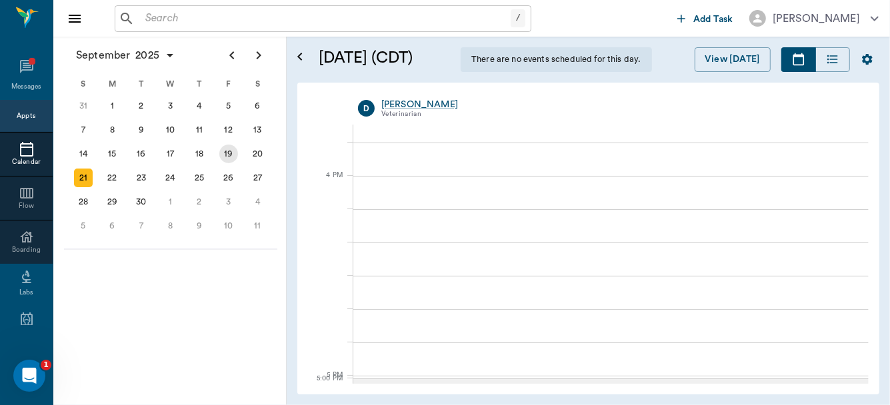
click at [224, 149] on div "19" at bounding box center [228, 154] width 19 height 19
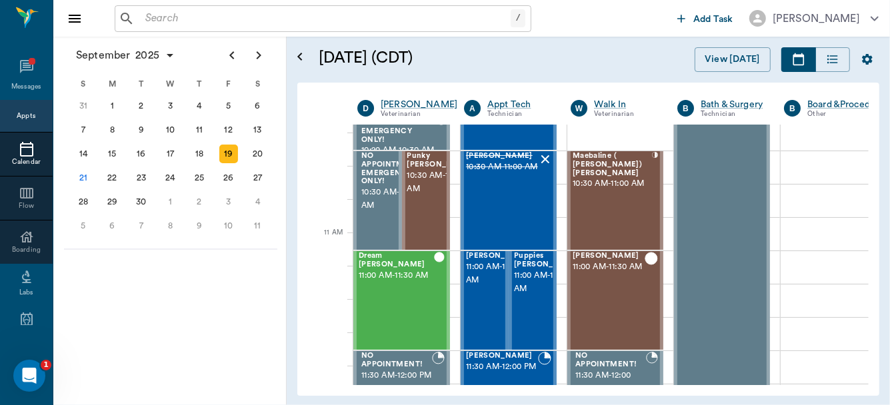
scroll to position [497, 0]
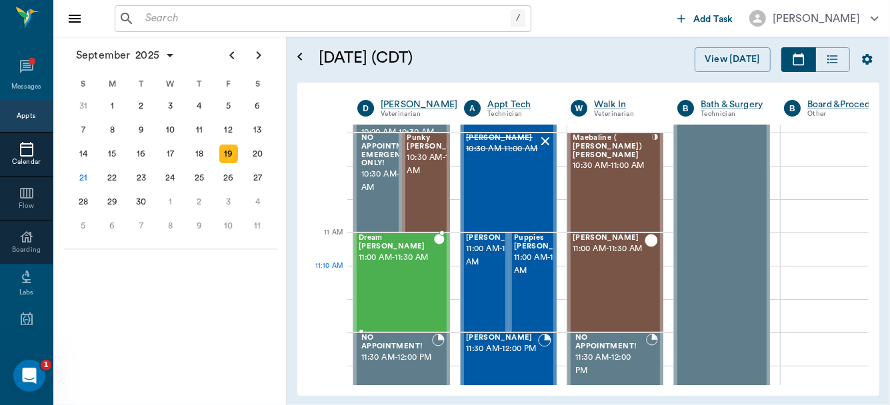
click at [391, 274] on div "Dream Howard 11:00 AM - 11:30 AM" at bounding box center [396, 282] width 75 height 97
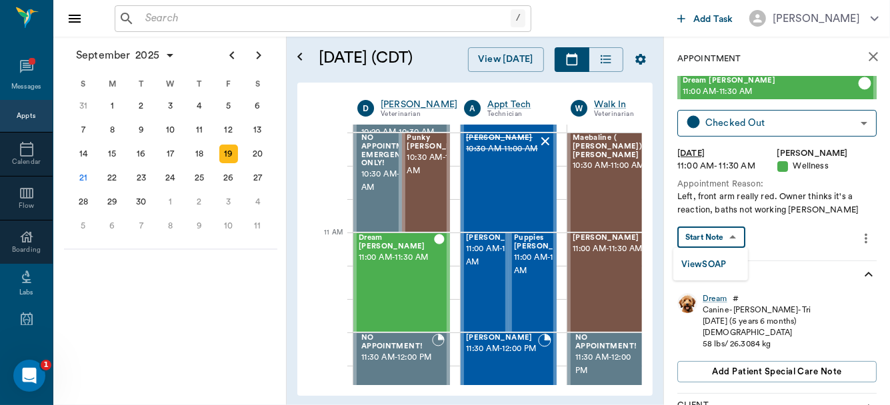
click at [723, 236] on body "/ ​ Add Task Dr. Bert Ellsworth Nectar Messages Appts Calendar Flow Boarding La…" at bounding box center [445, 202] width 890 height 405
click at [713, 265] on button "View SOAP" at bounding box center [703, 264] width 45 height 15
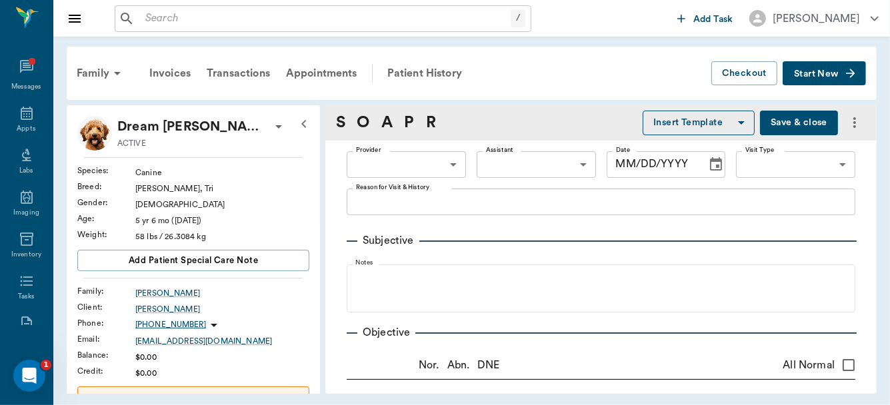
type input "63ec2f075fda476ae8351a4d"
type input "682b670d8bdc6f7f8feef3db"
type input "65d2be4f46e3a538d89b8c14"
type textarea "Left, front arm really red. Owner thinks it's a reaction, baths not working Chr…"
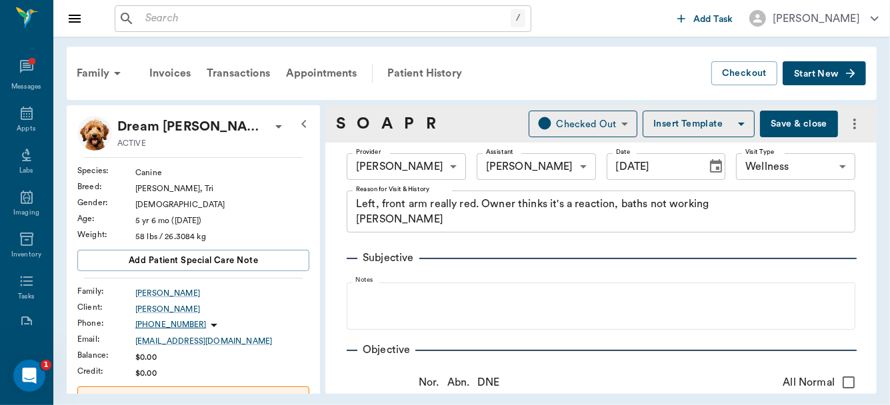
type input "[DATE]"
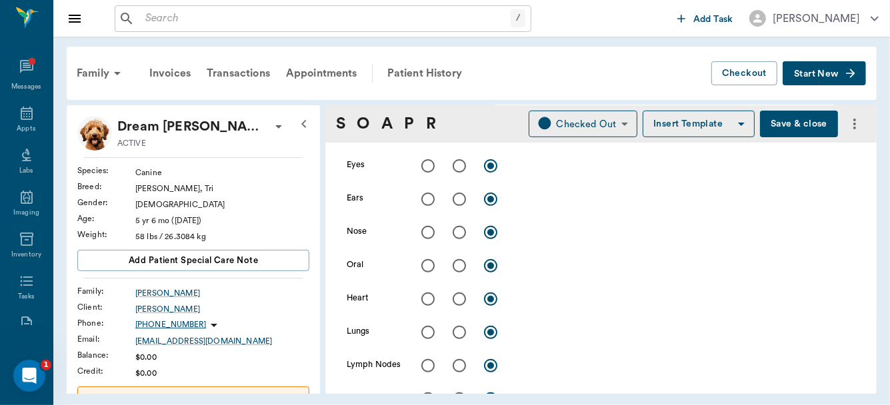
scroll to position [167, 0]
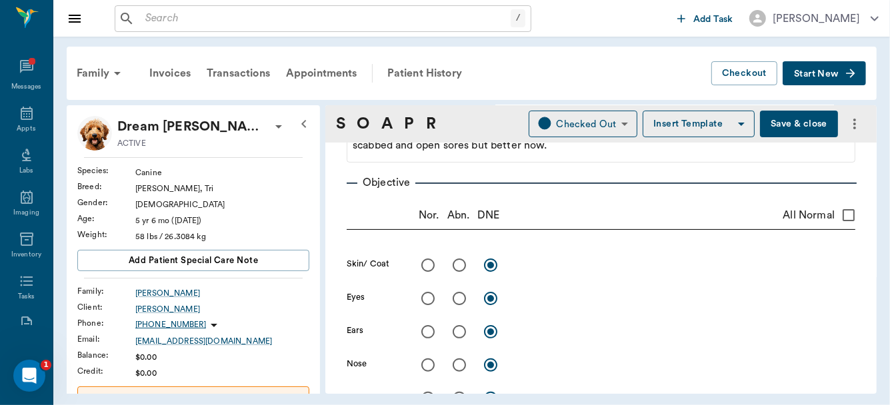
click at [459, 266] on input "radio" at bounding box center [459, 265] width 28 height 28
radio input "true"
click at [527, 269] on textarea at bounding box center [685, 264] width 340 height 15
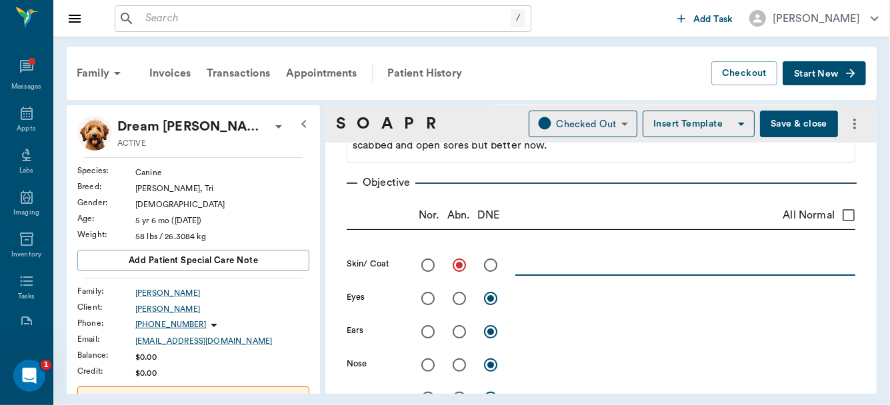
click at [527, 269] on textarea at bounding box center [685, 264] width 340 height 15
type textarea "r"
click at [587, 265] on textarea "RF forearm" at bounding box center [685, 264] width 340 height 15
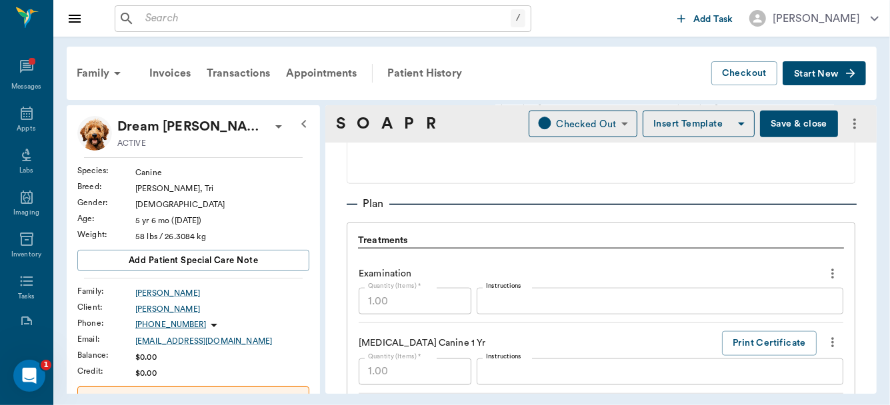
scroll to position [802, 0]
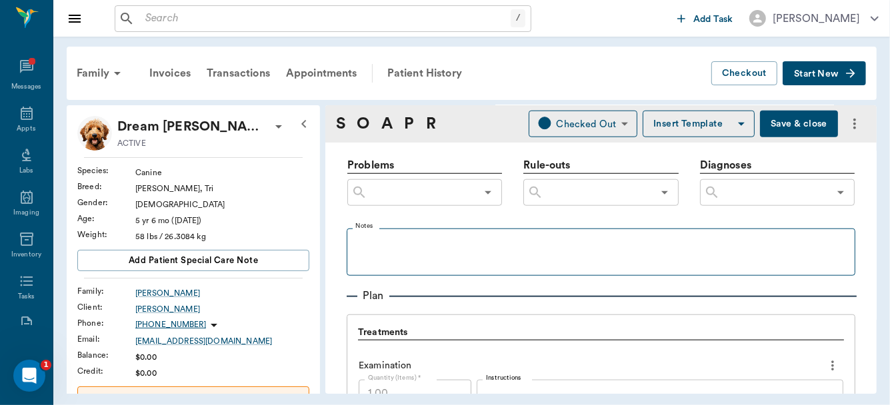
type textarea "RF forearm and L shoulder has chronic scabby dermatitis that blows up every so …"
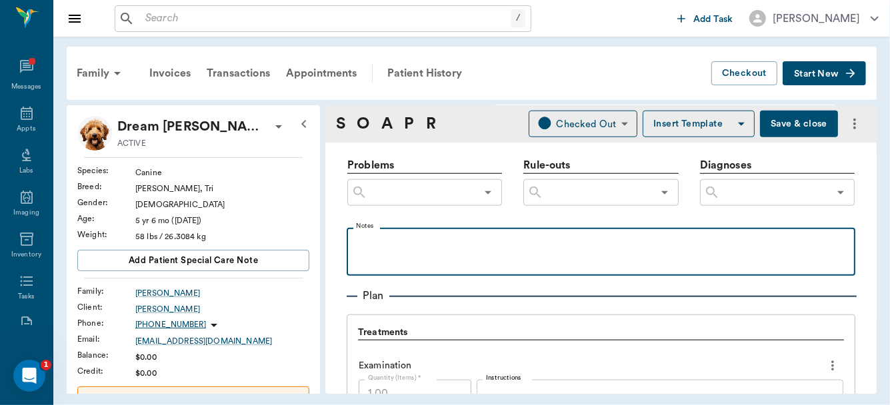
click at [385, 245] on p at bounding box center [600, 243] width 495 height 16
click at [753, 201] on div "​" at bounding box center [777, 192] width 155 height 27
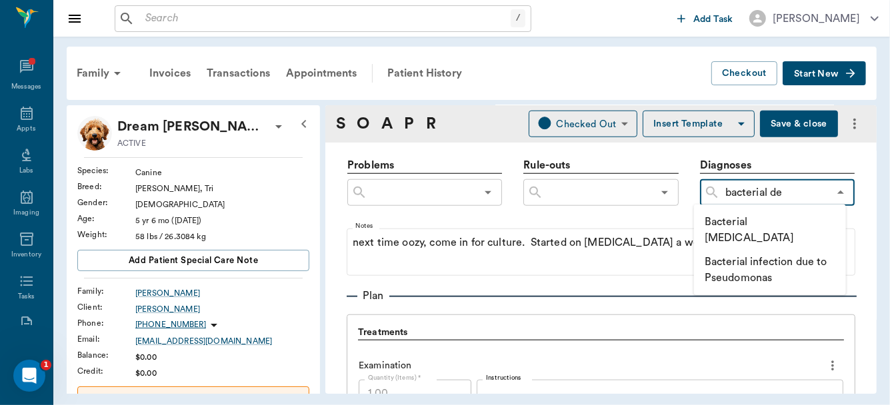
type input "bacterial der"
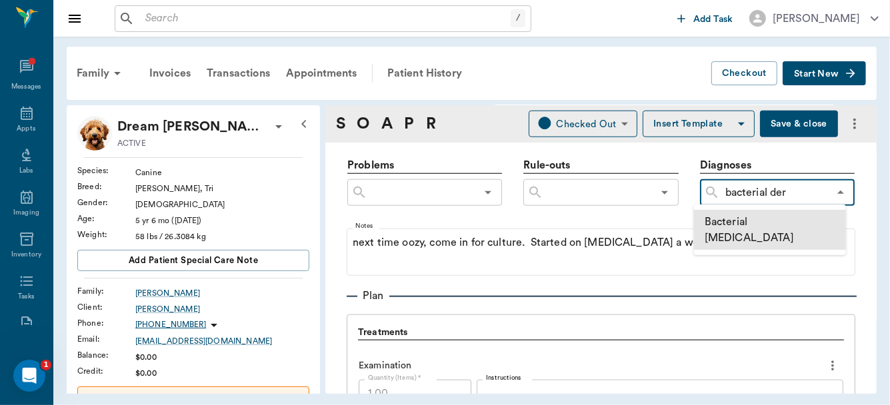
click at [763, 223] on li "Bacterial [MEDICAL_DATA]" at bounding box center [770, 230] width 152 height 40
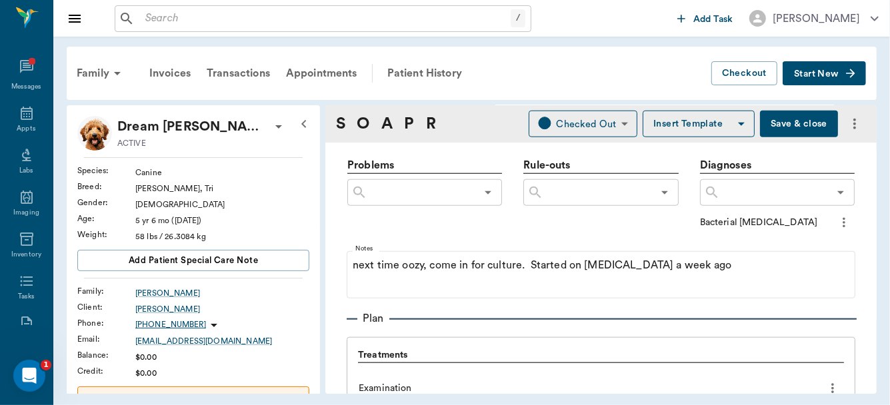
click at [837, 217] on icon "more" at bounding box center [844, 223] width 15 height 16
click at [791, 237] on span "Add to ongoing diagnosis" at bounding box center [779, 244] width 112 height 14
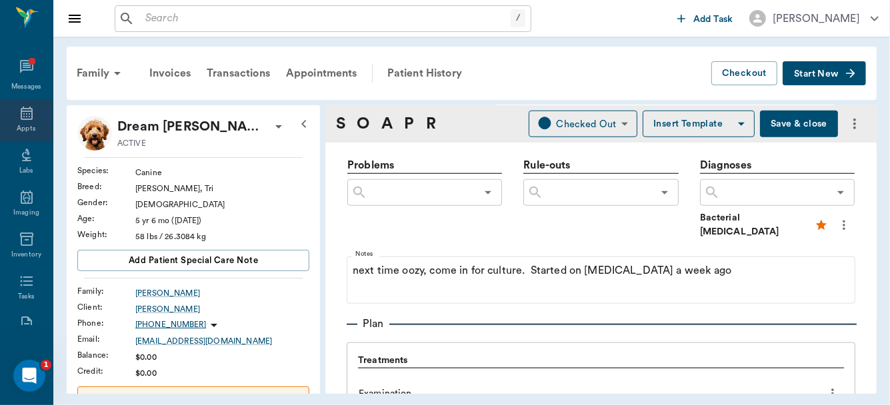
click at [20, 115] on icon at bounding box center [27, 113] width 16 height 16
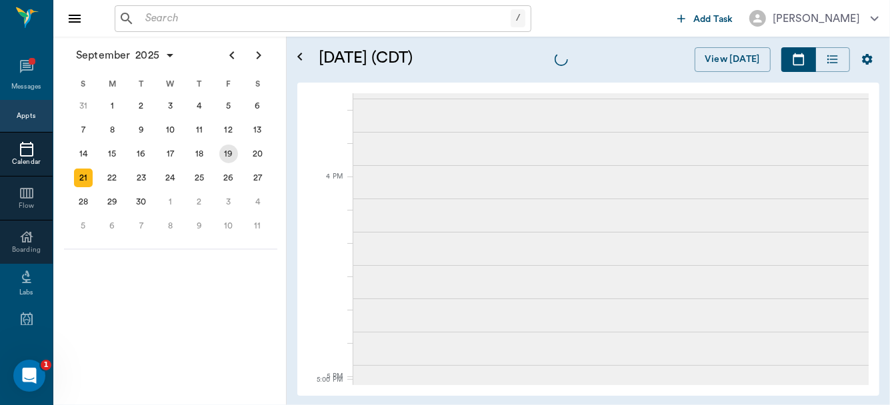
scroll to position [1353, 0]
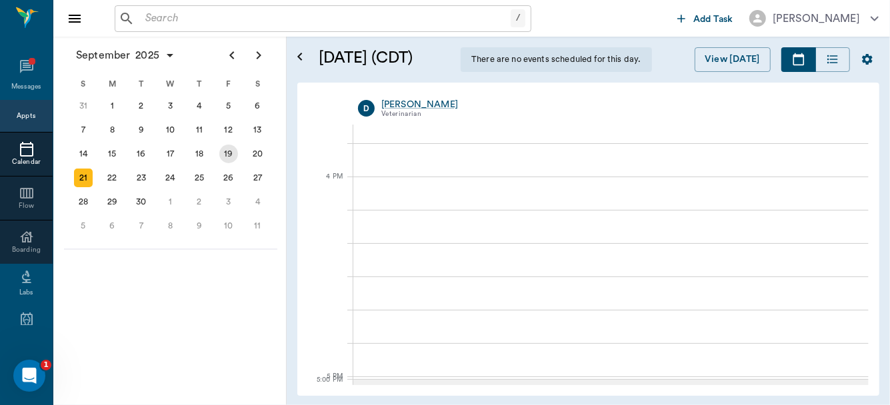
click at [227, 152] on div "19" at bounding box center [228, 154] width 19 height 19
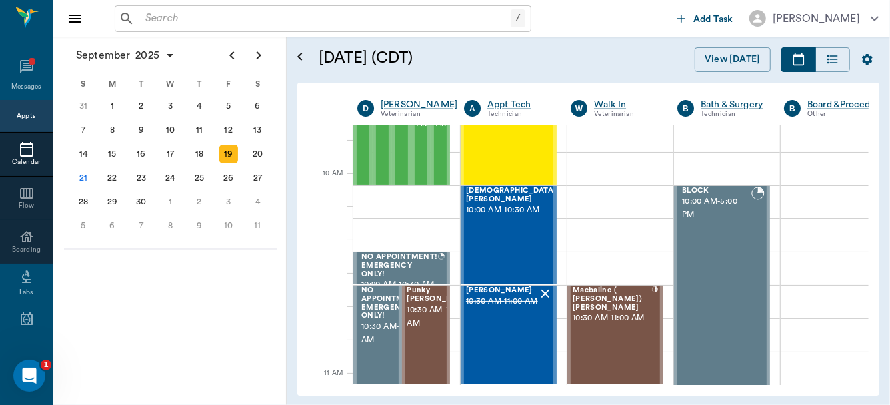
scroll to position [380, 0]
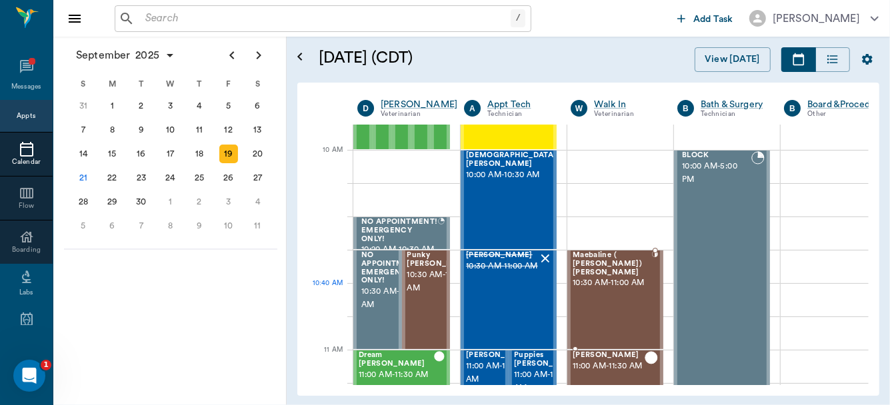
click at [598, 296] on div "Maebaline ( Mable) Thompson 10:30 AM - 11:00 AM" at bounding box center [612, 299] width 79 height 97
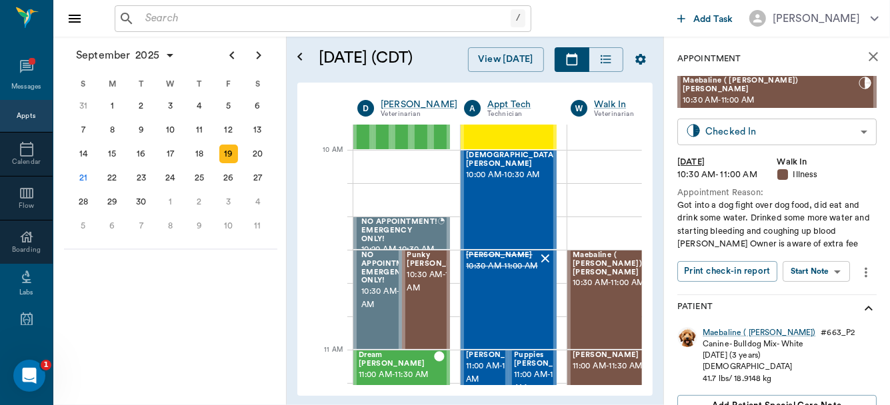
click at [855, 124] on body "/ ​ Add Task Dr. Bert Ellsworth Nectar Messages Appts Calendar Flow Boarding La…" at bounding box center [445, 202] width 890 height 405
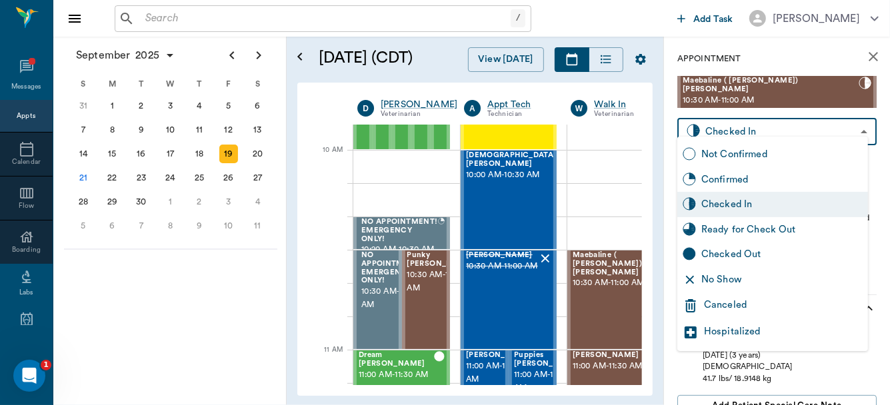
click at [777, 231] on div "Ready for Check Out" at bounding box center [781, 230] width 161 height 15
type input "READY_TO_CHECKOUT"
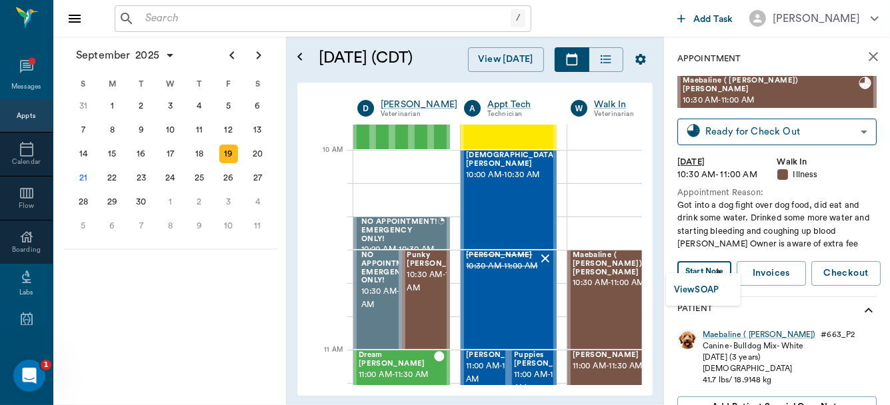
click at [719, 261] on body "/ ​ Add Task Dr. Bert Ellsworth Nectar Messages Appts Calendar Flow Boarding La…" at bounding box center [445, 202] width 890 height 405
click at [703, 288] on button "View SOAP" at bounding box center [696, 290] width 45 height 15
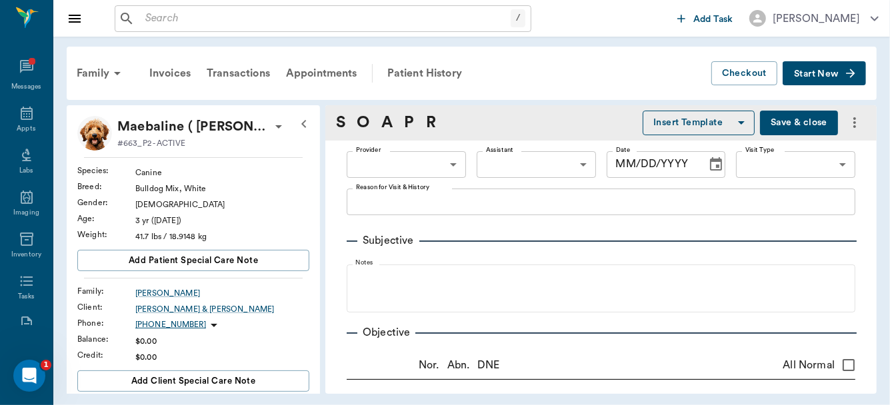
type input "63ec2f075fda476ae8351a4d"
type input "63ec2e7e52e12b0ba117b124"
type input "65d2be4f46e3a538d89b8c15"
type textarea "Got into a dog fight over dog food, did eat and drink some water. Drinked some …"
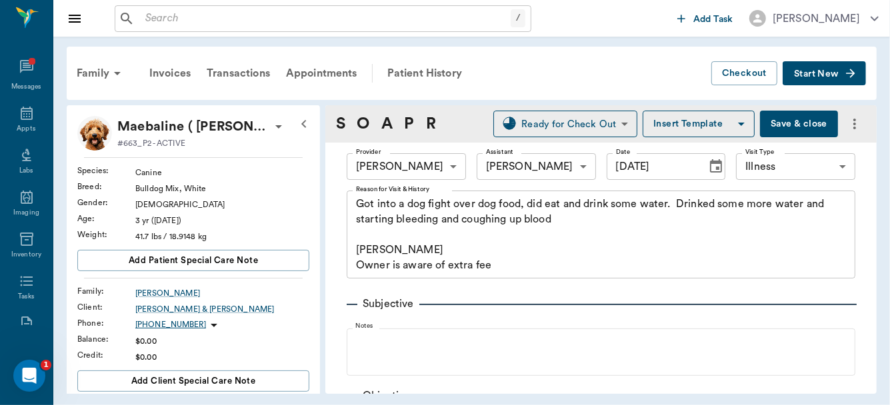
type input "[DATE]"
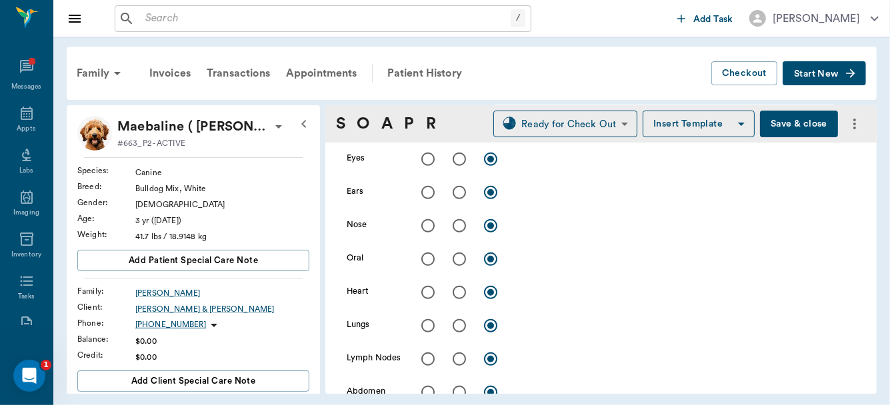
scroll to position [469, 0]
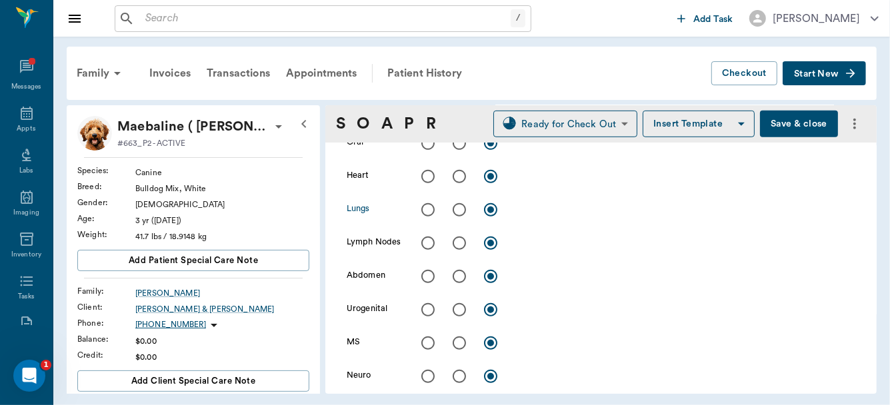
click at [463, 208] on input "radio" at bounding box center [459, 210] width 28 height 28
radio input "true"
click at [529, 213] on textarea at bounding box center [685, 209] width 340 height 15
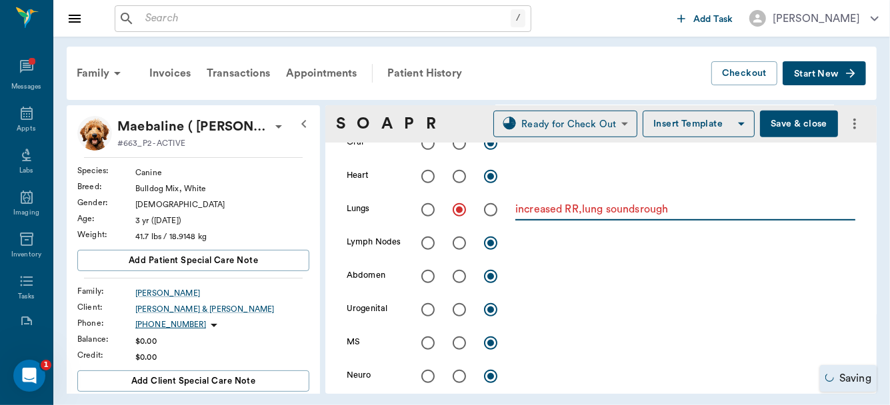
click at [583, 207] on textarea "increased RR,lung soundsrough" at bounding box center [685, 209] width 340 height 15
click at [640, 209] on textarea "increased RR, lung soundsrough" at bounding box center [685, 209] width 340 height 15
click at [642, 209] on textarea "increased RR, lung soundsrough" at bounding box center [685, 209] width 340 height 15
click at [689, 206] on textarea "increased RR, lung sounds rough" at bounding box center [685, 209] width 340 height 15
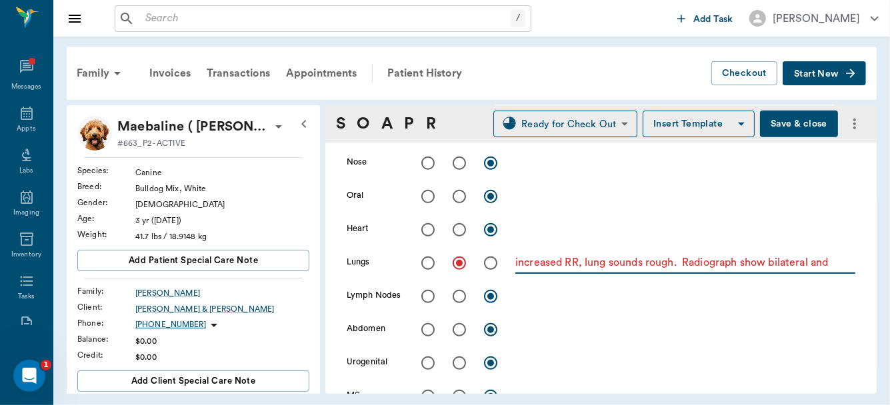
scroll to position [432, 0]
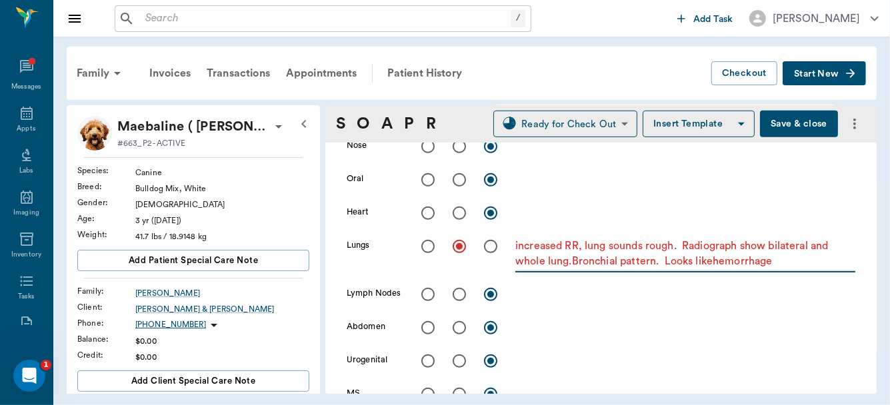
click at [713, 261] on textarea "increased RR, lung sounds rough. Radiograph show bilateral and whole lung.Bronc…" at bounding box center [685, 254] width 340 height 31
click at [783, 266] on textarea "increased RR, lung sounds rough. Radiograph show bilateral and whole lung.Bronc…" at bounding box center [685, 254] width 340 height 31
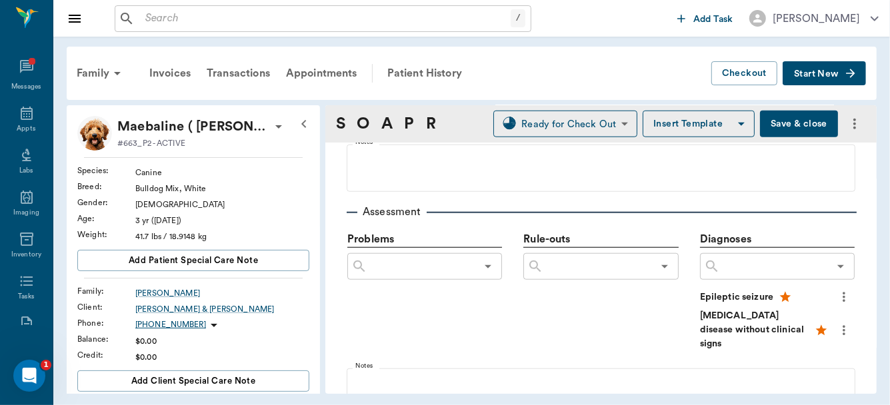
scroll to position [837, 0]
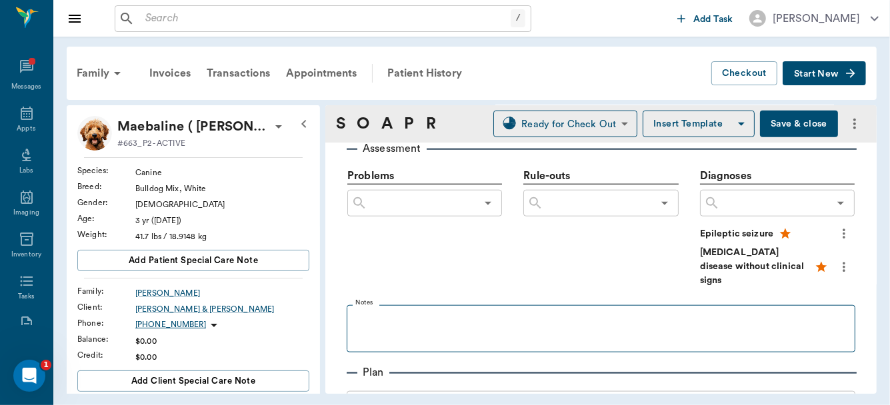
type textarea "increased RR, lung sounds rough. Radiograph show bilateral and whole lung.Bronc…"
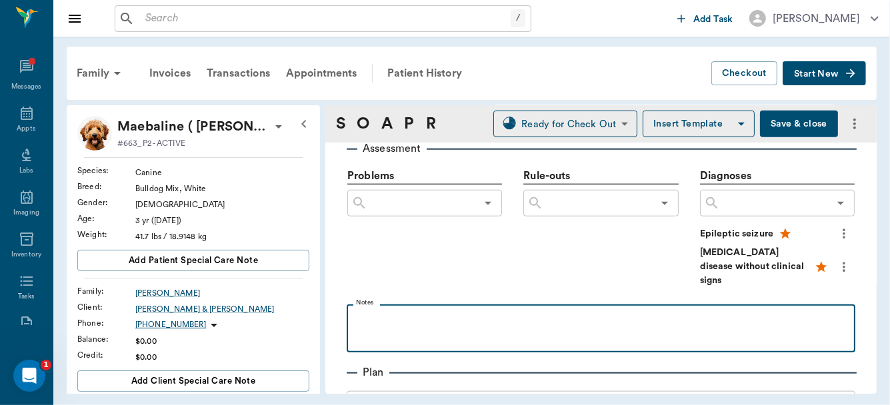
click at [387, 311] on p at bounding box center [600, 319] width 495 height 16
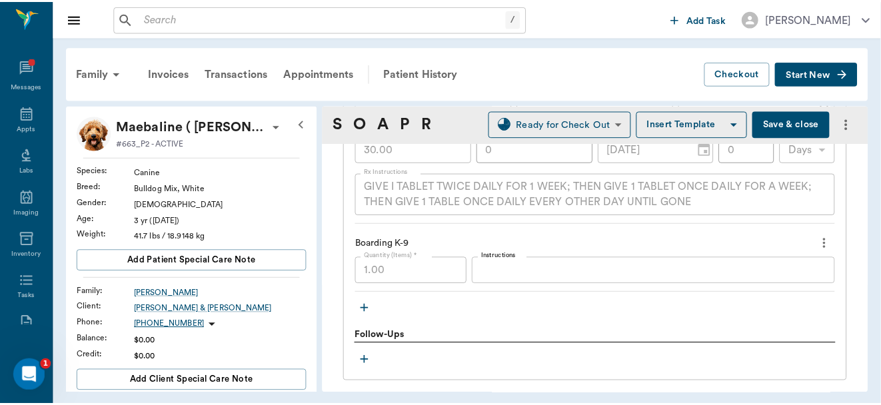
scroll to position [1707, 0]
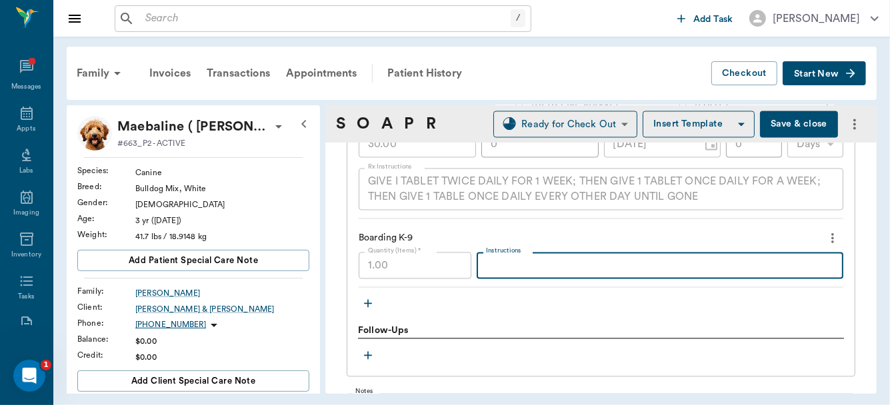
click at [534, 258] on textarea "Instructions" at bounding box center [660, 265] width 348 height 15
type textarea "kept and monitored for more bleeding."
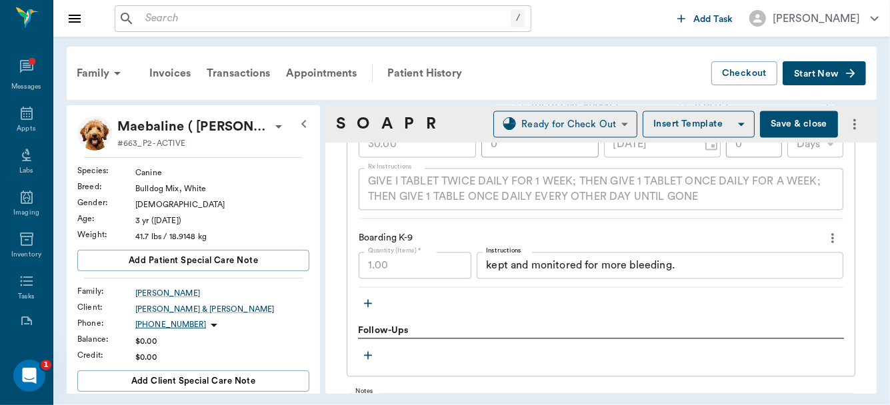
click at [793, 122] on button "Save & close" at bounding box center [799, 124] width 78 height 27
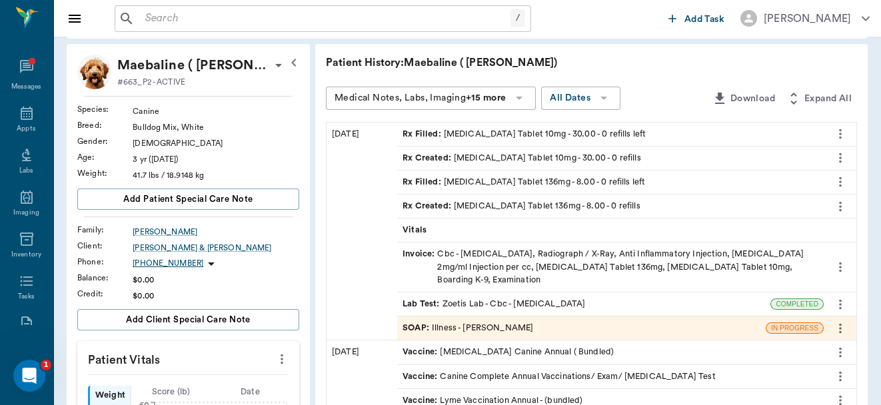
scroll to position [91, 0]
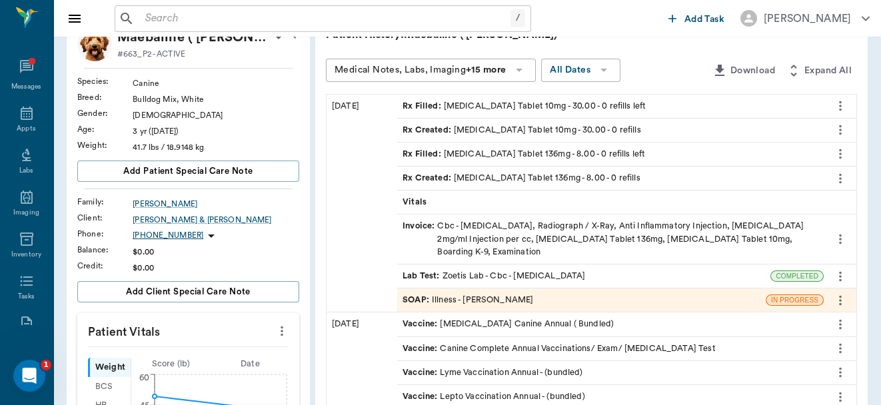
click at [499, 294] on div "SOAP : Illness - Dr. Bert Ellsworth" at bounding box center [468, 300] width 131 height 13
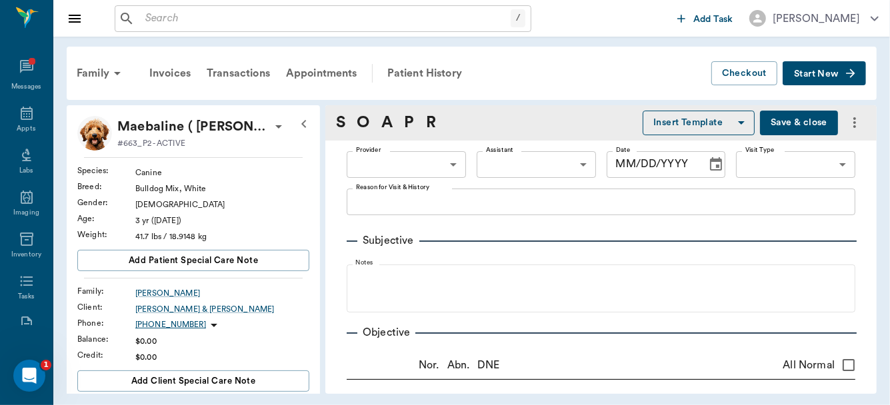
type input "63ec2f075fda476ae8351a4d"
type input "63ec2e7e52e12b0ba117b124"
type input "65d2be4f46e3a538d89b8c15"
type textarea "Got into a dog fight over dog food, did eat and drink some water. Drinked some …"
radio input "true"
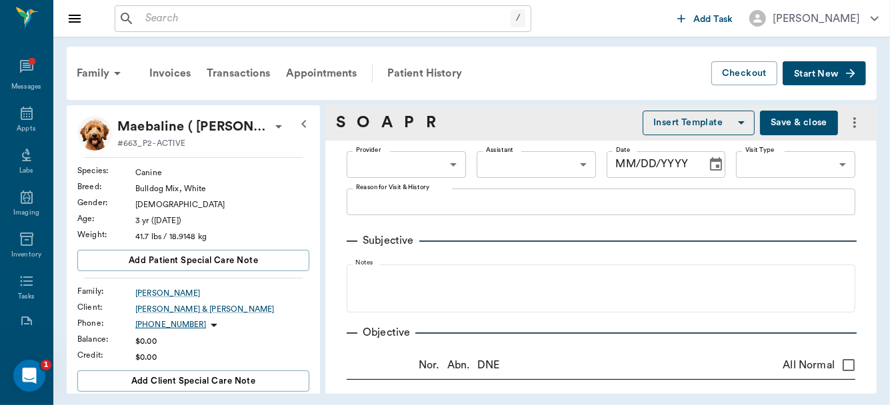
type textarea "increased RR, lung sounds rough. Radiograph show bilateral and whole lung.Bronc…"
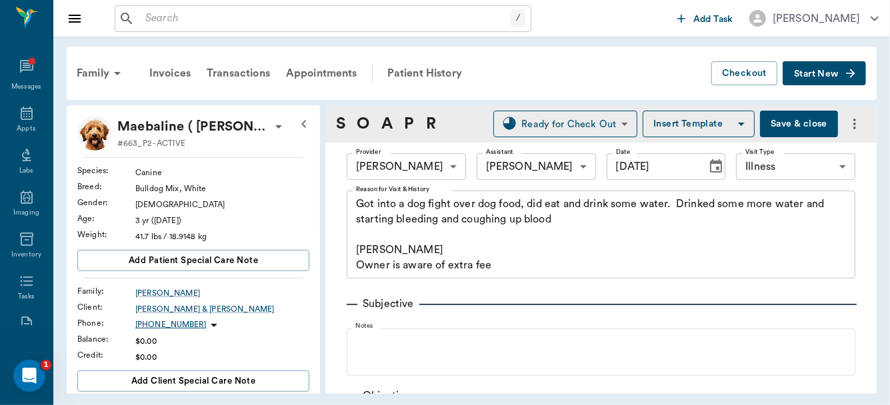
type input "[DATE]"
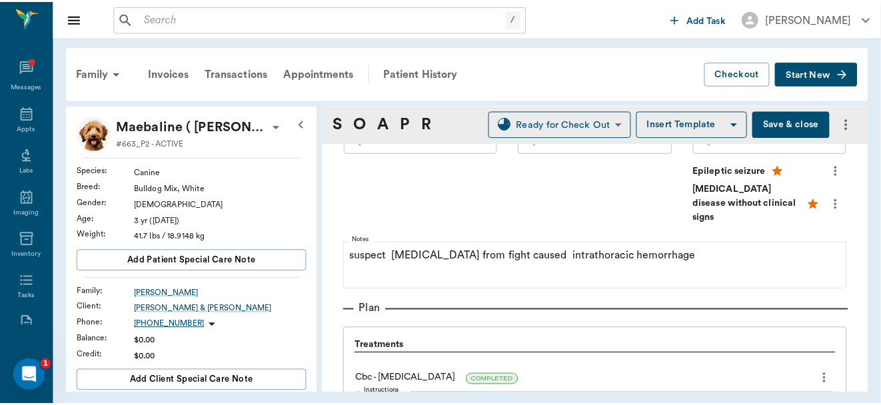
scroll to position [1018, 0]
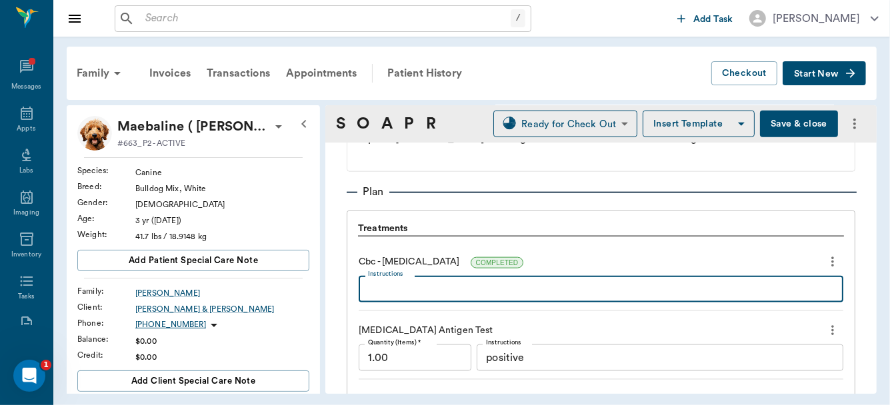
click at [469, 282] on textarea "Instructions" at bounding box center [601, 289] width 466 height 15
type textarea "WBC 36k LYM 8K, MON 2.4K, NEU 26K, HCT 24%"
click at [569, 351] on textarea "positive" at bounding box center [660, 358] width 348 height 15
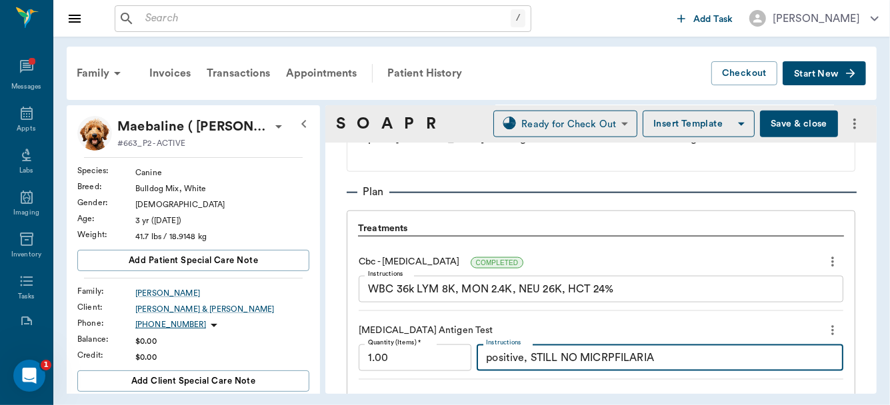
type textarea "positive, STILL NO MICRPFILARIA"
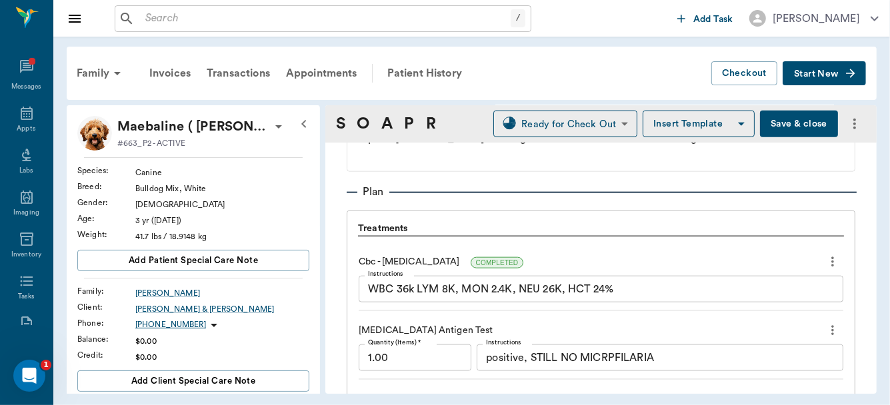
click at [783, 125] on button "Save & close" at bounding box center [799, 124] width 78 height 27
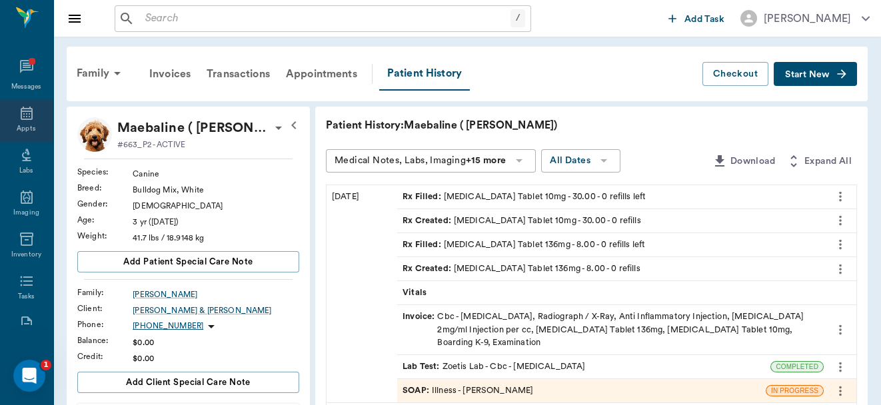
click at [22, 121] on icon at bounding box center [27, 113] width 16 height 16
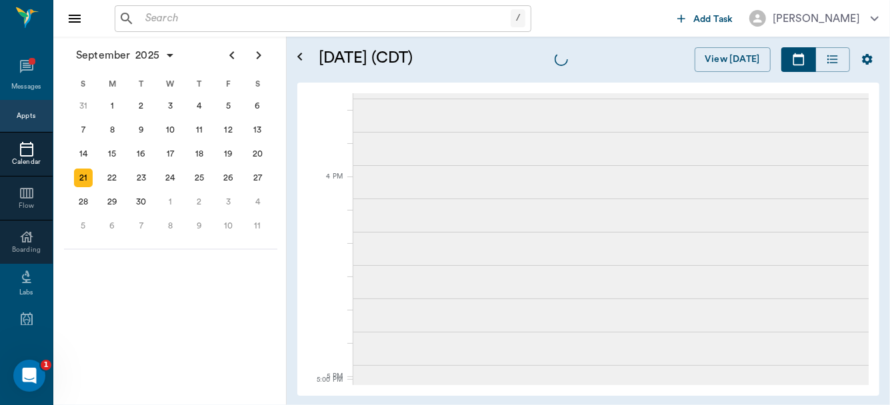
scroll to position [1353, 0]
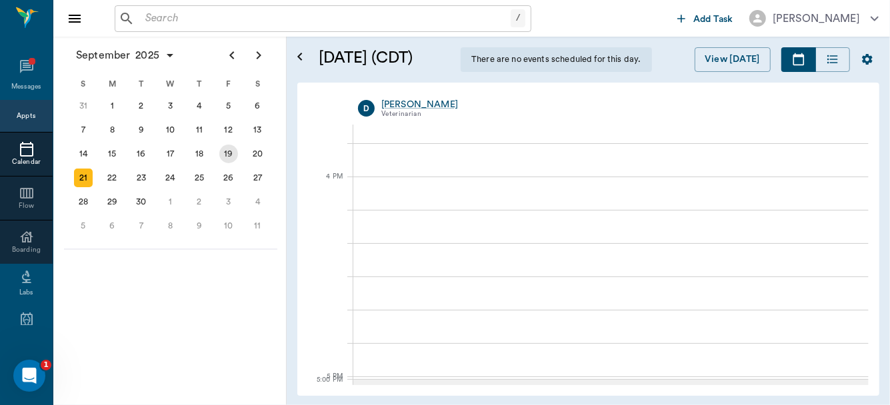
click at [227, 152] on div "19" at bounding box center [228, 154] width 19 height 19
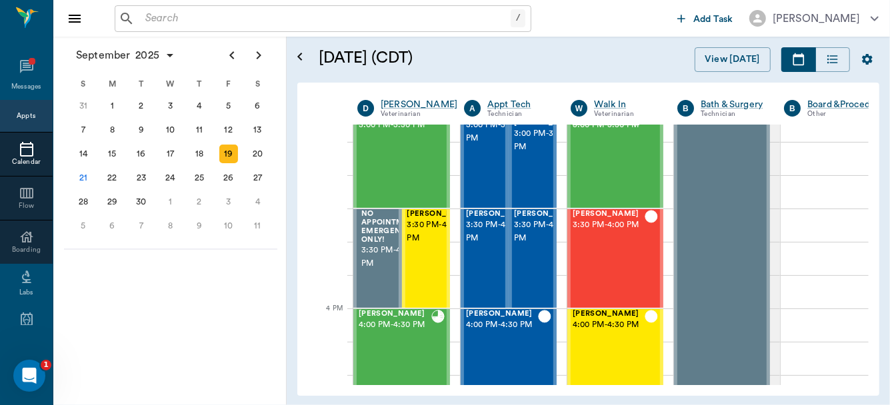
scroll to position [1345, 0]
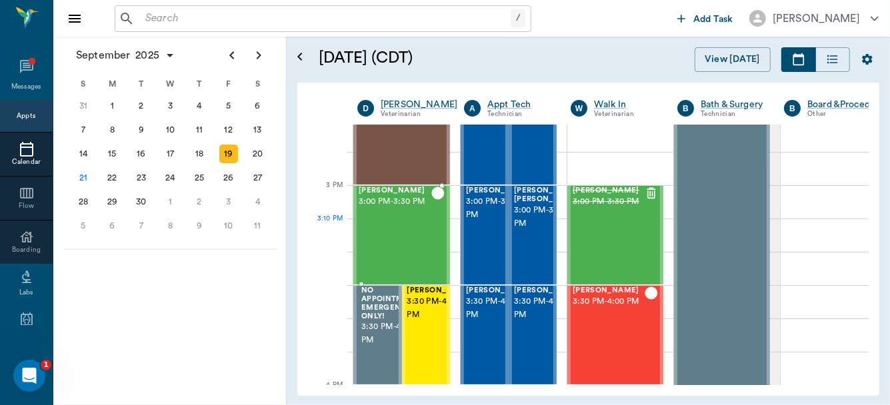
click at [387, 223] on div "[PERSON_NAME] 3:00 PM - 3:30 PM" at bounding box center [395, 235] width 73 height 97
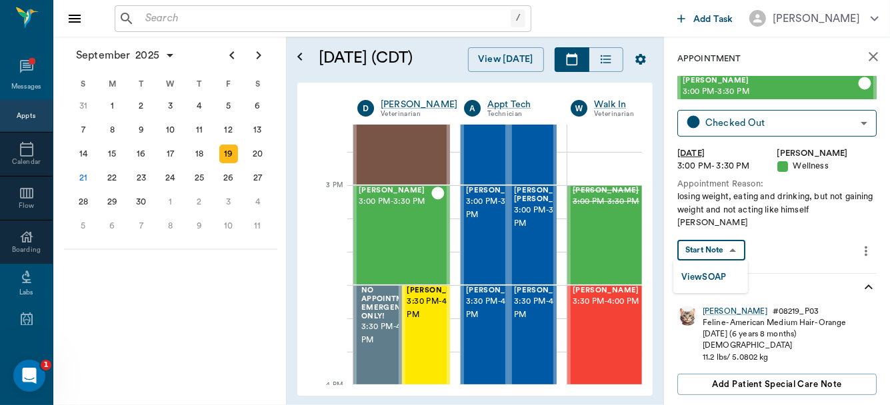
click at [717, 243] on body "/ ​ Add Task [PERSON_NAME] Nectar Messages Appts Calendar Flow Boarding Labs Im…" at bounding box center [445, 202] width 890 height 405
click at [707, 274] on button "View SOAP" at bounding box center [703, 277] width 45 height 15
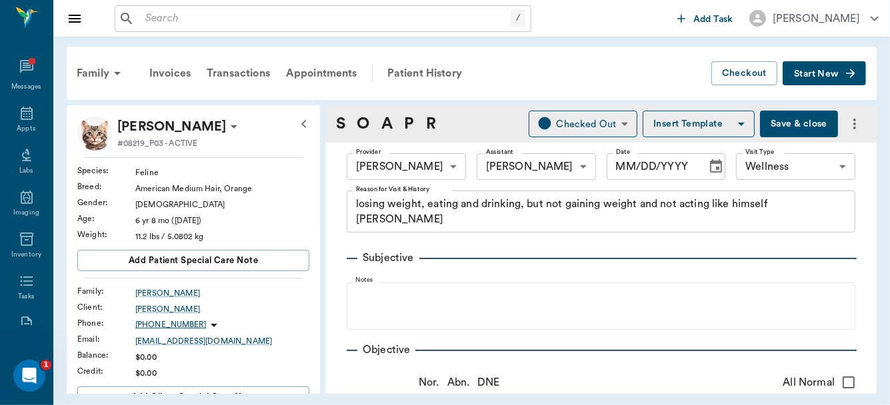
type input "63ec2f075fda476ae8351a4d"
type input "63ec2e7e52e12b0ba117b124"
type input "65d2be4f46e3a538d89b8c14"
type textarea "losing weight, eating and drinking, but not gaining weight and not acting like …"
type input "[DATE]"
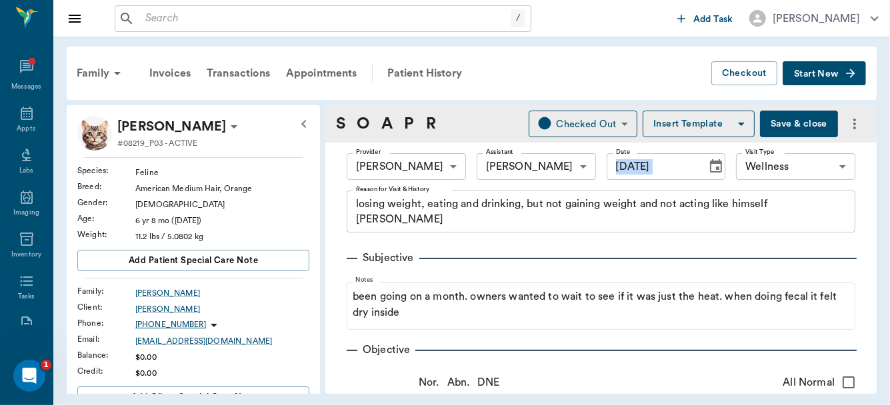
drag, startPoint x: 878, startPoint y: 141, endPoint x: 877, endPoint y: 167, distance: 26.7
click at [877, 167] on div "Family Invoices Transactions Appointments Patient History Checkout Start New [P…" at bounding box center [471, 220] width 837 height 367
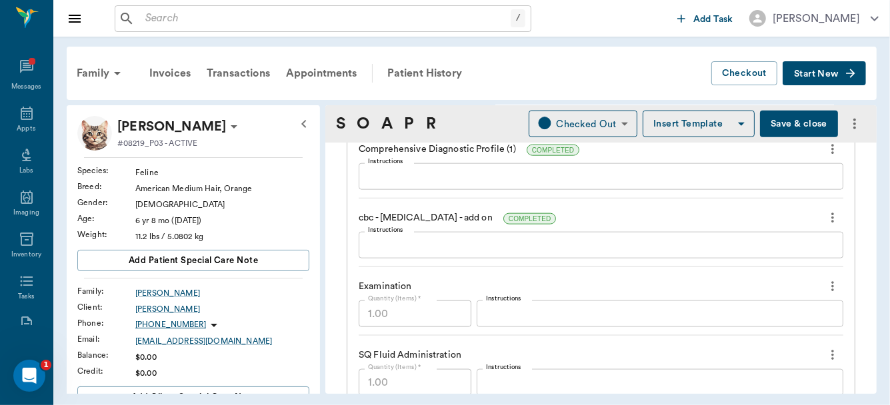
scroll to position [958, 0]
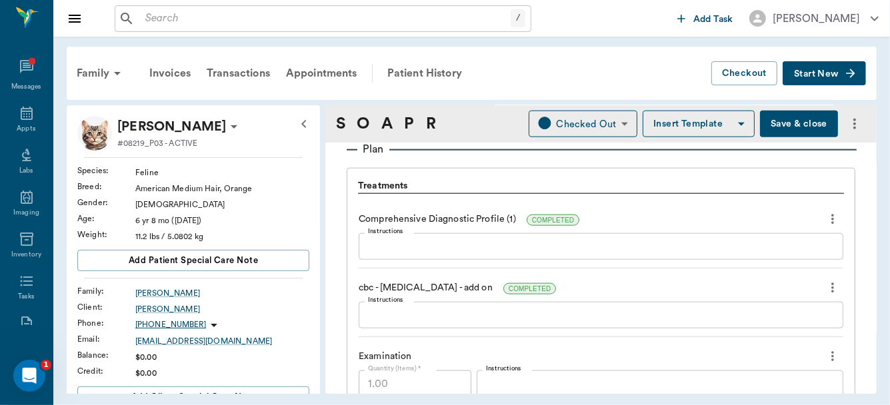
click at [849, 287] on div "Provider [PERSON_NAME] 63ec2f075fda476ae8351a4d Provider Assistant [PERSON_NAME…" at bounding box center [600, 11] width 551 height 1652
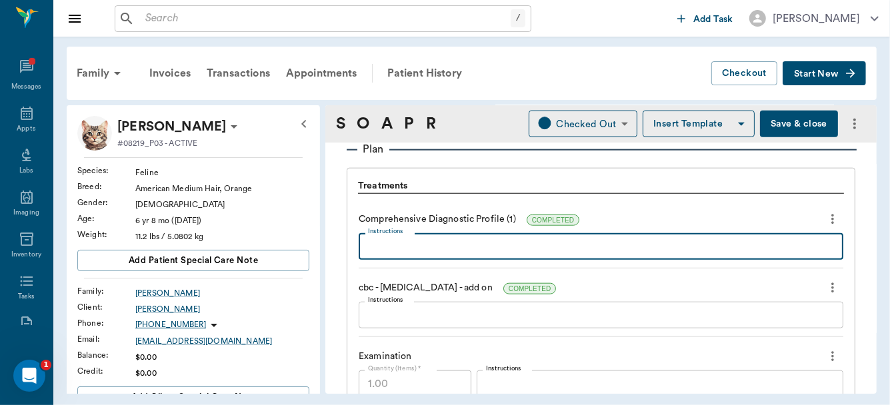
click at [482, 243] on textarea "Instructions" at bounding box center [601, 246] width 466 height 15
type textarea "ALT 207, TBIL .9, GLU 463"
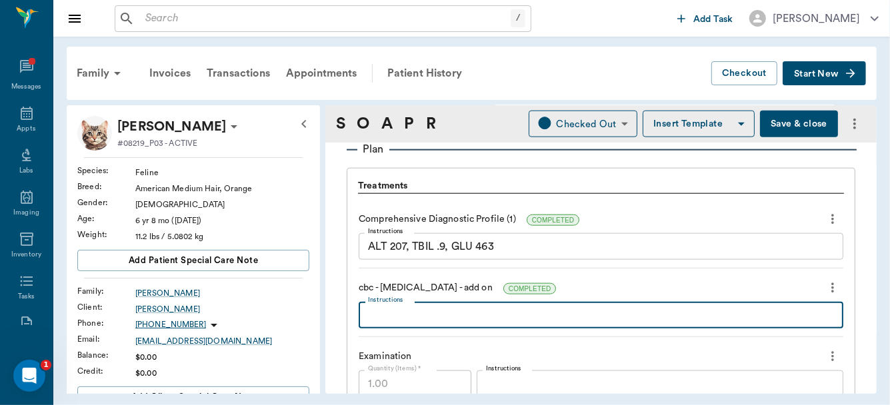
click at [465, 308] on textarea "Instructions" at bounding box center [601, 315] width 466 height 15
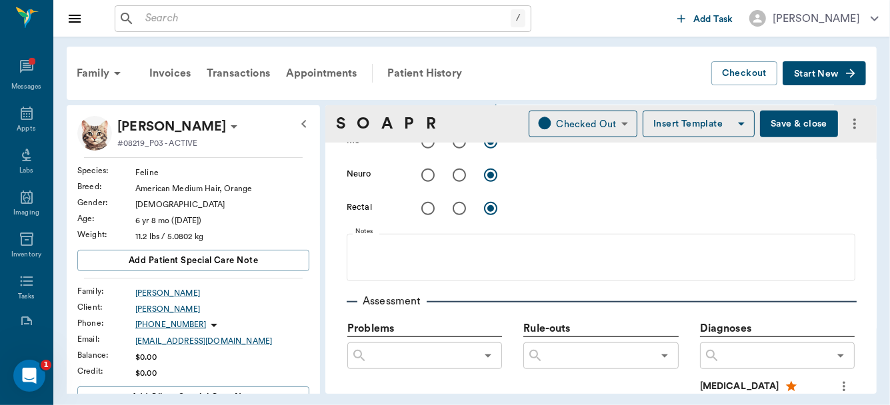
scroll to position [476, 0]
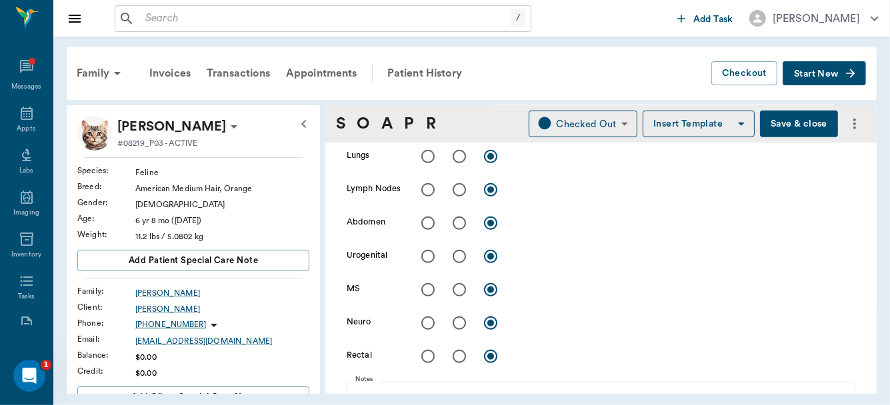
type textarea "NORMAL"
click at [455, 228] on input "radio" at bounding box center [459, 223] width 28 height 28
radio input "true"
click at [541, 229] on div "x" at bounding box center [685, 224] width 340 height 19
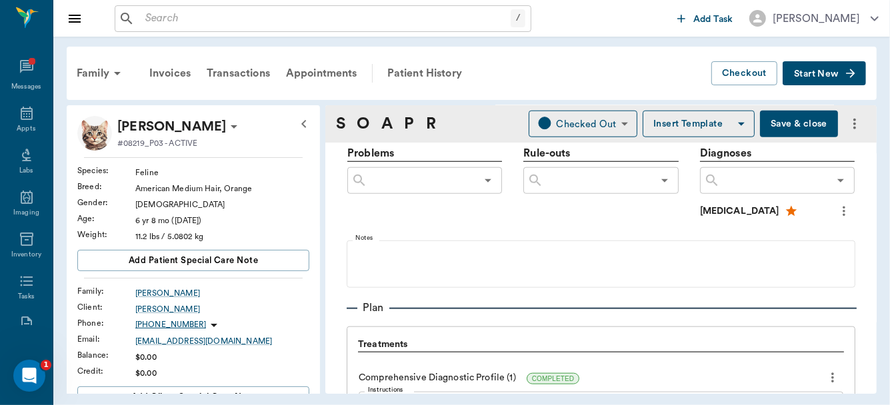
scroll to position [774, 0]
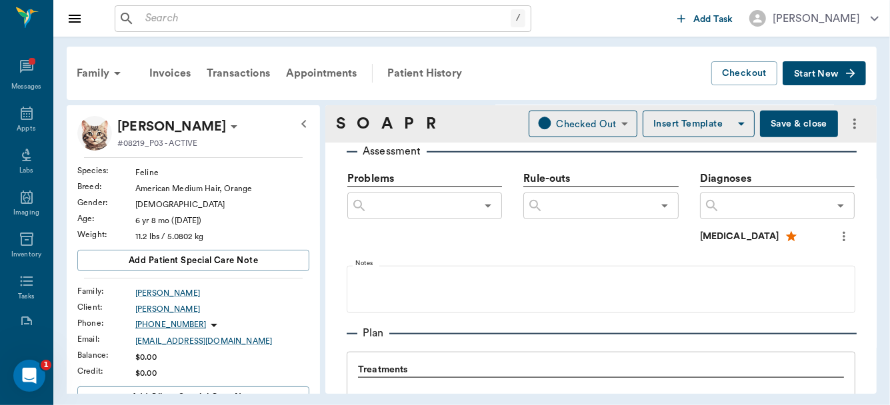
type textarea "Constipated, hard large colon"
click at [767, 200] on input "text" at bounding box center [774, 206] width 109 height 19
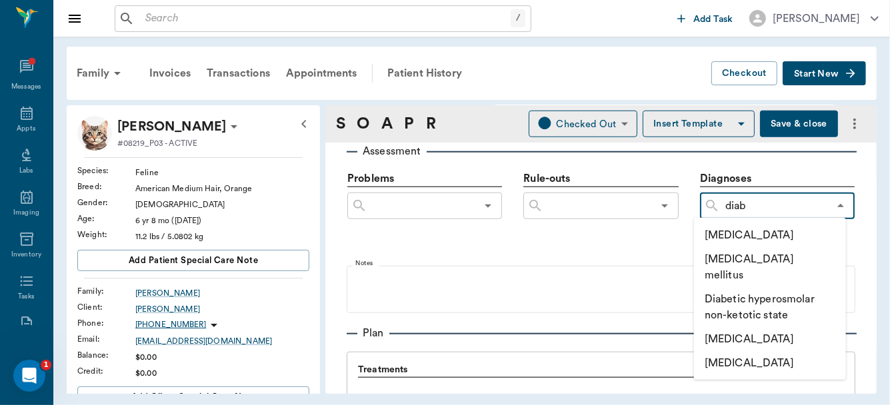
type input "diabe"
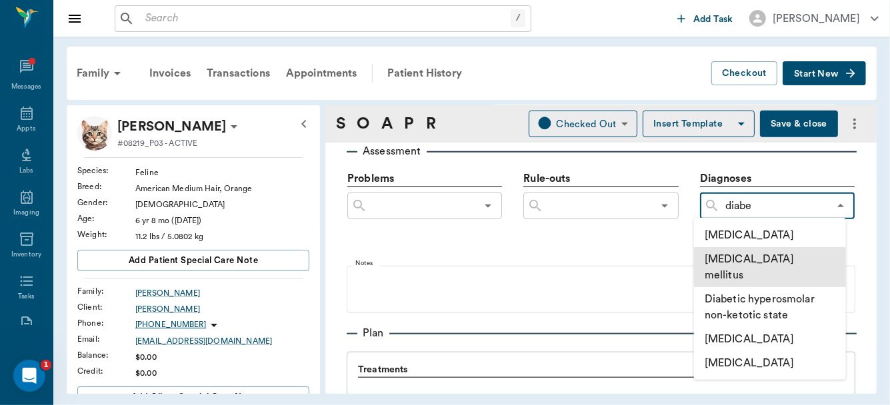
click at [762, 253] on li "[MEDICAL_DATA] mellitus" at bounding box center [770, 267] width 152 height 40
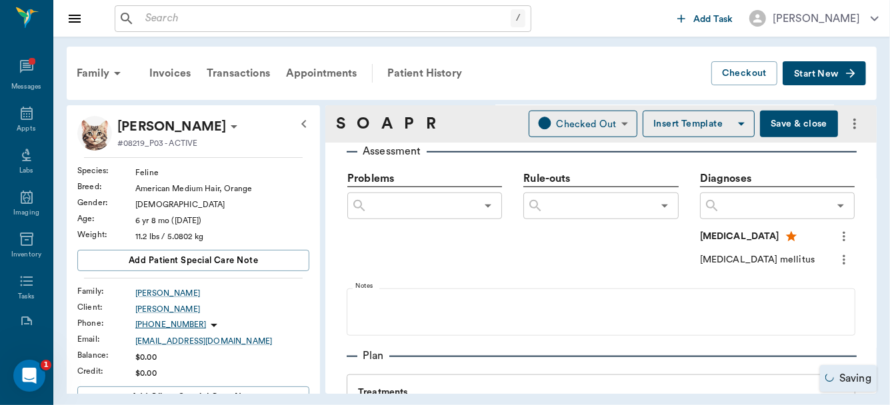
click at [837, 257] on icon "more" at bounding box center [844, 260] width 15 height 16
click at [787, 282] on span "Add to ongoing diagnosis" at bounding box center [779, 282] width 112 height 14
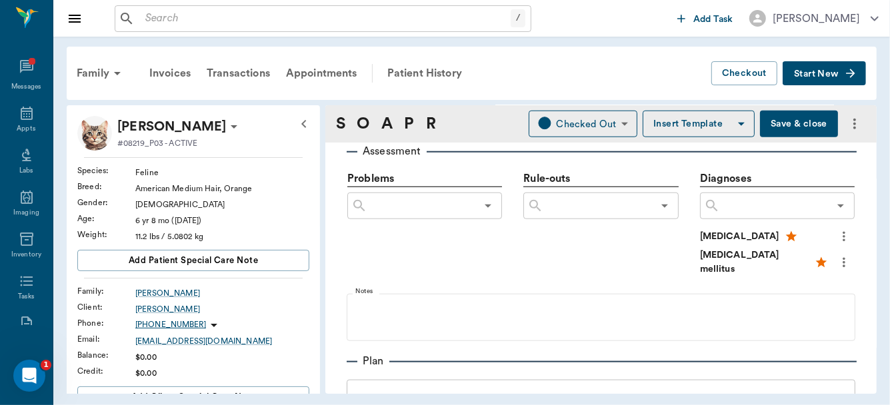
click at [779, 119] on button "Save & close" at bounding box center [799, 124] width 78 height 27
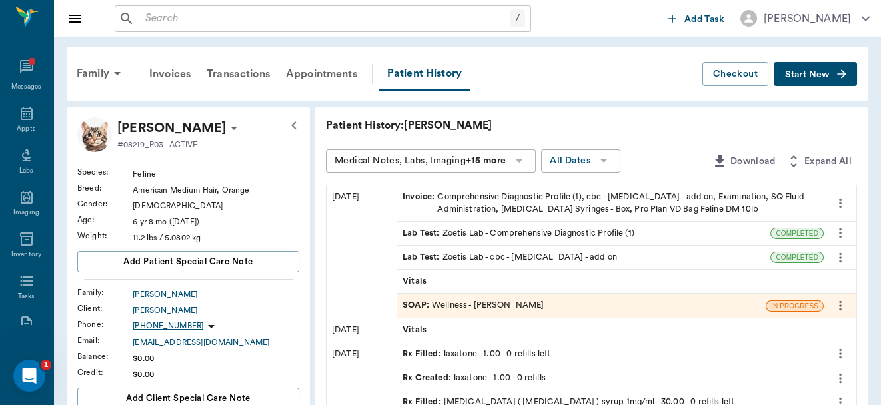
click at [491, 307] on div "SOAP : Wellness - [PERSON_NAME]" at bounding box center [473, 305] width 141 height 13
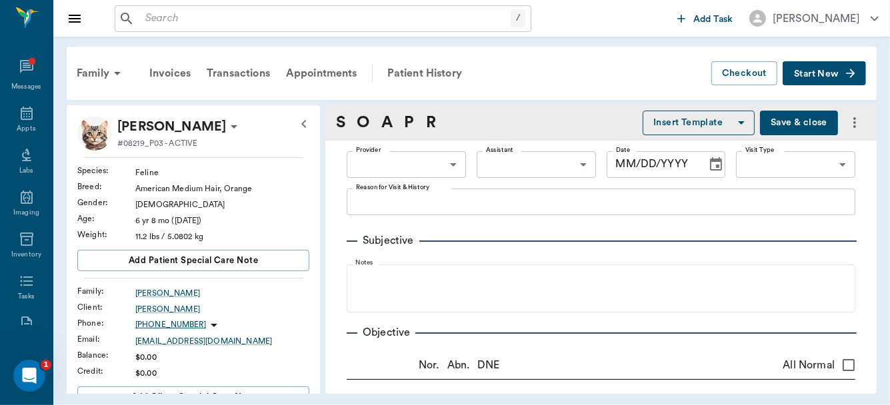
type input "63ec2f075fda476ae8351a4d"
type input "63ec2e7e52e12b0ba117b124"
type input "65d2be4f46e3a538d89b8c14"
type textarea "losing weight, eating and drinking, but not gaining weight and not acting like …"
radio input "true"
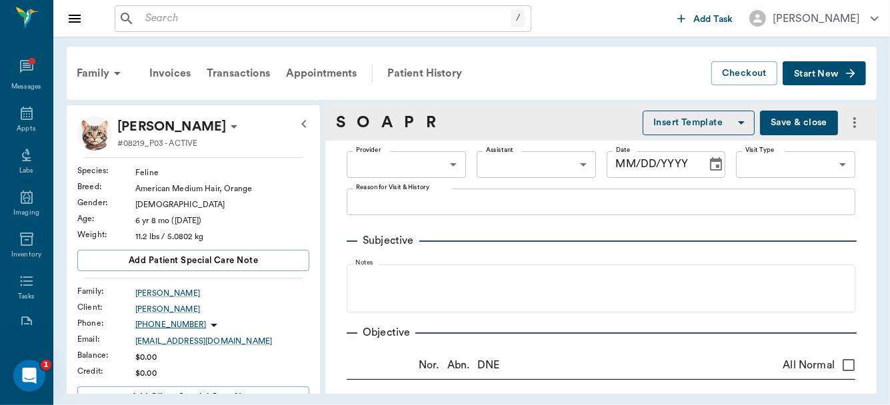
type textarea "Constipated, hard large colon"
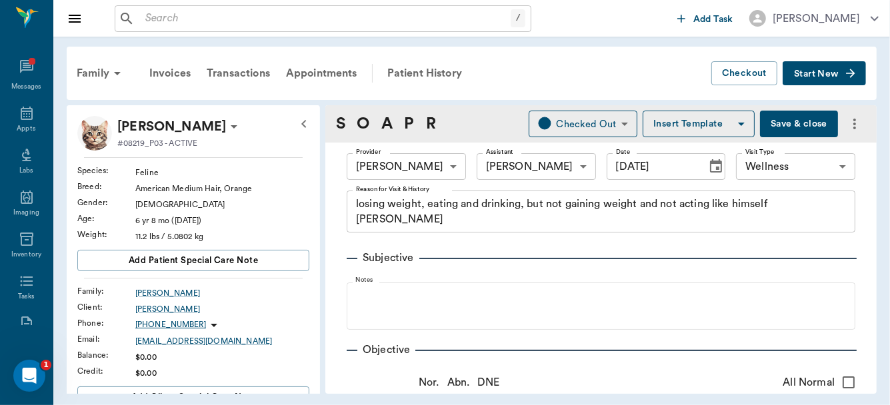
type input "[DATE]"
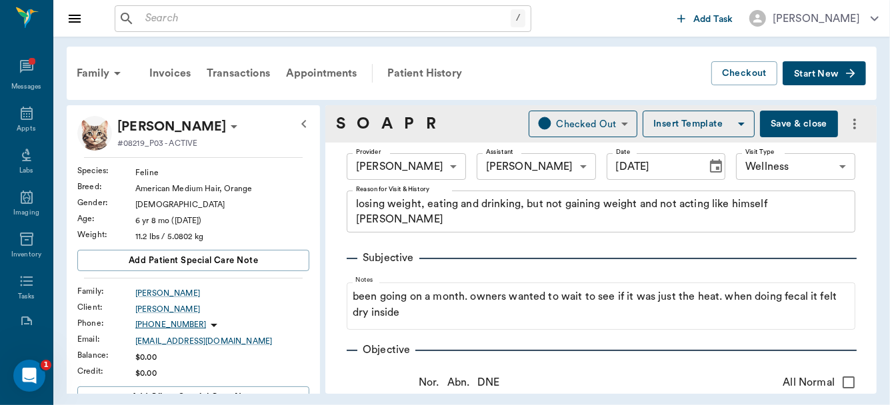
click at [824, 74] on span "Start New" at bounding box center [816, 74] width 45 height 0
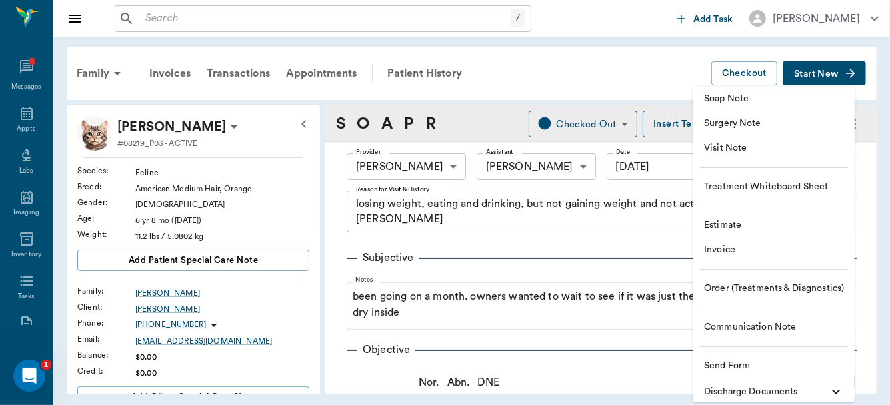
click at [750, 283] on span "Order (Treatments & Diagnostics)" at bounding box center [774, 289] width 140 height 14
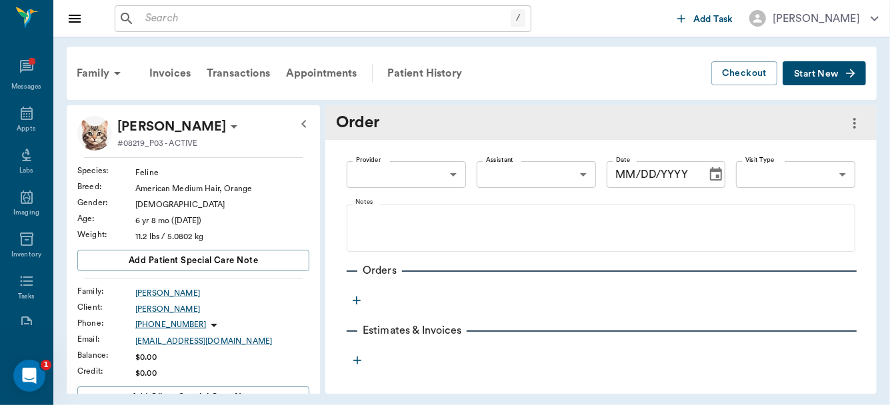
type input "[DATE]"
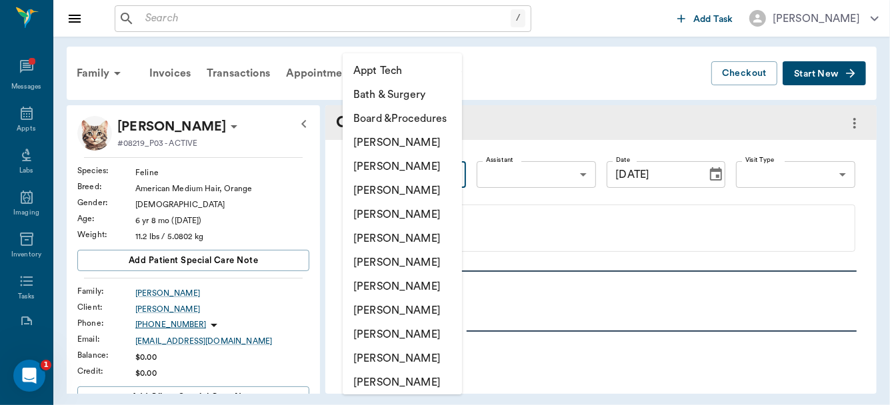
click at [461, 175] on body "/ ​ Add Task [PERSON_NAME] Nectar Messages Appts Labs Imaging Inventory Tasks F…" at bounding box center [445, 202] width 890 height 405
click at [423, 211] on li "[PERSON_NAME]" at bounding box center [402, 215] width 119 height 24
type input "63ec2f075fda476ae8351a4d"
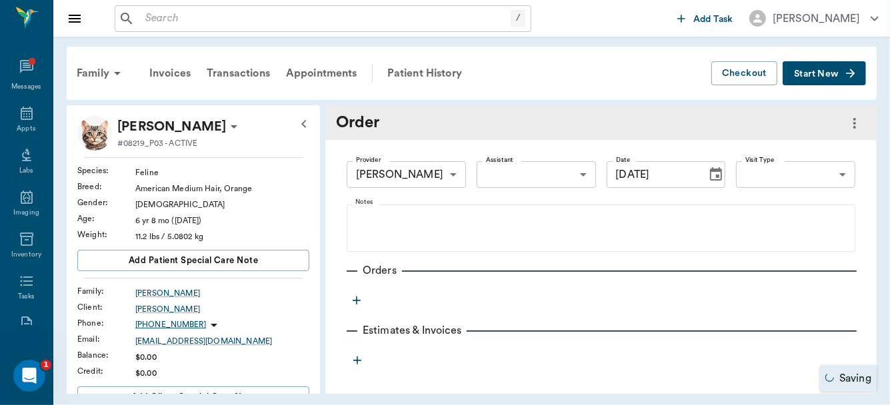
click at [710, 171] on icon "Choose date, selected date is Sep 21, 2025" at bounding box center [716, 173] width 12 height 13
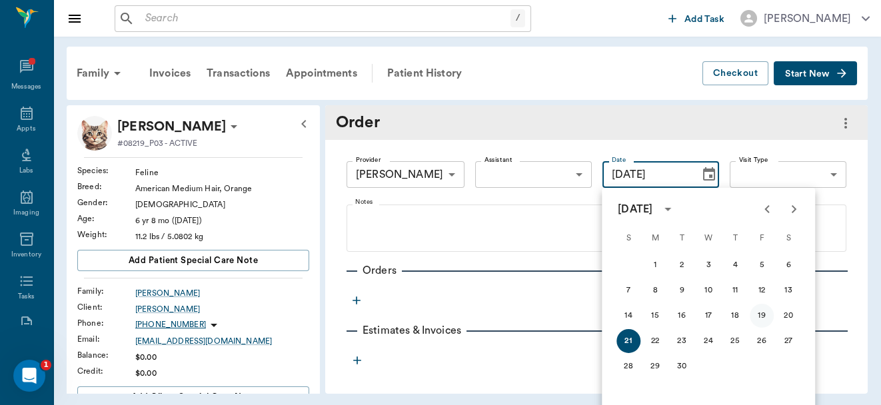
click at [763, 315] on button "19" at bounding box center [762, 316] width 24 height 24
type input "[DATE]"
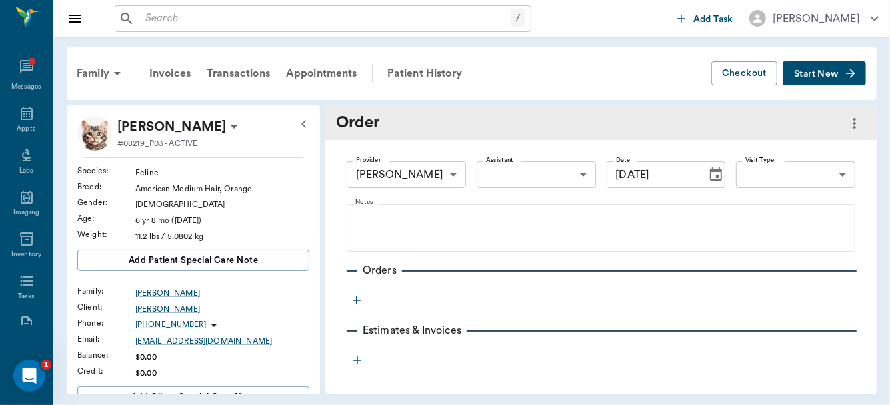
click at [355, 298] on icon "button" at bounding box center [356, 300] width 13 height 13
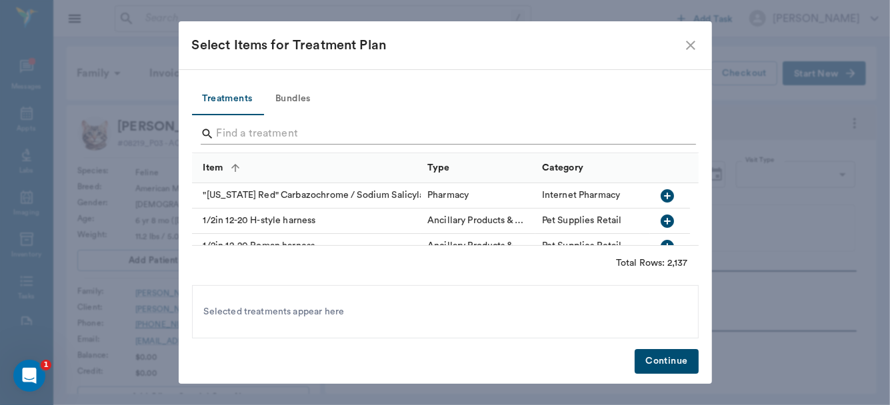
click at [299, 131] on input "Search" at bounding box center [446, 133] width 459 height 21
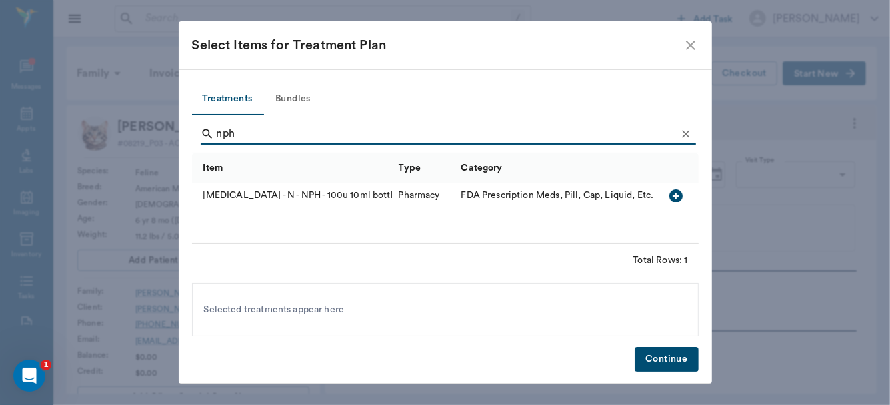
type input "nph"
click at [673, 193] on icon "button" at bounding box center [675, 195] width 13 height 13
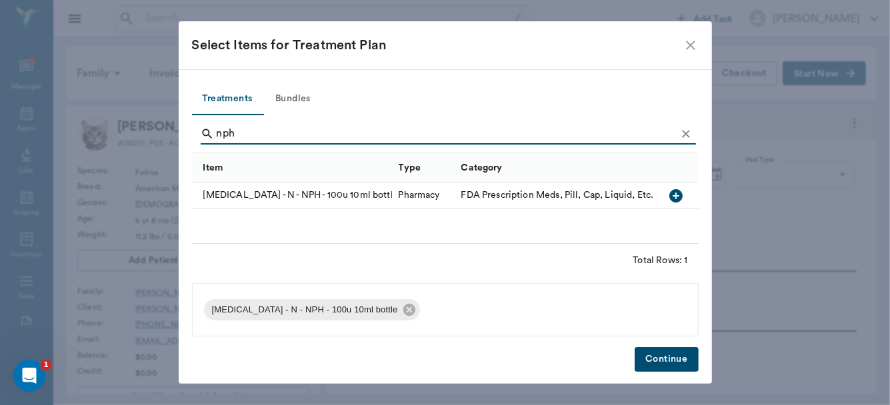
click at [665, 356] on button "Continue" at bounding box center [666, 359] width 63 height 25
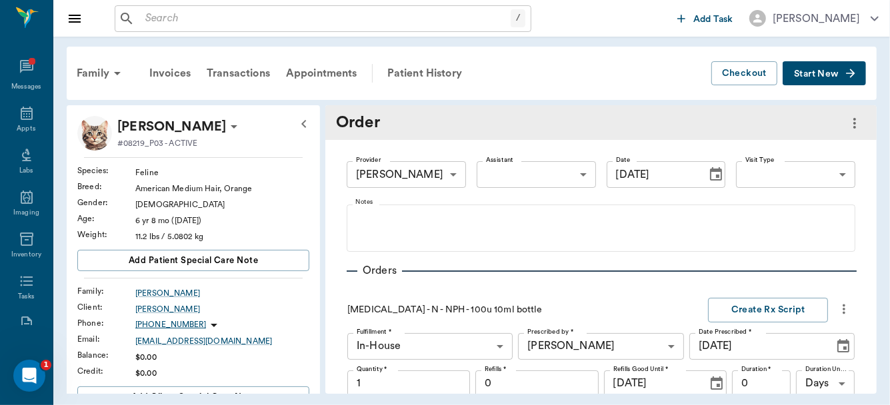
scroll to position [157, 0]
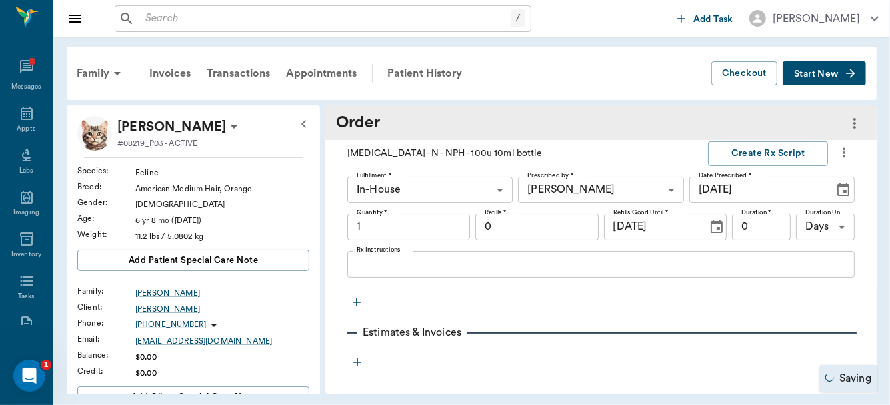
type input "1.00"
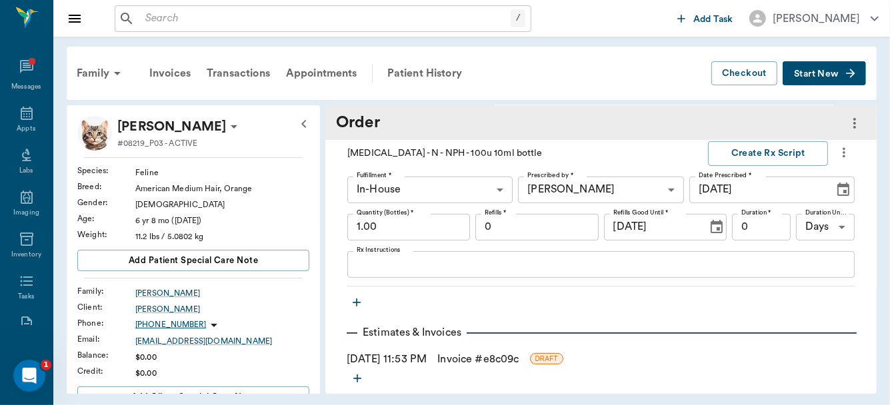
scroll to position [172, 0]
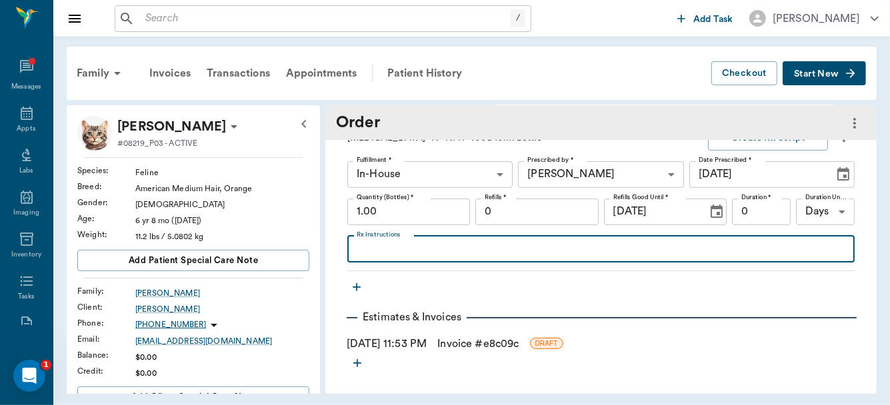
click at [455, 251] on textarea "Rx Instructions" at bounding box center [601, 248] width 489 height 15
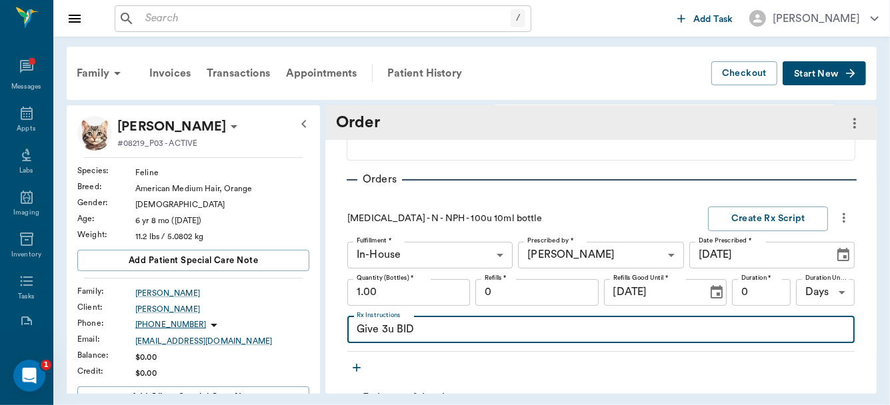
scroll to position [90, 0]
type textarea "Give 3u BID"
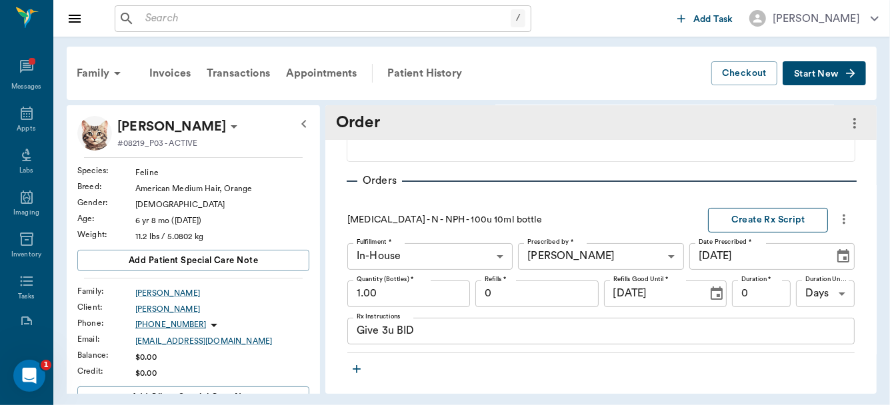
click at [782, 217] on button "Create Rx Script" at bounding box center [768, 220] width 120 height 25
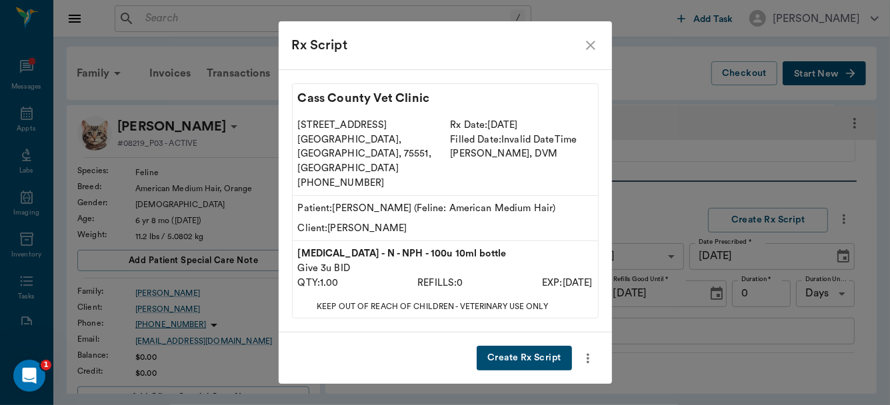
click at [552, 346] on button "Create Rx Script" at bounding box center [524, 358] width 95 height 25
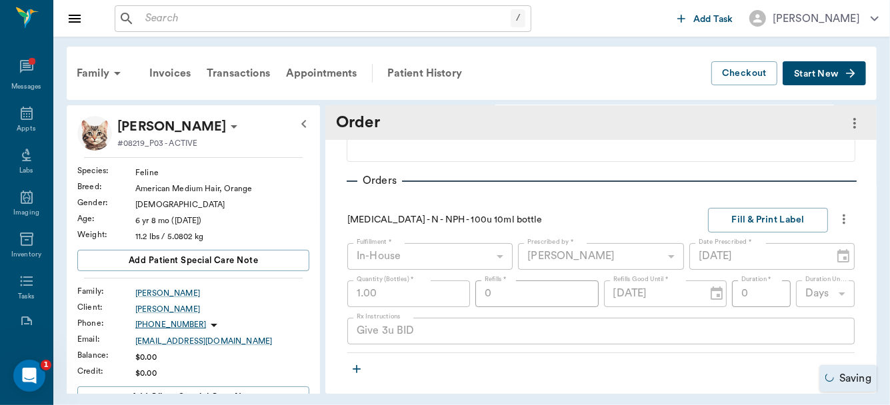
scroll to position [171, 0]
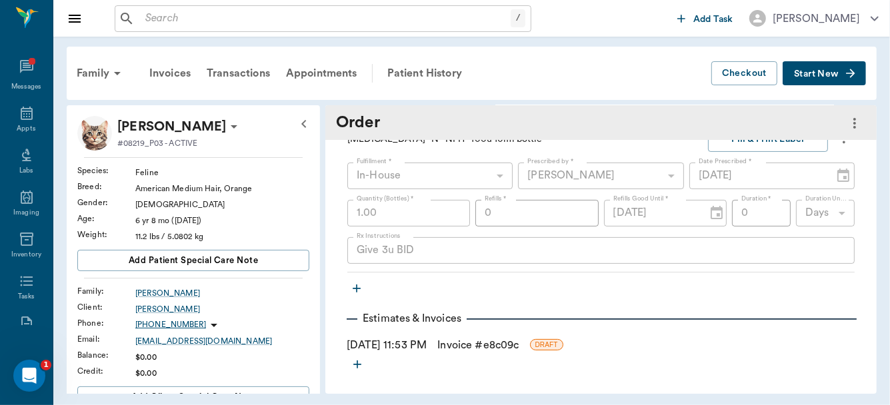
click at [478, 344] on link "Invoice # e8c09c" at bounding box center [477, 345] width 81 height 16
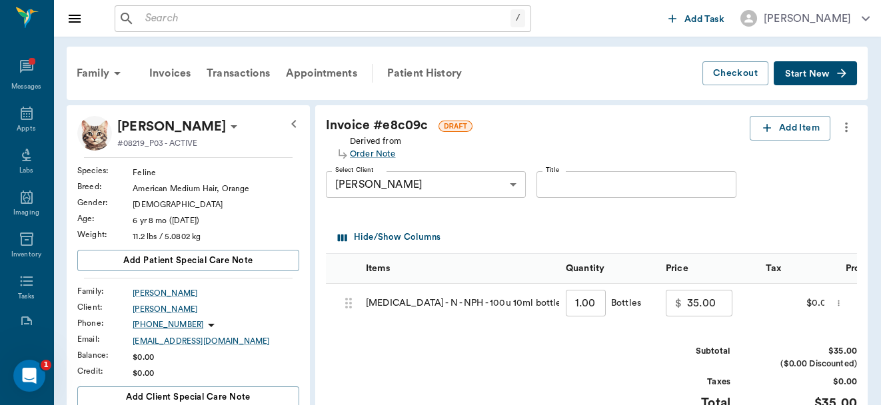
click at [844, 124] on icon "more" at bounding box center [846, 127] width 15 height 16
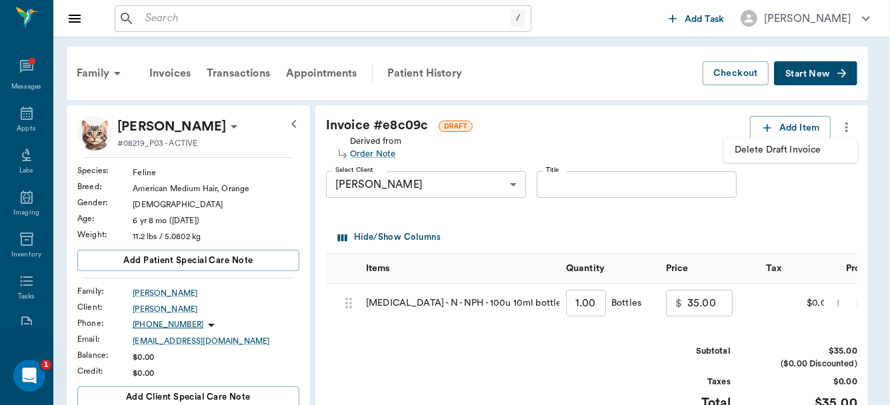
click at [804, 146] on span "Delete Draft Invoice" at bounding box center [791, 150] width 112 height 14
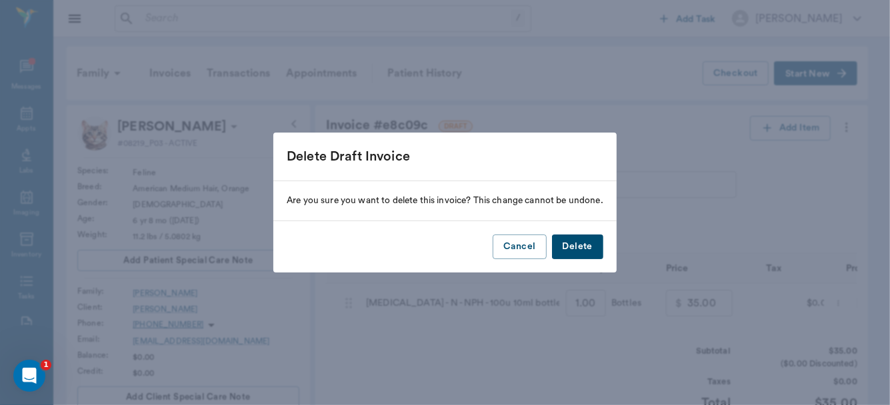
click at [565, 249] on button "Delete" at bounding box center [577, 247] width 51 height 25
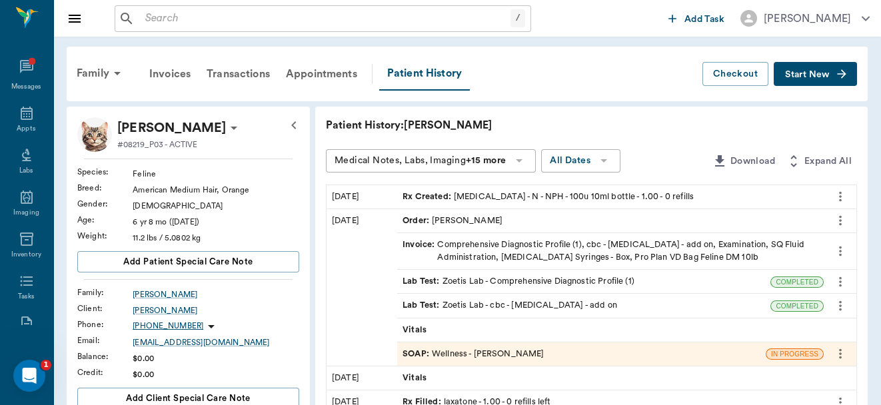
click at [479, 348] on div "SOAP : Wellness - [PERSON_NAME]" at bounding box center [473, 354] width 141 height 13
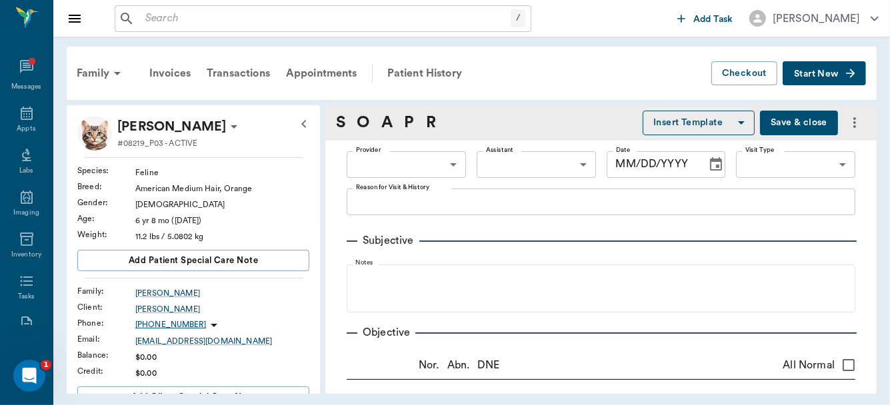
type input "63ec2f075fda476ae8351a4d"
type input "63ec2e7e52e12b0ba117b124"
type input "65d2be4f46e3a538d89b8c14"
type textarea "losing weight, eating and drinking, but not gaining weight and not acting like …"
radio input "true"
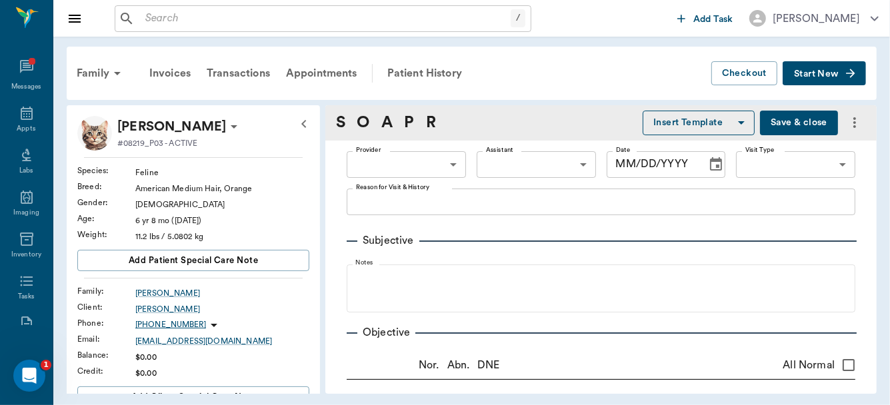
type textarea "Constipated, hard large colon"
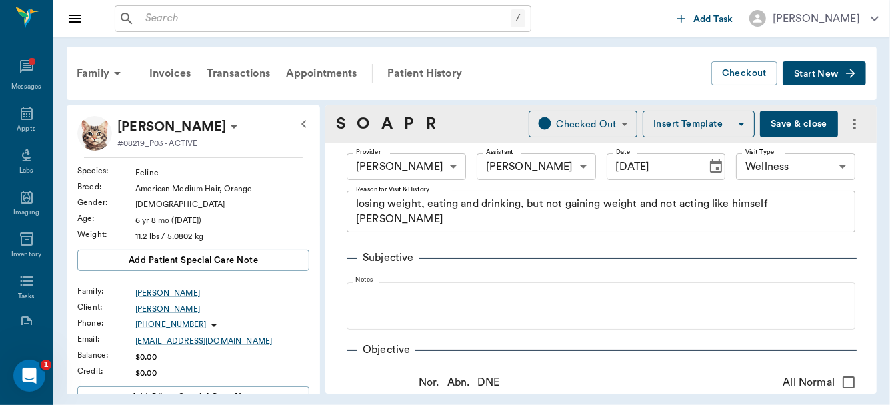
type input "[DATE]"
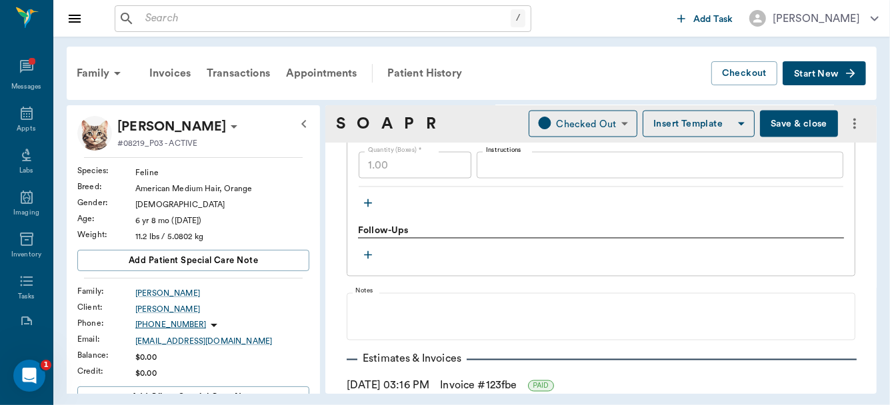
scroll to position [1421, 0]
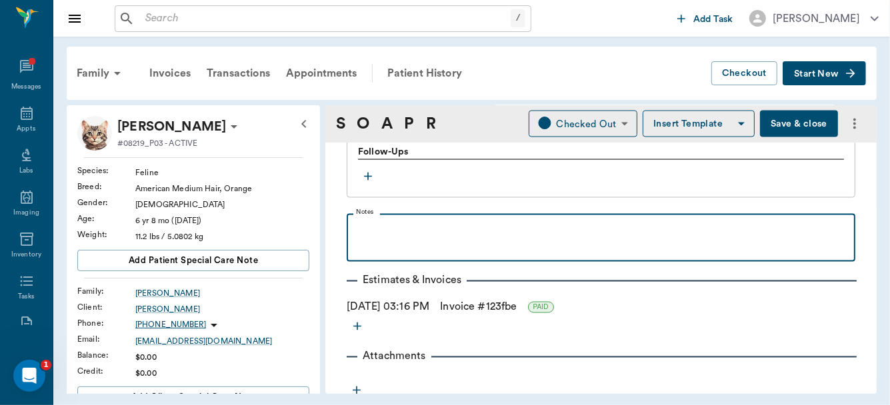
click at [384, 221] on p at bounding box center [600, 229] width 495 height 16
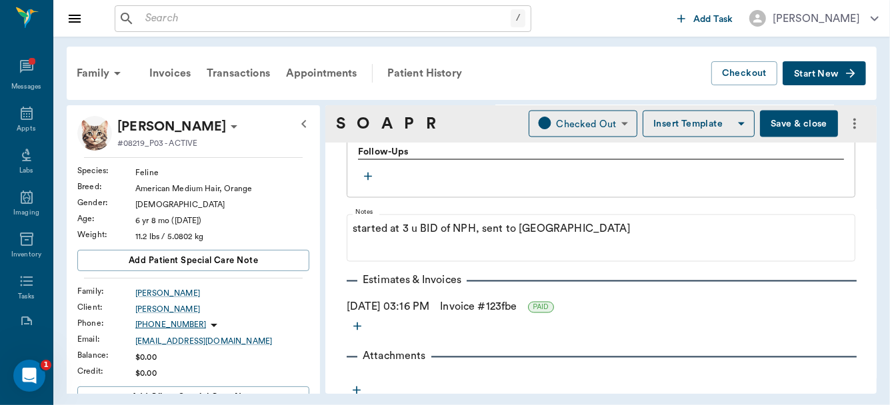
click at [783, 120] on button "Save & close" at bounding box center [799, 124] width 78 height 27
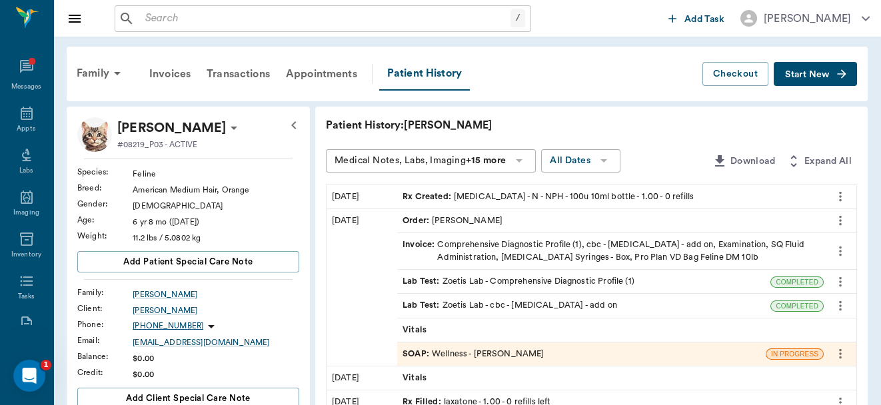
click at [783, 120] on div "Patient History: [PERSON_NAME]" at bounding box center [591, 125] width 531 height 16
click at [21, 114] on icon at bounding box center [27, 113] width 12 height 13
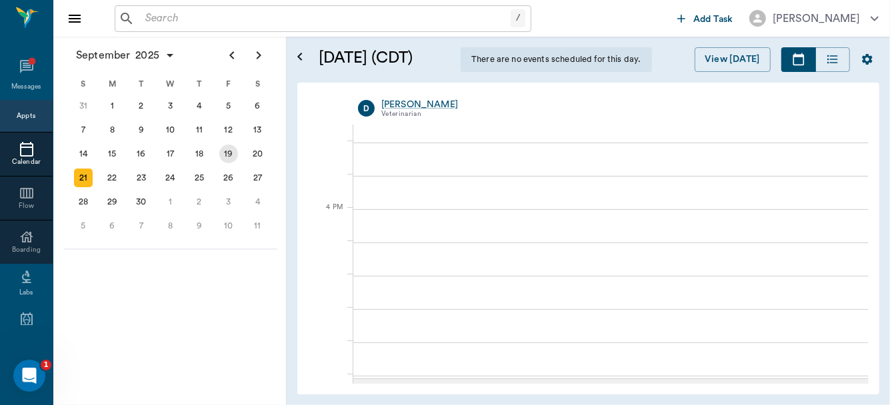
scroll to position [1354, 0]
click at [224, 147] on div "19" at bounding box center [228, 154] width 19 height 19
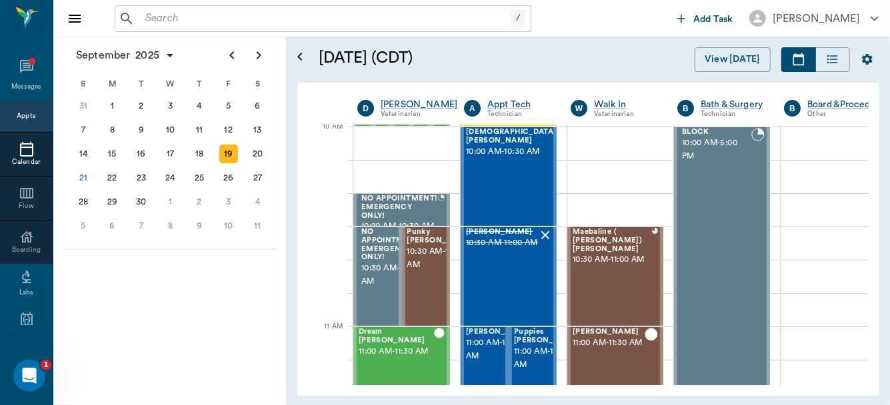
scroll to position [409, 0]
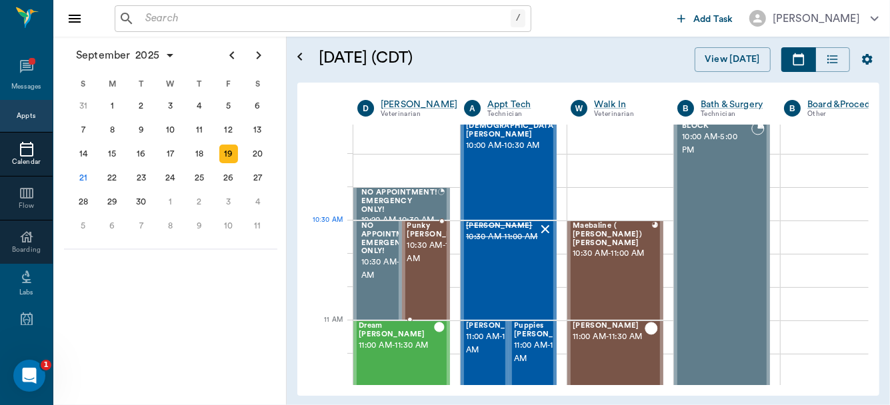
click at [415, 253] on span "10:30 AM - 11:00 AM" at bounding box center [440, 252] width 67 height 27
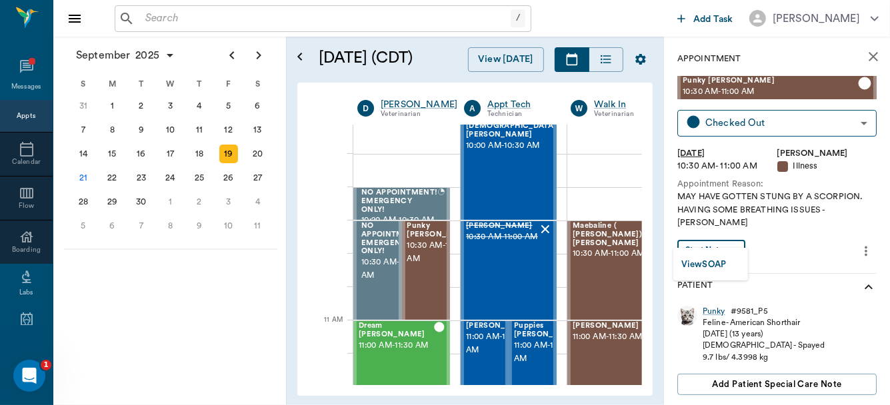
click at [728, 234] on body "/ ​ Add Task [PERSON_NAME] Nectar Messages Appts Calendar Flow Boarding Labs Im…" at bounding box center [445, 202] width 890 height 405
click at [716, 264] on button "View SOAP" at bounding box center [703, 264] width 45 height 15
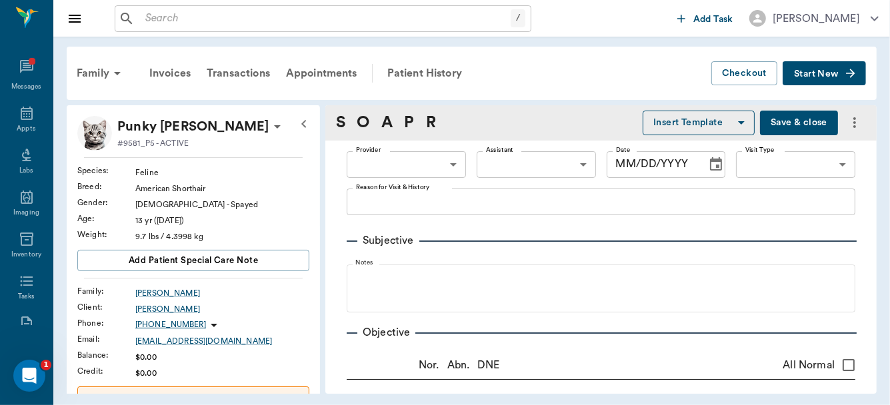
type input "63ec2f075fda476ae8351a4d"
type input "65d2be4f46e3a538d89b8c15"
type textarea "MAY HAVE GOTTEN STUNG BY A SCORPION. HAVING SOME BREATHING ISSUES -[PERSON_NAME]"
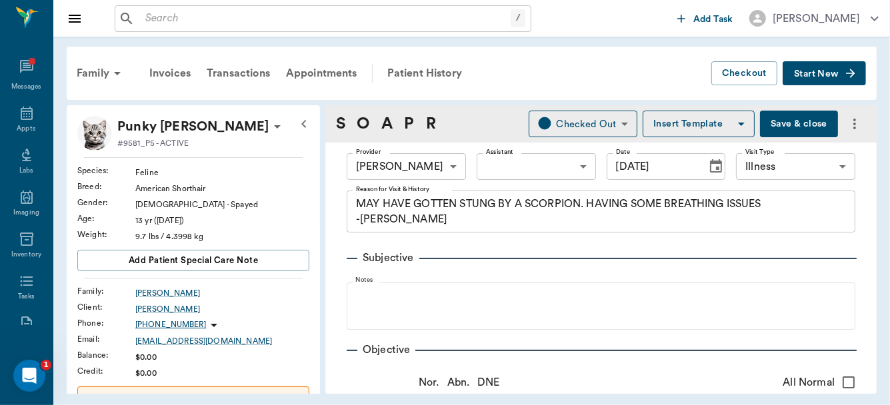
type input "[DATE]"
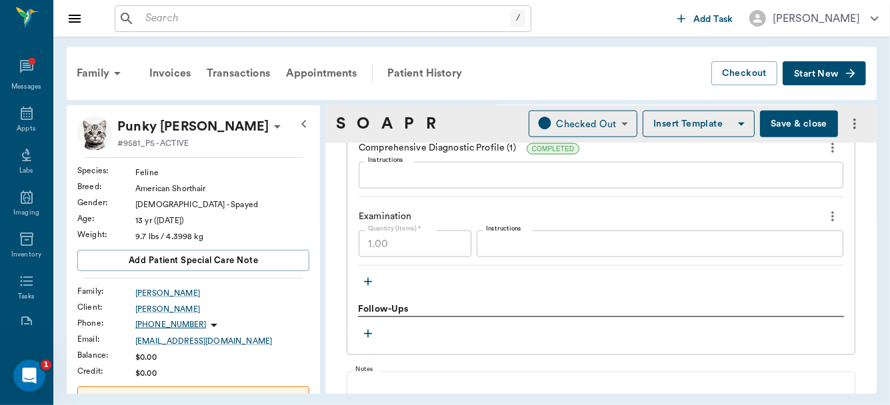
scroll to position [998, 0]
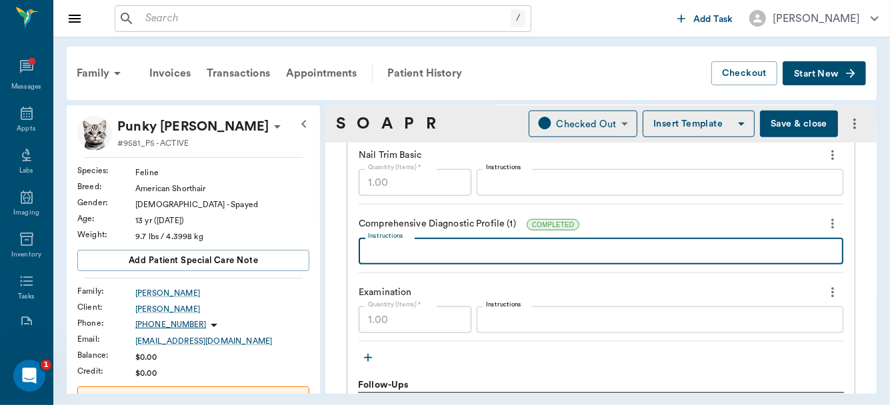
click at [442, 244] on textarea "Instructions" at bounding box center [601, 251] width 466 height 15
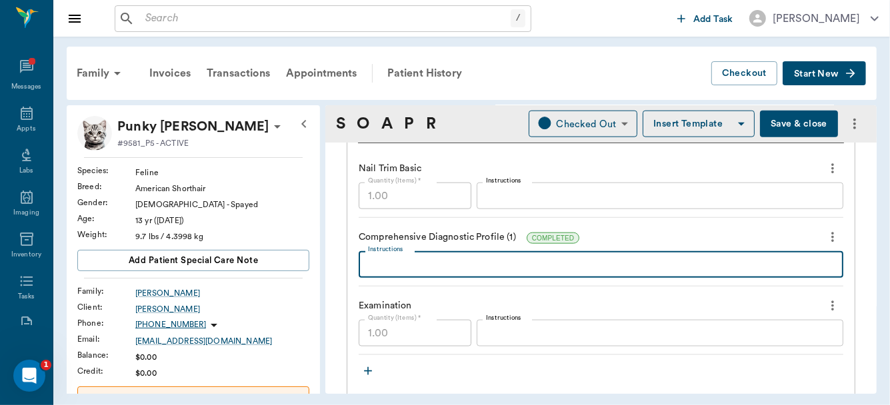
click at [438, 268] on textarea "Instructions" at bounding box center [601, 264] width 466 height 15
type textarea "a"
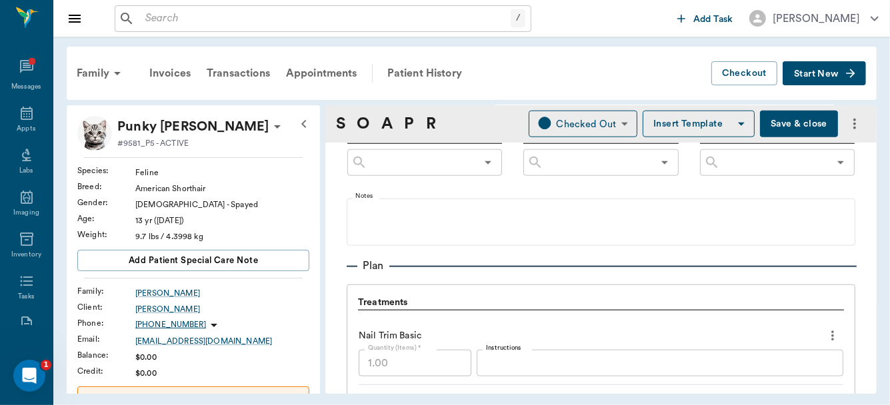
scroll to position [664, 0]
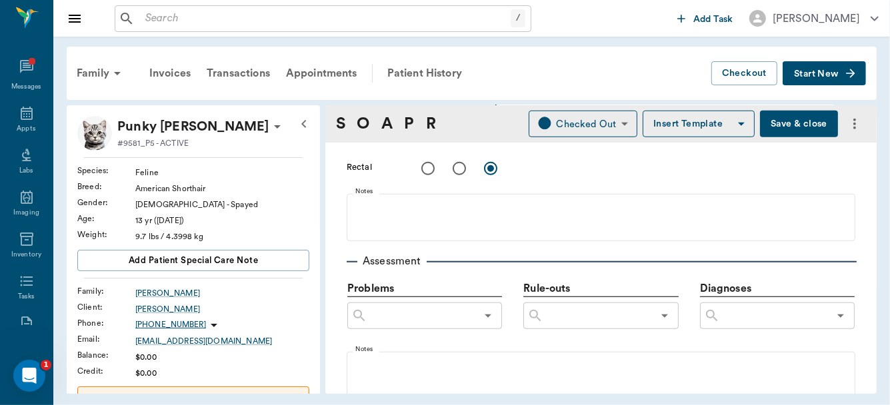
type textarea "[PERSON_NAME] 1666, TBIL .4, BUN 227, CA 12.6 (H), PHOS >30, CRE >20,, TP 8.9 (…"
click at [747, 319] on input "text" at bounding box center [774, 316] width 109 height 19
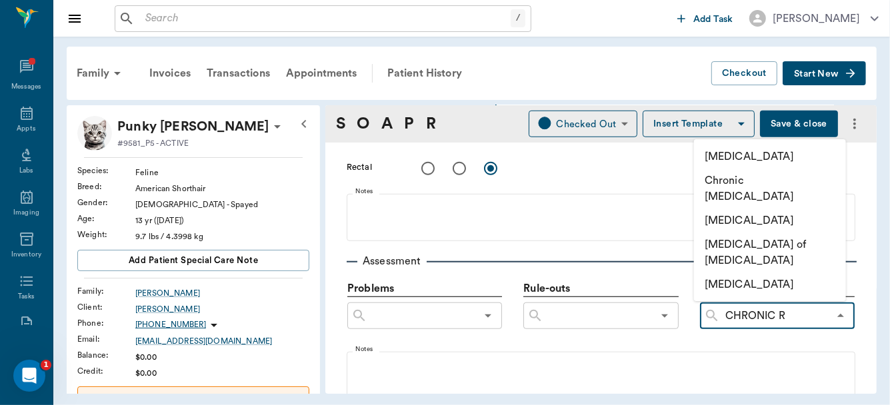
type input "CHRONIC RE"
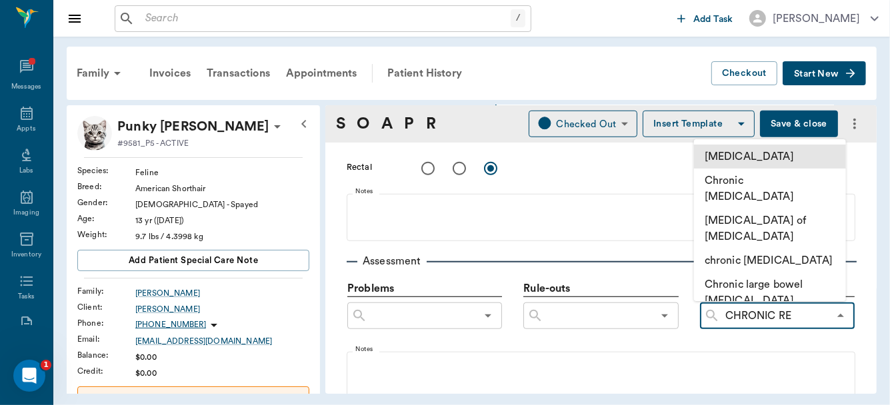
click at [766, 152] on li "[MEDICAL_DATA]" at bounding box center [770, 157] width 152 height 24
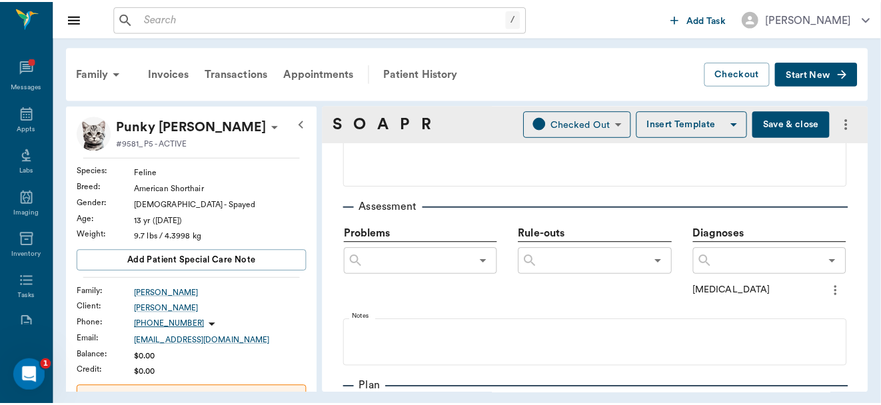
scroll to position [731, 0]
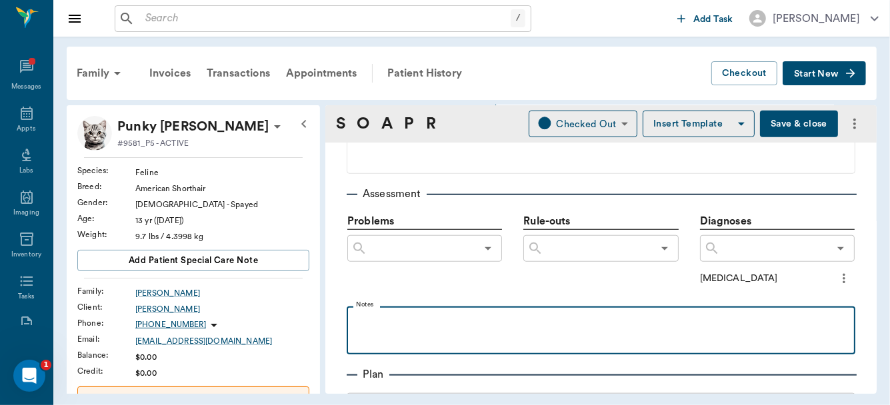
click at [384, 323] on p at bounding box center [600, 321] width 495 height 16
click at [382, 317] on p "GAVE PROGNOSIS" at bounding box center [600, 321] width 495 height 16
click at [519, 325] on p "GAVE GRAVE PROGNOSIS" at bounding box center [600, 321] width 495 height 16
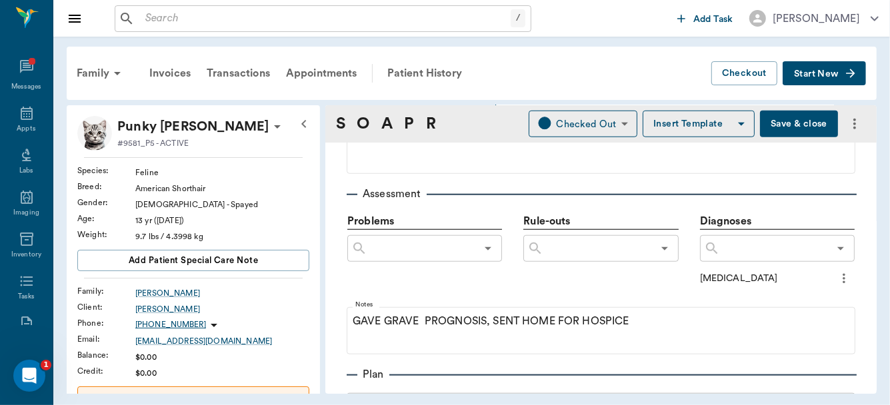
click at [776, 127] on button "Save & close" at bounding box center [799, 124] width 78 height 27
